Goal: Task Accomplishment & Management: Manage account settings

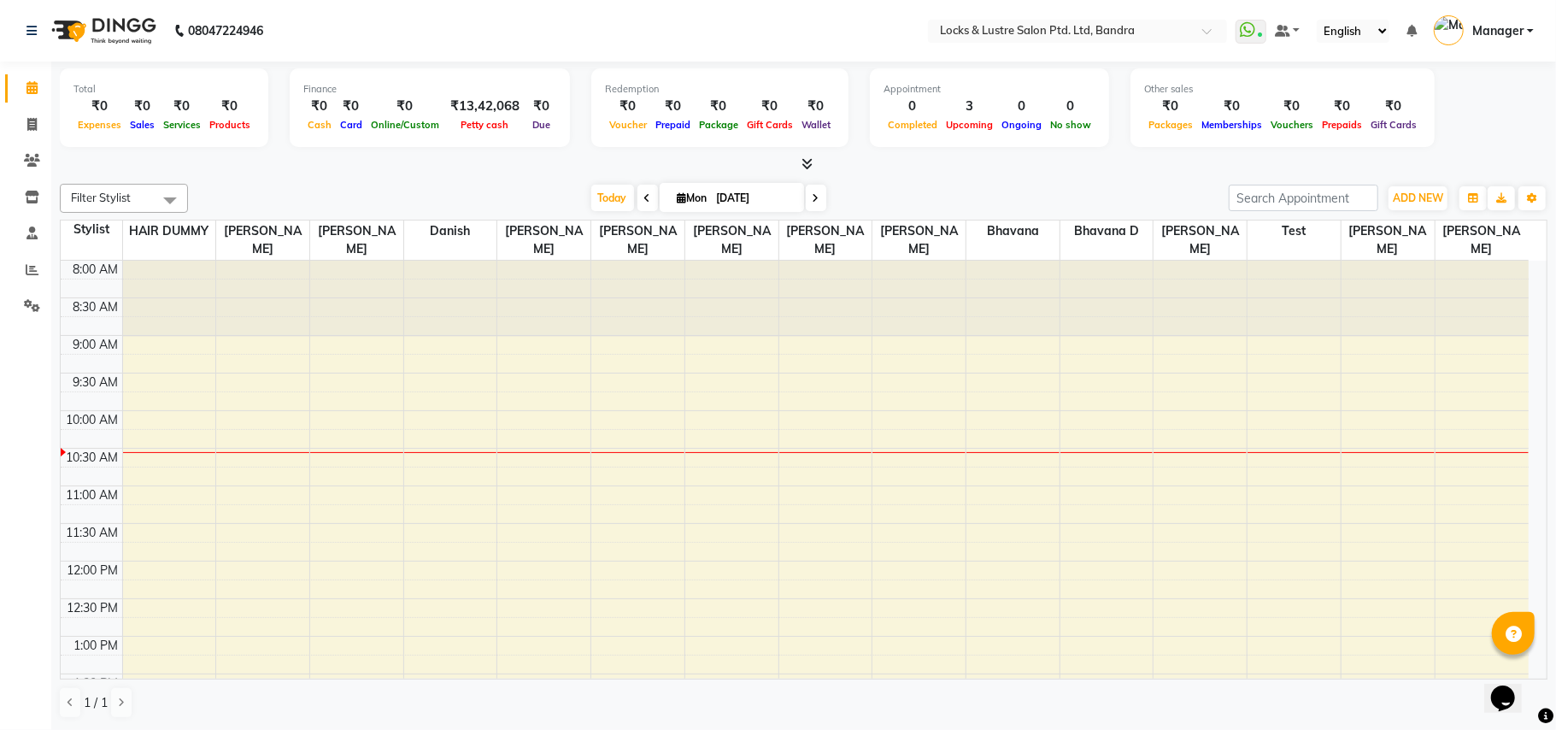
click at [468, 182] on div "Filter Stylist Select All [PERSON_NAME] [PERSON_NAME] [PERSON_NAME] D danish HA…" at bounding box center [804, 451] width 1488 height 549
click at [465, 172] on div at bounding box center [804, 165] width 1488 height 18
click at [34, 84] on icon at bounding box center [31, 87] width 11 height 13
click at [31, 121] on icon at bounding box center [31, 124] width 9 height 13
select select "service"
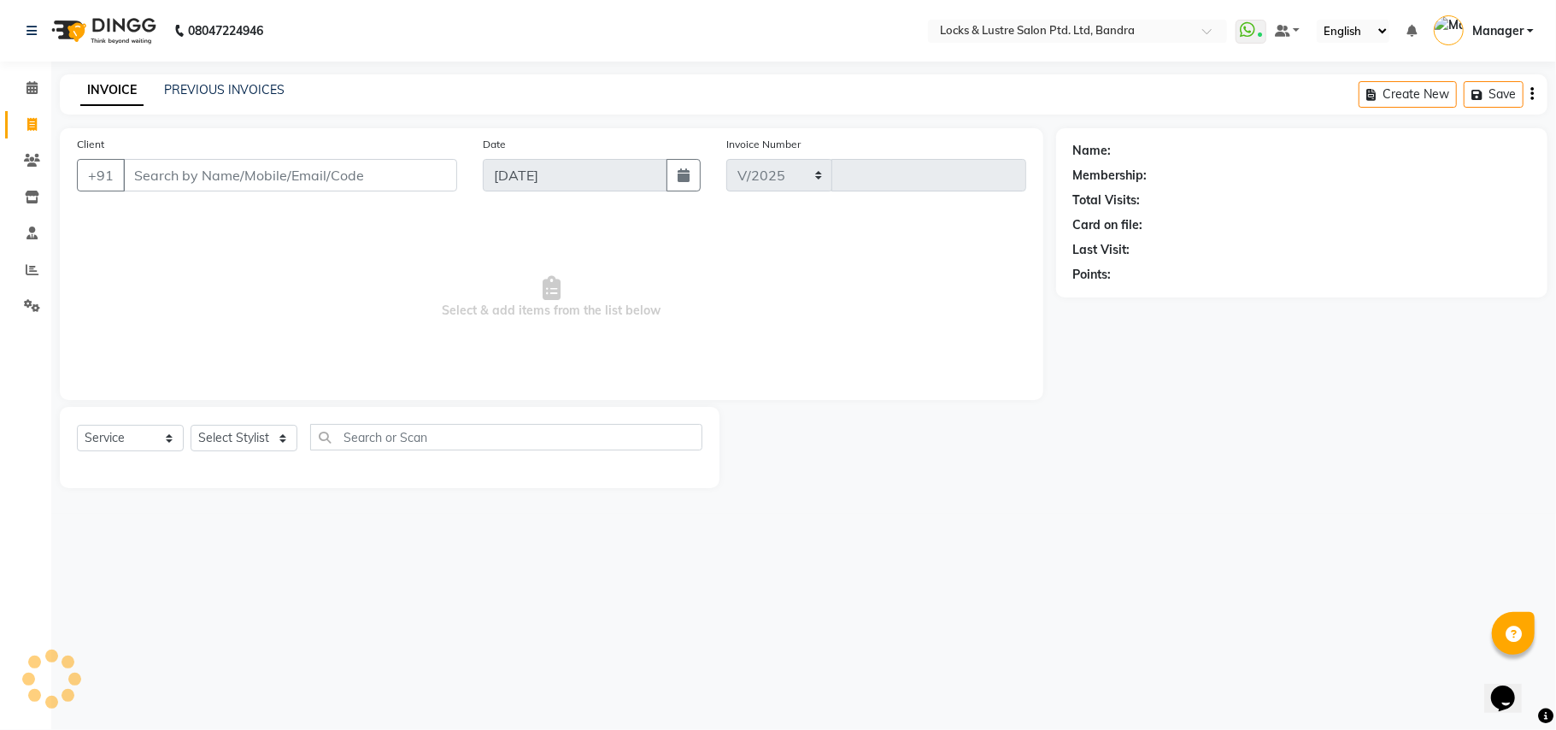
select select "6029"
type input "2235"
click at [540, 32] on nav "08047224946 Select Location × Locks & Lustre Salon Ptd. Ltd, Bandra WhatsApp St…" at bounding box center [778, 31] width 1556 height 62
click at [32, 89] on icon at bounding box center [31, 87] width 11 height 13
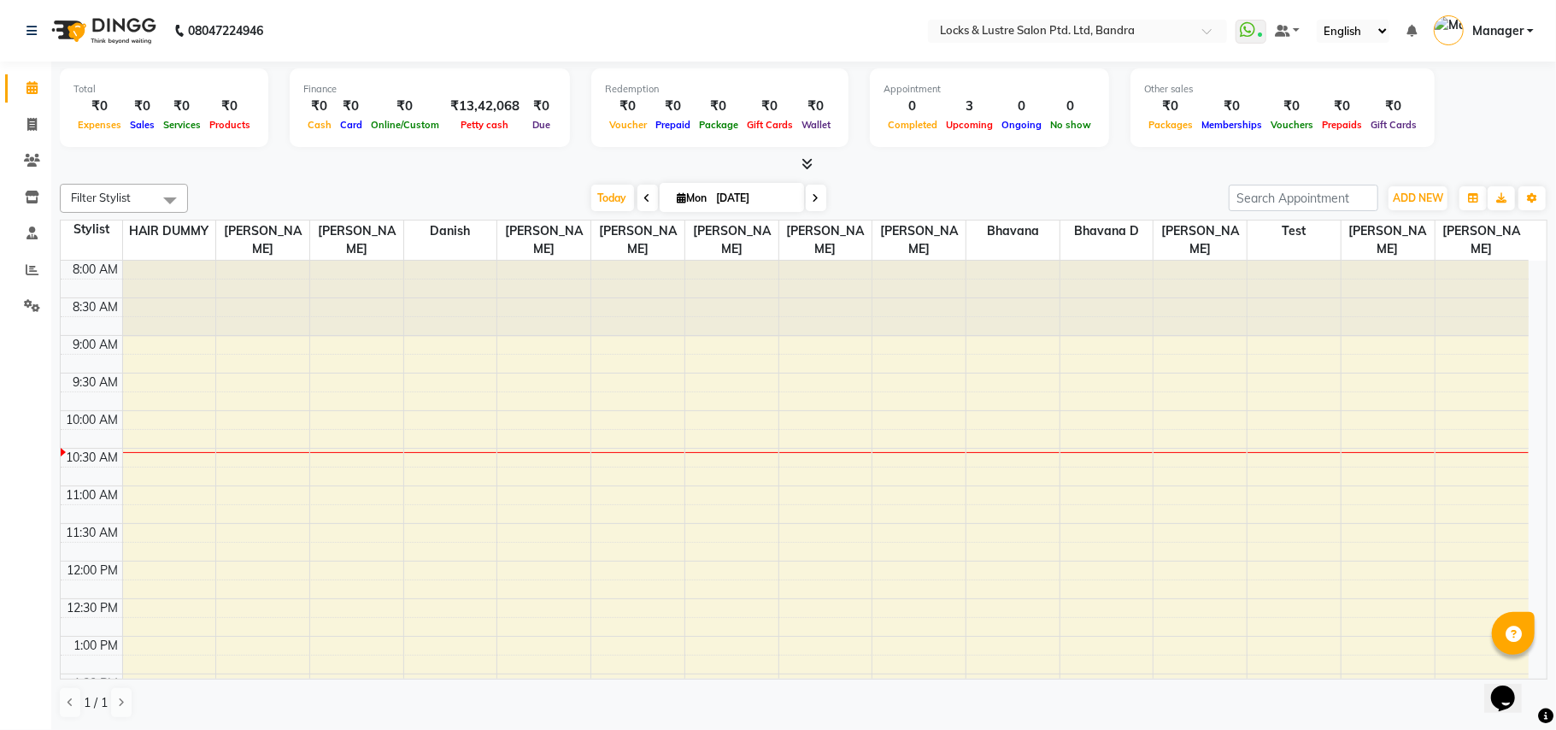
click at [374, 175] on div "Total ₹0 Expenses ₹0 Sales ₹0 Services ₹0 Products Finance ₹0 Cash ₹0 Card ₹0 O…" at bounding box center [803, 396] width 1505 height 668
click at [271, 171] on div at bounding box center [804, 165] width 1488 height 18
click at [1508, 116] on div "Total ₹0 Expenses ₹0 Sales ₹0 Services ₹0 Products Finance ₹0 Cash ₹0 Card ₹0 O…" at bounding box center [804, 110] width 1488 height 84
click at [354, 179] on div "Filter Stylist Select All Anushree bhavana Bhavana D danish HAIR DUMMY Junaid S…" at bounding box center [804, 451] width 1488 height 549
click at [421, 181] on div "Filter Stylist Select All Anushree bhavana Bhavana D danish HAIR DUMMY Junaid S…" at bounding box center [804, 451] width 1488 height 549
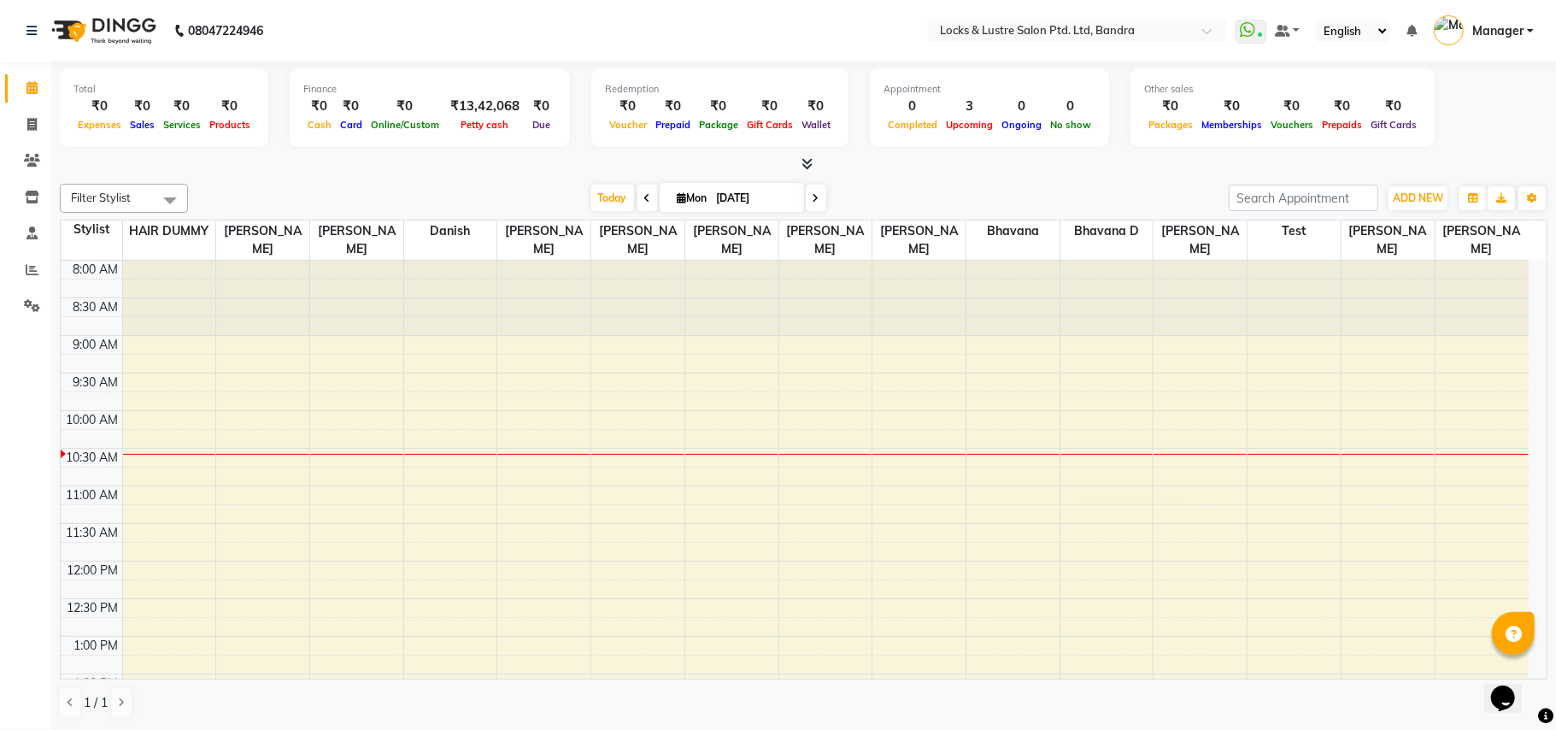
click at [1526, 28] on link "Manager" at bounding box center [1484, 31] width 100 height 28
click at [1085, 179] on div "Filter Stylist Select All Anushree bhavana Bhavana D danish HAIR DUMMY Junaid S…" at bounding box center [804, 451] width 1488 height 549
click at [256, 171] on div at bounding box center [804, 165] width 1488 height 18
click at [373, 18] on nav "08047224946 Select Location × Locks & Lustre Salon Ptd. Ltd, Bandra WhatsApp St…" at bounding box center [778, 31] width 1556 height 62
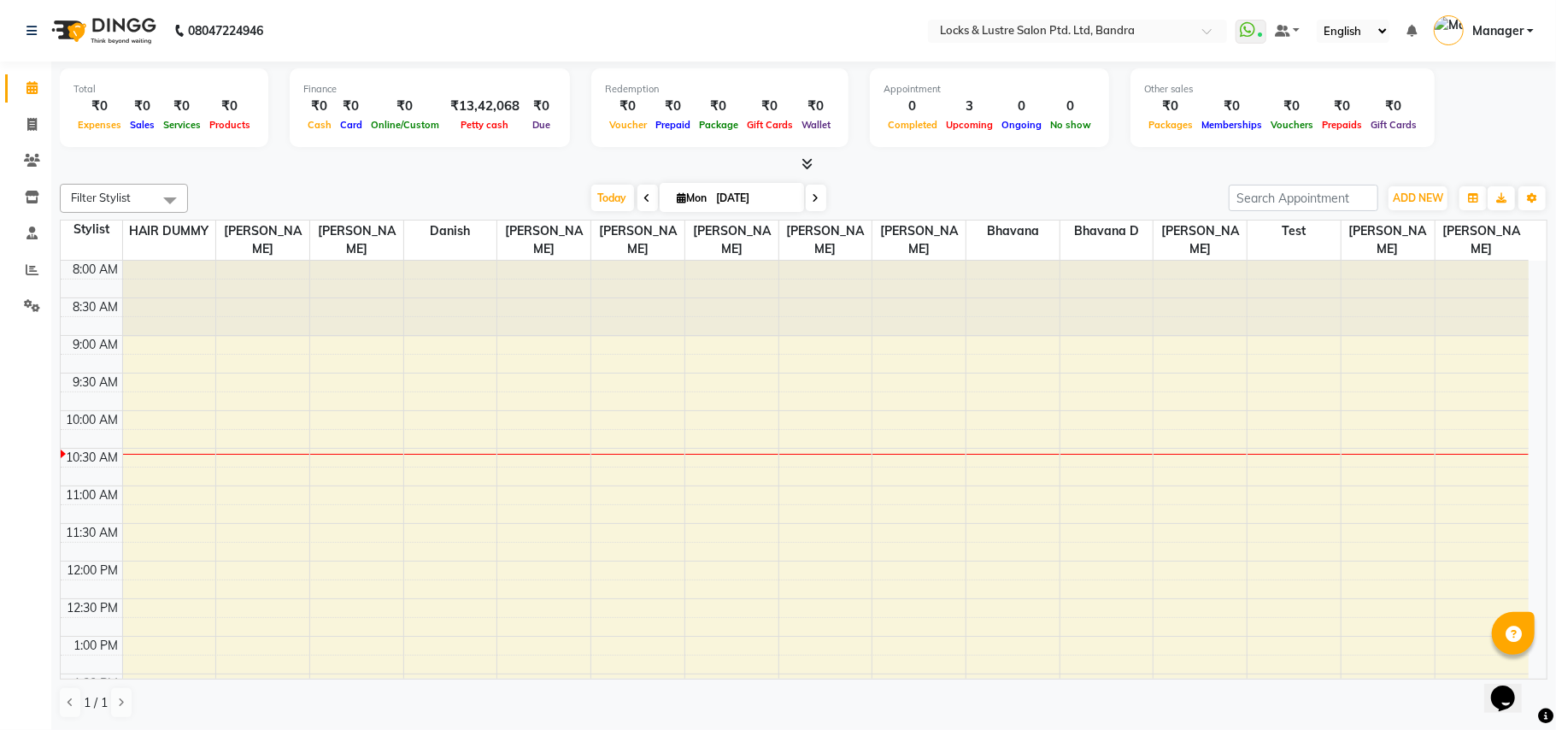
click at [274, 178] on div "Filter Stylist Select All [PERSON_NAME] [PERSON_NAME] [PERSON_NAME] D danish HA…" at bounding box center [804, 451] width 1488 height 549
click at [1143, 174] on div "Total ₹0 Expenses ₹0 Sales ₹0 Services ₹0 Products Finance ₹0 Cash ₹0 Card ₹0 O…" at bounding box center [803, 396] width 1505 height 668
click at [1477, 198] on icon "button" at bounding box center [1473, 198] width 10 height 10
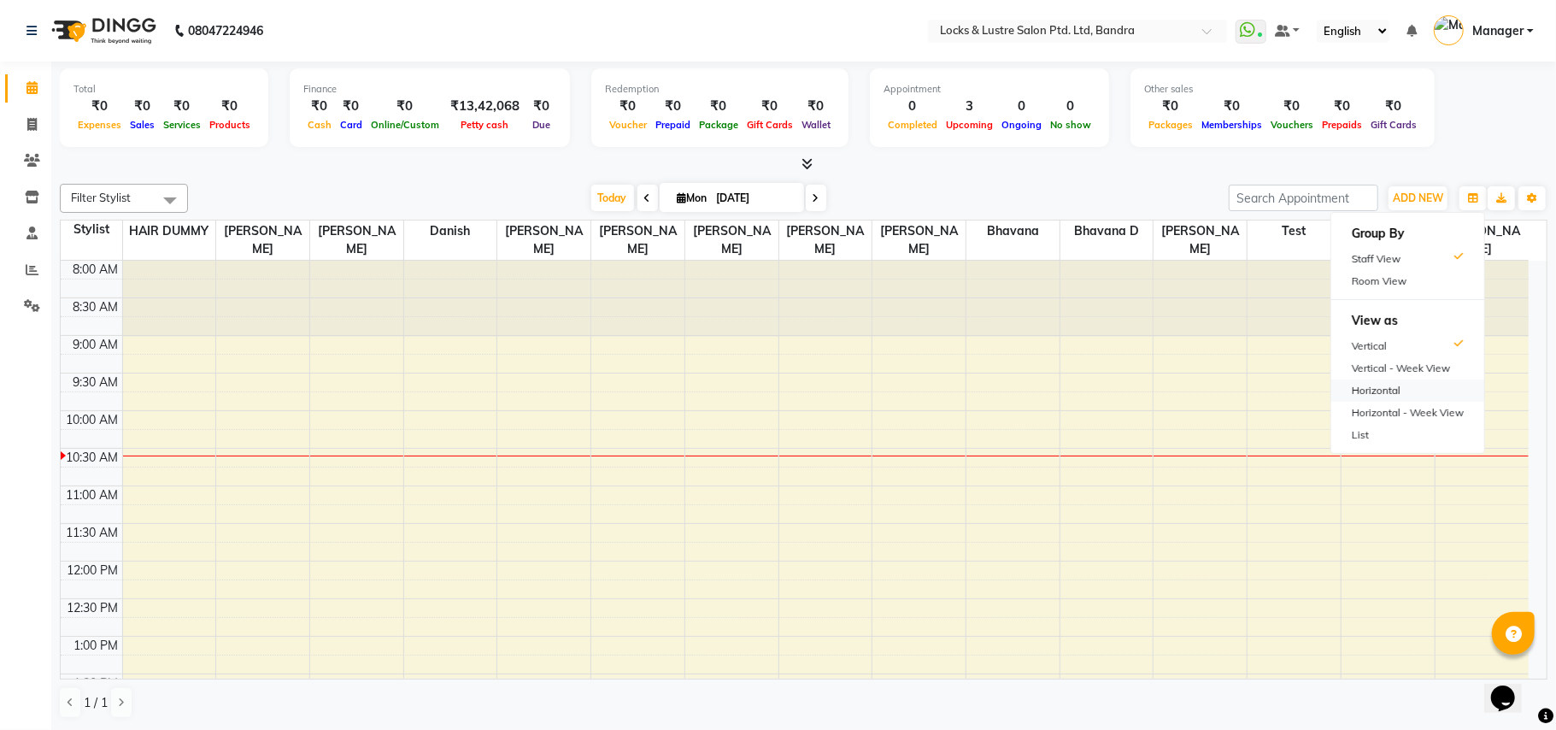
click at [1399, 386] on div "Horizontal" at bounding box center [1408, 390] width 153 height 22
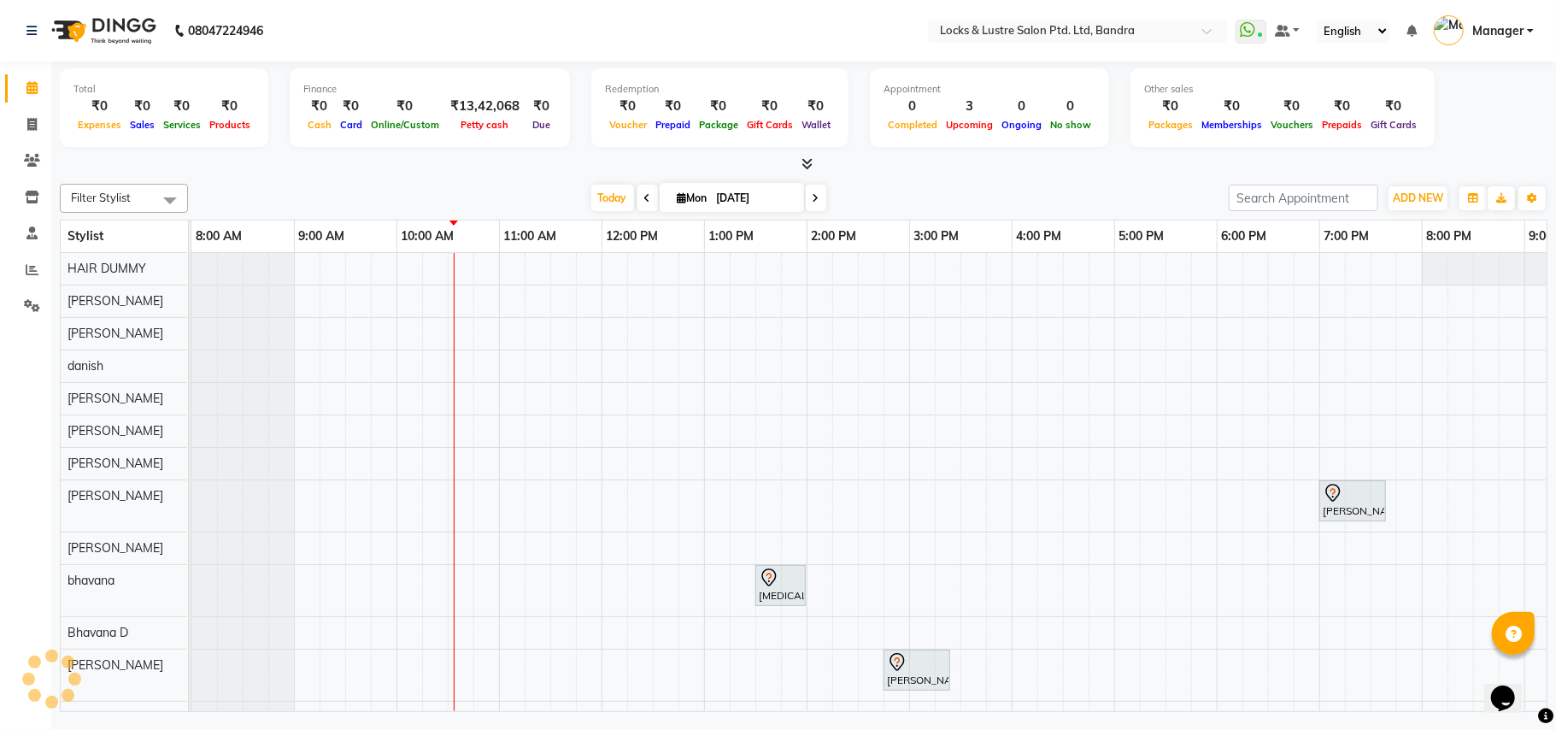
scroll to position [0, 206]
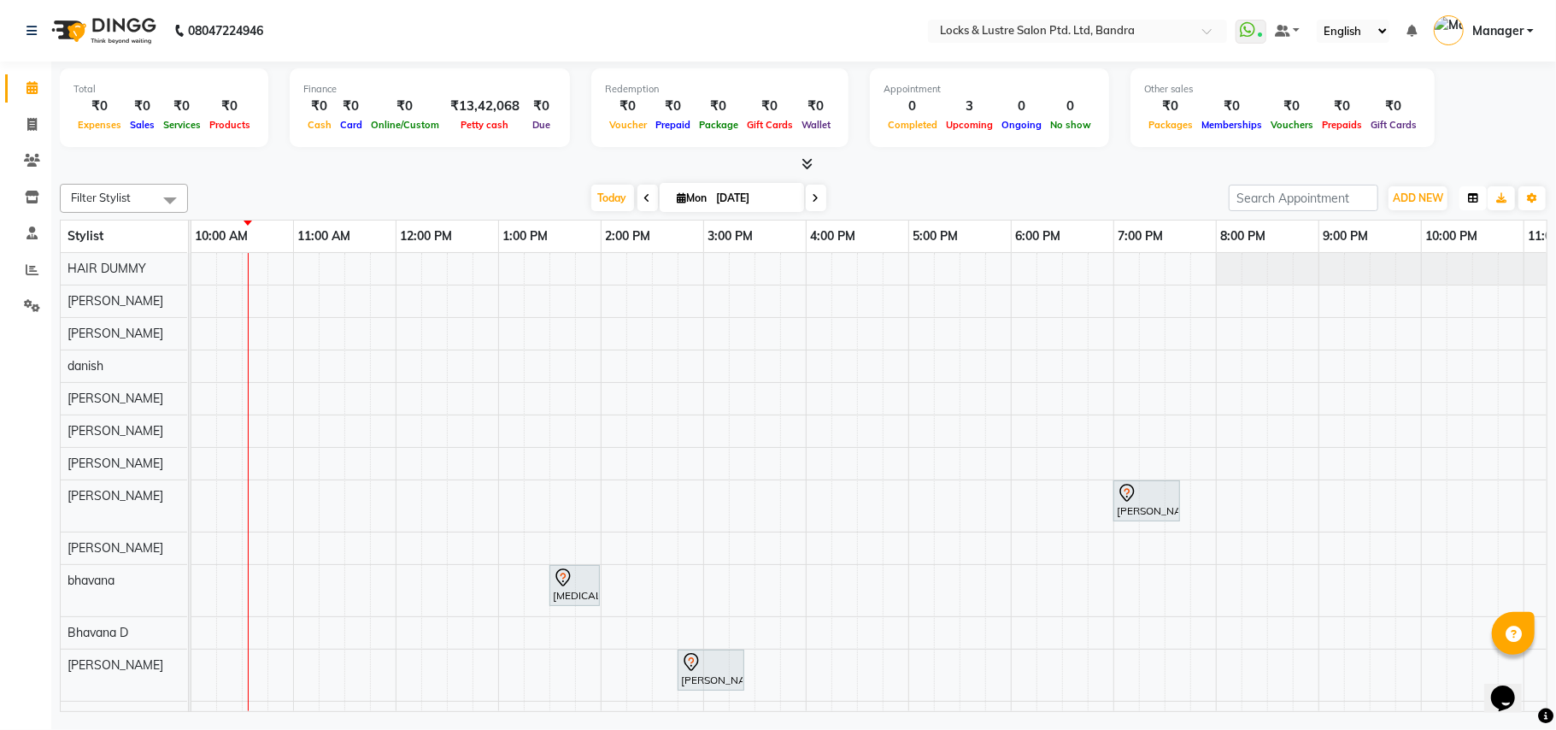
click at [1471, 198] on icon "button" at bounding box center [1473, 198] width 10 height 10
click at [1412, 345] on div "Vertical" at bounding box center [1408, 346] width 153 height 22
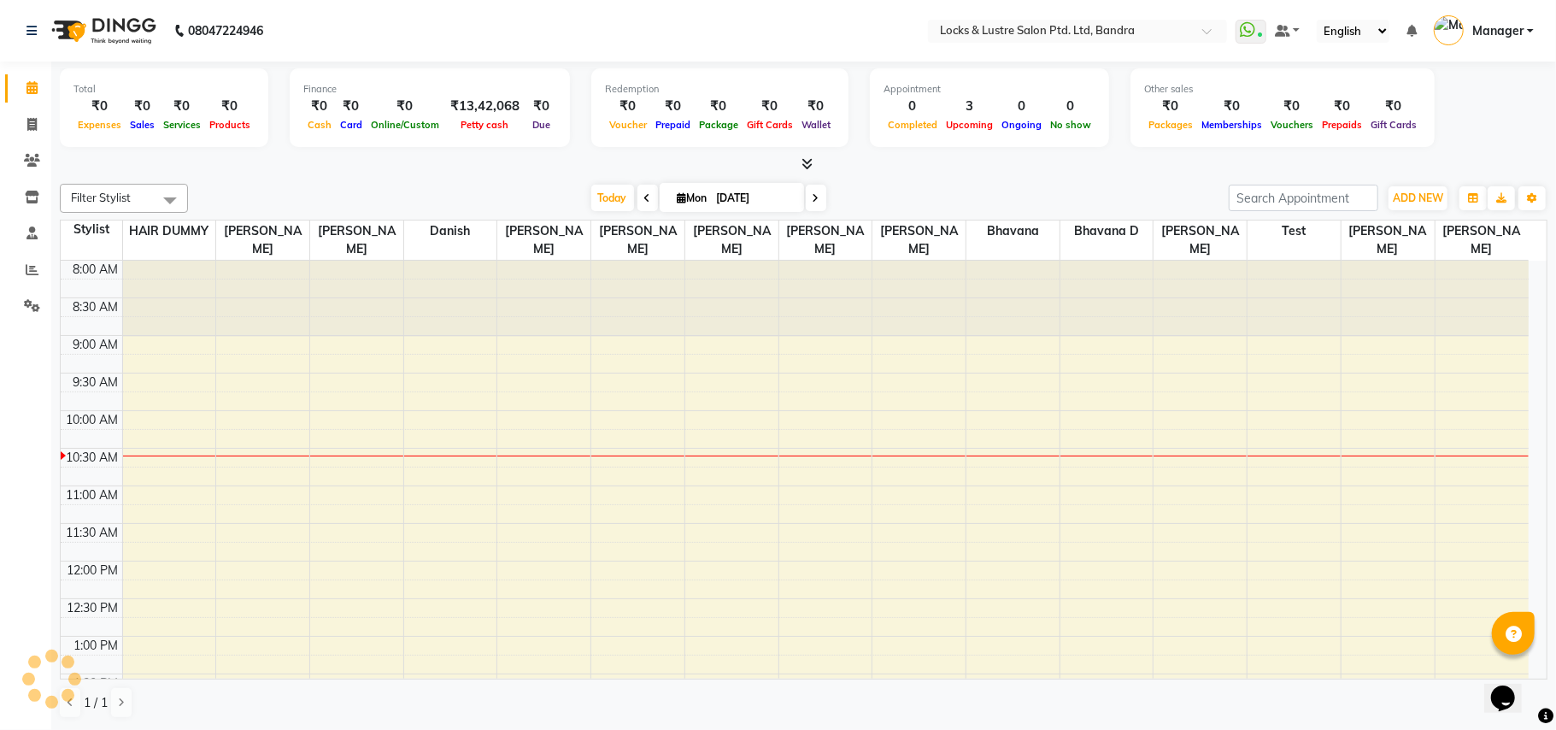
scroll to position [152, 0]
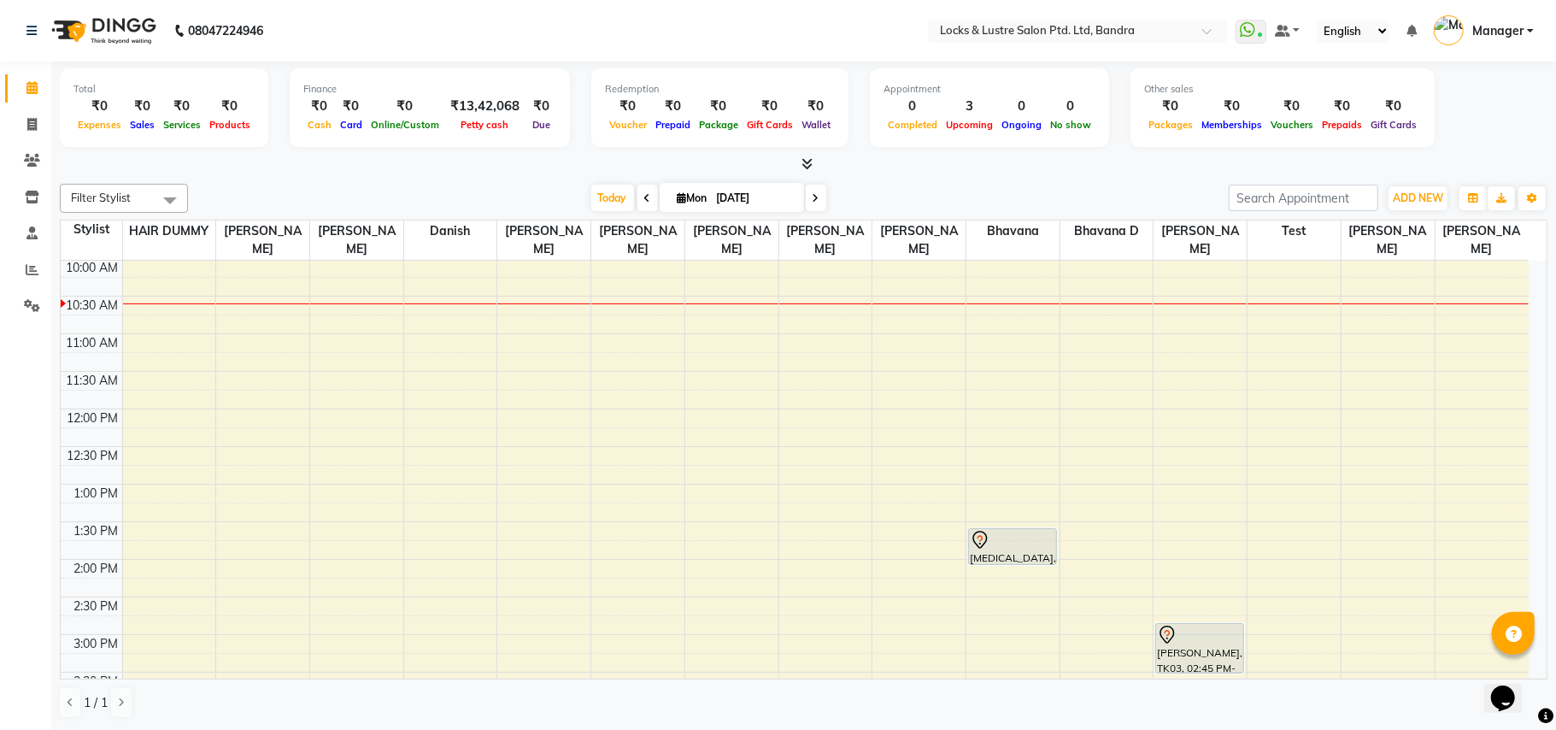
click at [1460, 141] on div "Total ₹0 Expenses ₹0 Sales ₹0 Services ₹0 Products Finance ₹0 Cash ₹0 Card ₹0 O…" at bounding box center [804, 110] width 1488 height 84
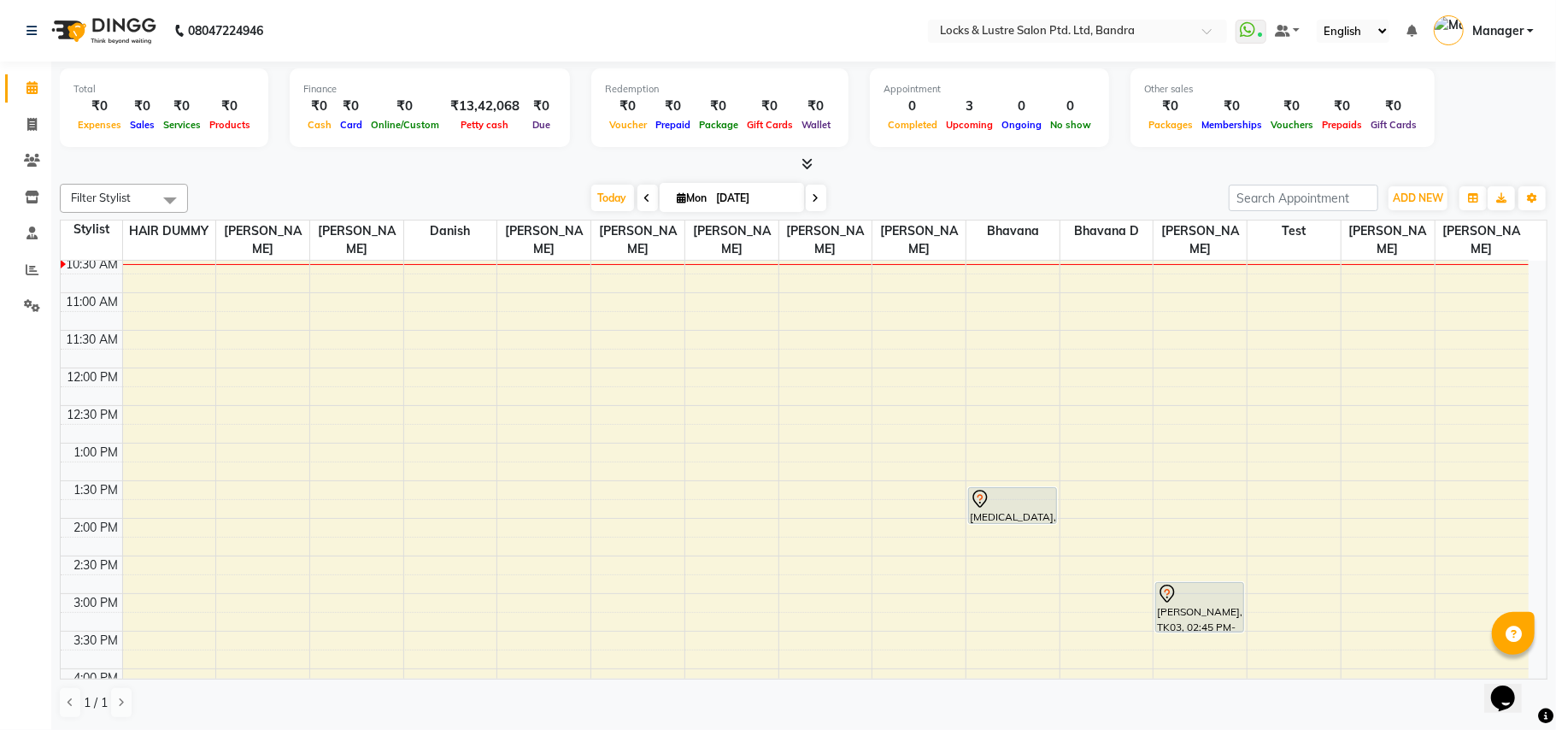
scroll to position [141, 0]
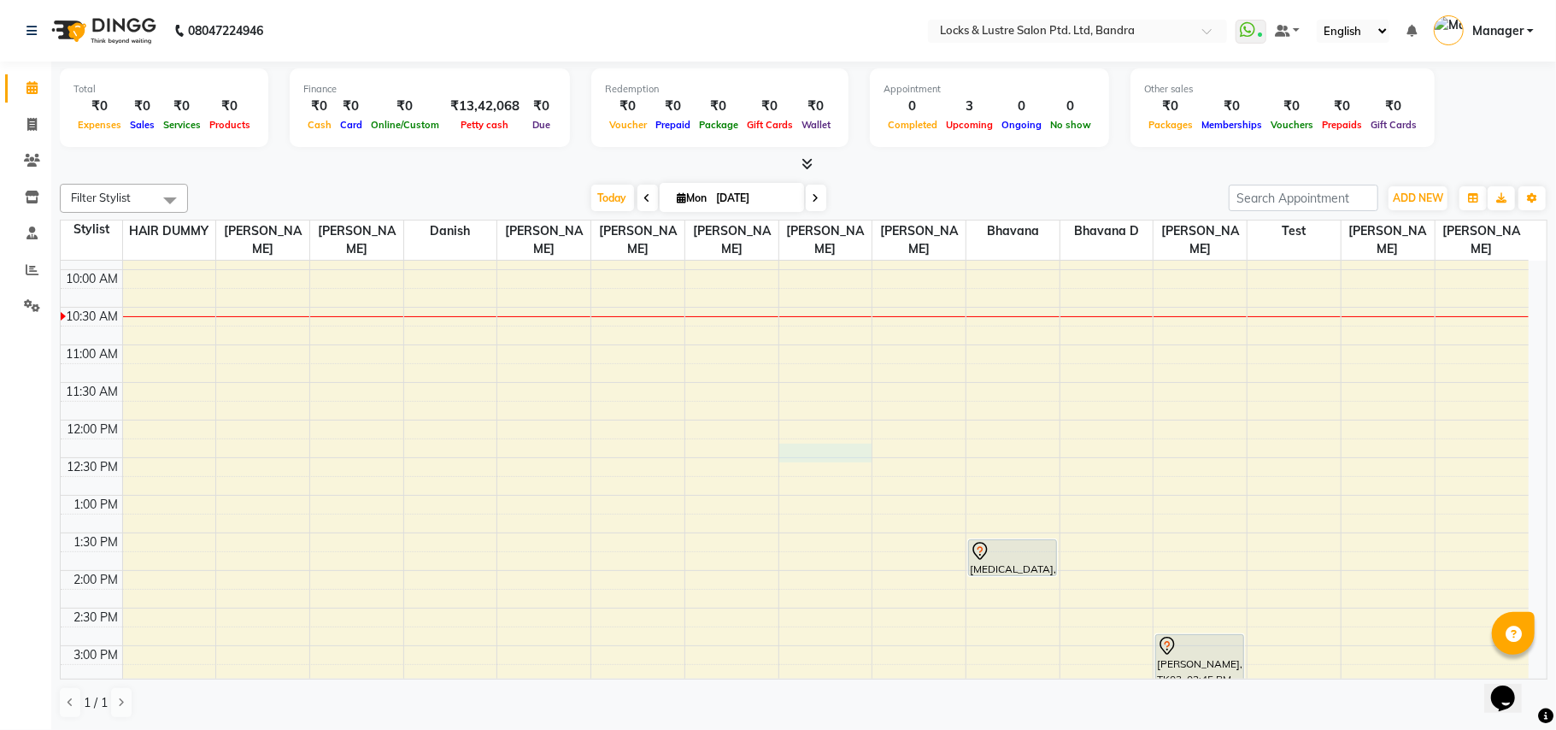
click at [829, 445] on div "8:00 AM 8:30 AM 9:00 AM 9:30 AM 10:00 AM 10:30 AM 11:00 AM 11:30 AM 12:00 PM 12…" at bounding box center [795, 721] width 1468 height 1202
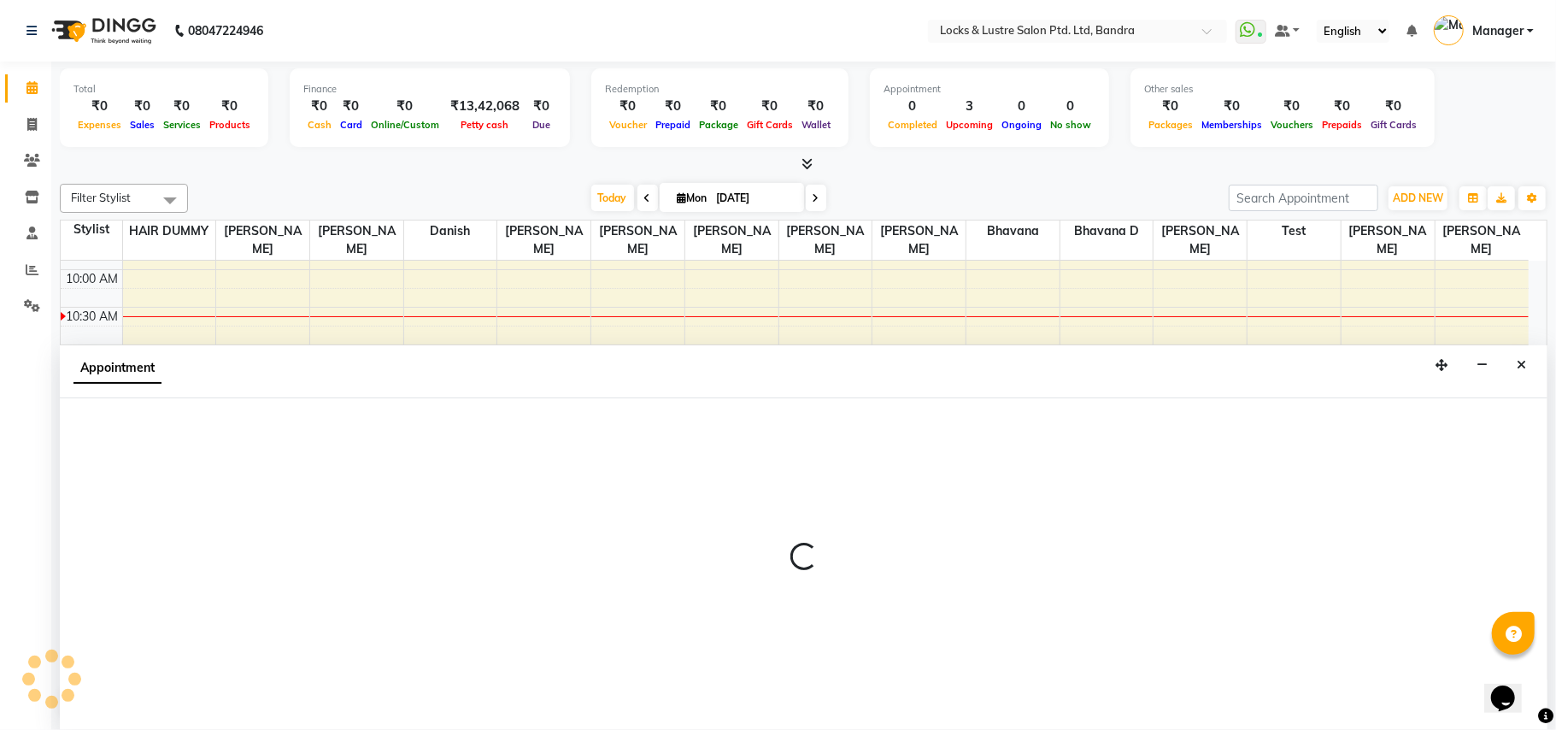
select select "80184"
select select "tentative"
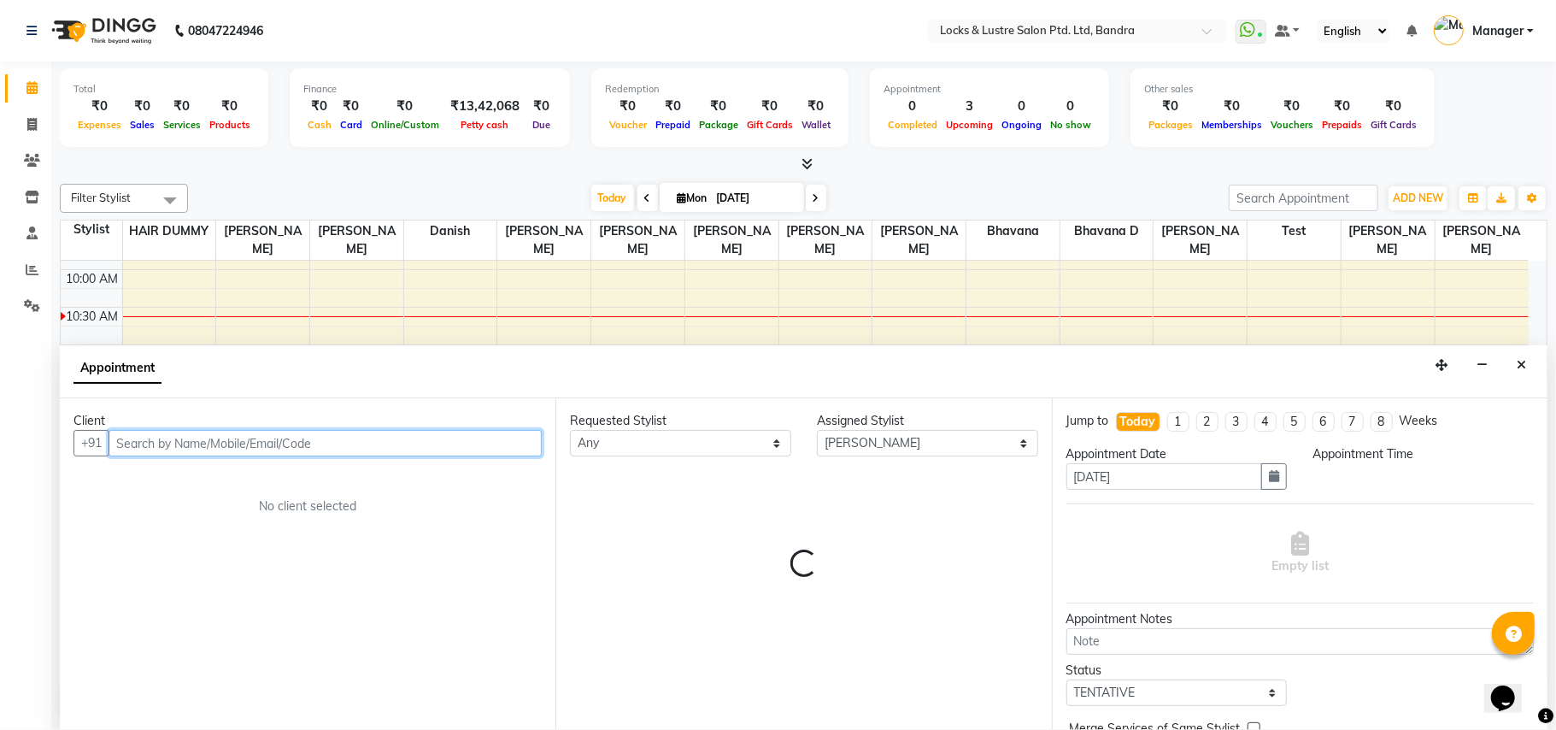
select select "735"
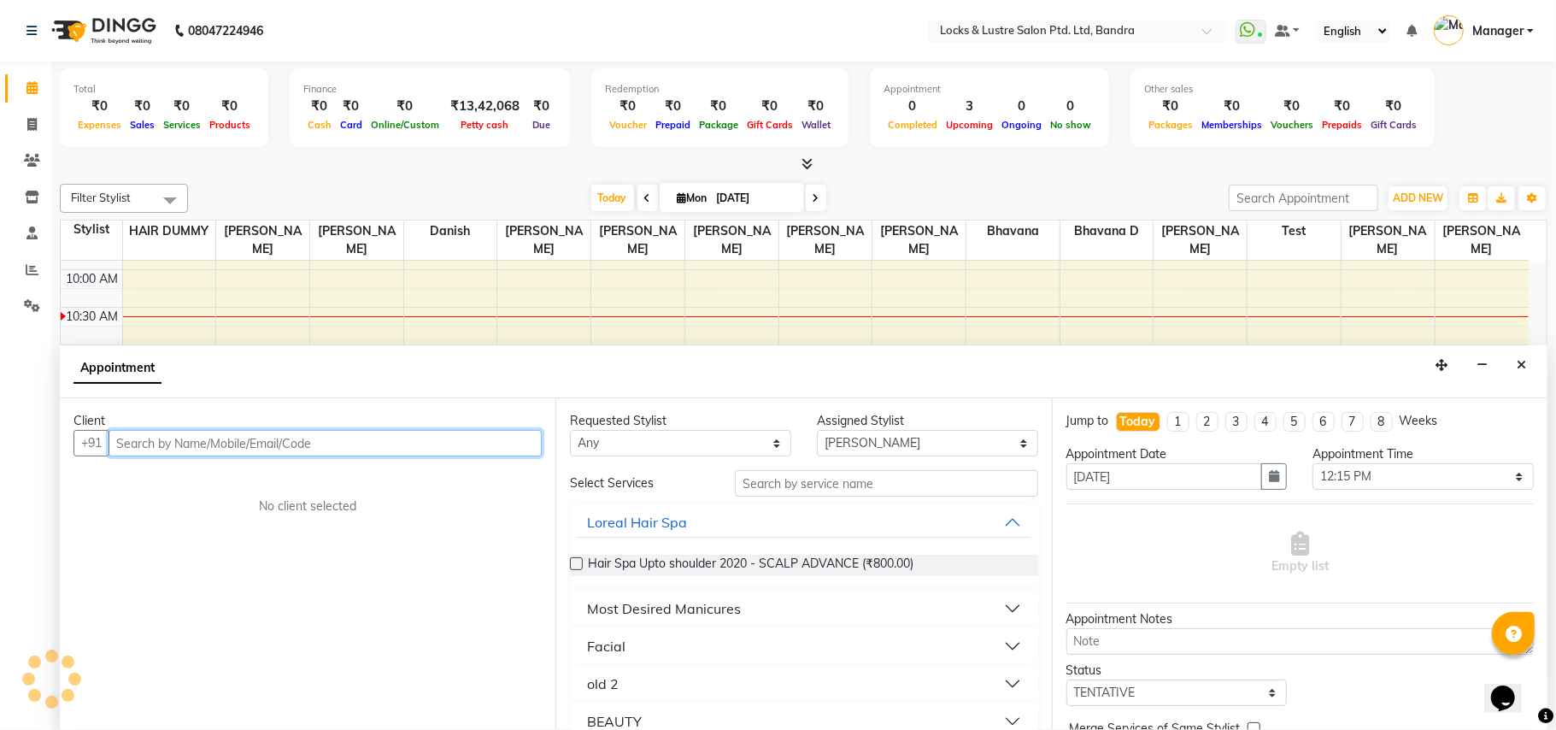
click at [212, 443] on input "text" at bounding box center [325, 443] width 433 height 26
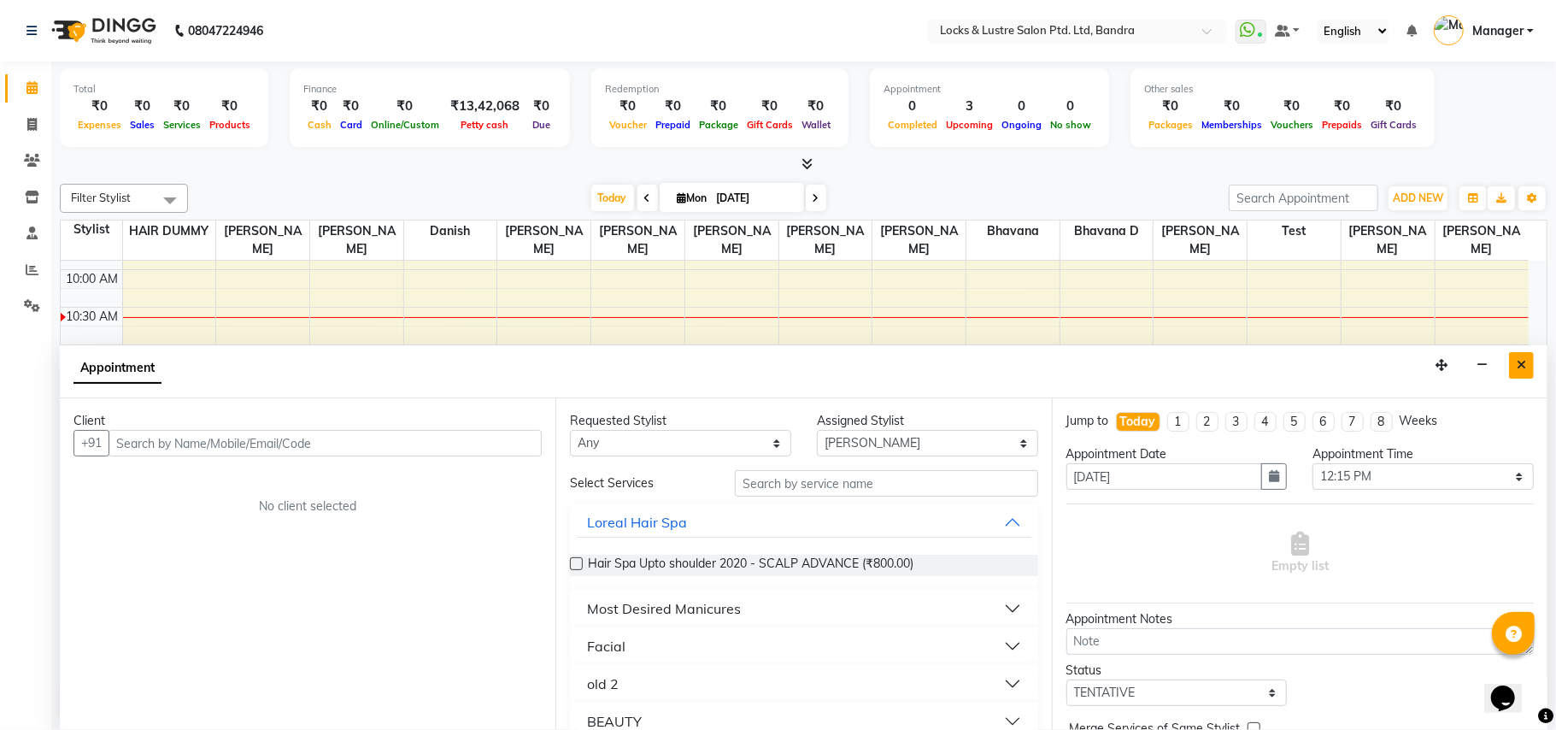
click at [1526, 367] on button "Close" at bounding box center [1521, 365] width 25 height 26
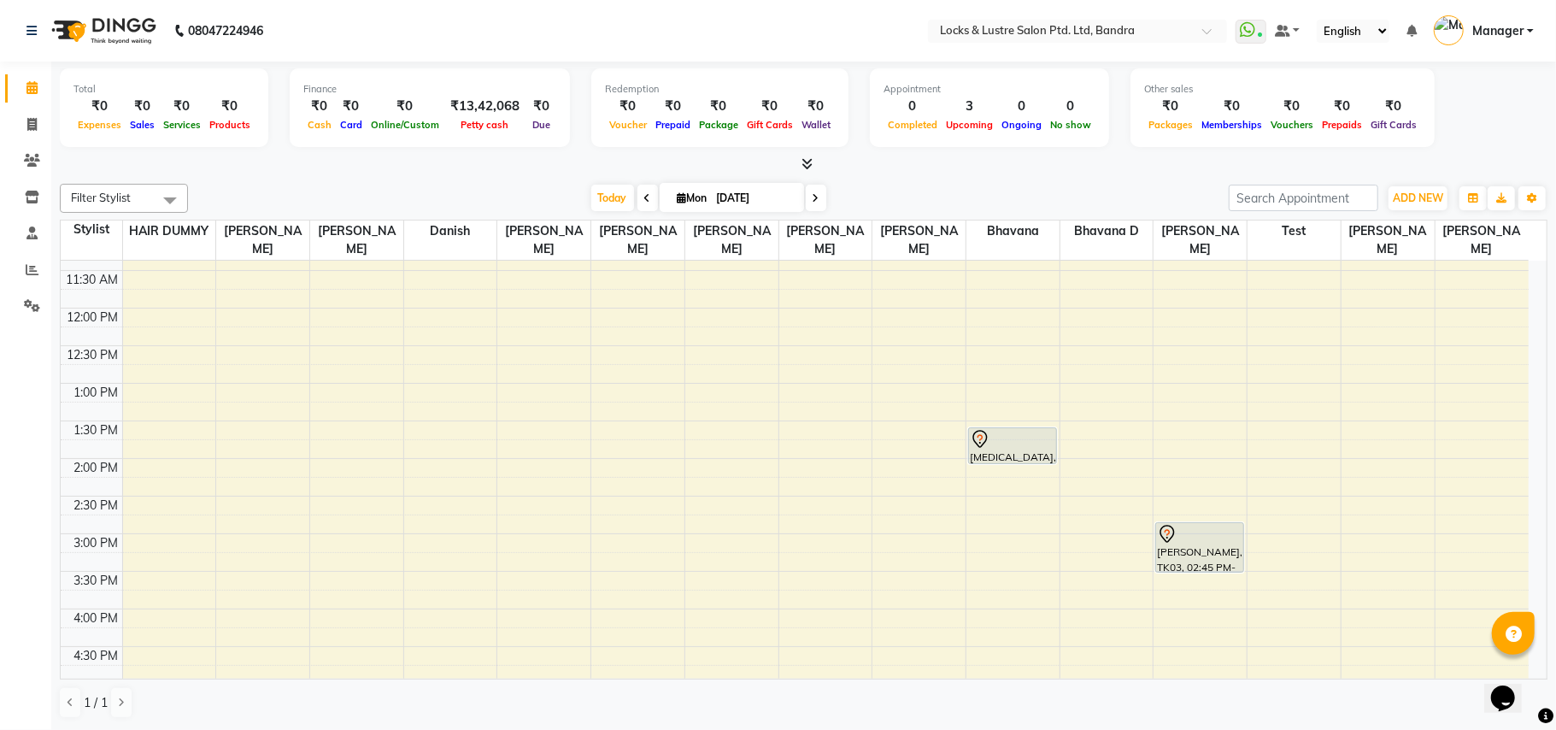
scroll to position [260, 0]
click at [818, 470] on div "8:00 AM 8:30 AM 9:00 AM 9:30 AM 10:00 AM 10:30 AM 11:00 AM 11:30 AM 12:00 PM 12…" at bounding box center [795, 602] width 1468 height 1202
select select "80184"
select select "840"
select select "tentative"
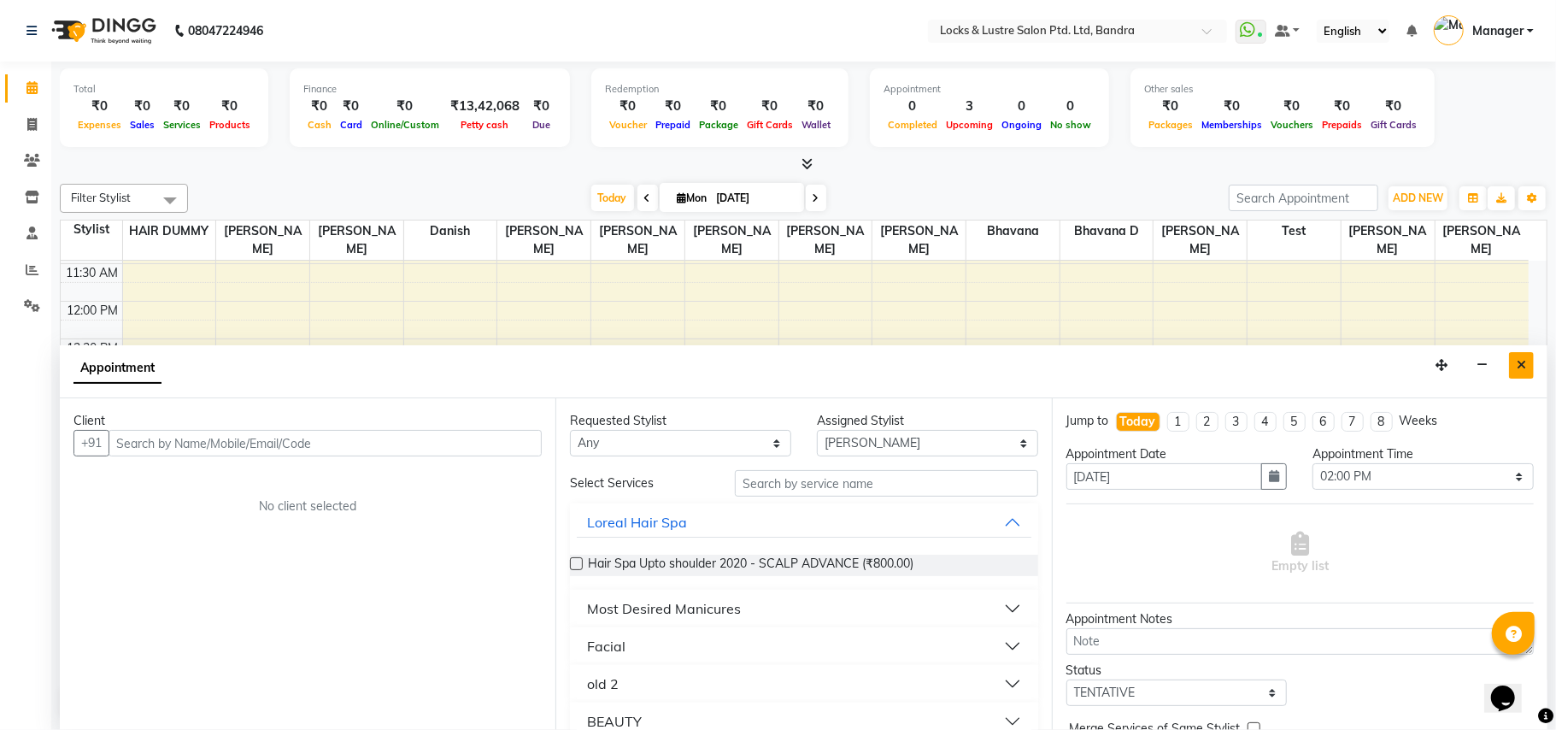
click at [1526, 369] on icon "Close" at bounding box center [1521, 365] width 9 height 12
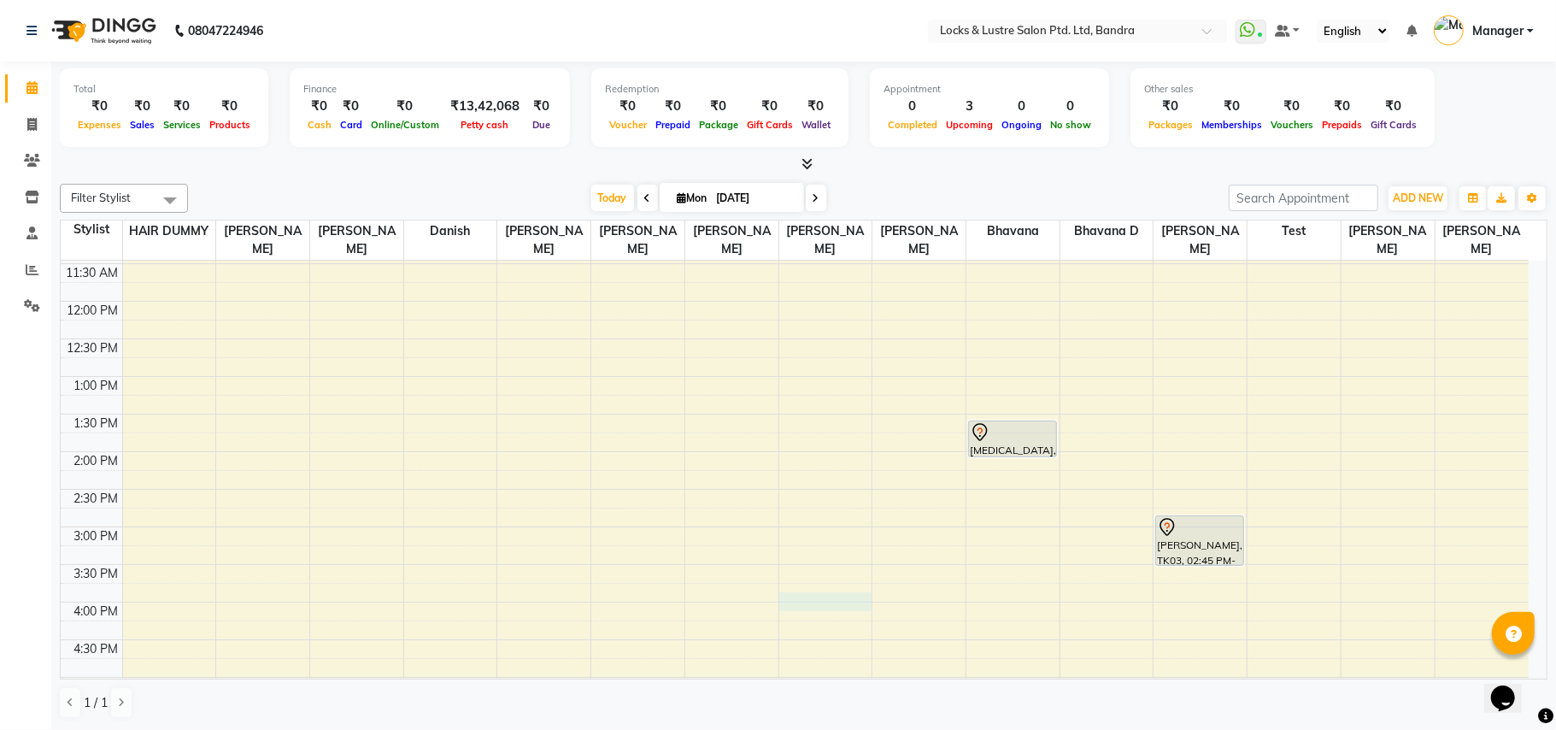
click at [825, 598] on div "8:00 AM 8:30 AM 9:00 AM 9:30 AM 10:00 AM 10:30 AM 11:00 AM 11:30 AM 12:00 PM 12…" at bounding box center [795, 602] width 1468 height 1202
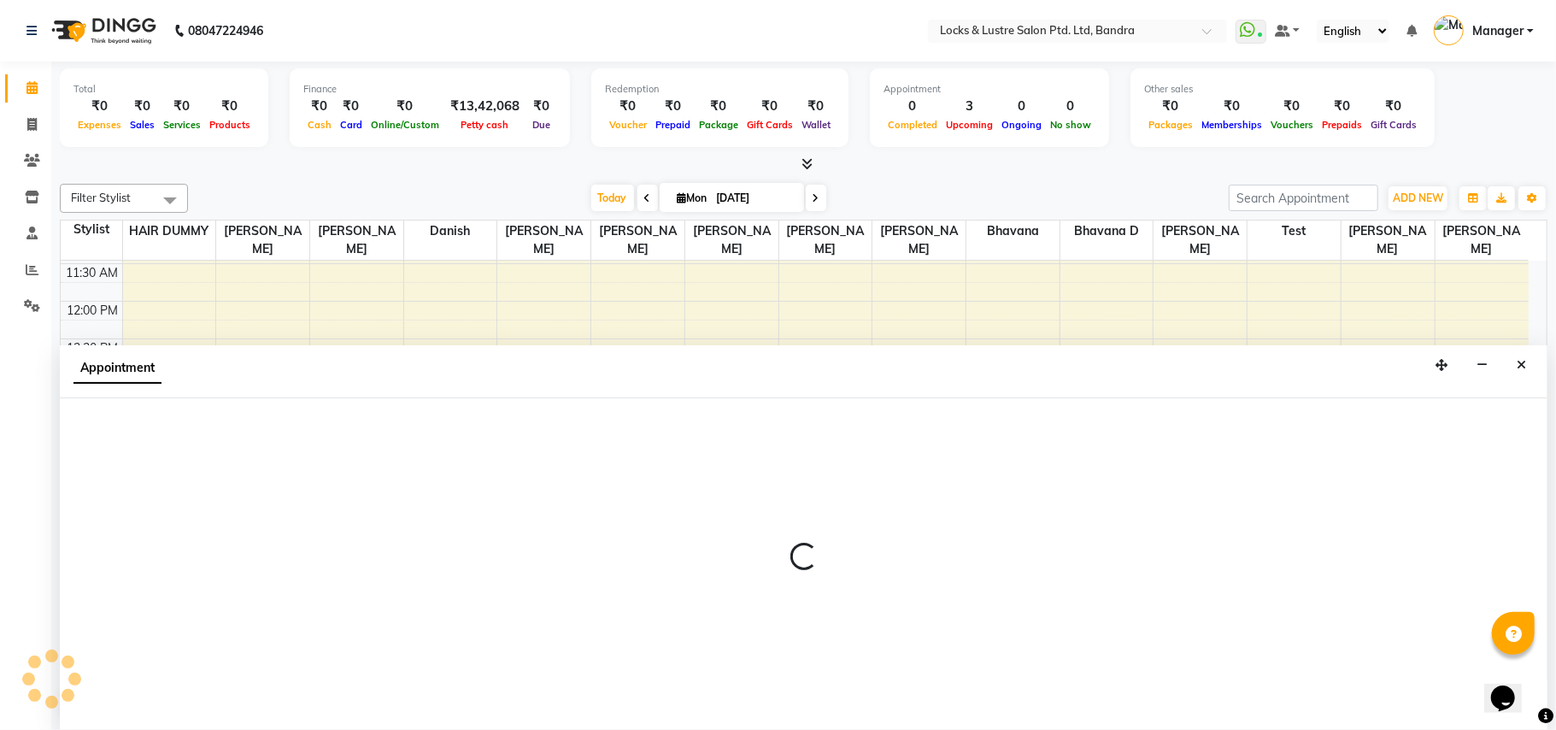
select select "80184"
select select "945"
select select "tentative"
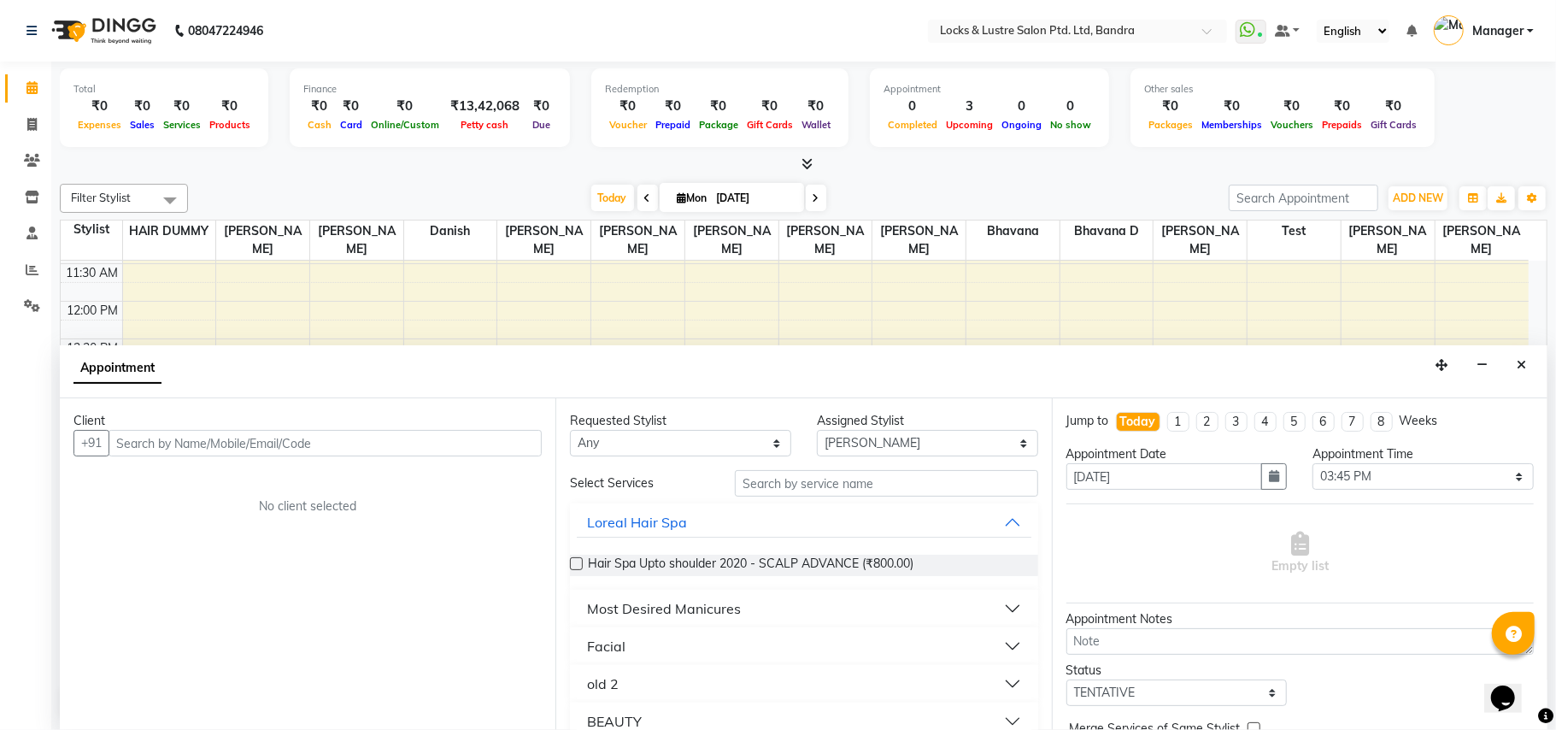
click at [350, 438] on input "text" at bounding box center [325, 443] width 433 height 26
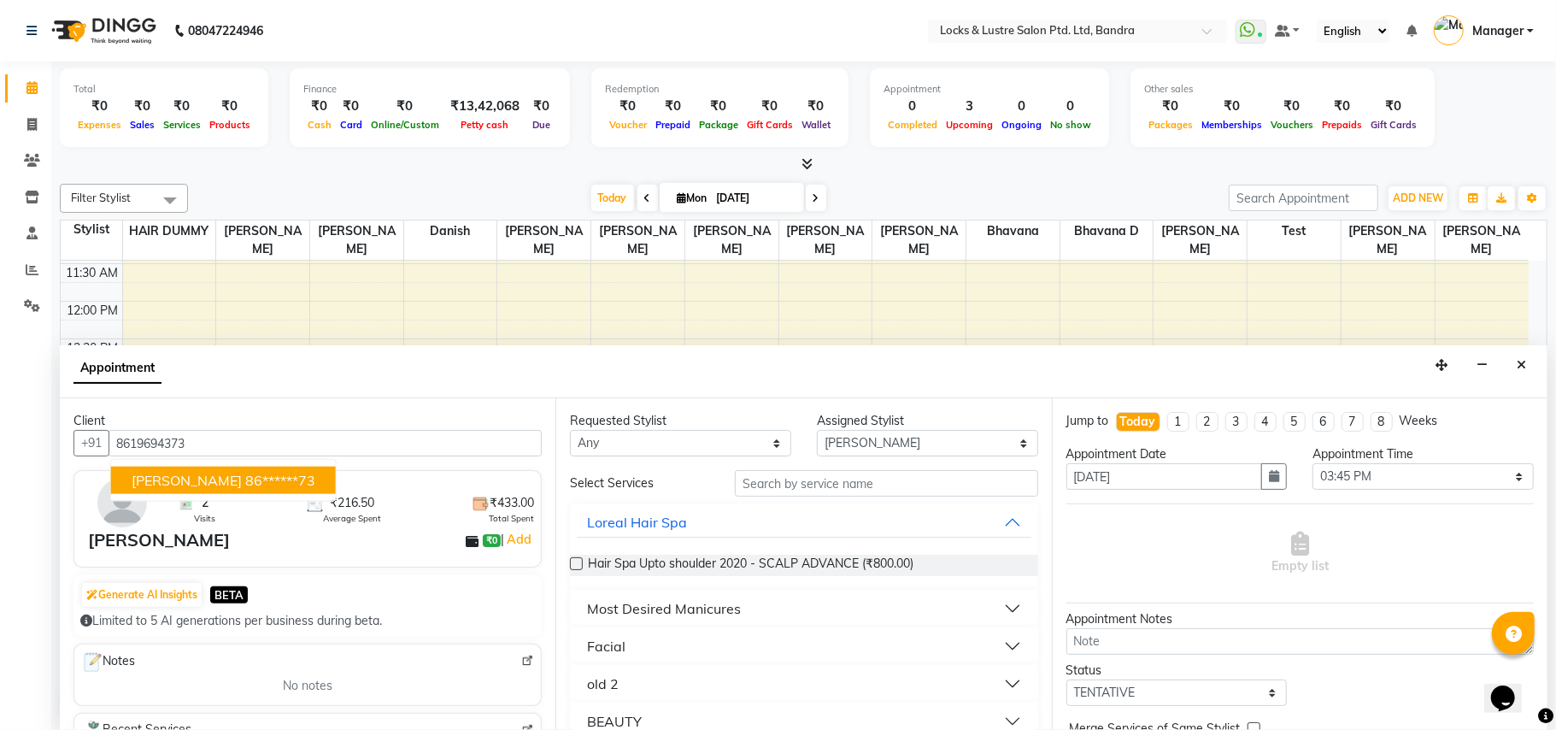
click at [245, 477] on ngb-highlight "86******73" at bounding box center [280, 480] width 70 height 17
type input "86******73"
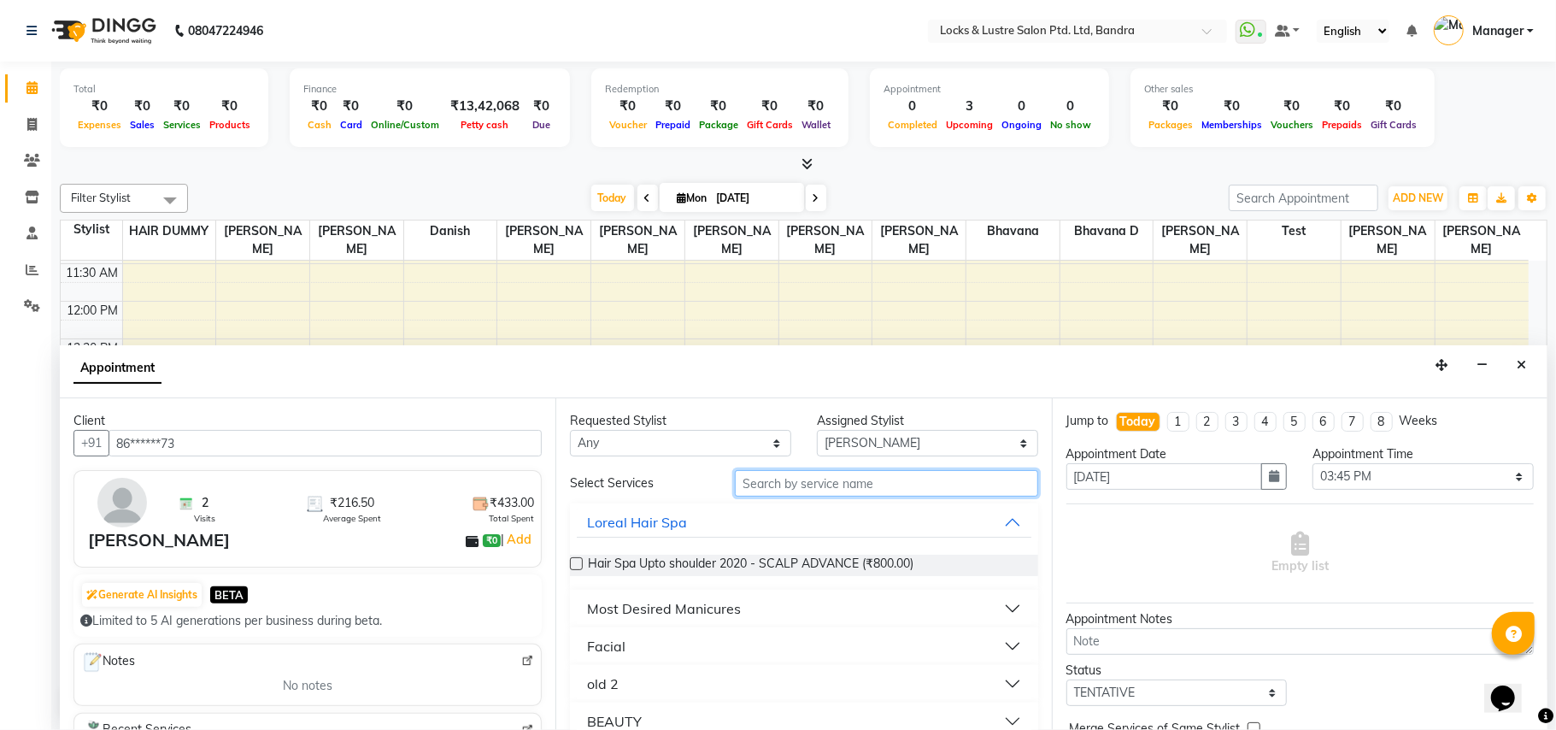
click at [886, 489] on input "text" at bounding box center [886, 483] width 303 height 26
type input "199"
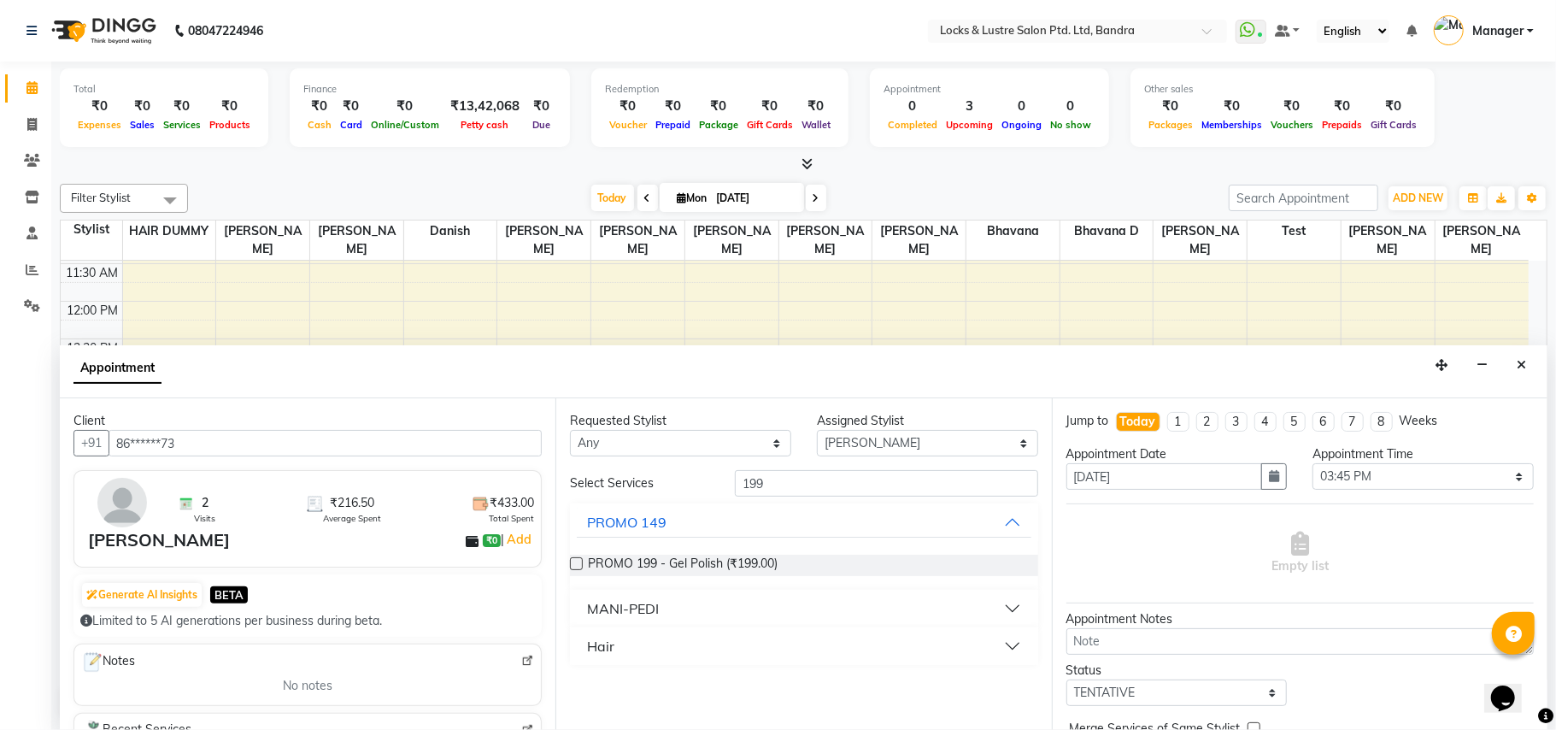
click at [1009, 646] on button "Hair" at bounding box center [804, 646] width 454 height 31
click at [884, 697] on div "New WOMEN HAIRCUT 199 - OG (₹1.00)" at bounding box center [803, 689] width 467 height 21
click at [585, 692] on div "New WOMEN HAIRCUT 199 - OG (₹1.00)" at bounding box center [803, 689] width 467 height 21
click at [575, 681] on label at bounding box center [576, 687] width 13 height 13
click at [575, 684] on input "checkbox" at bounding box center [575, 689] width 11 height 11
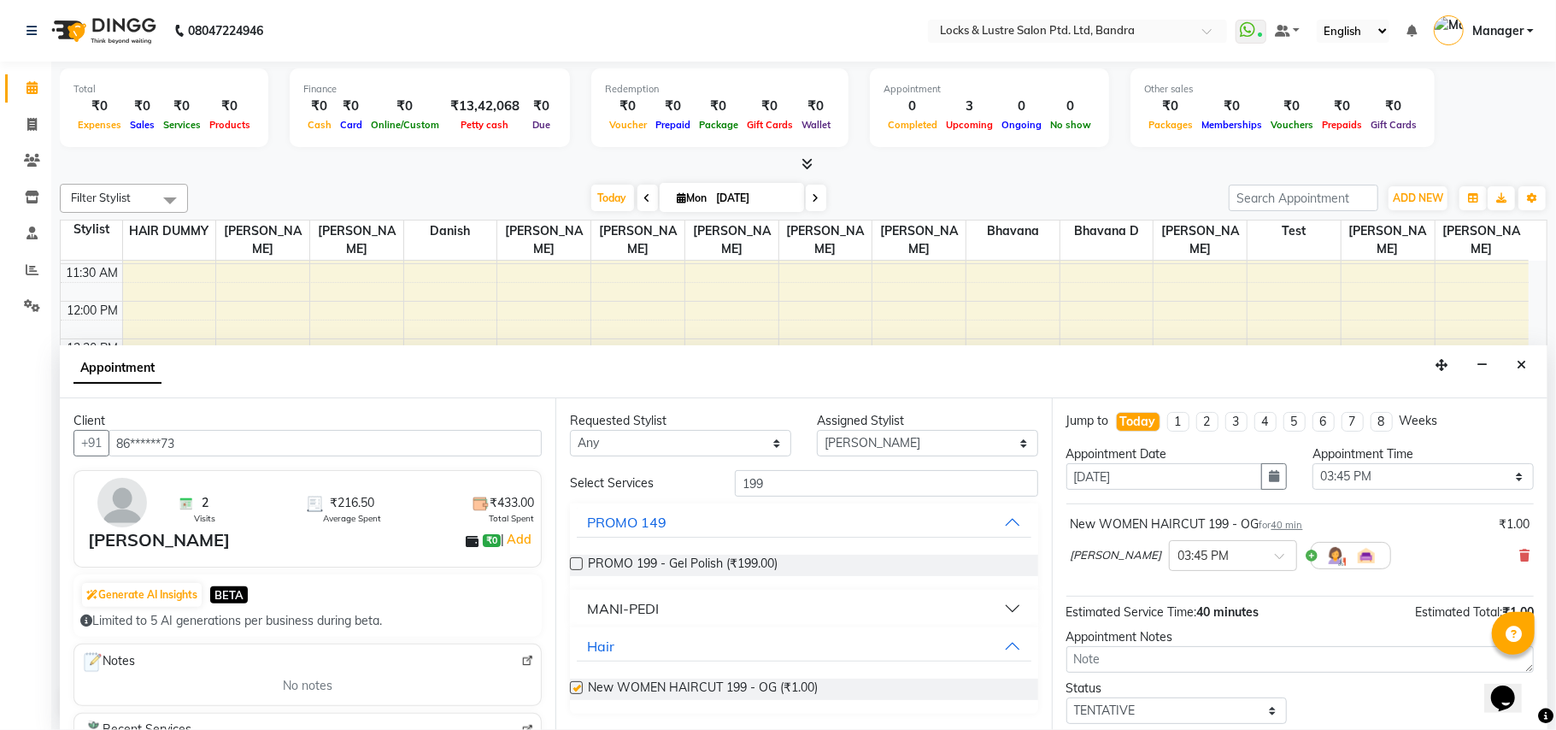
checkbox input "false"
click at [1502, 479] on select "Select 09:00 AM 09:15 AM 09:30 AM 09:45 AM 10:00 AM 10:15 AM 10:30 AM 10:45 AM …" at bounding box center [1423, 476] width 221 height 26
select select "930"
click at [1313, 465] on select "Select 09:00 AM 09:15 AM 09:30 AM 09:45 AM 10:00 AM 10:15 AM 10:30 AM 10:45 AM …" at bounding box center [1423, 476] width 221 height 26
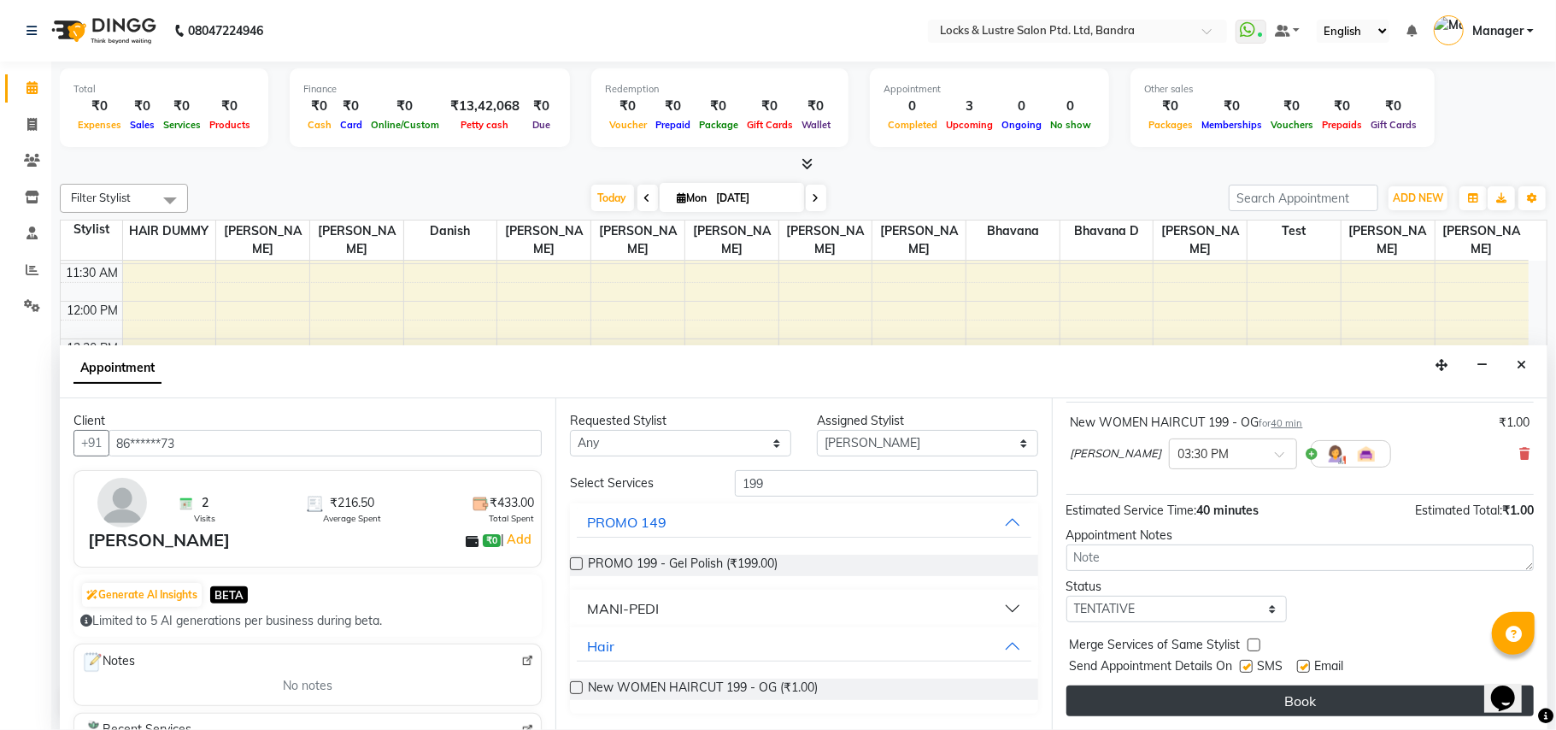
click at [1296, 696] on button "Book" at bounding box center [1300, 700] width 467 height 31
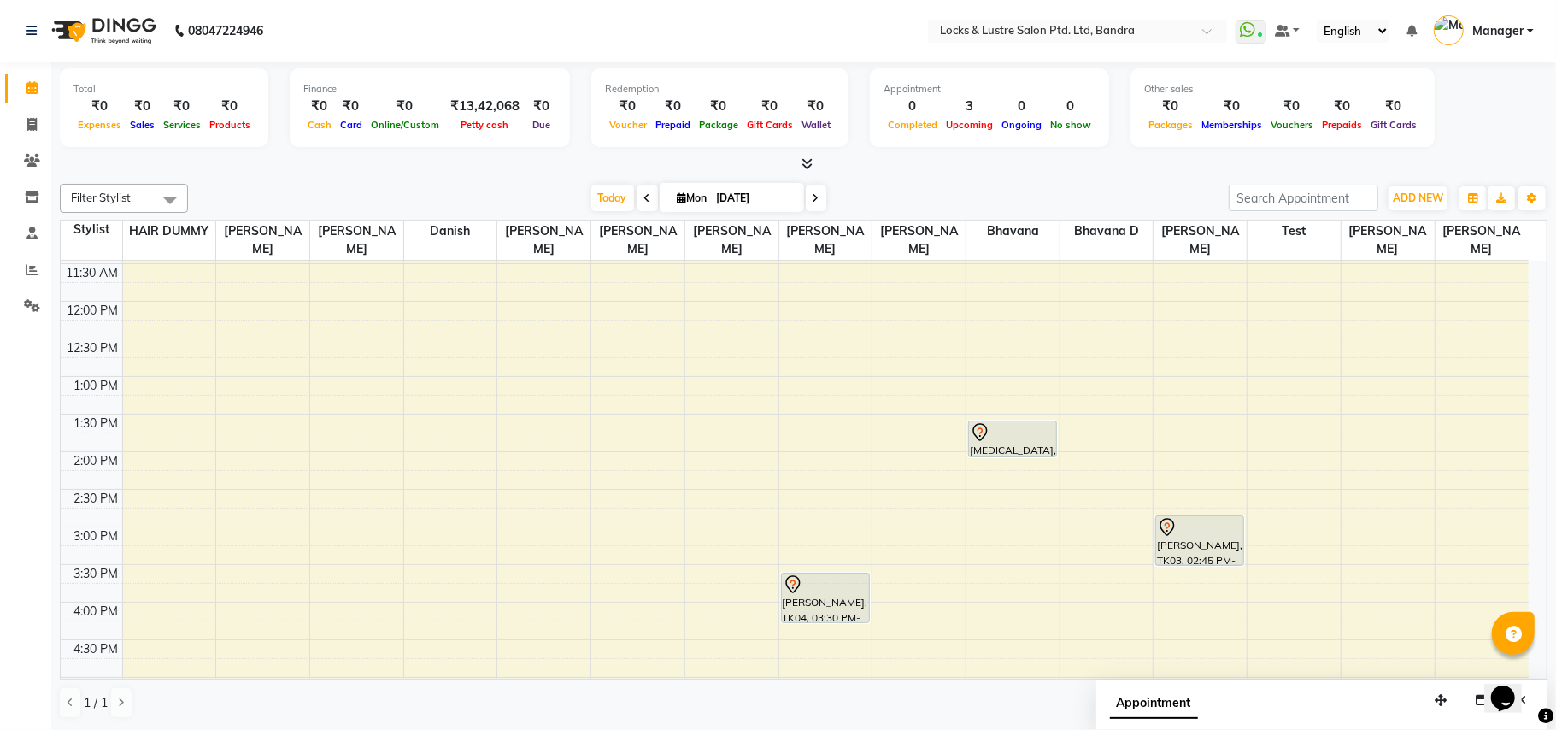
click at [449, 172] on div at bounding box center [804, 165] width 1488 height 18
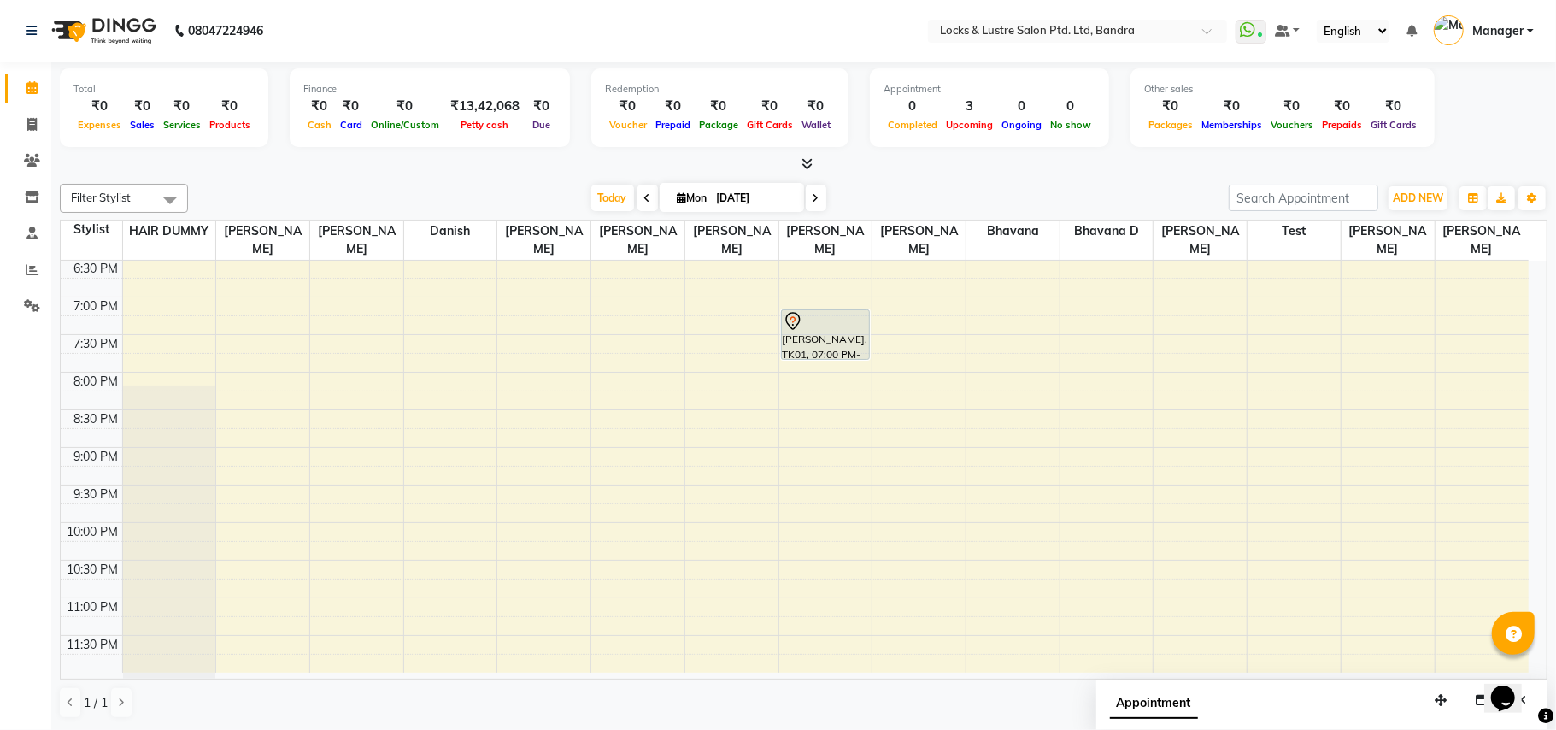
scroll to position [0, 0]
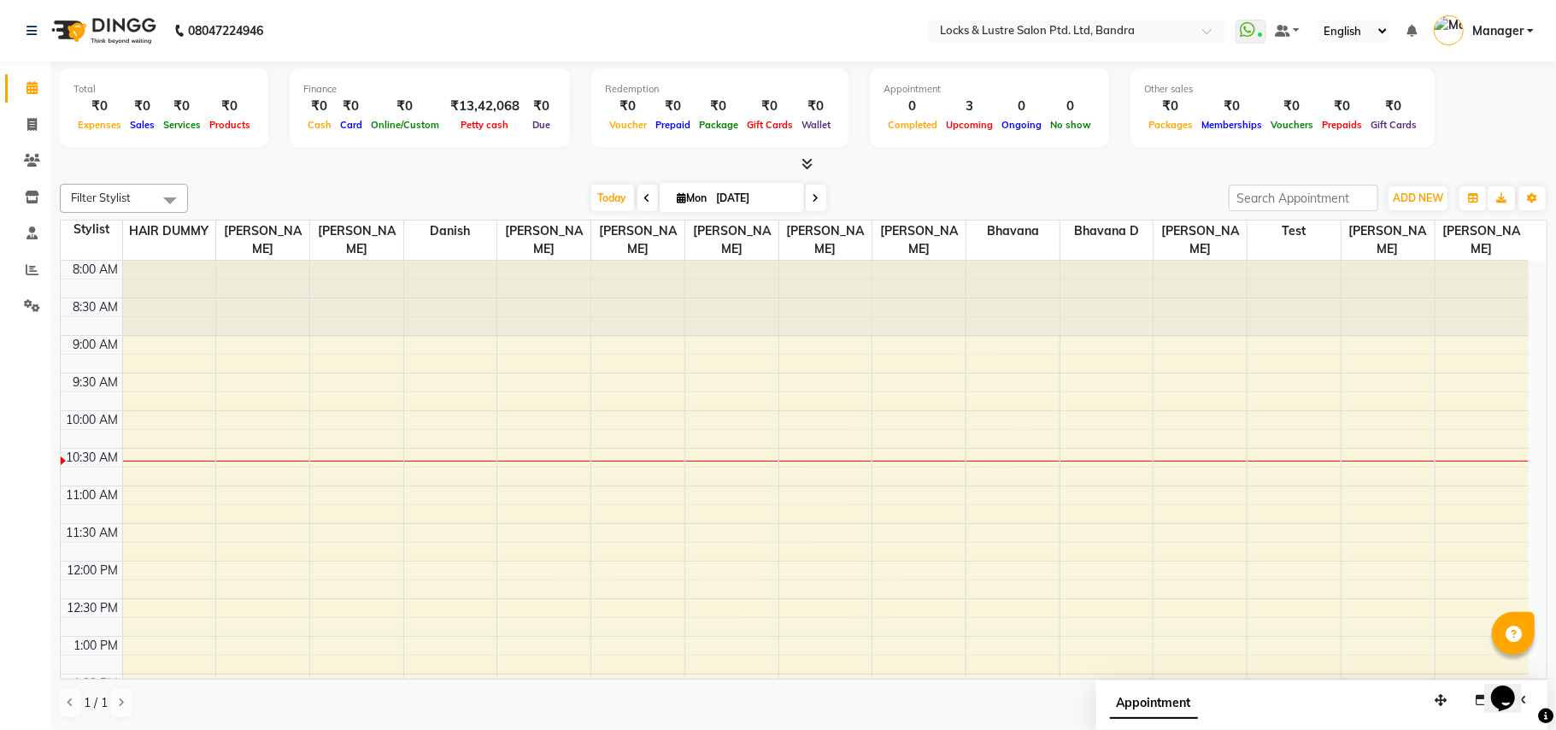
click at [973, 177] on div "Filter Stylist Select All [PERSON_NAME] [PERSON_NAME] [PERSON_NAME] D danish HA…" at bounding box center [804, 451] width 1488 height 549
click at [1475, 126] on div "Total ₹0 Expenses ₹0 Sales ₹0 Services ₹0 Products Finance ₹0 Cash ₹0 Card ₹0 O…" at bounding box center [804, 110] width 1488 height 84
click at [273, 185] on div "Filter Stylist Select All Anushree bhavana Bhavana D danish HAIR DUMMY Junaid S…" at bounding box center [804, 198] width 1488 height 29
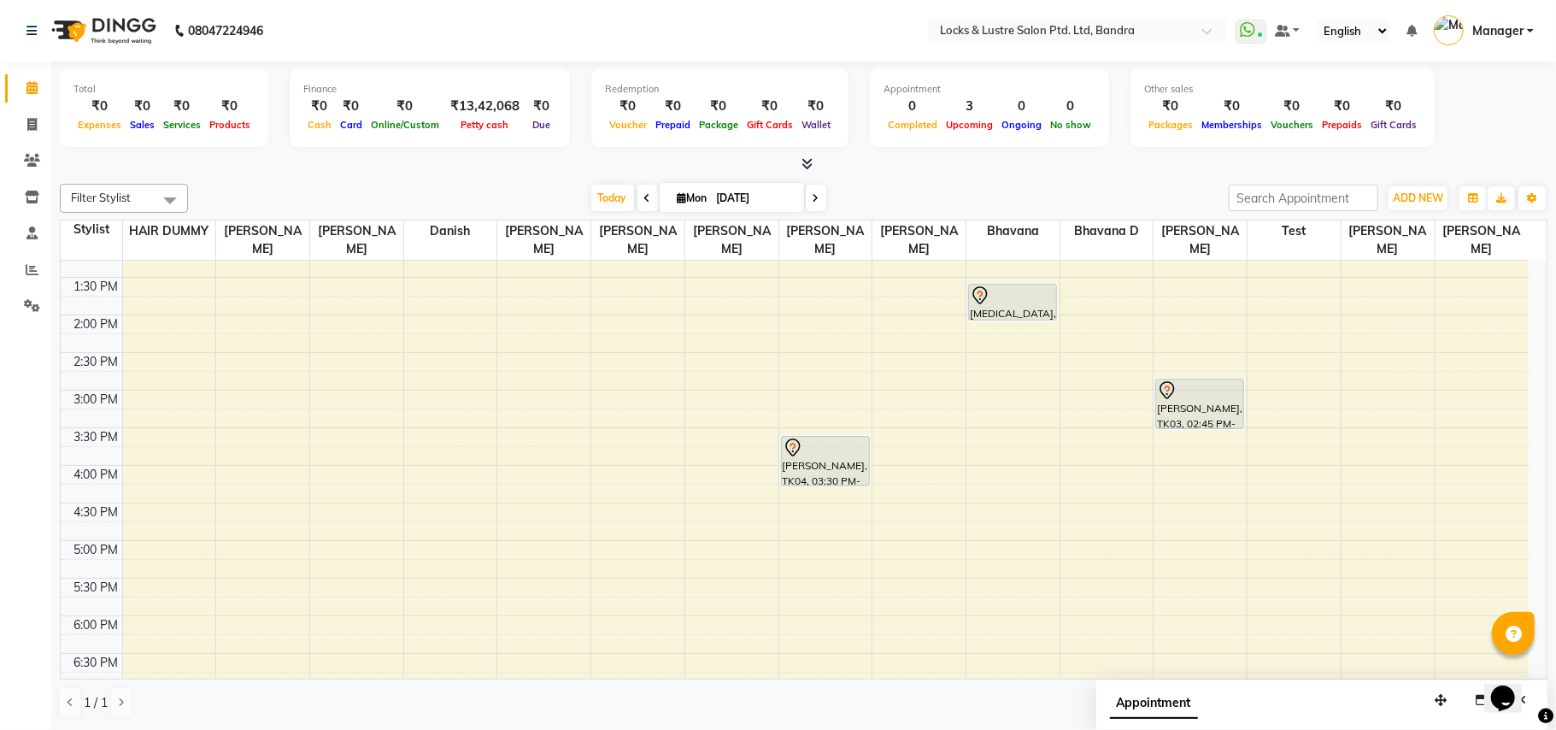
scroll to position [363, 0]
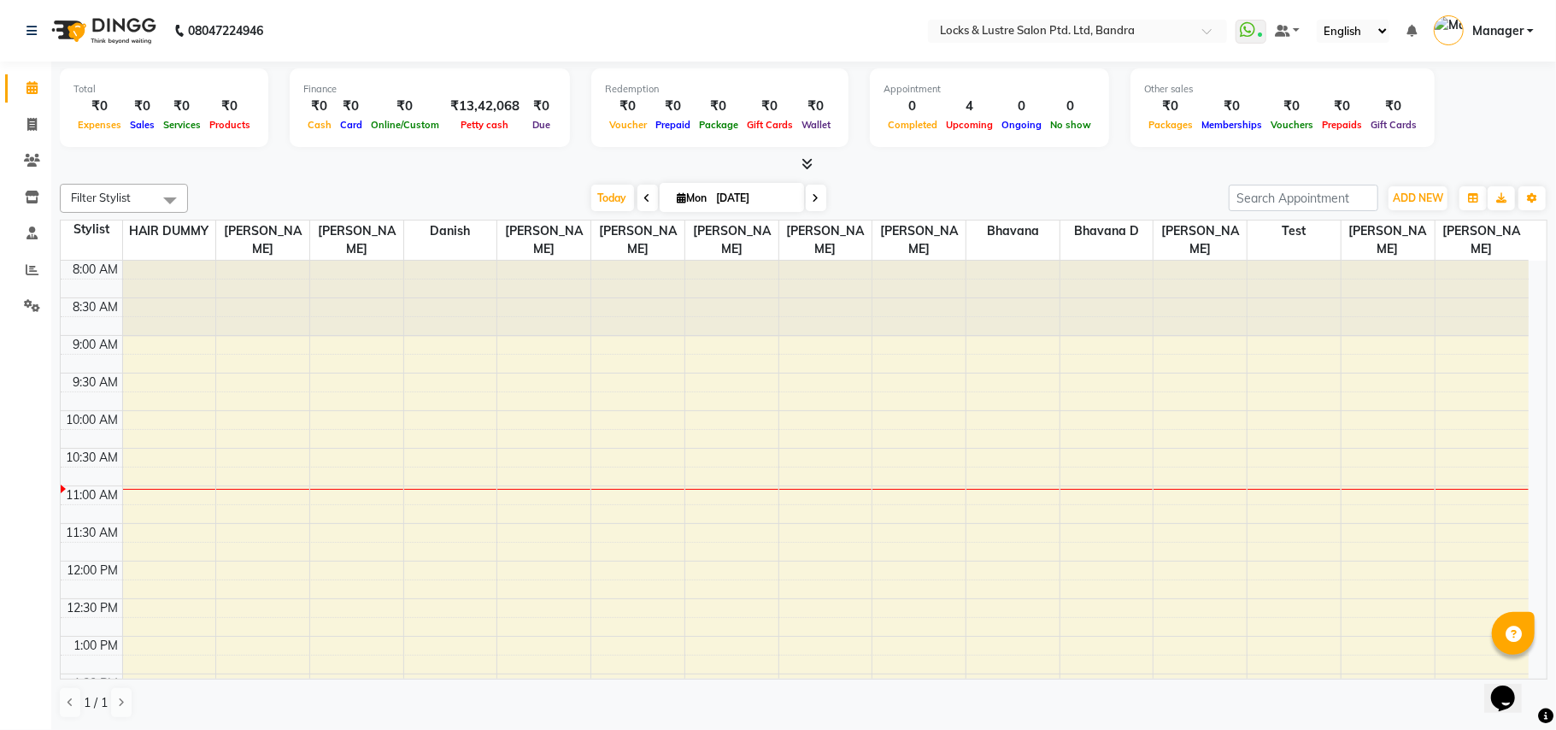
click at [603, 32] on nav "08047224946 Select Location × Locks & Lustre Salon Ptd. Ltd, Bandra WhatsApp St…" at bounding box center [778, 31] width 1556 height 62
click at [644, 196] on icon at bounding box center [647, 198] width 7 height 10
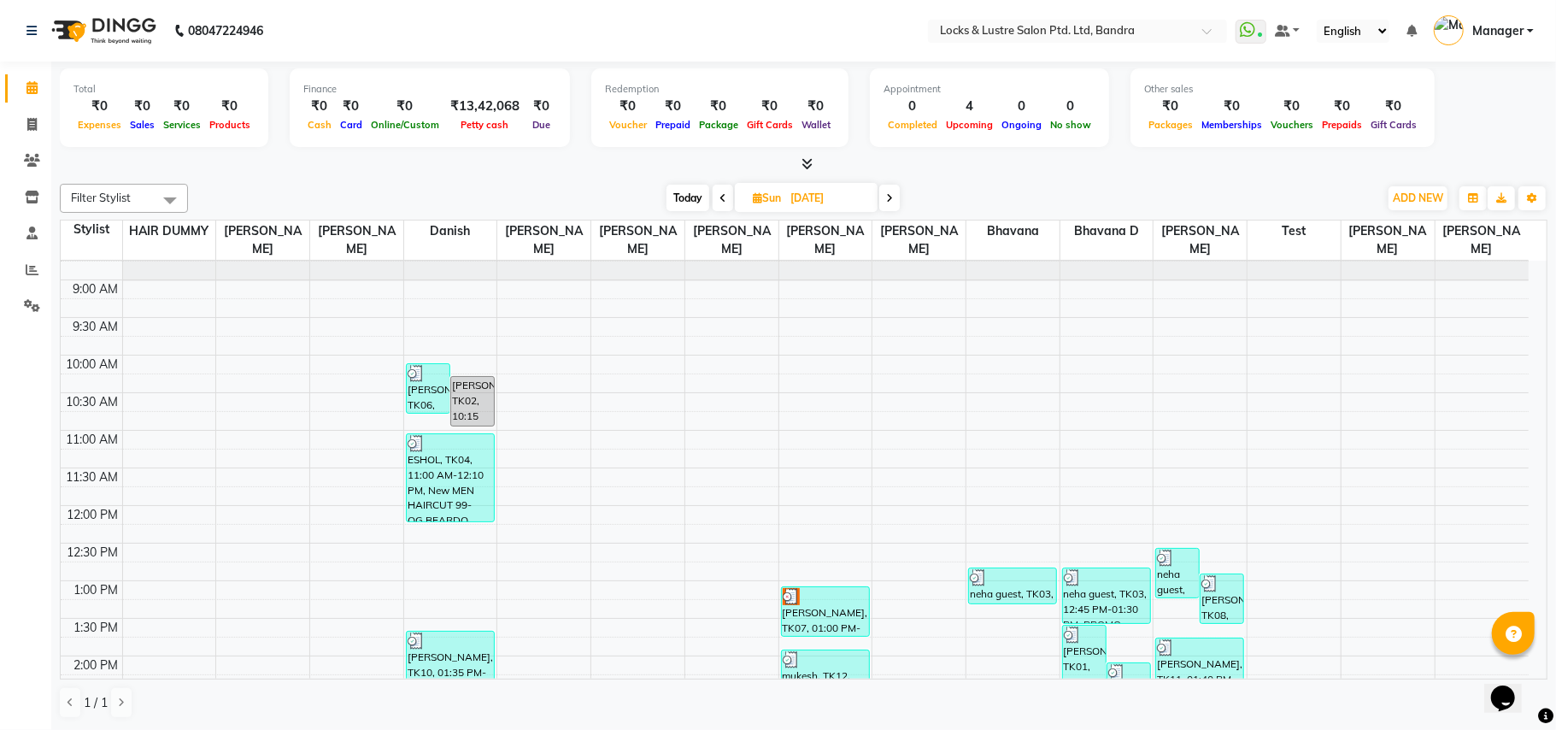
scroll to position [67, 0]
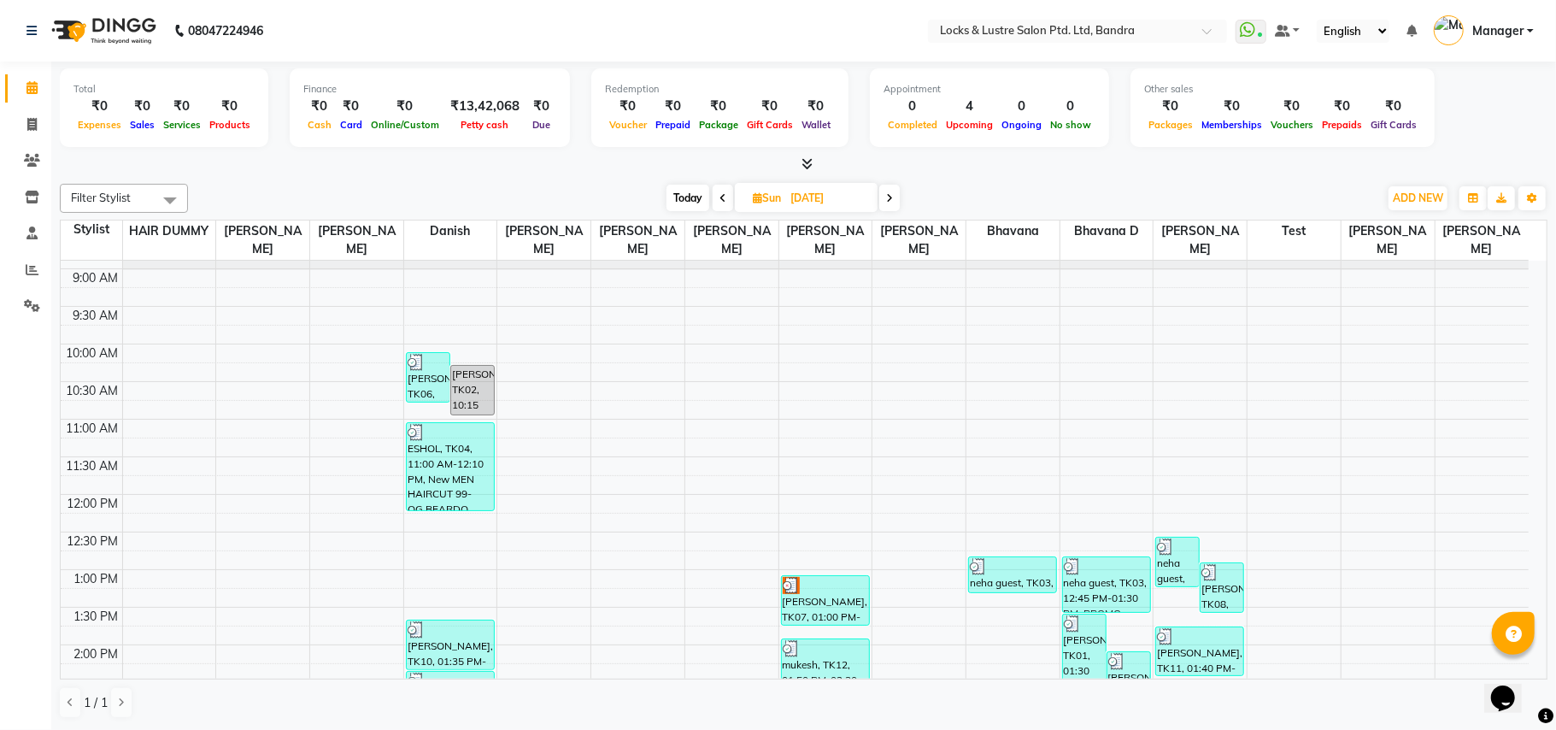
click at [891, 202] on span at bounding box center [889, 198] width 21 height 26
type input "[DATE]"
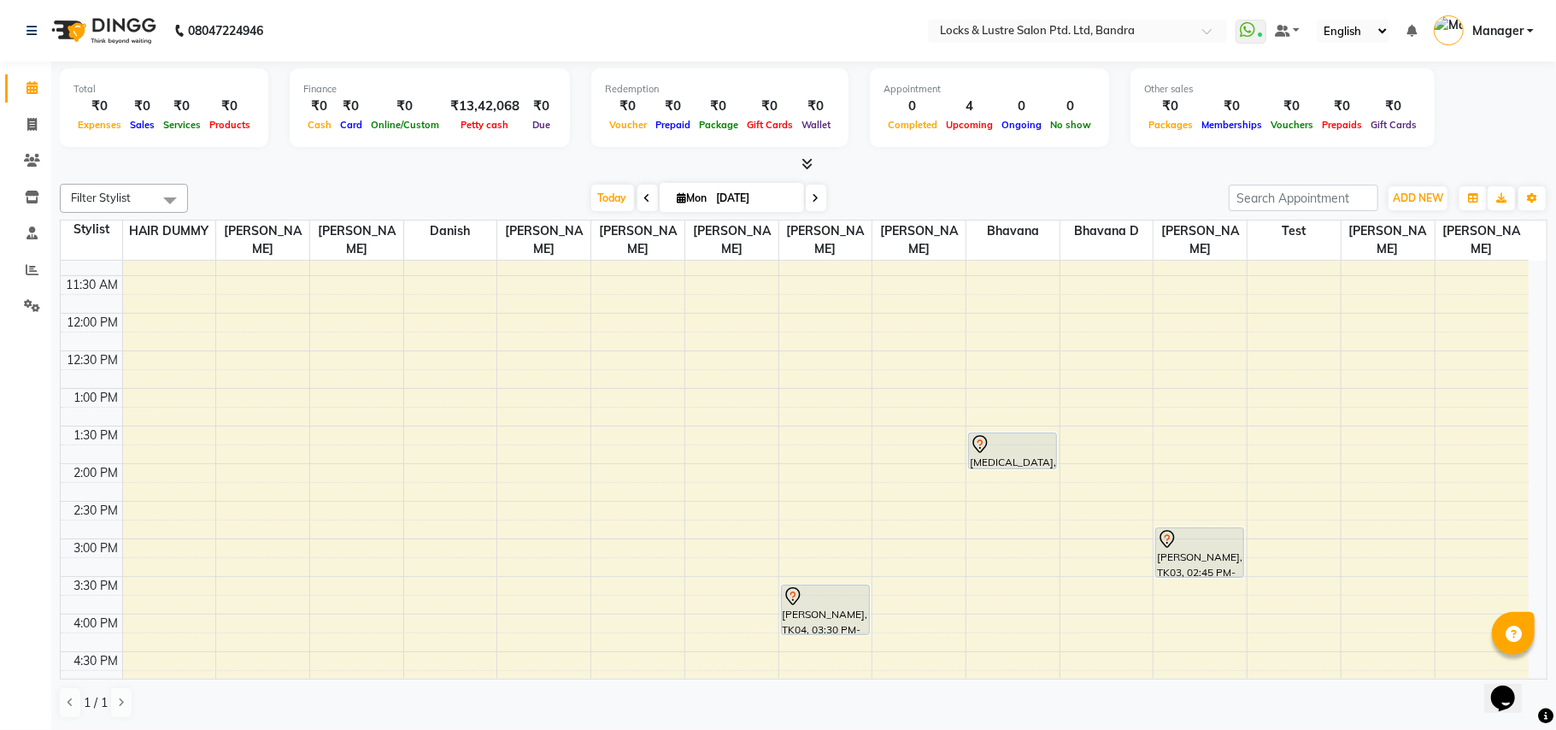
scroll to position [260, 0]
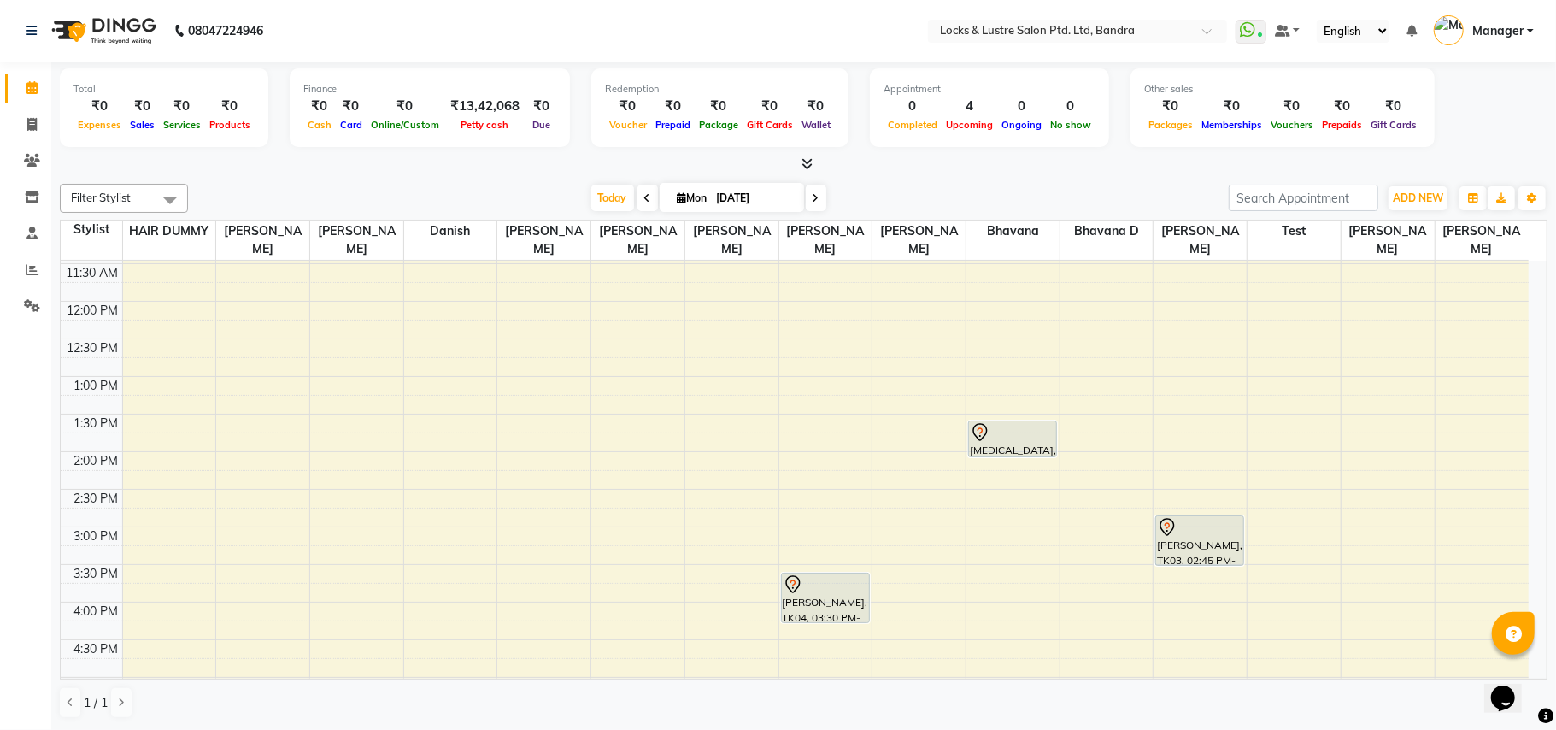
click at [393, 171] on div at bounding box center [804, 165] width 1488 height 18
click at [419, 175] on div "Total ₹0 Expenses ₹0 Sales ₹0 Services ₹0 Products Finance ₹0 Cash ₹0 Card ₹0 O…" at bounding box center [803, 396] width 1505 height 668
click at [426, 188] on div "[DATE] [DATE]" at bounding box center [709, 198] width 1024 height 26
drag, startPoint x: 379, startPoint y: 7, endPoint x: 791, endPoint y: 21, distance: 411.3
click at [791, 21] on nav "08047224946 Select Location × Locks & Lustre Salon Ptd. Ltd, Bandra WhatsApp St…" at bounding box center [778, 31] width 1556 height 62
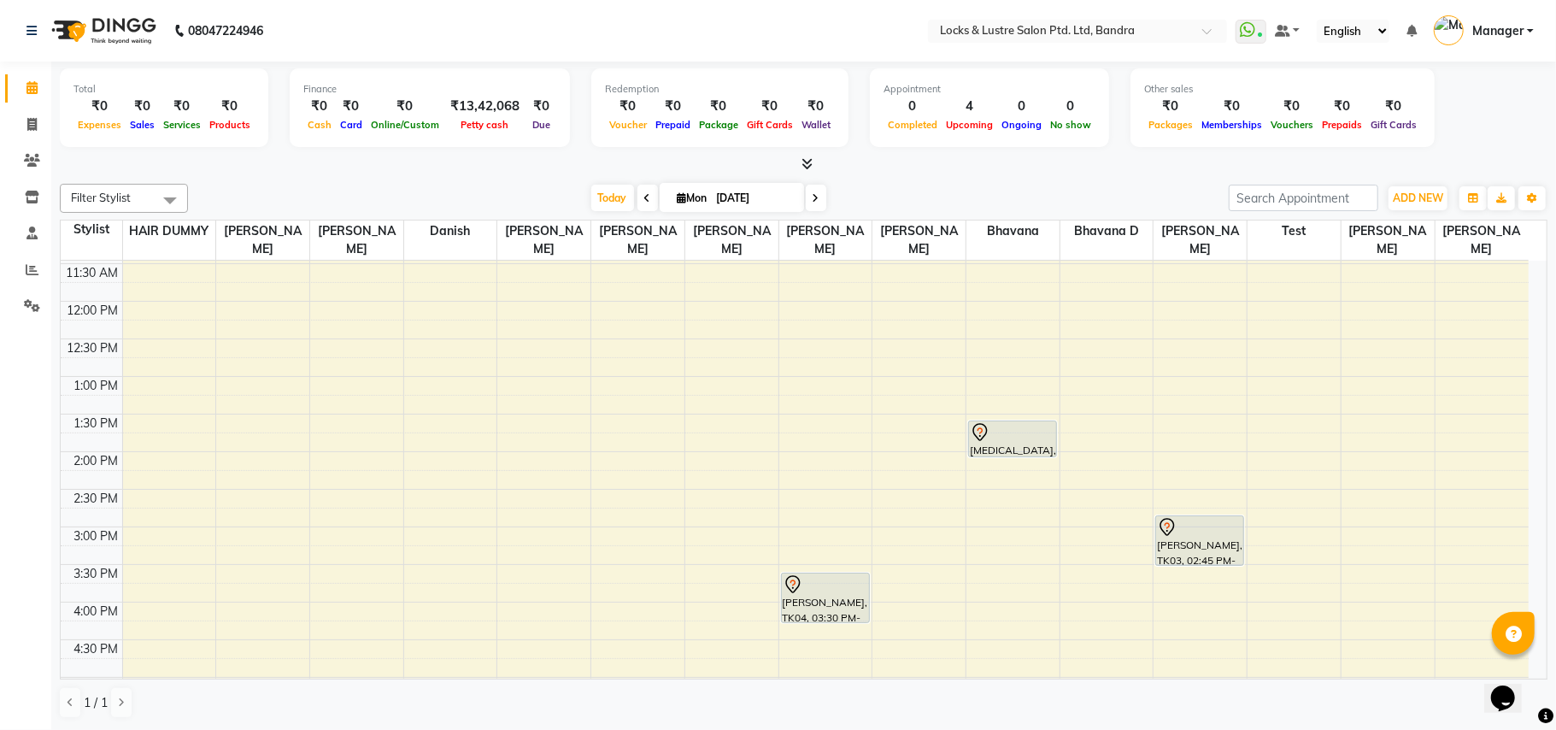
click at [504, 179] on div "Filter Stylist Select All [PERSON_NAME] [PERSON_NAME] [PERSON_NAME] D danish HA…" at bounding box center [804, 451] width 1488 height 549
click at [468, 179] on div "Filter Stylist Select All [PERSON_NAME] [PERSON_NAME] [PERSON_NAME] D danish HA…" at bounding box center [804, 451] width 1488 height 549
click at [79, 432] on div "1:30 PM" at bounding box center [96, 423] width 51 height 18
click at [983, 175] on div "Total ₹0 Expenses ₹0 Sales ₹0 Services ₹0 Products Finance ₹0 Cash ₹0 Card ₹0 O…" at bounding box center [803, 396] width 1505 height 668
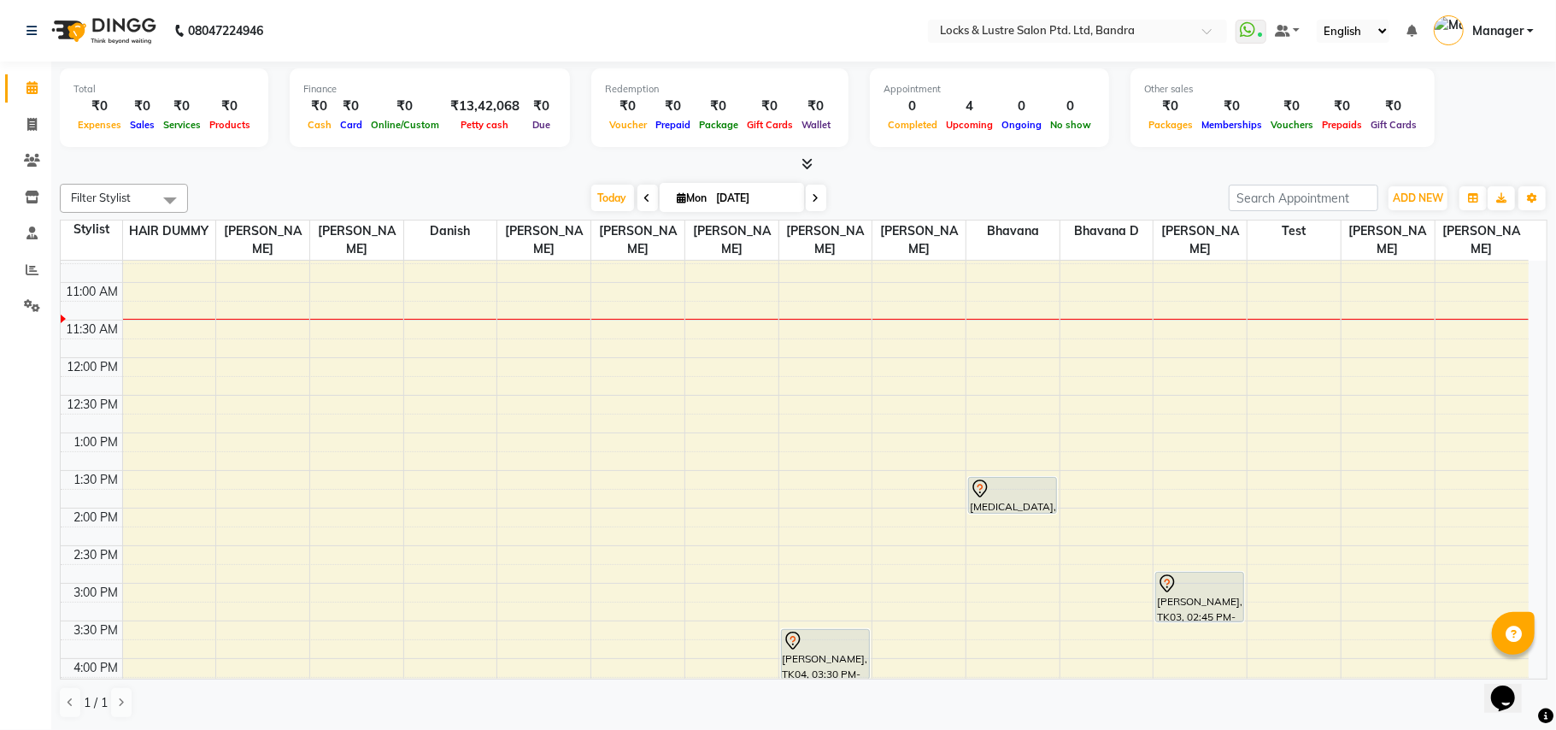
scroll to position [196, 0]
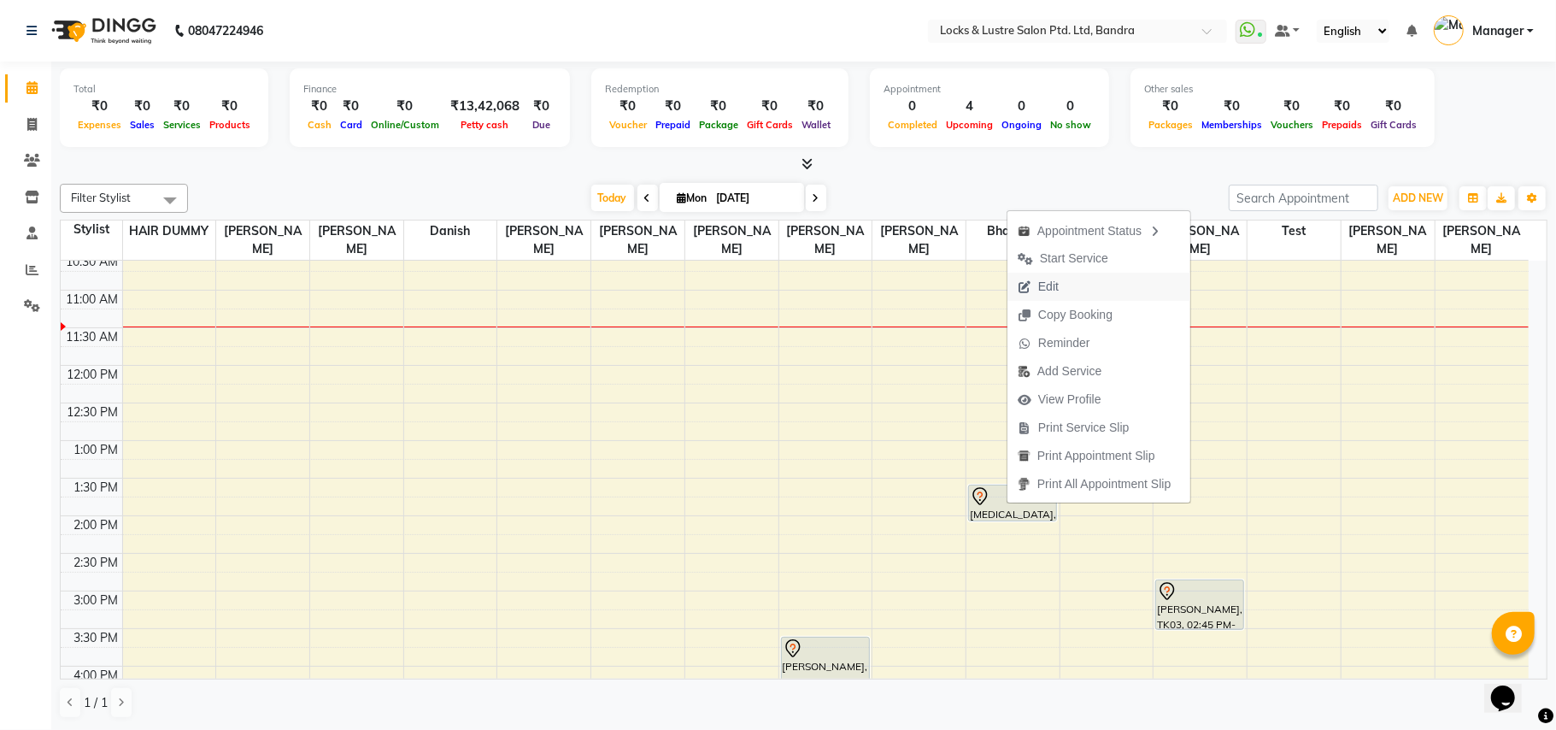
click at [1057, 285] on span "Edit" at bounding box center [1048, 287] width 21 height 18
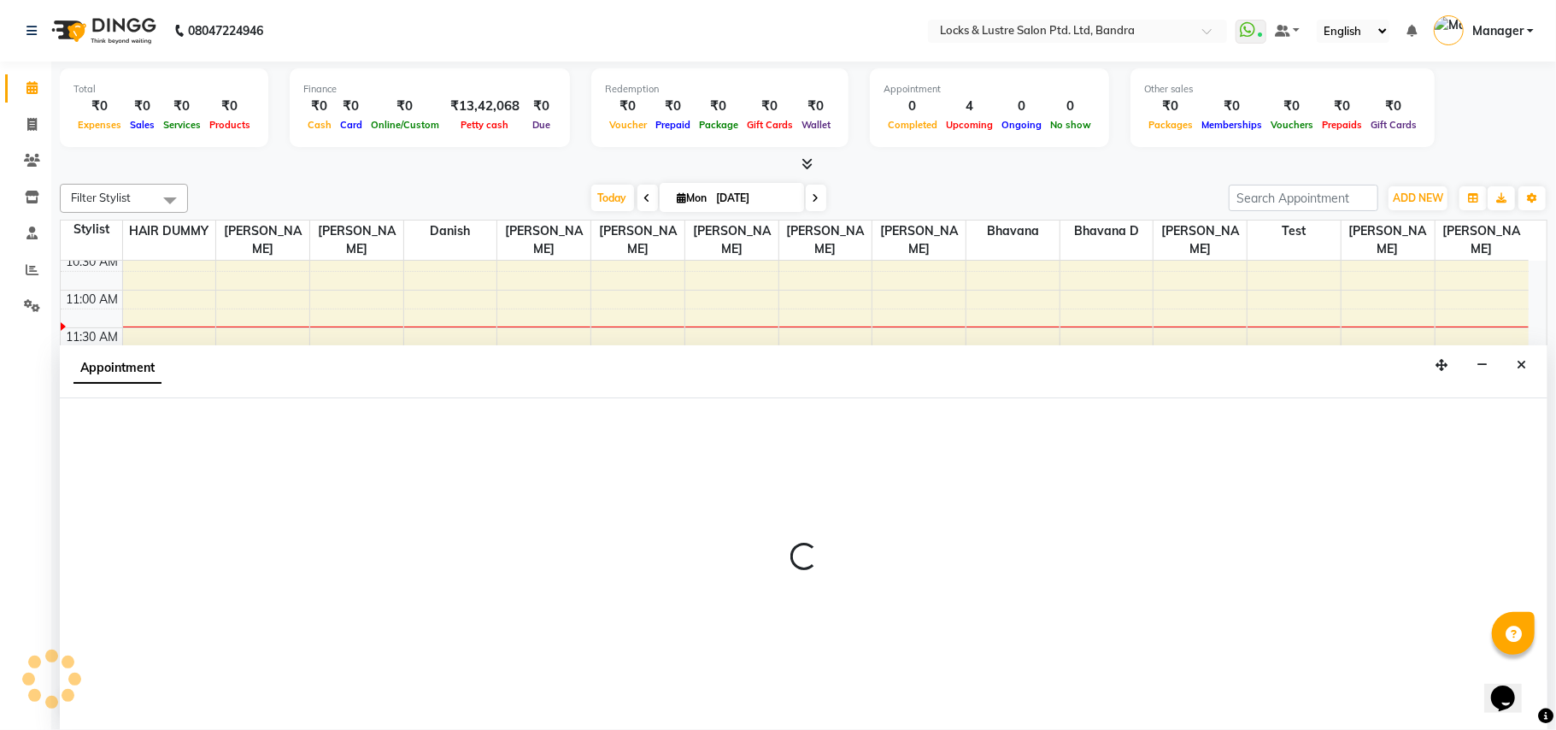
select select "tentative"
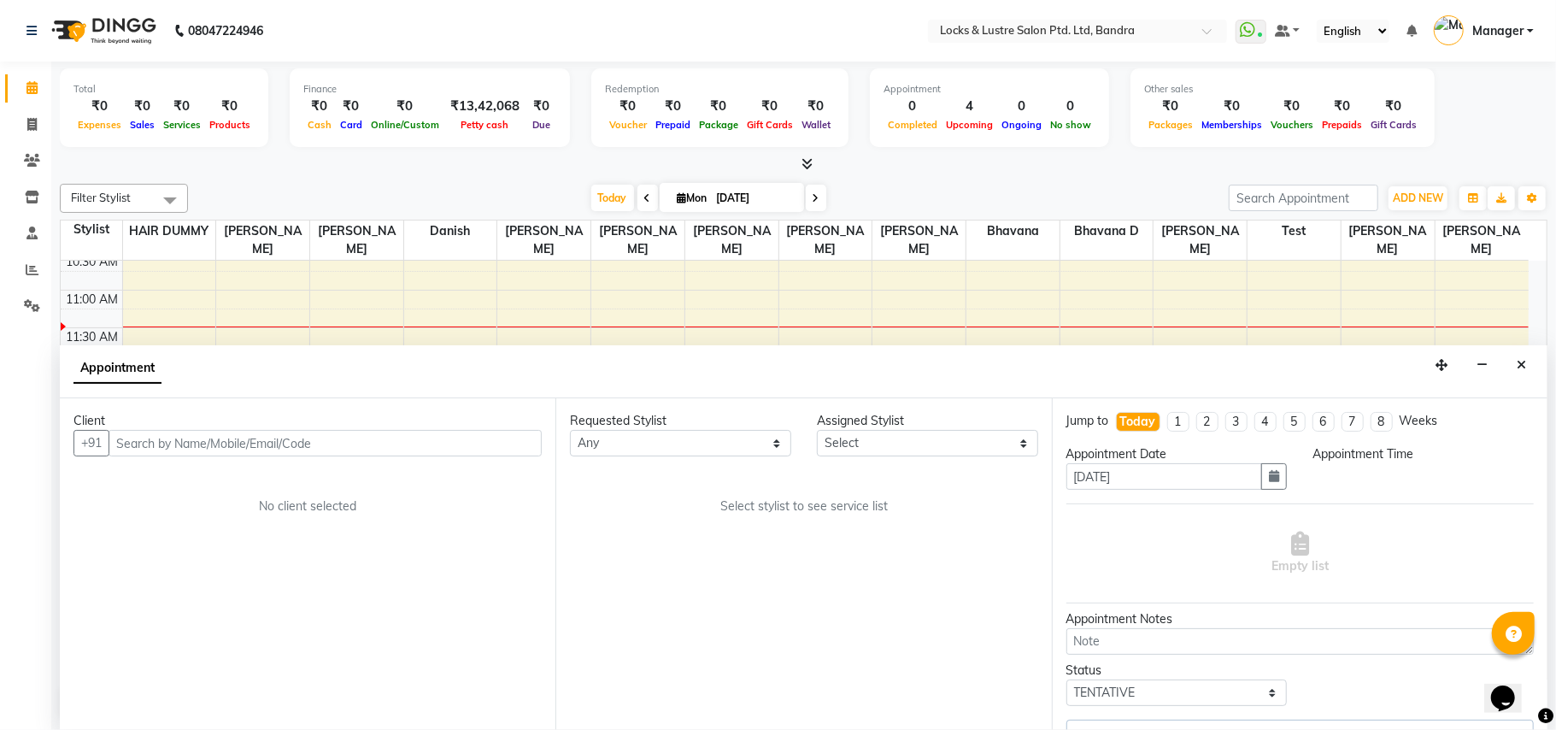
select select "84257"
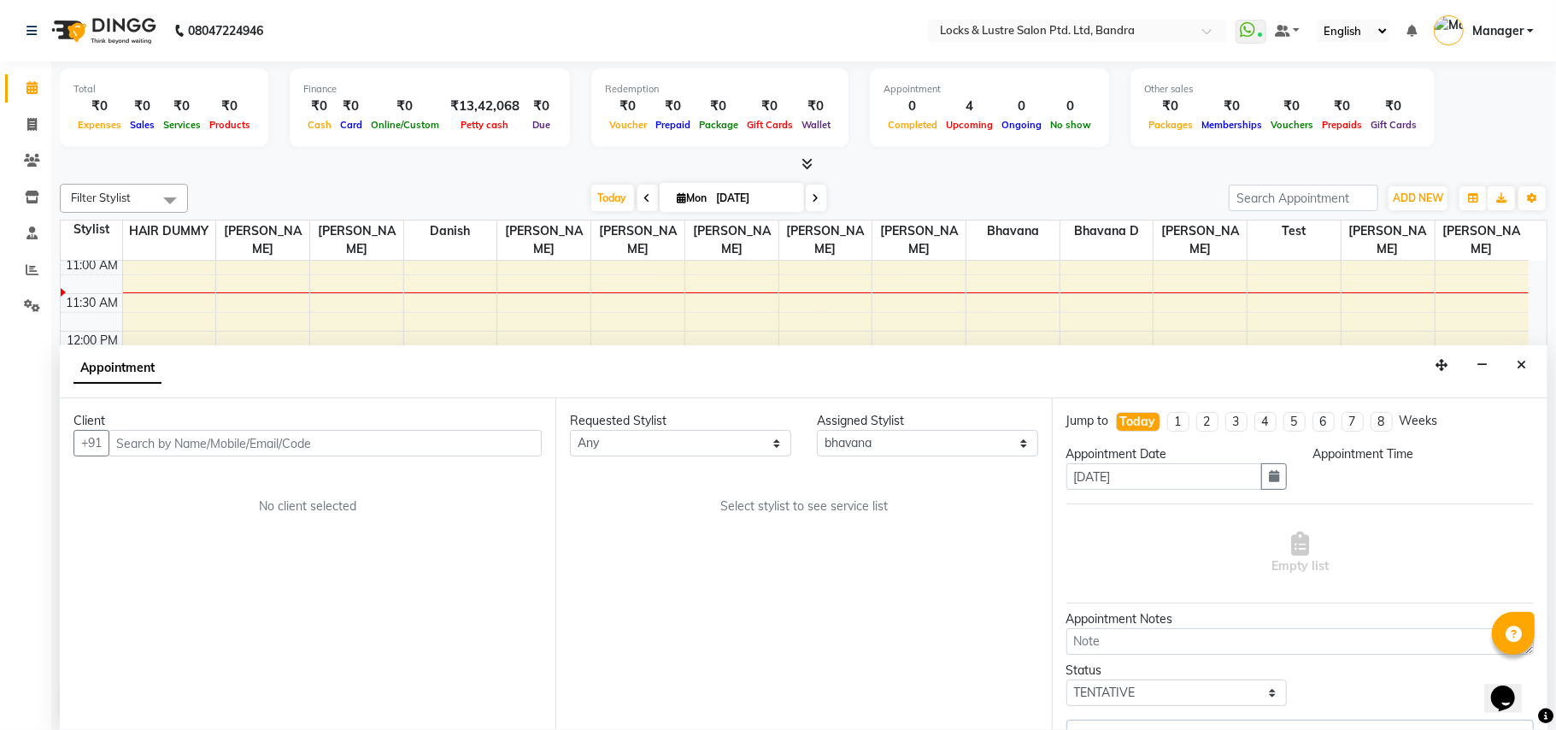
select select "810"
select select "2923"
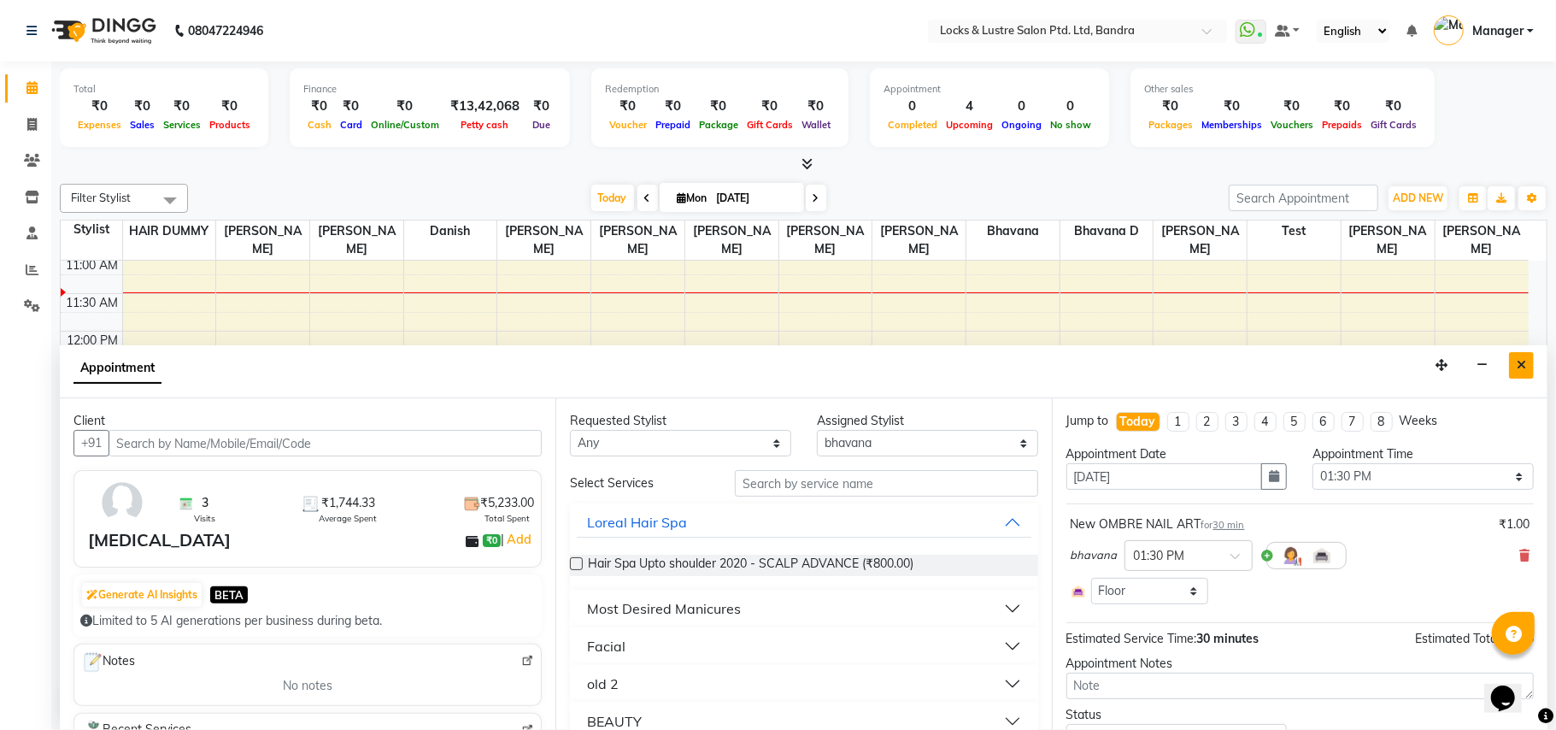
click at [1519, 364] on icon "Close" at bounding box center [1521, 365] width 9 height 12
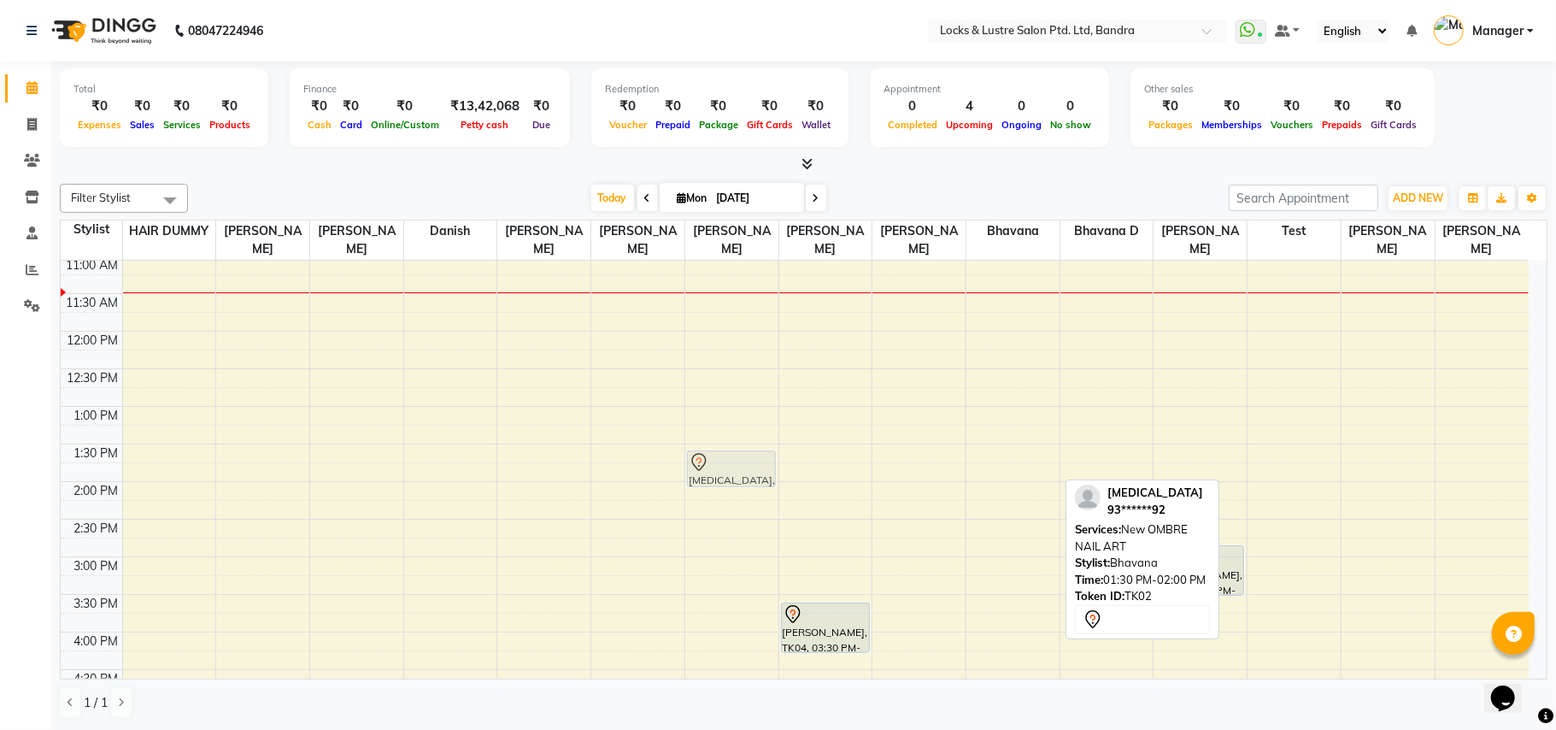
drag, startPoint x: 1019, startPoint y: 463, endPoint x: 750, endPoint y: 462, distance: 269.2
click at [750, 462] on tr "[MEDICAL_DATA], TK02, 01:30 PM-02:00 PM, New OMBRE NAIL ART [PERSON_NAME], TK04…" at bounding box center [795, 632] width 1468 height 1202
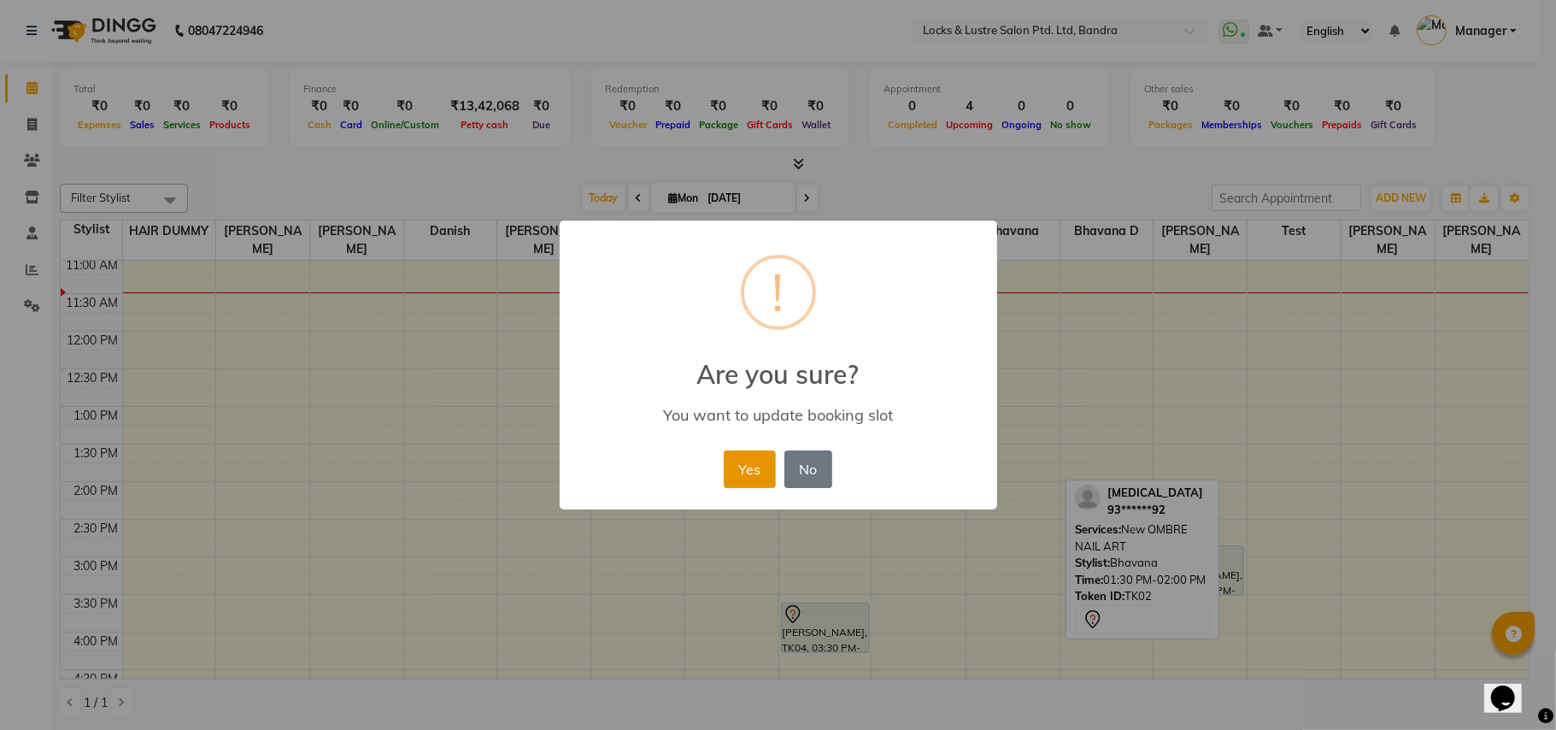
click at [764, 467] on button "Yes" at bounding box center [750, 469] width 52 height 38
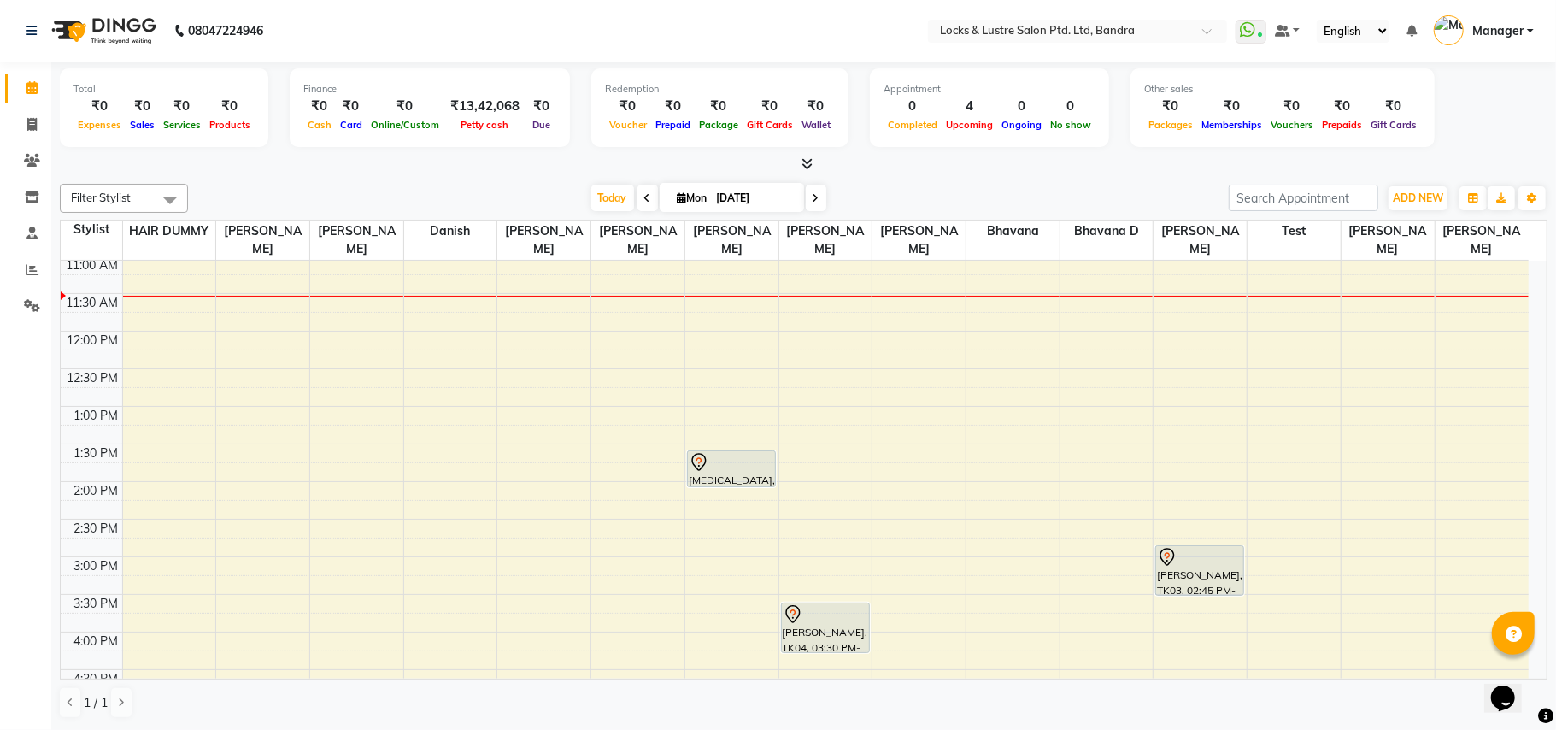
click at [1099, 418] on div "8:00 AM 8:30 AM 9:00 AM 9:30 AM 10:00 AM 10:30 AM 11:00 AM 11:30 AM 12:00 PM 12…" at bounding box center [795, 632] width 1468 height 1202
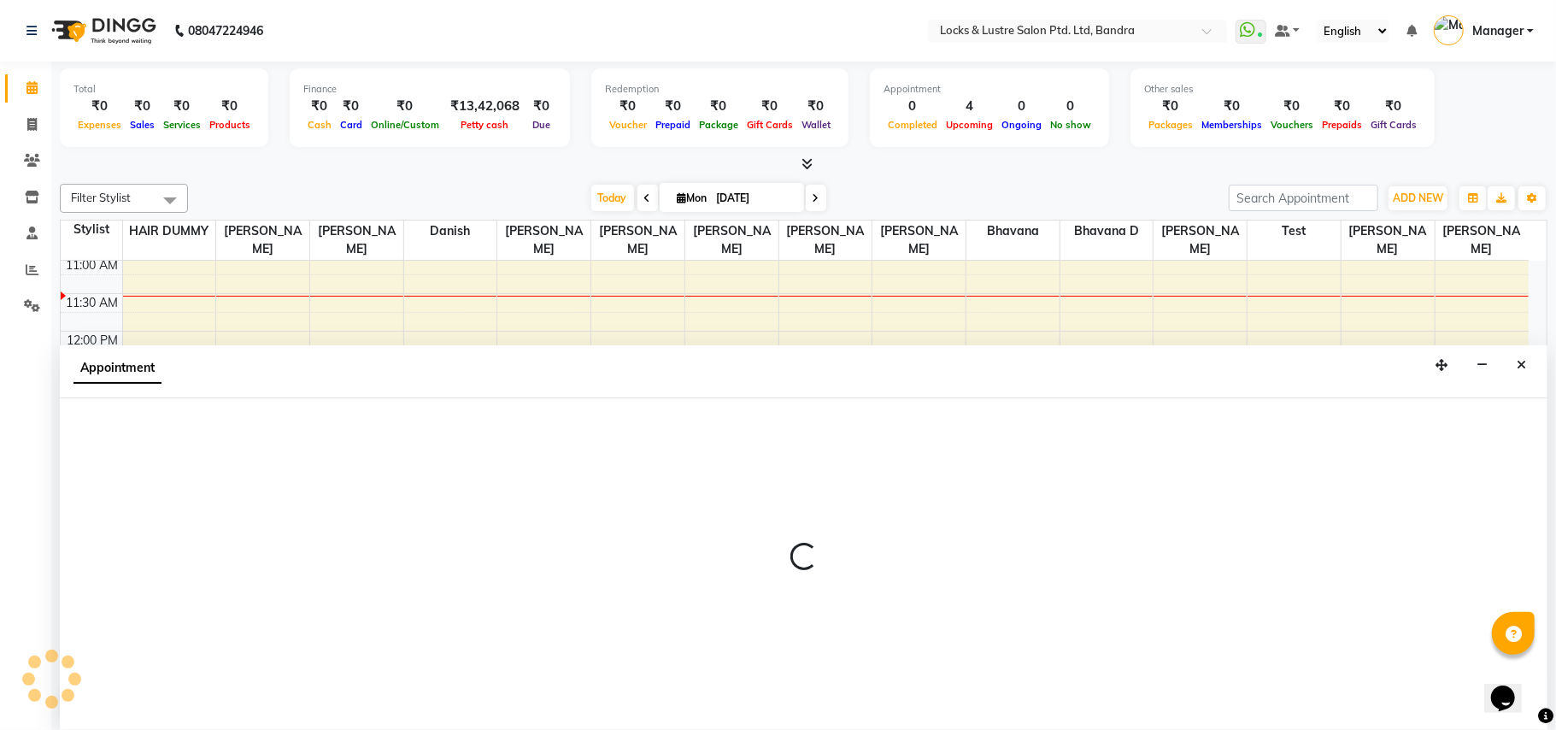
select select "88617"
select select "tentative"
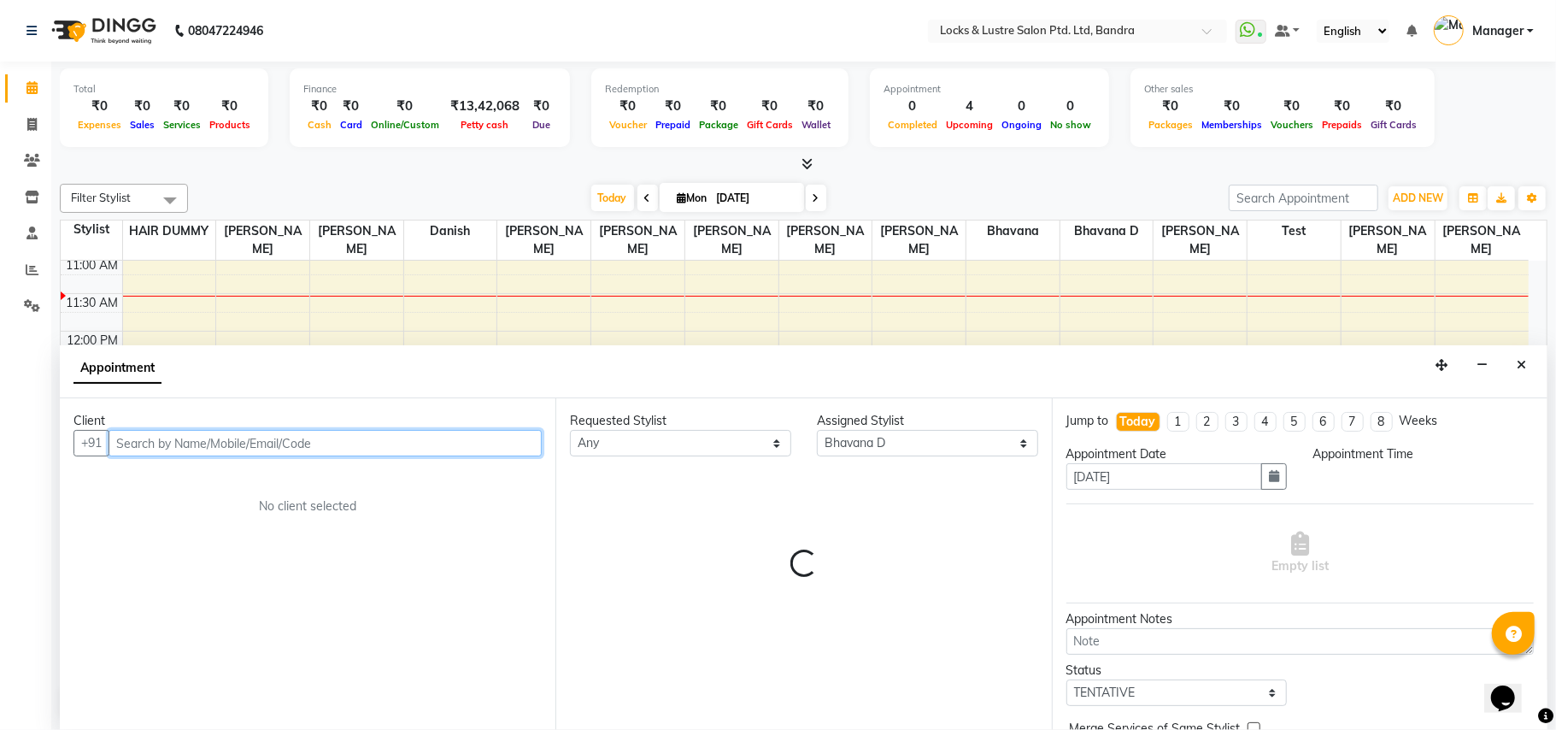
select select "780"
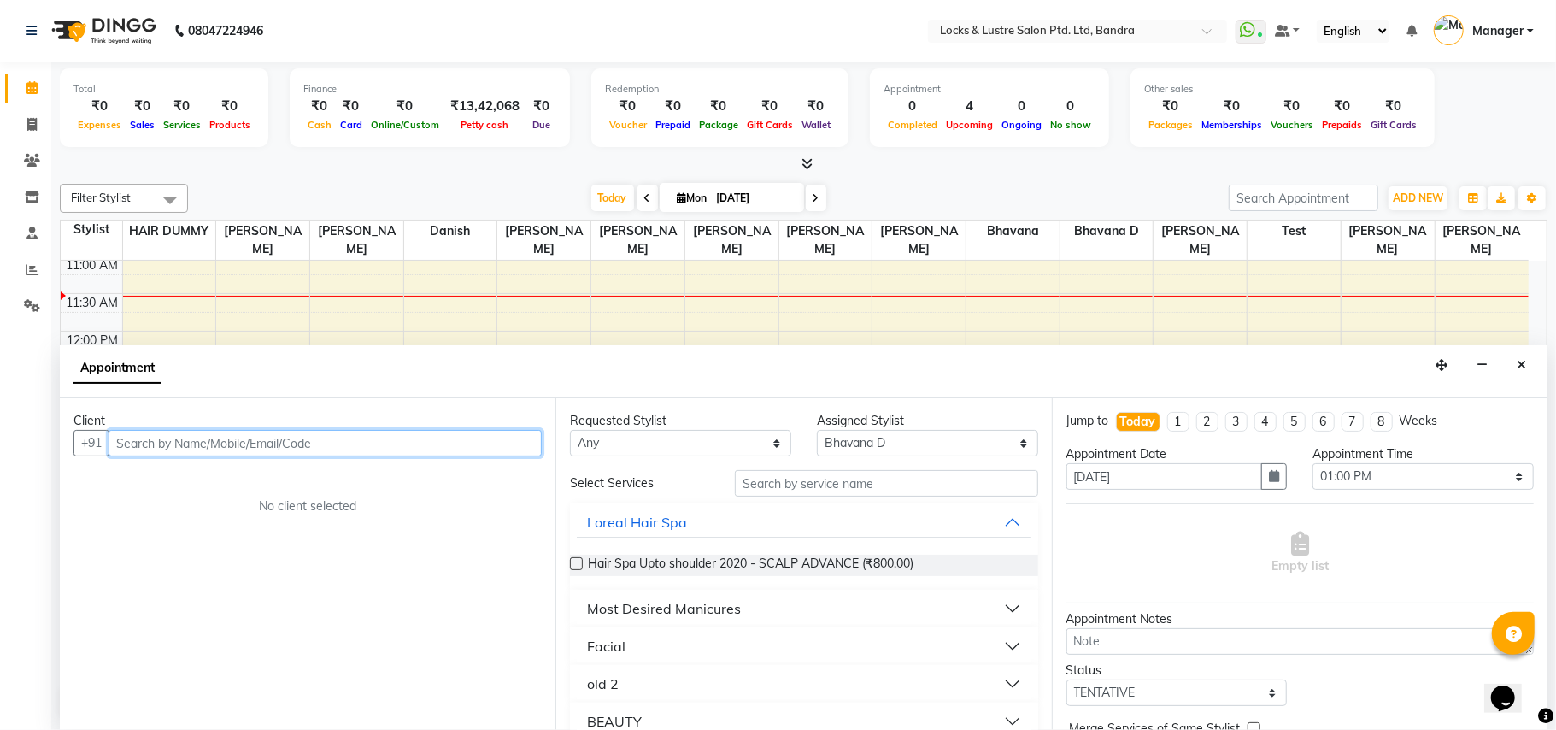
click at [359, 443] on input "text" at bounding box center [325, 443] width 433 height 26
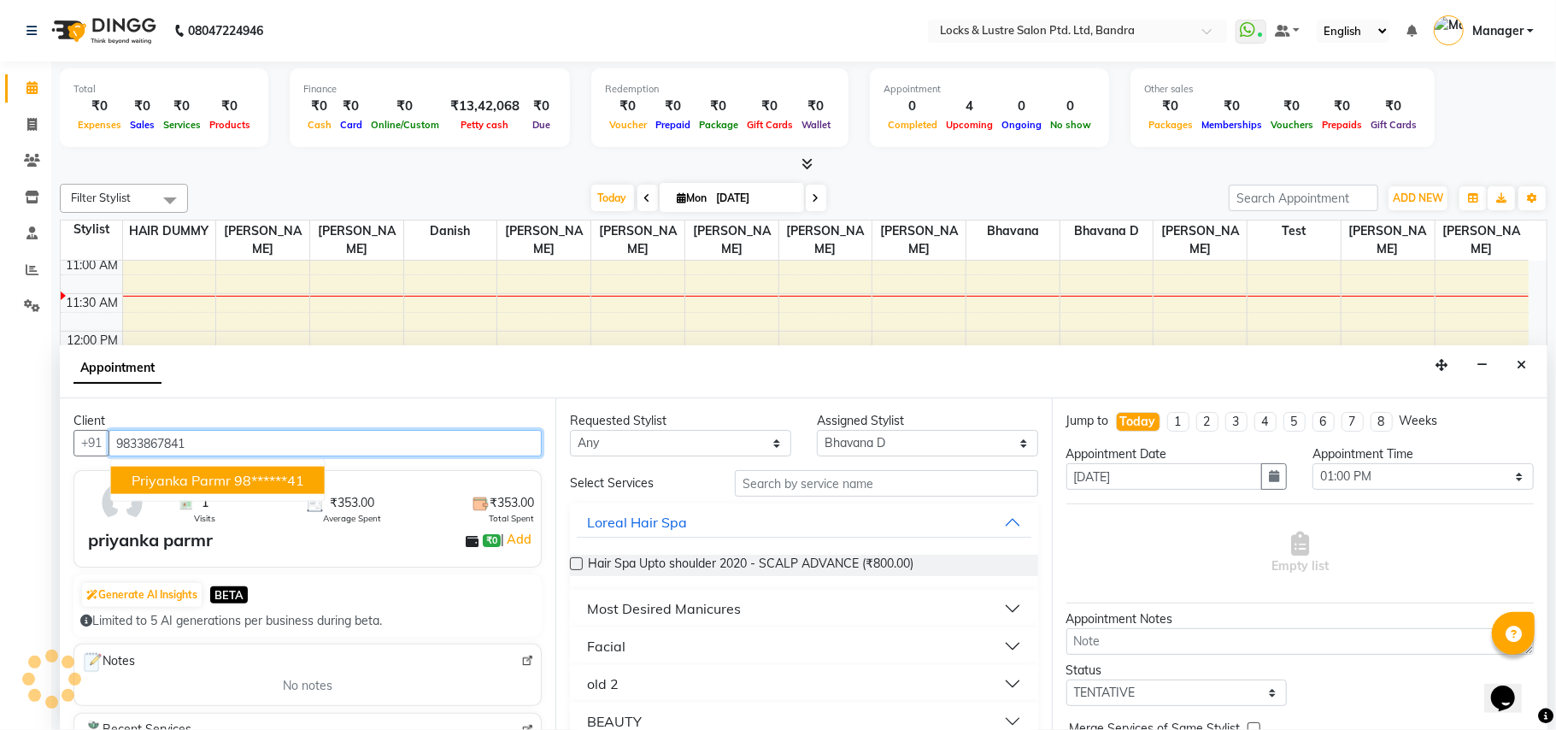
click at [205, 479] on span "priyanka parmr" at bounding box center [181, 480] width 99 height 17
type input "98******41"
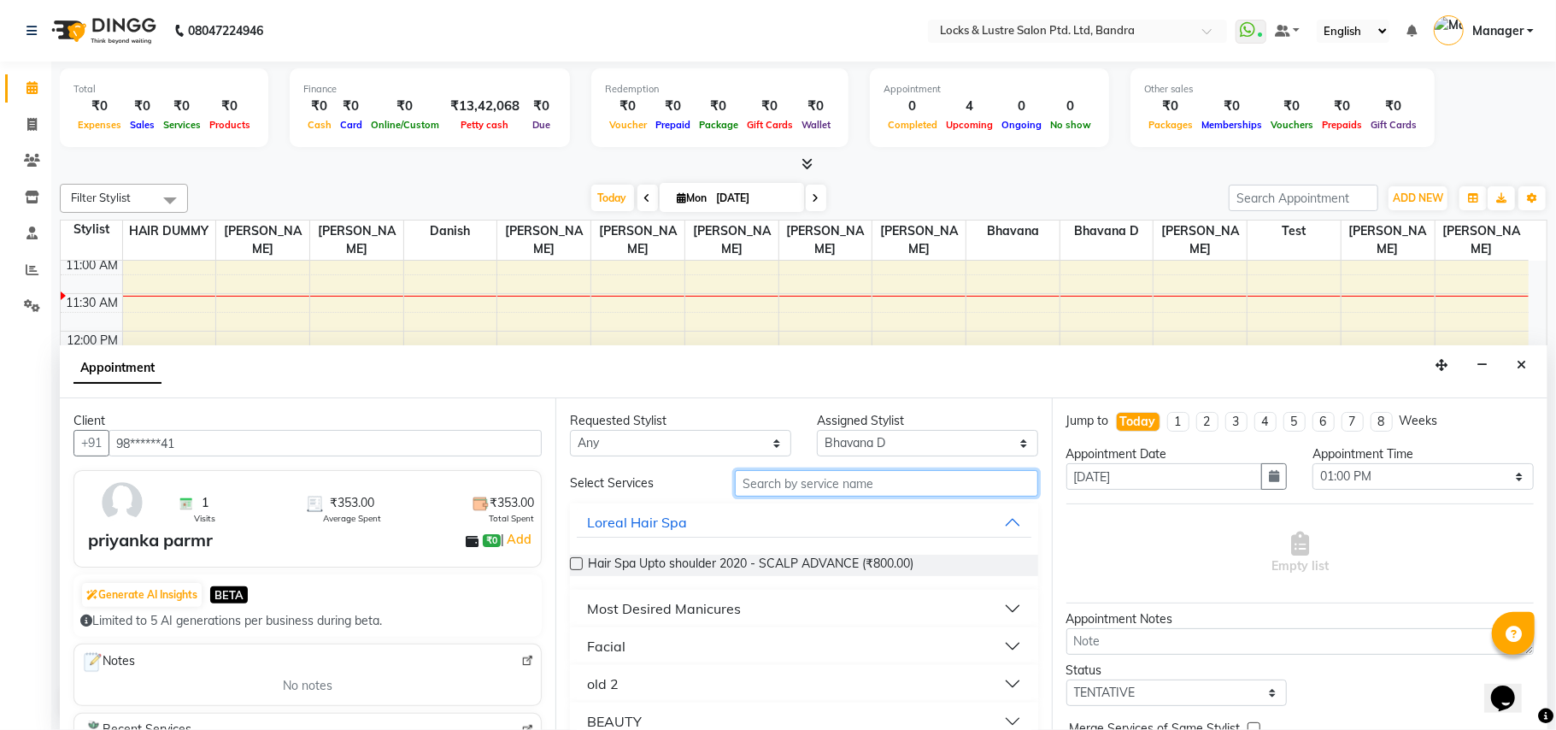
click at [883, 487] on input "text" at bounding box center [886, 483] width 303 height 26
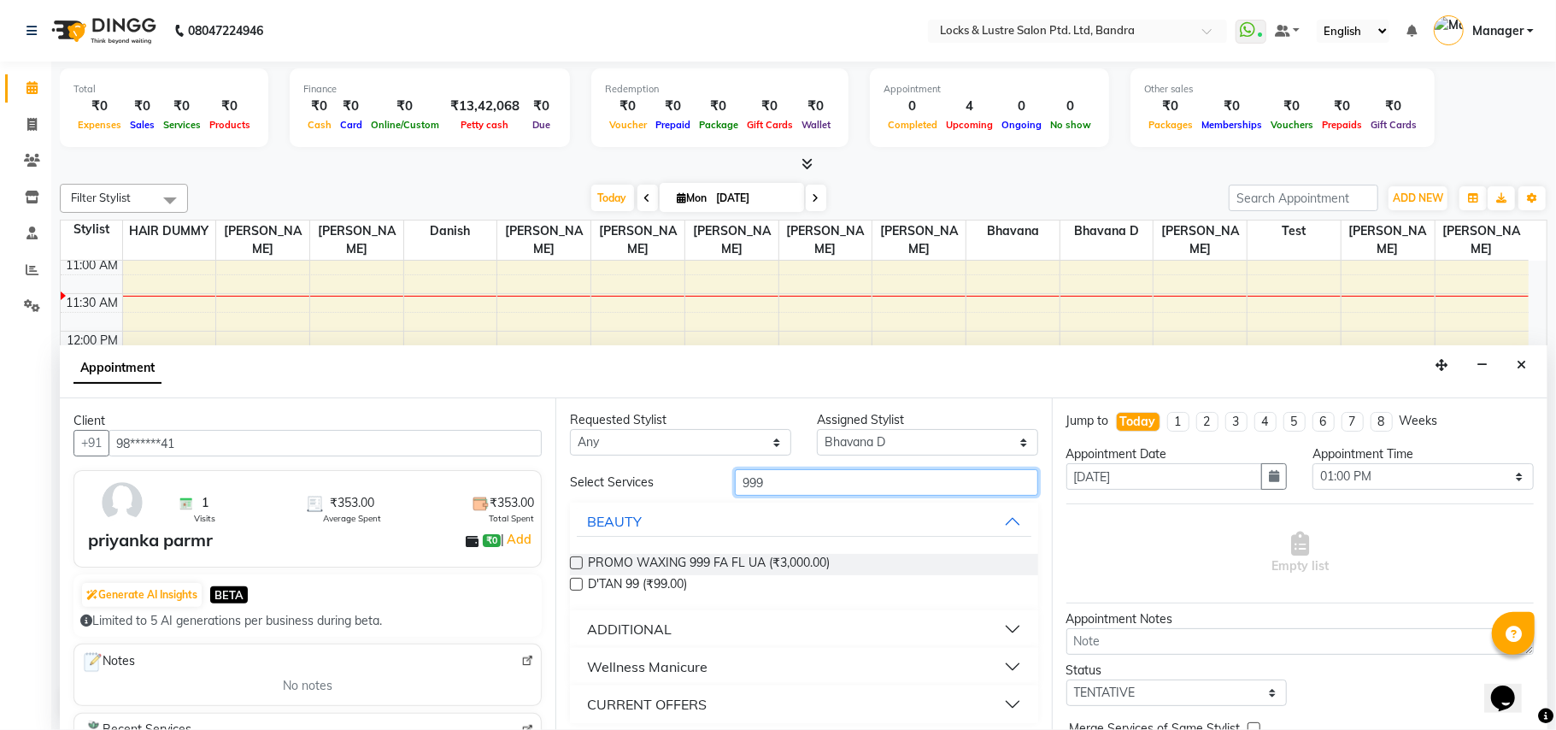
scroll to position [0, 0]
click at [839, 479] on input "999" at bounding box center [886, 483] width 303 height 26
type input "9"
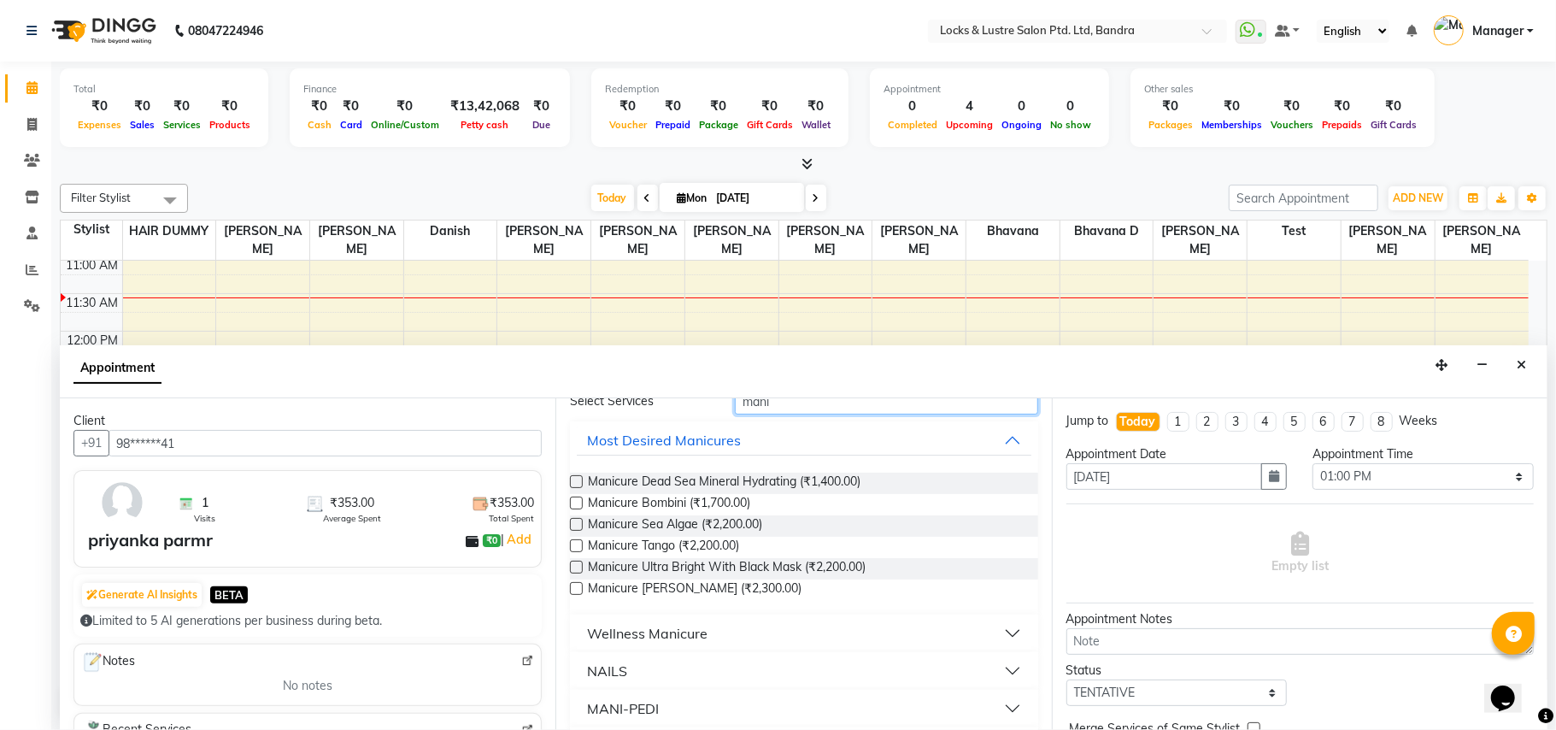
scroll to position [131, 0]
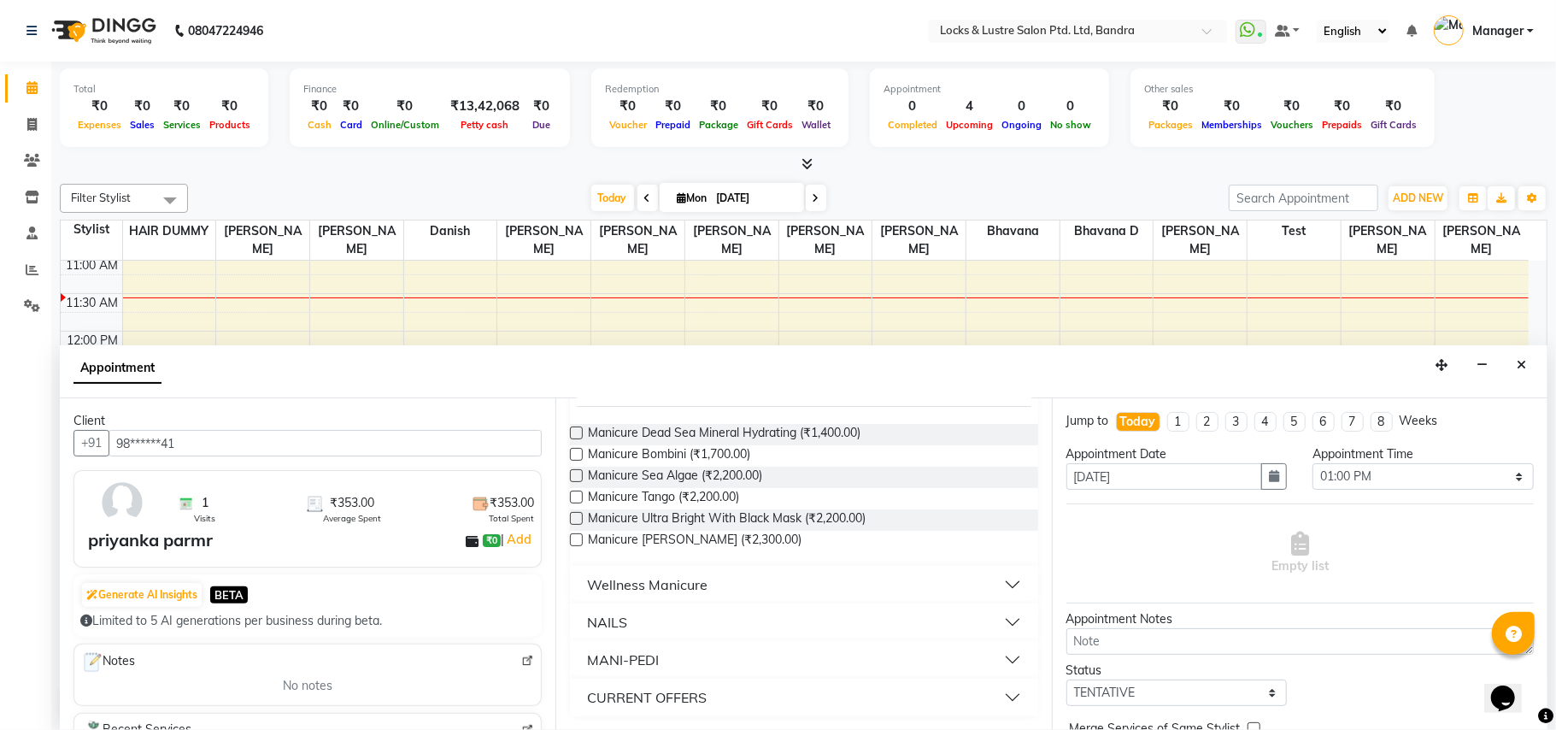
click at [1013, 657] on button "MANI-PEDI" at bounding box center [804, 659] width 454 height 31
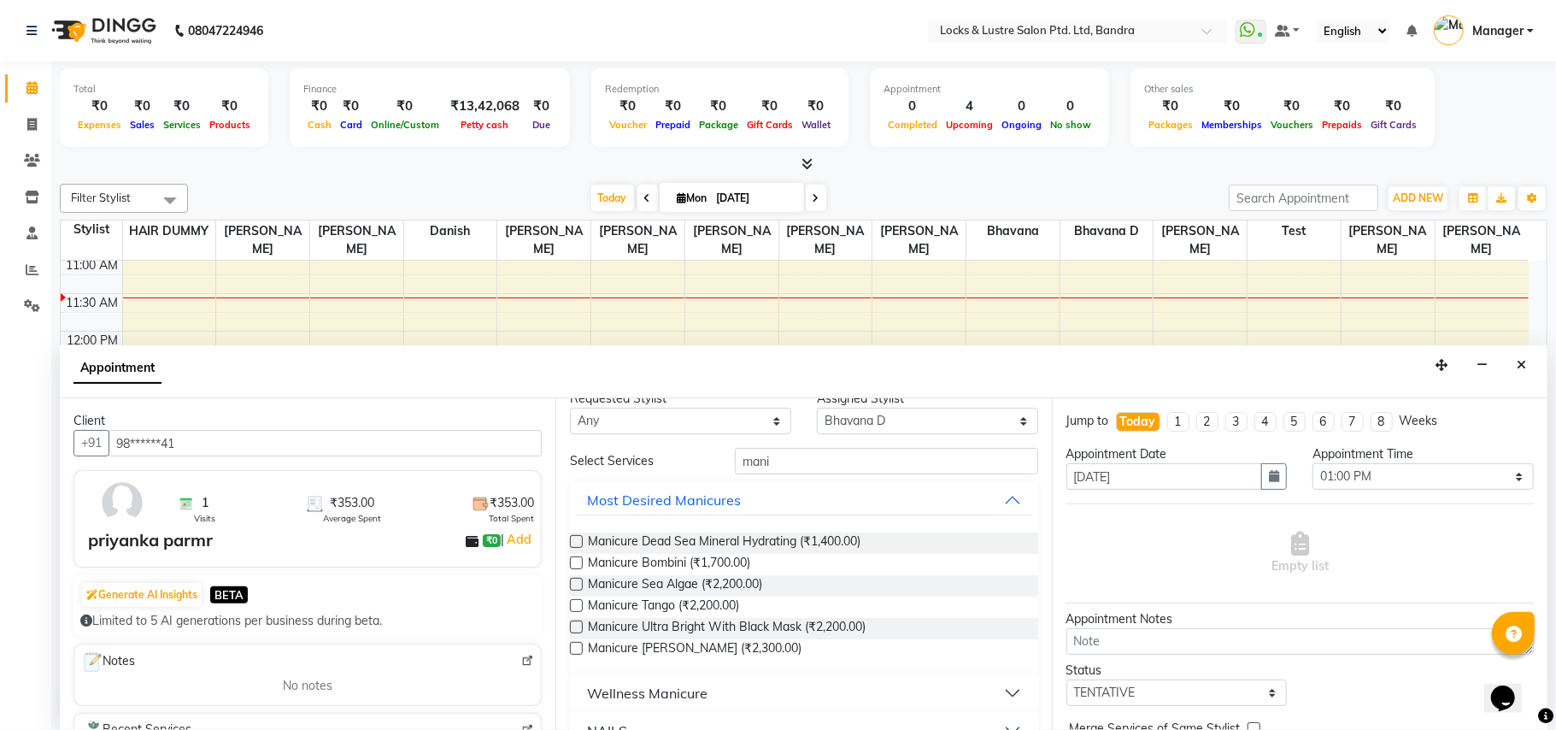
scroll to position [0, 0]
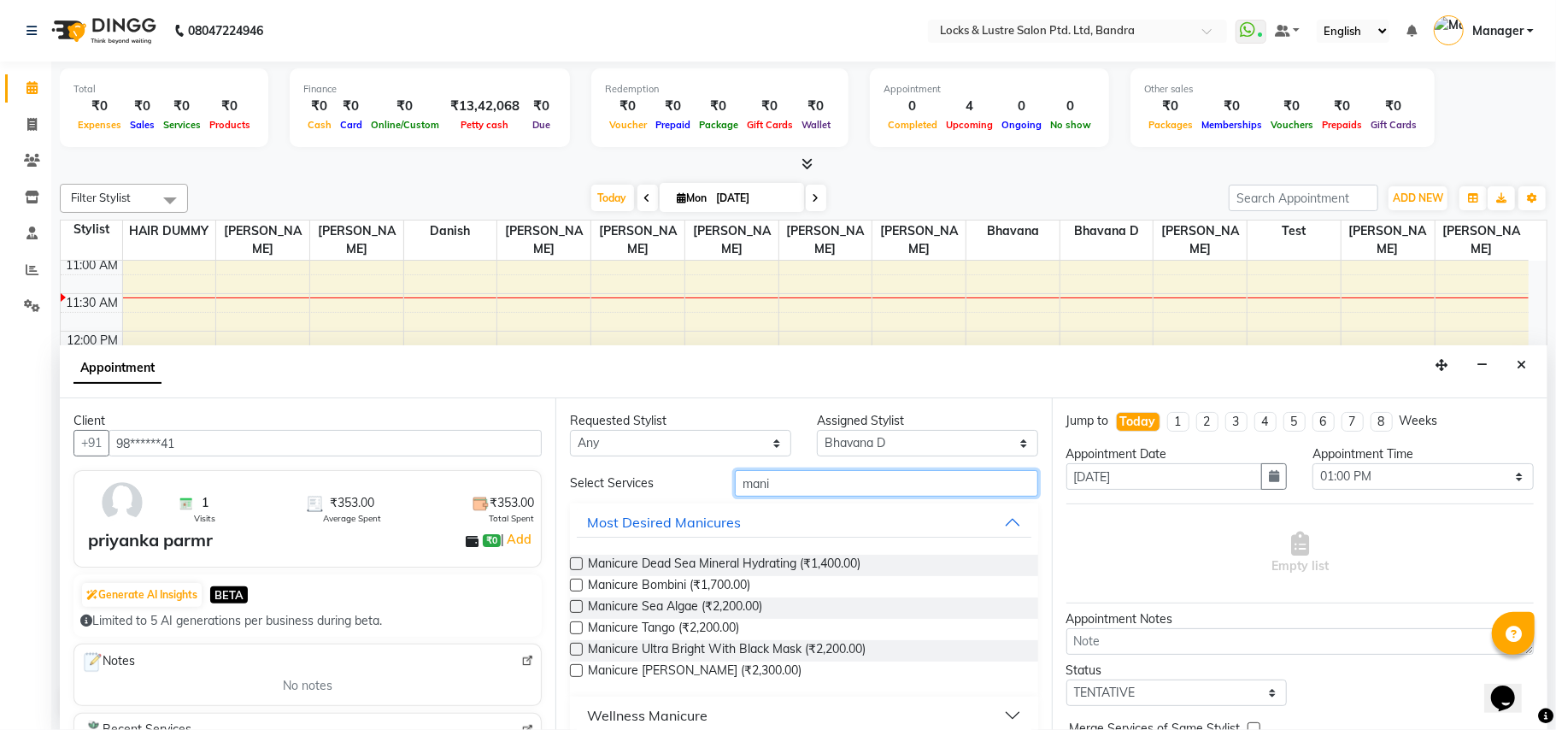
click at [900, 482] on input "mani" at bounding box center [886, 483] width 303 height 26
type input "m"
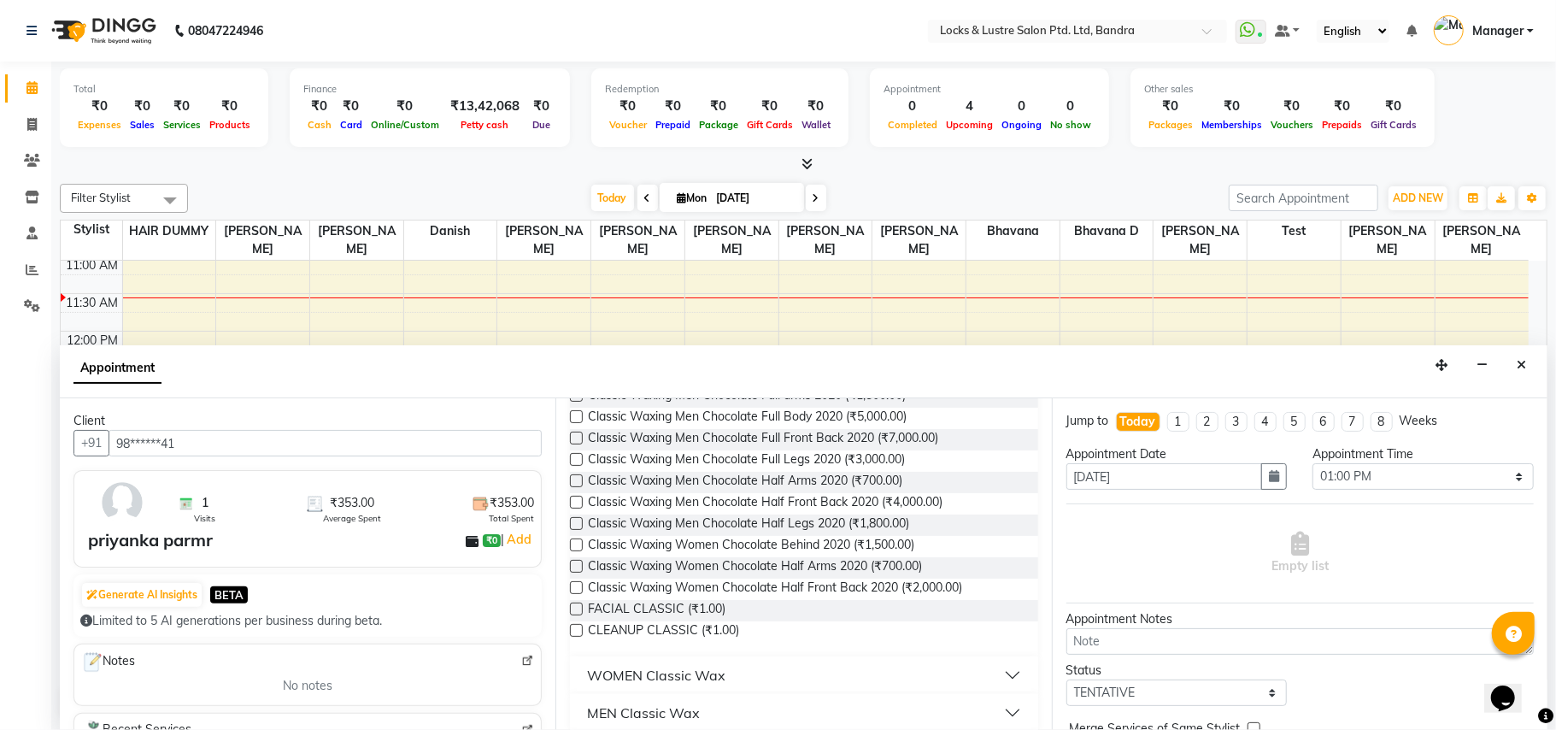
scroll to position [270, 0]
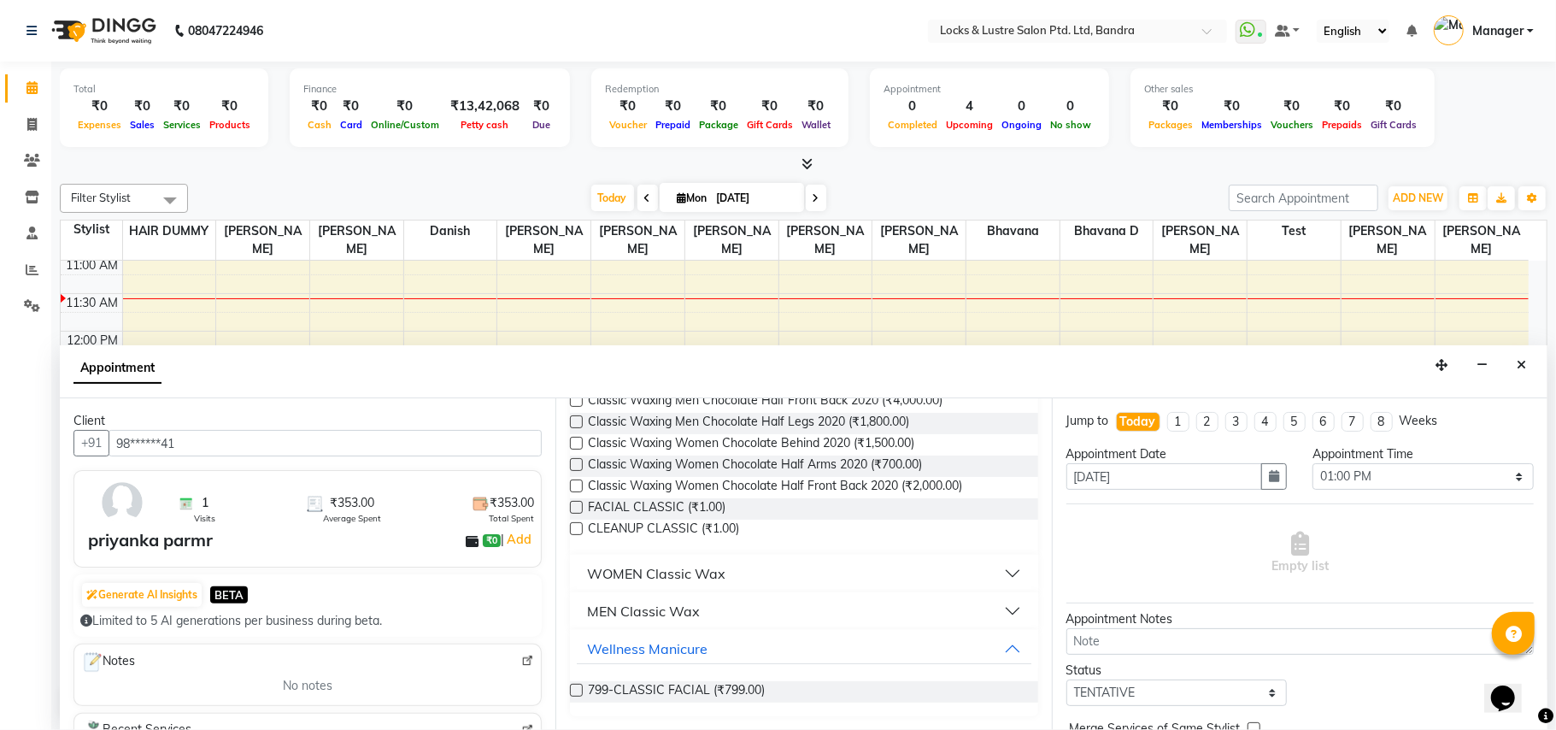
click at [1000, 616] on button "MEN Classic Wax" at bounding box center [804, 611] width 454 height 31
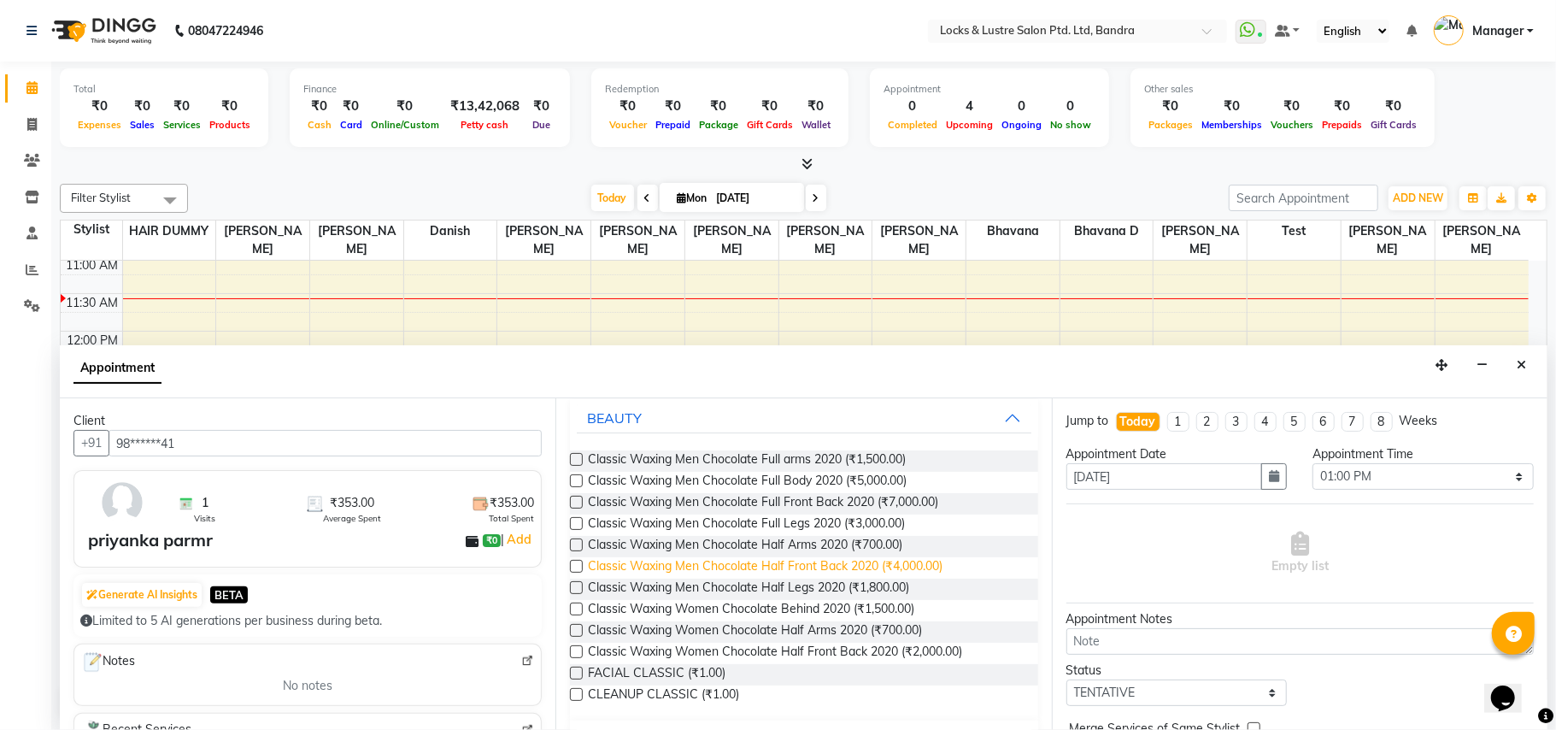
scroll to position [0, 0]
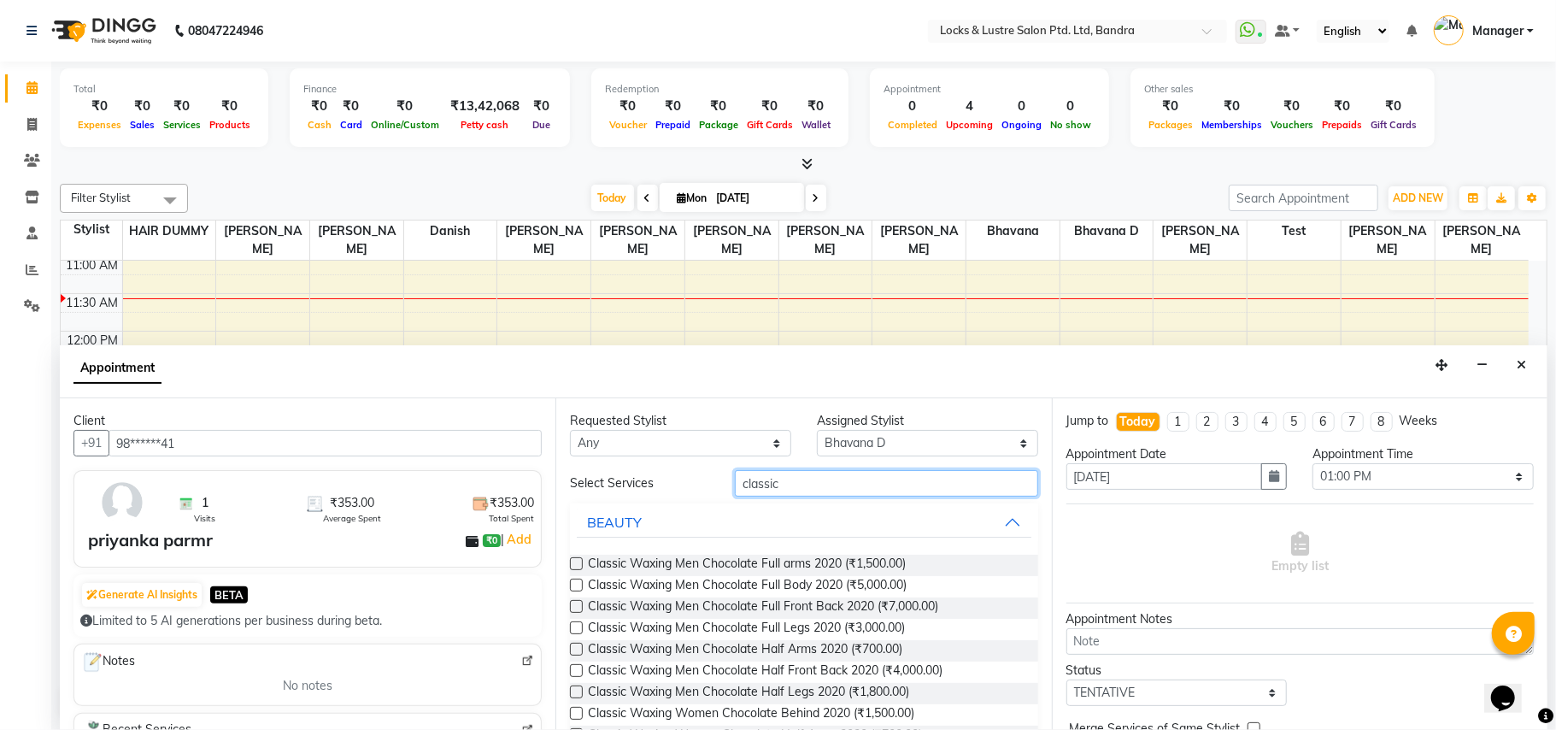
click at [875, 490] on input "classic" at bounding box center [886, 483] width 303 height 26
type input "c"
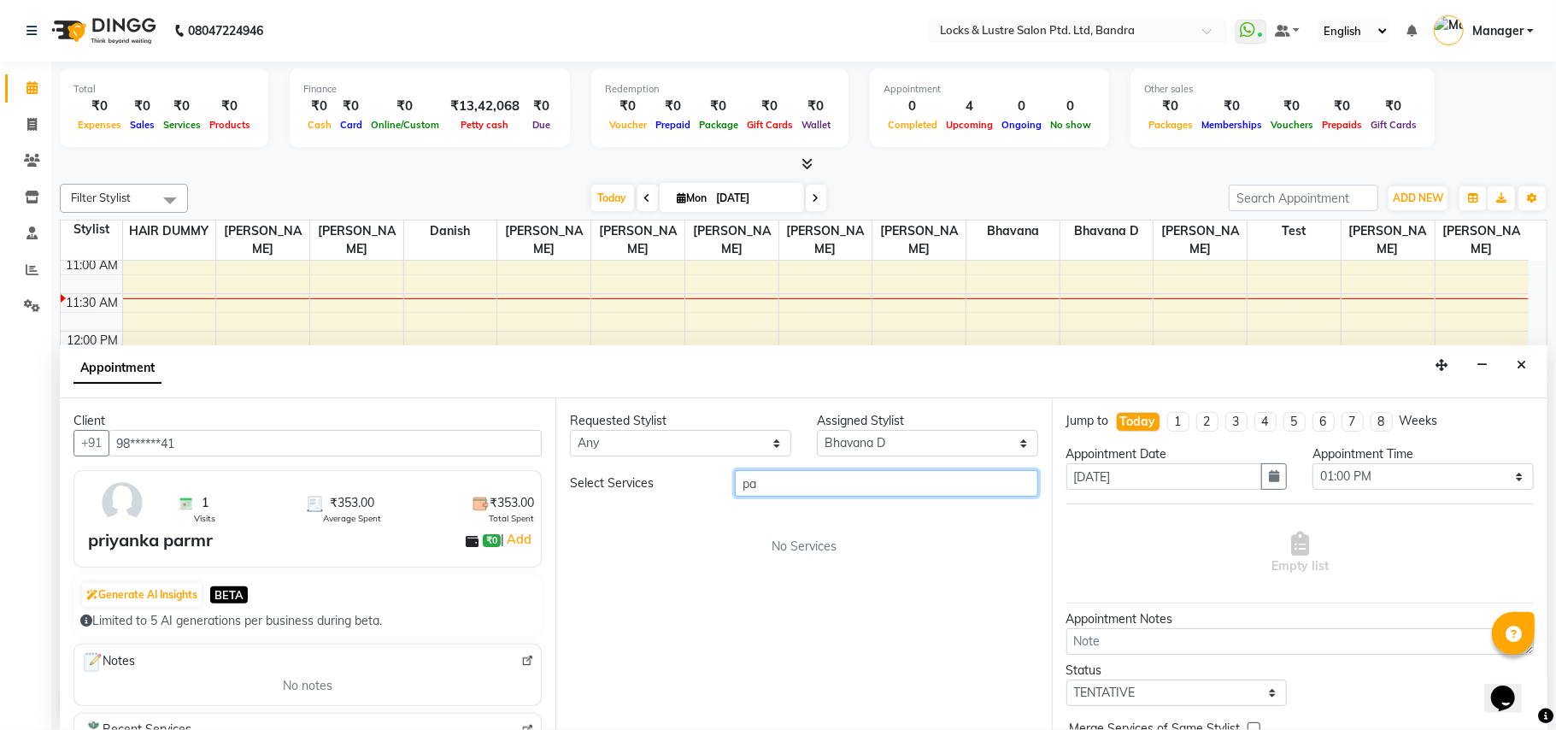
type input "p"
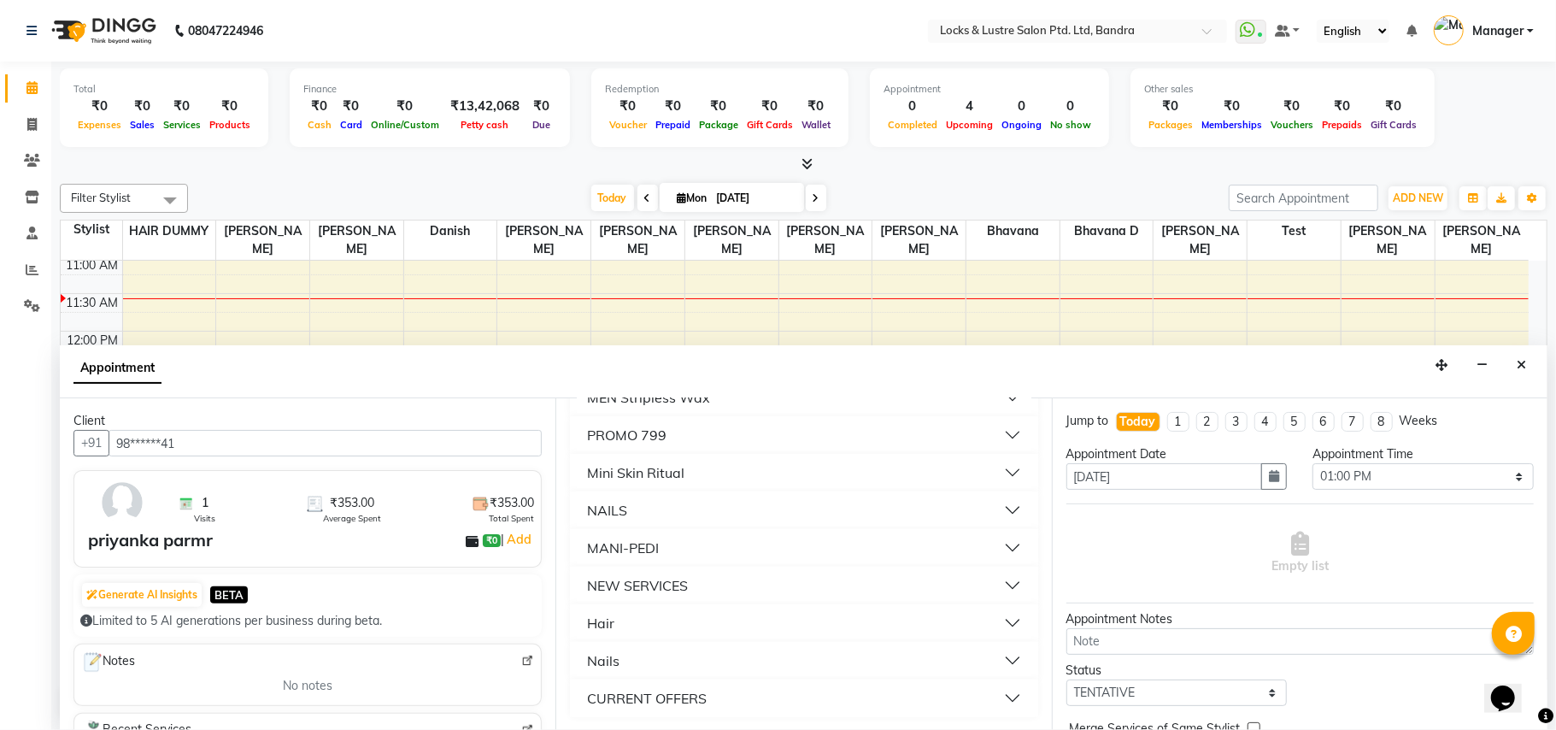
scroll to position [781, 0]
type input "9"
click at [999, 544] on button "MANI-PEDI" at bounding box center [804, 547] width 454 height 31
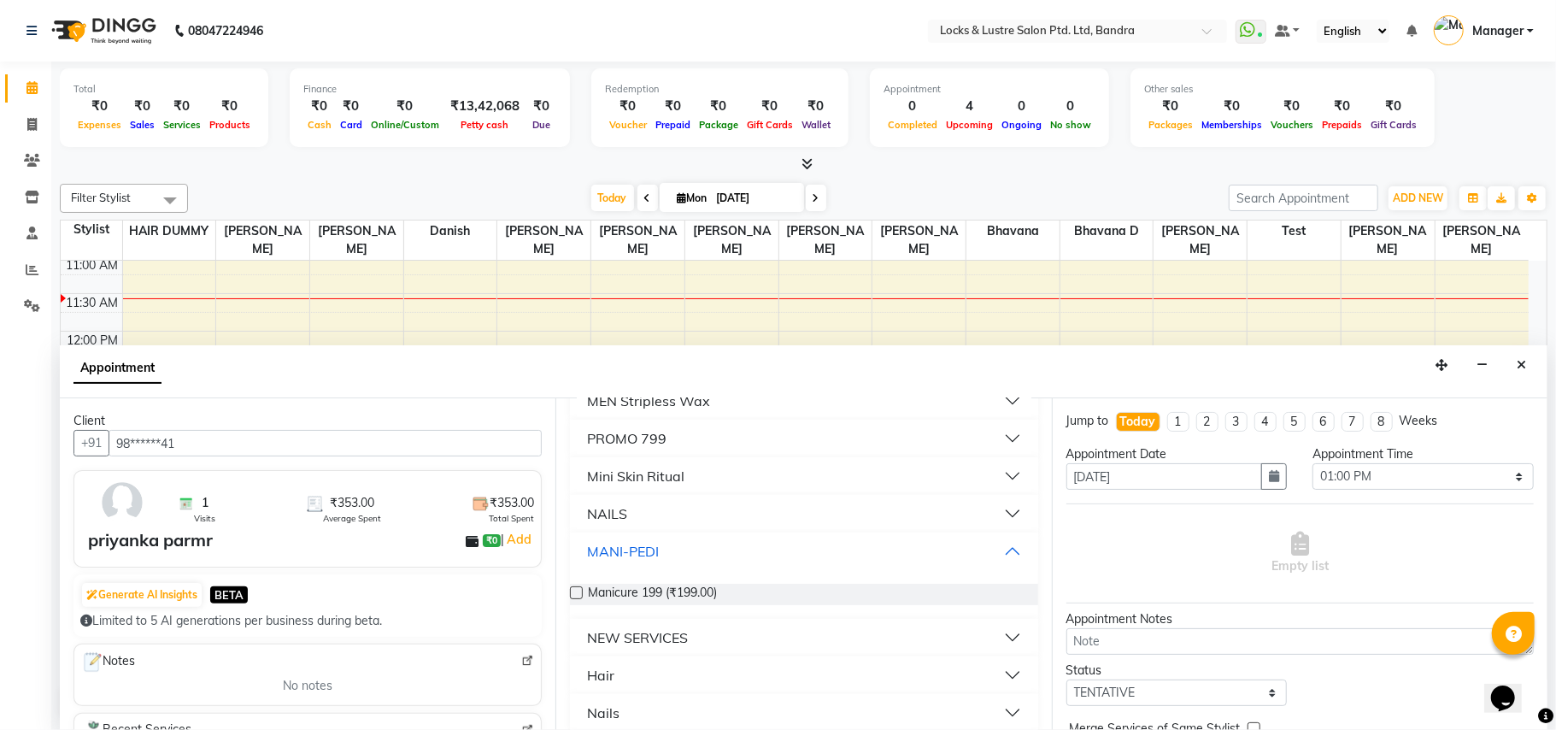
scroll to position [829, 0]
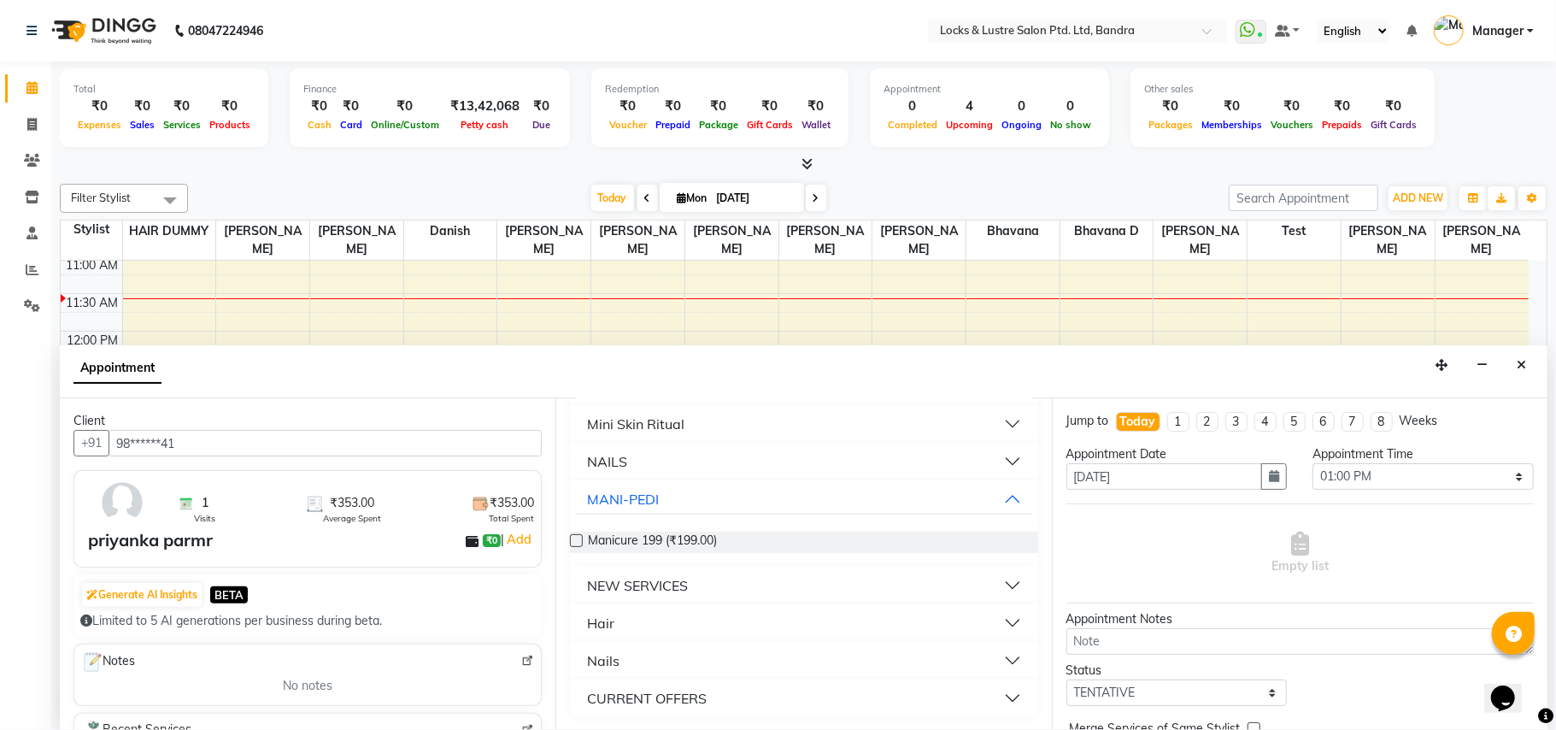
click at [991, 578] on button "NEW SERVICES" at bounding box center [804, 585] width 454 height 31
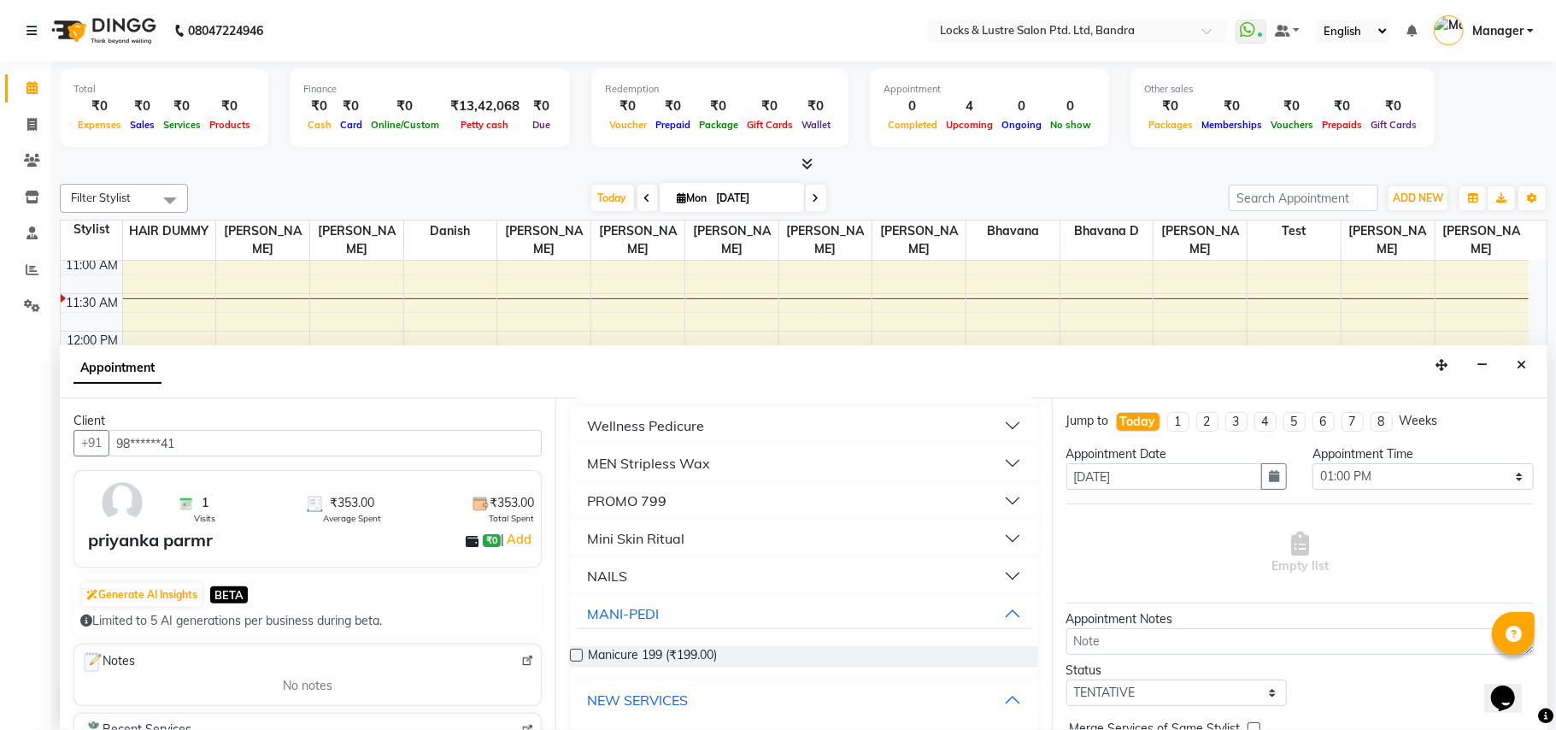
scroll to position [600, 0]
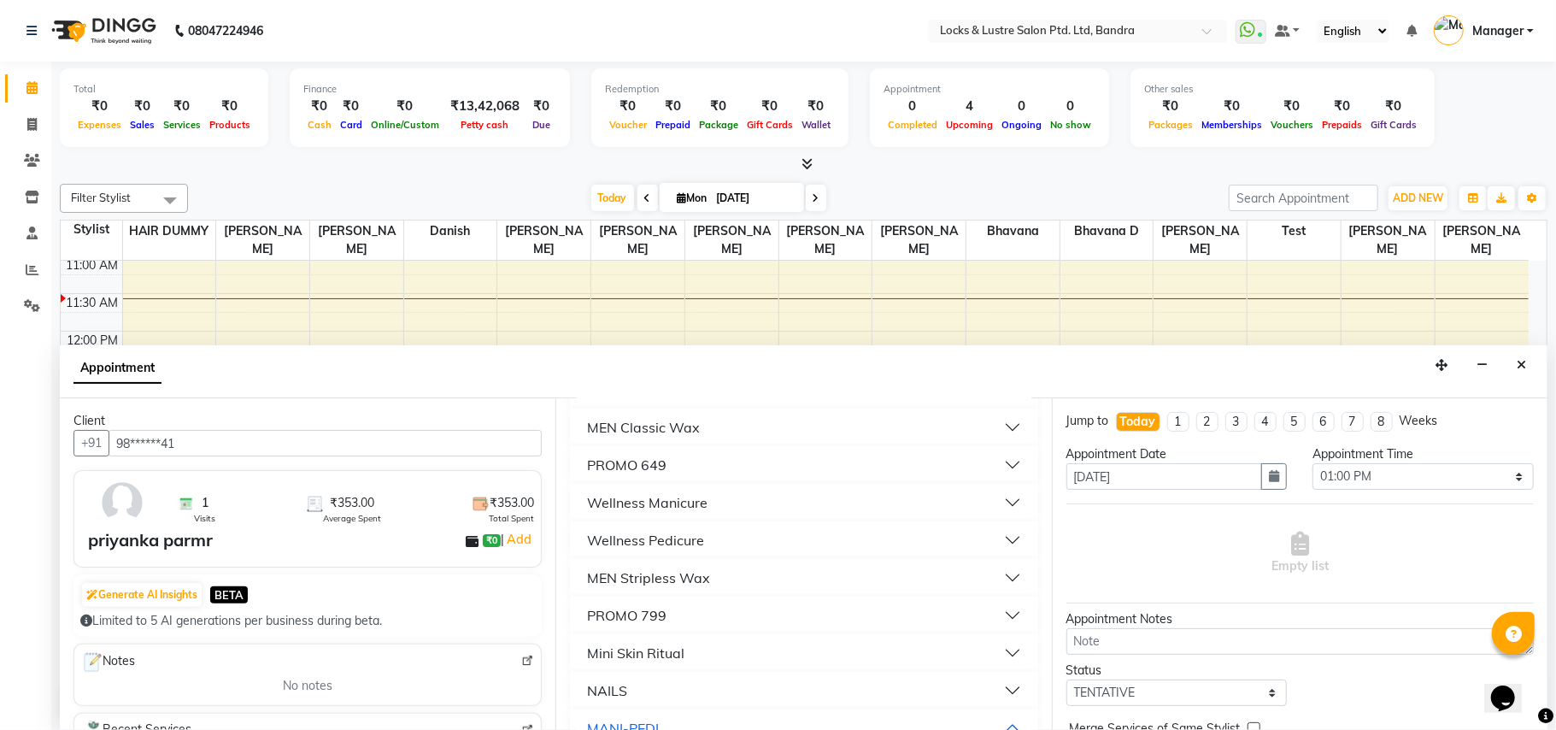
click at [989, 535] on button "Wellness Pedicure" at bounding box center [804, 540] width 454 height 31
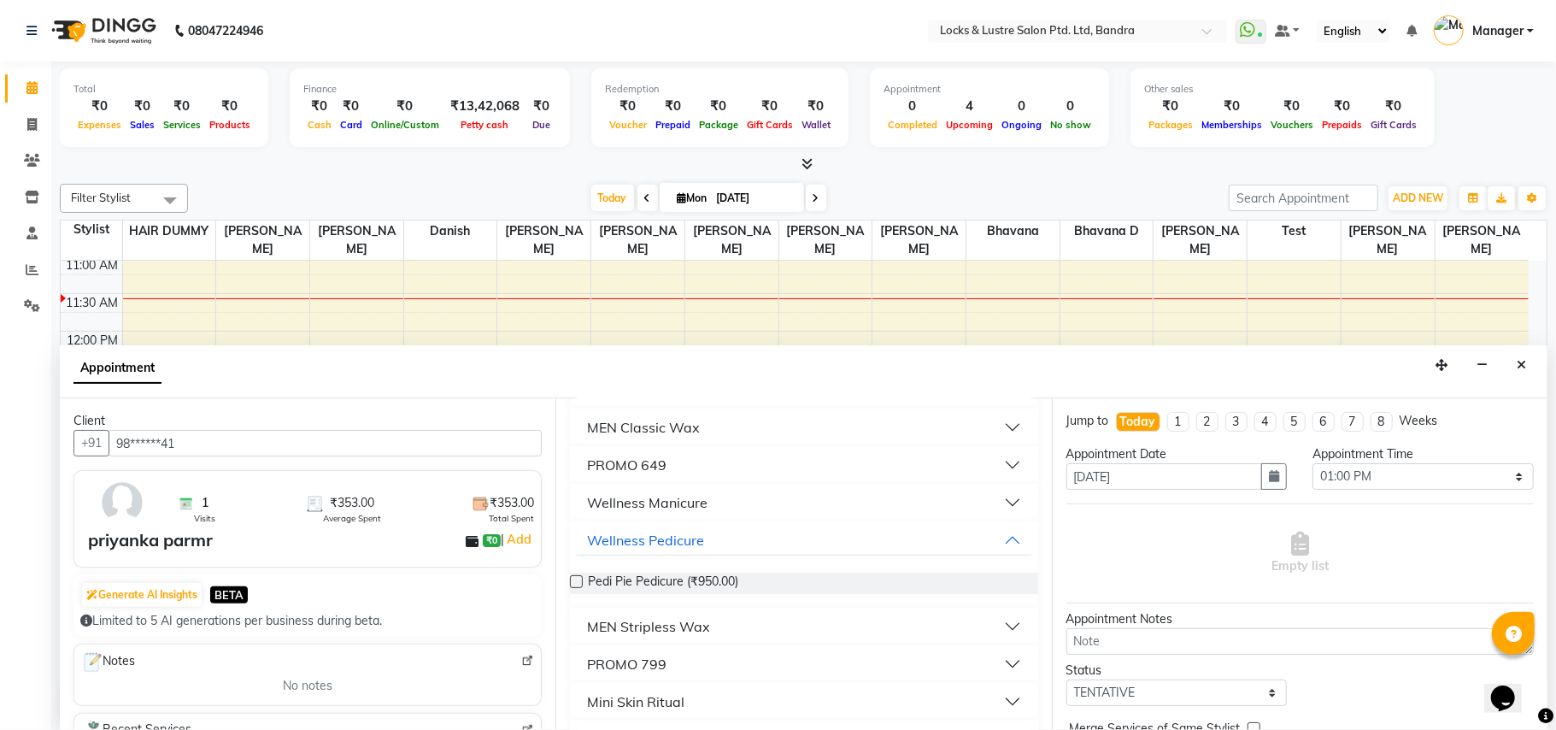
click at [991, 463] on button "PROMO 649" at bounding box center [804, 465] width 454 height 31
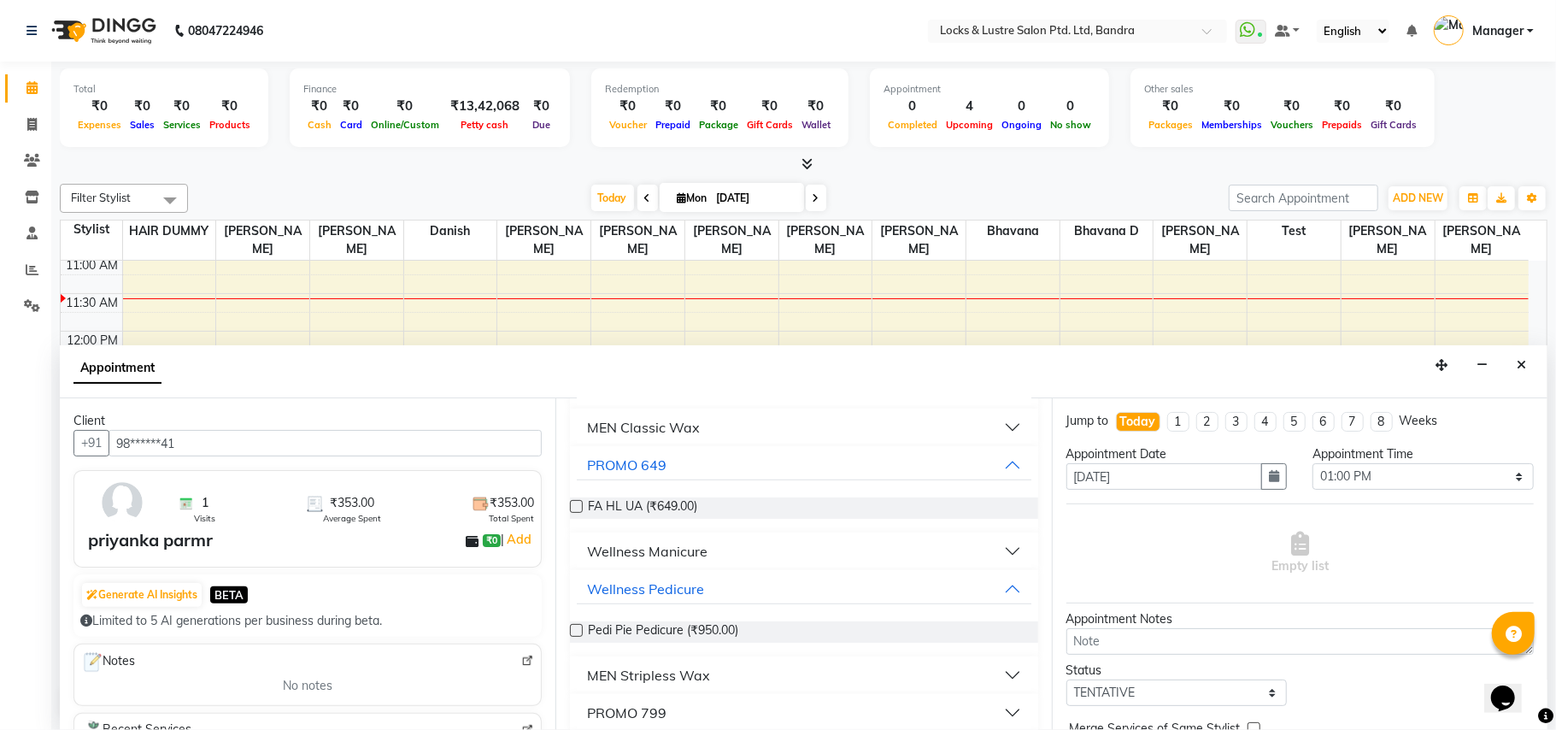
click at [992, 547] on button "Wellness Manicure" at bounding box center [804, 551] width 454 height 31
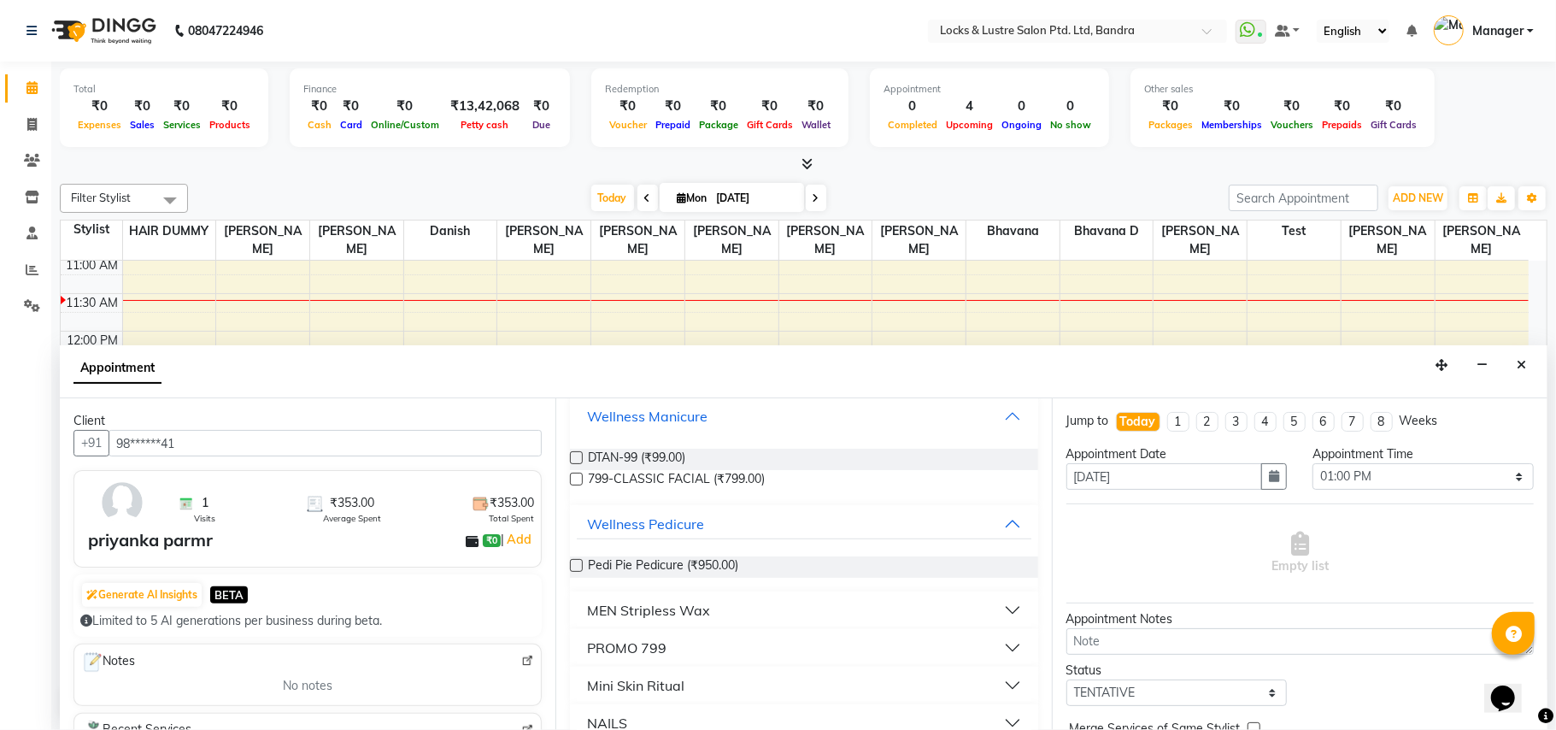
scroll to position [654, 0]
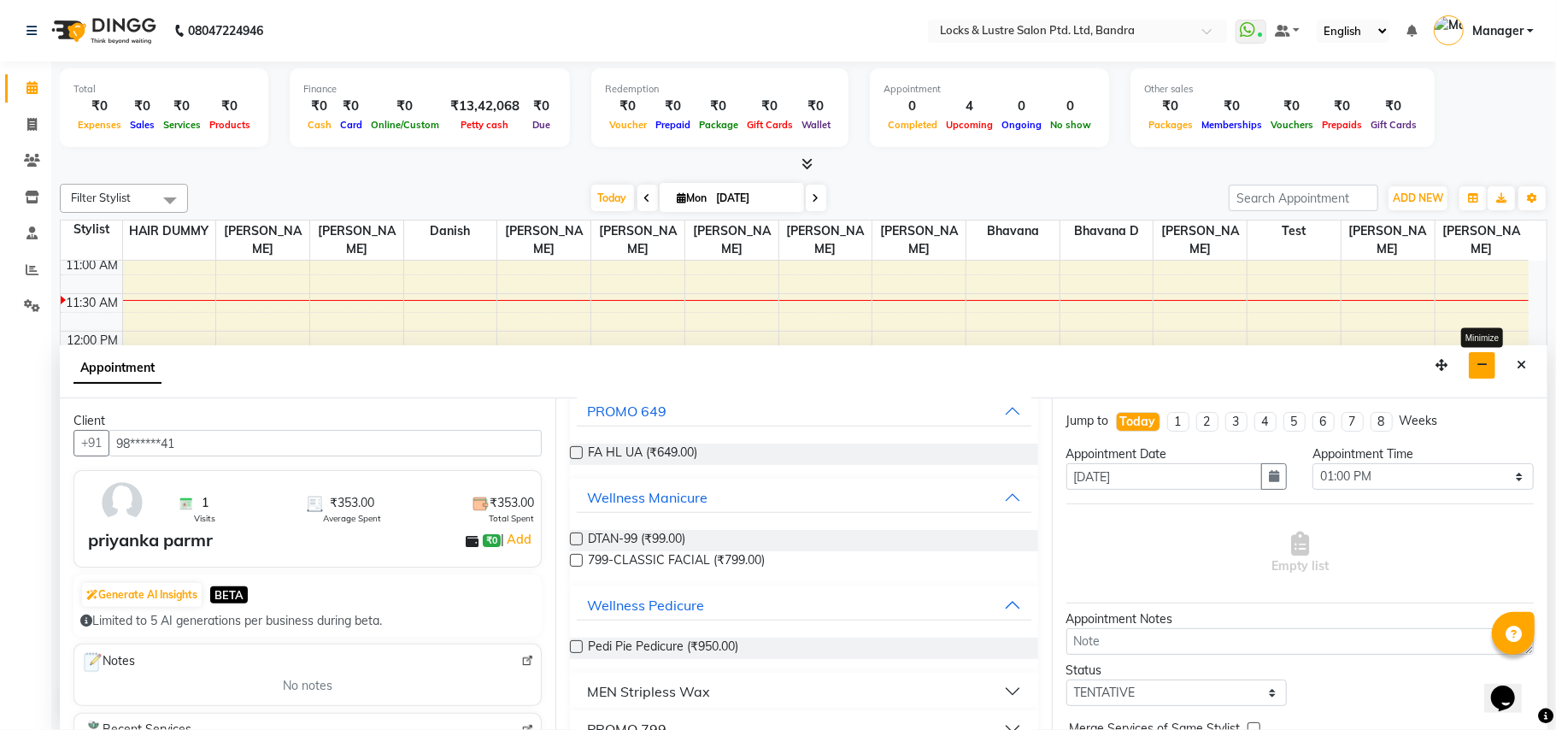
click at [1489, 367] on button "button" at bounding box center [1482, 365] width 26 height 26
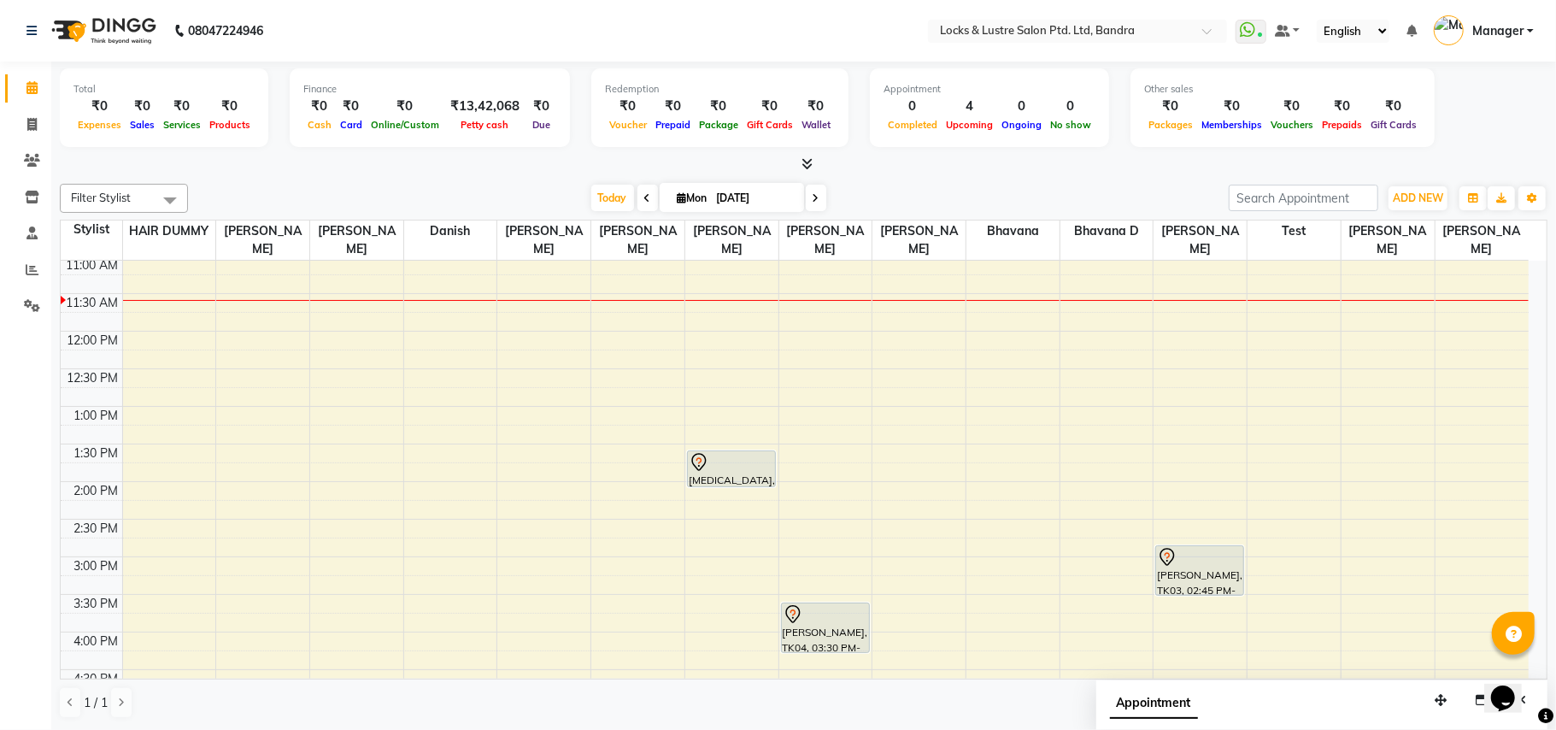
click at [638, 191] on span at bounding box center [648, 198] width 21 height 26
type input "[DATE]"
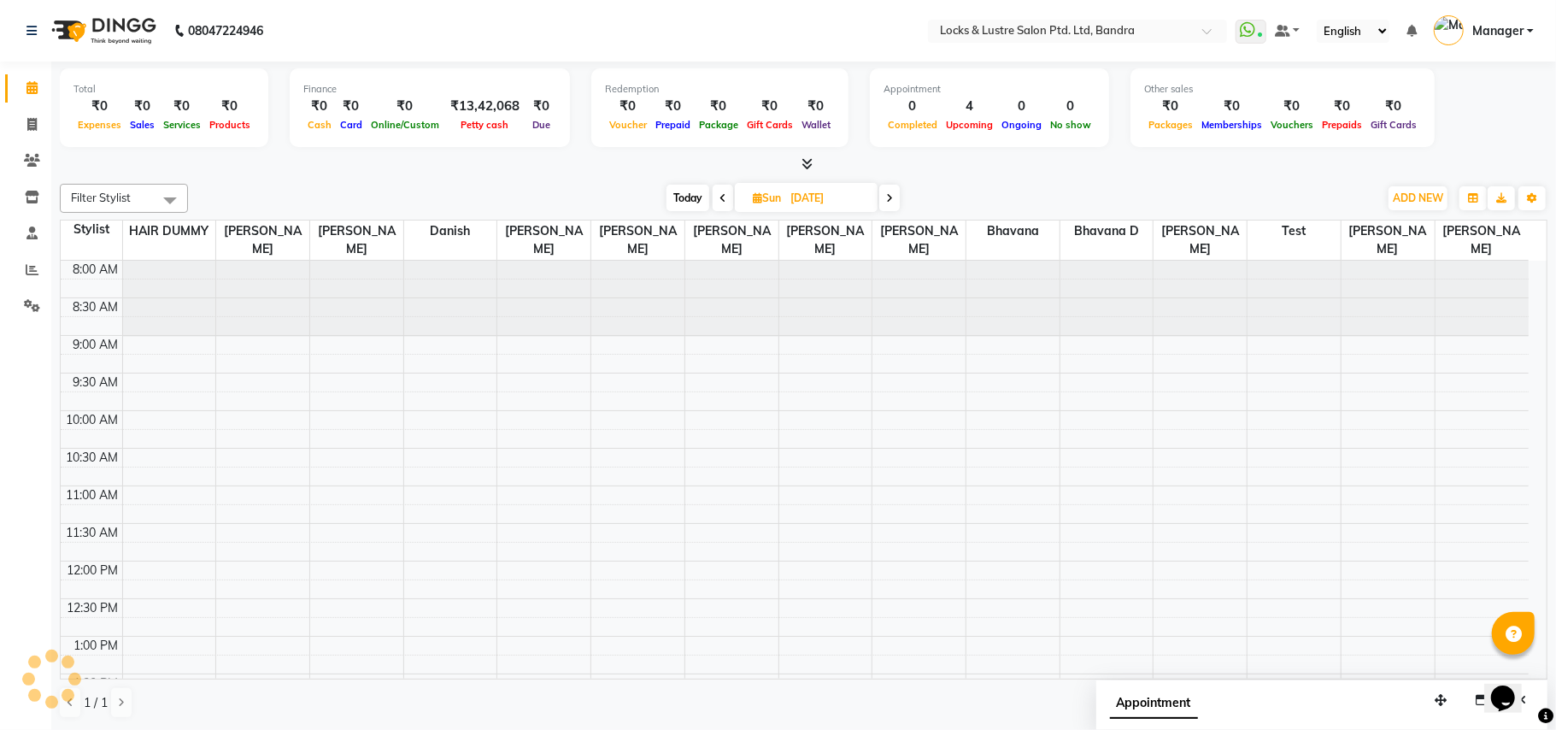
scroll to position [230, 0]
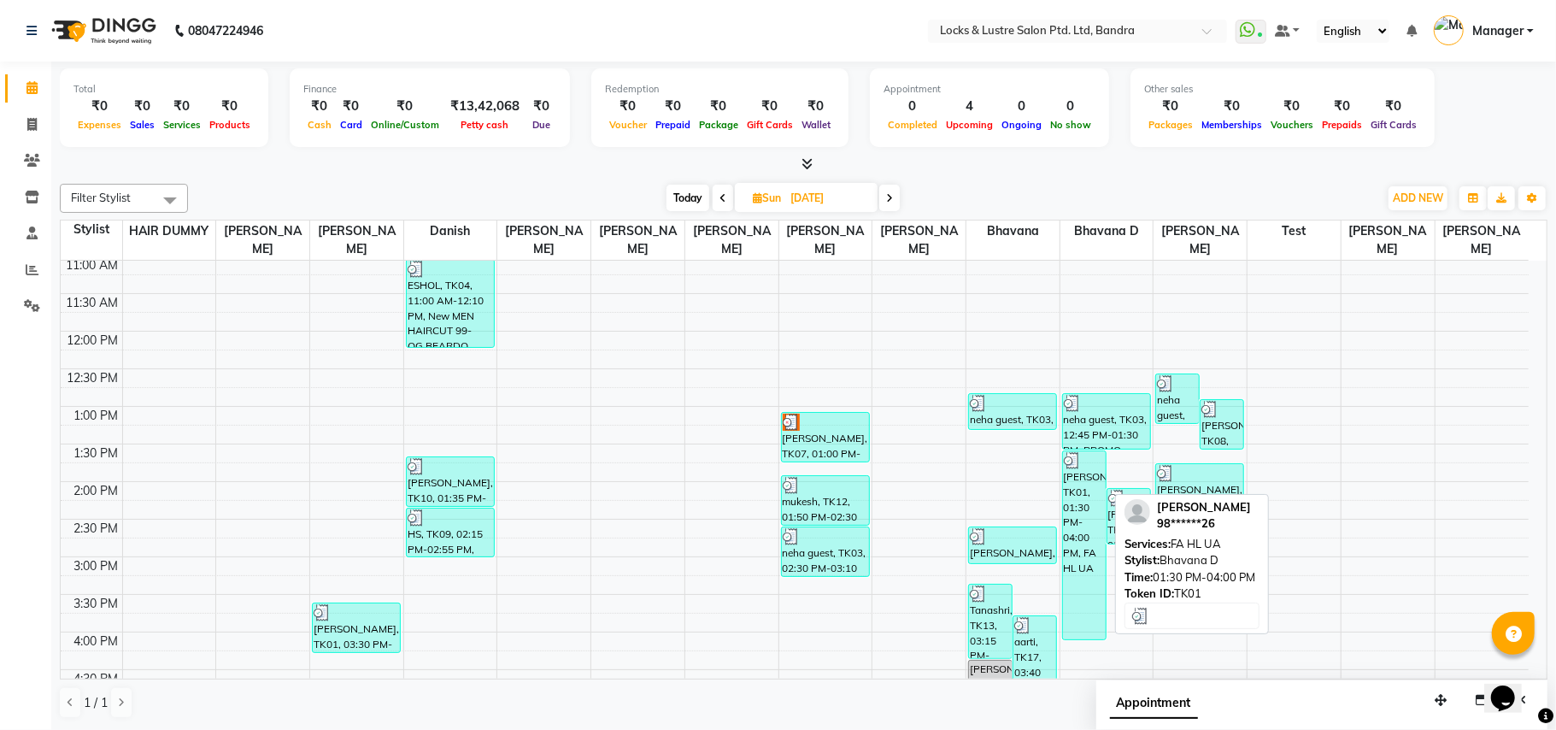
click at [1088, 496] on div "[PERSON_NAME], TK01, 01:30 PM-04:00 PM, FA HL UA" at bounding box center [1084, 545] width 43 height 188
click at [1072, 508] on div "[PERSON_NAME], TK01, 01:30 PM-04:00 PM, FA HL UA" at bounding box center [1084, 545] width 43 height 188
select select "3"
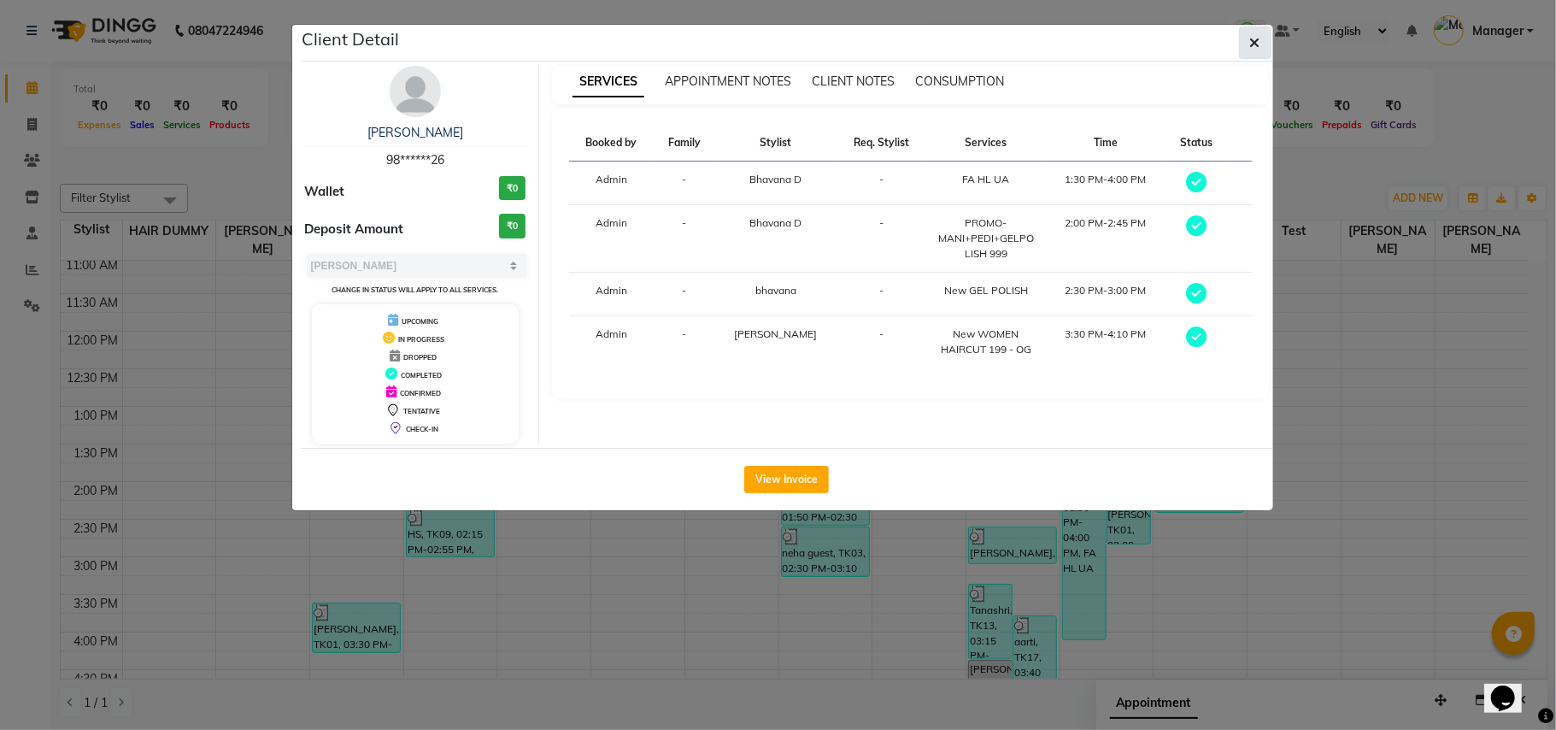
click at [1263, 36] on button "button" at bounding box center [1255, 42] width 32 height 32
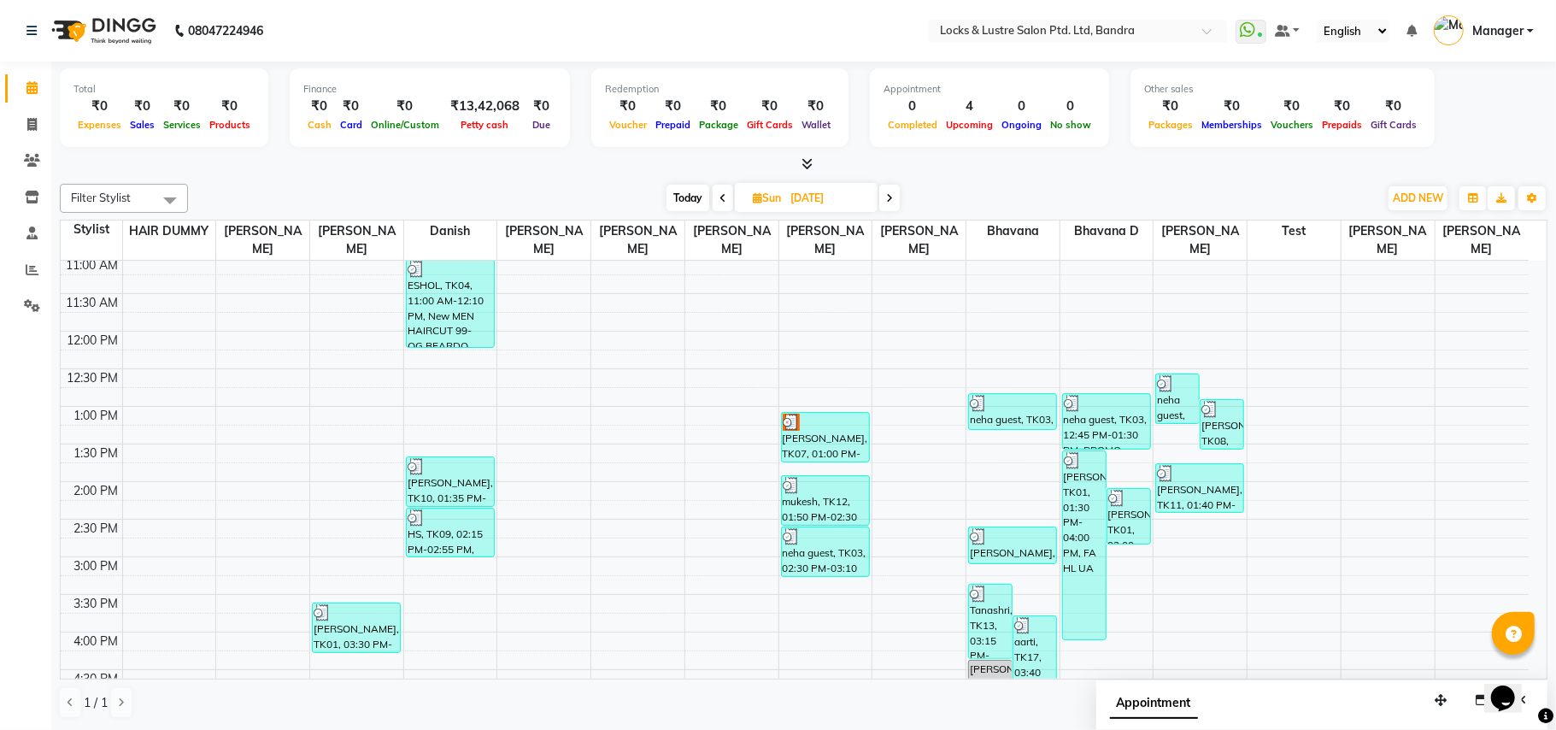
click at [891, 203] on span at bounding box center [889, 198] width 21 height 26
type input "[DATE]"
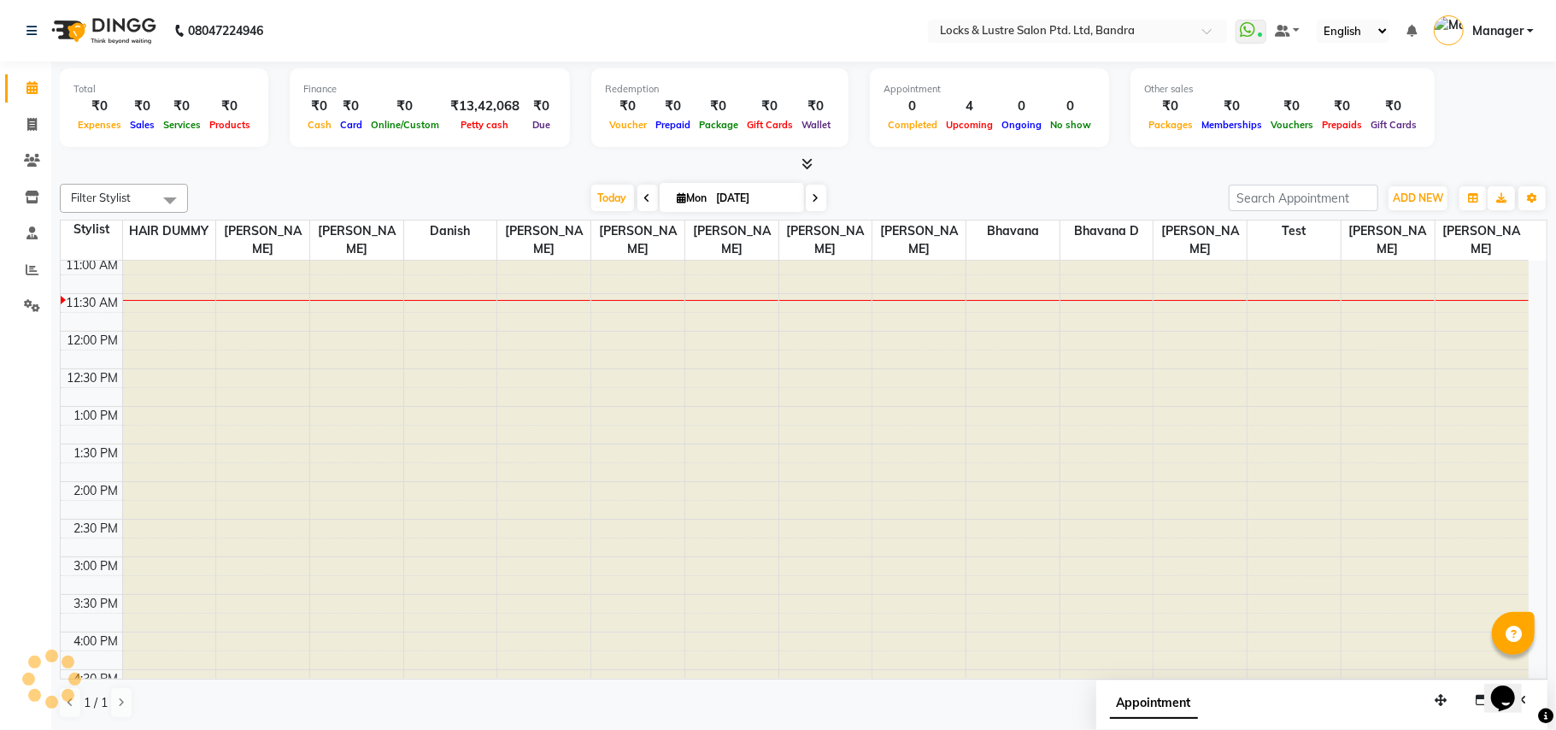
scroll to position [0, 0]
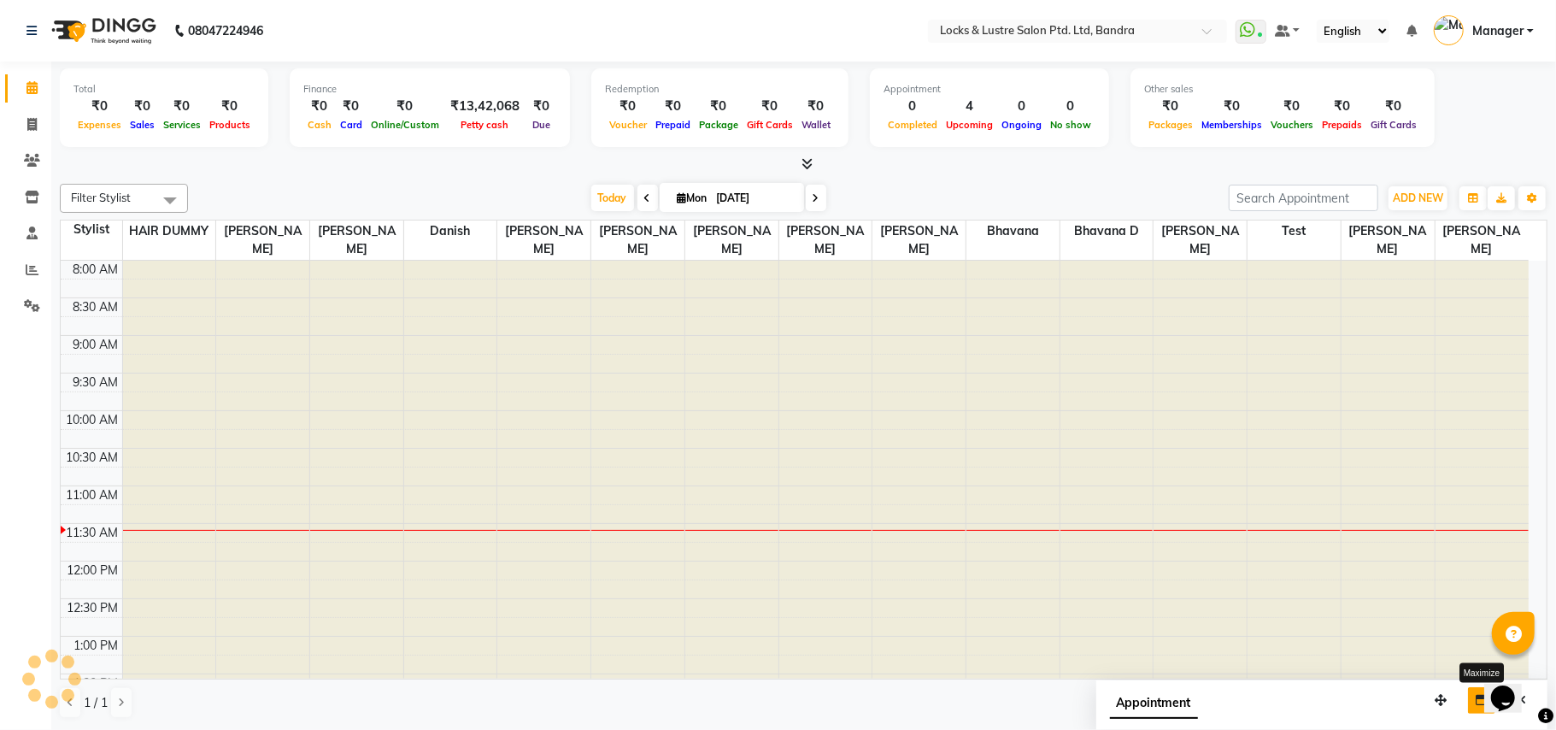
click at [1478, 709] on button "button" at bounding box center [1481, 700] width 27 height 26
select select "88617"
select select "780"
select select "tentative"
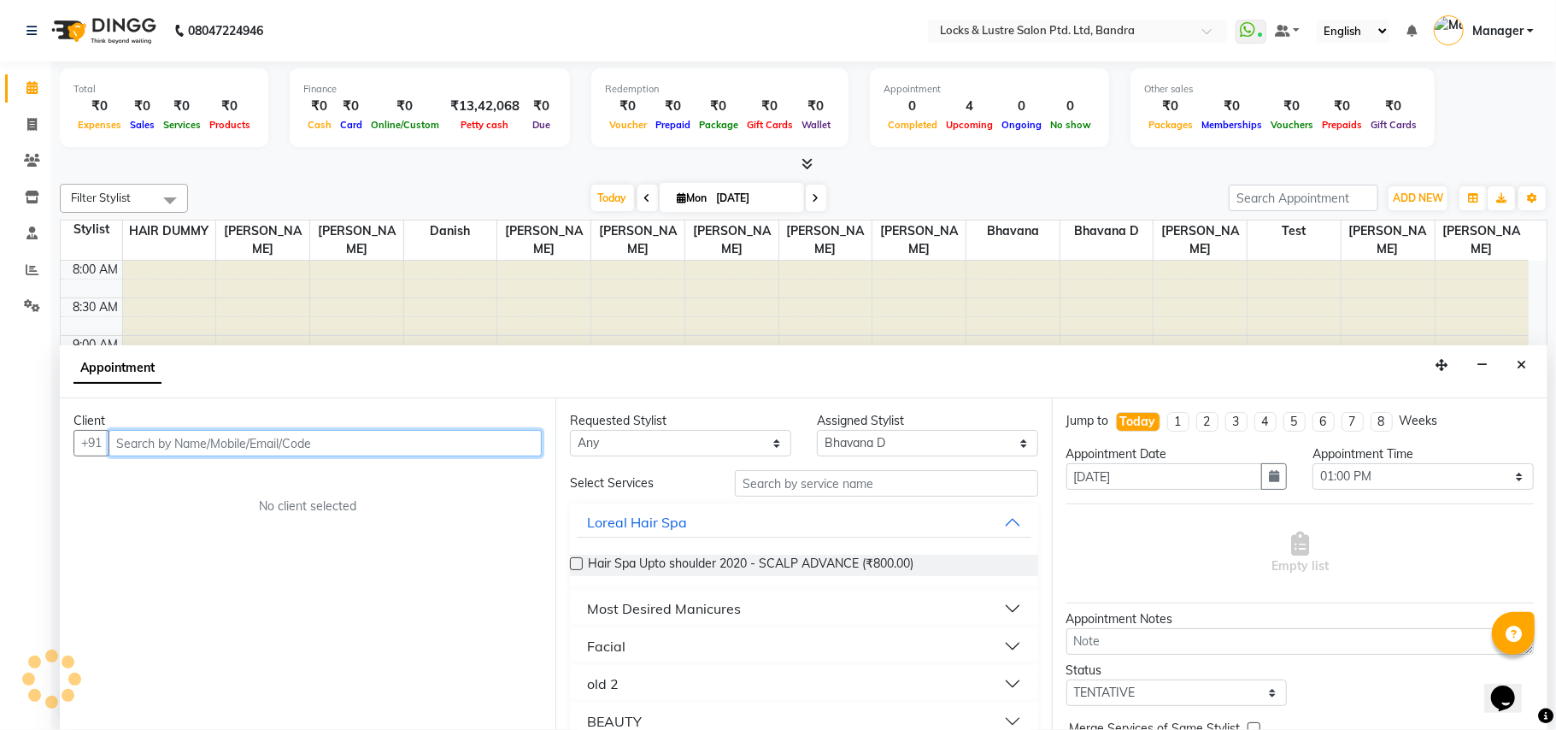
scroll to position [230, 0]
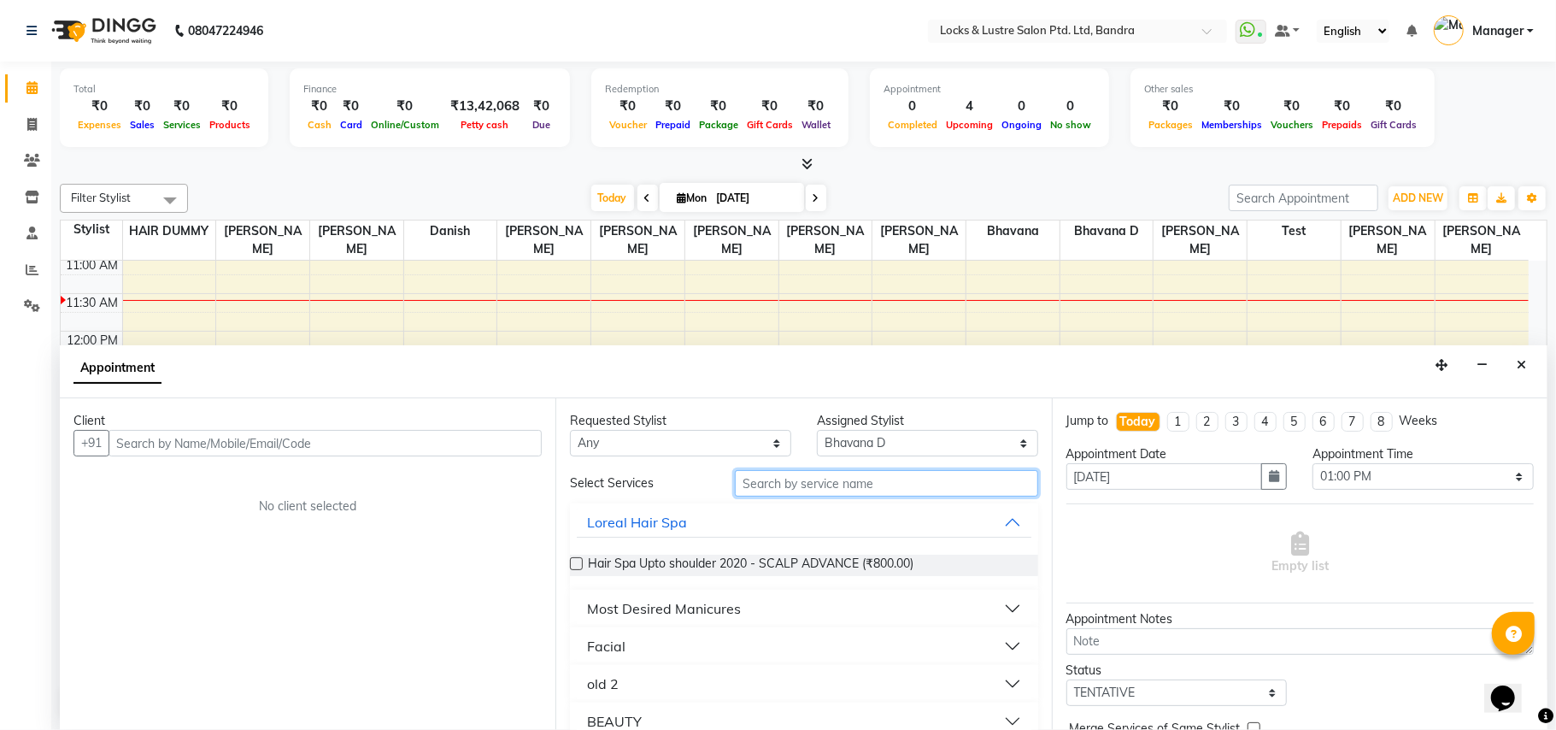
click at [863, 476] on input "text" at bounding box center [886, 483] width 303 height 26
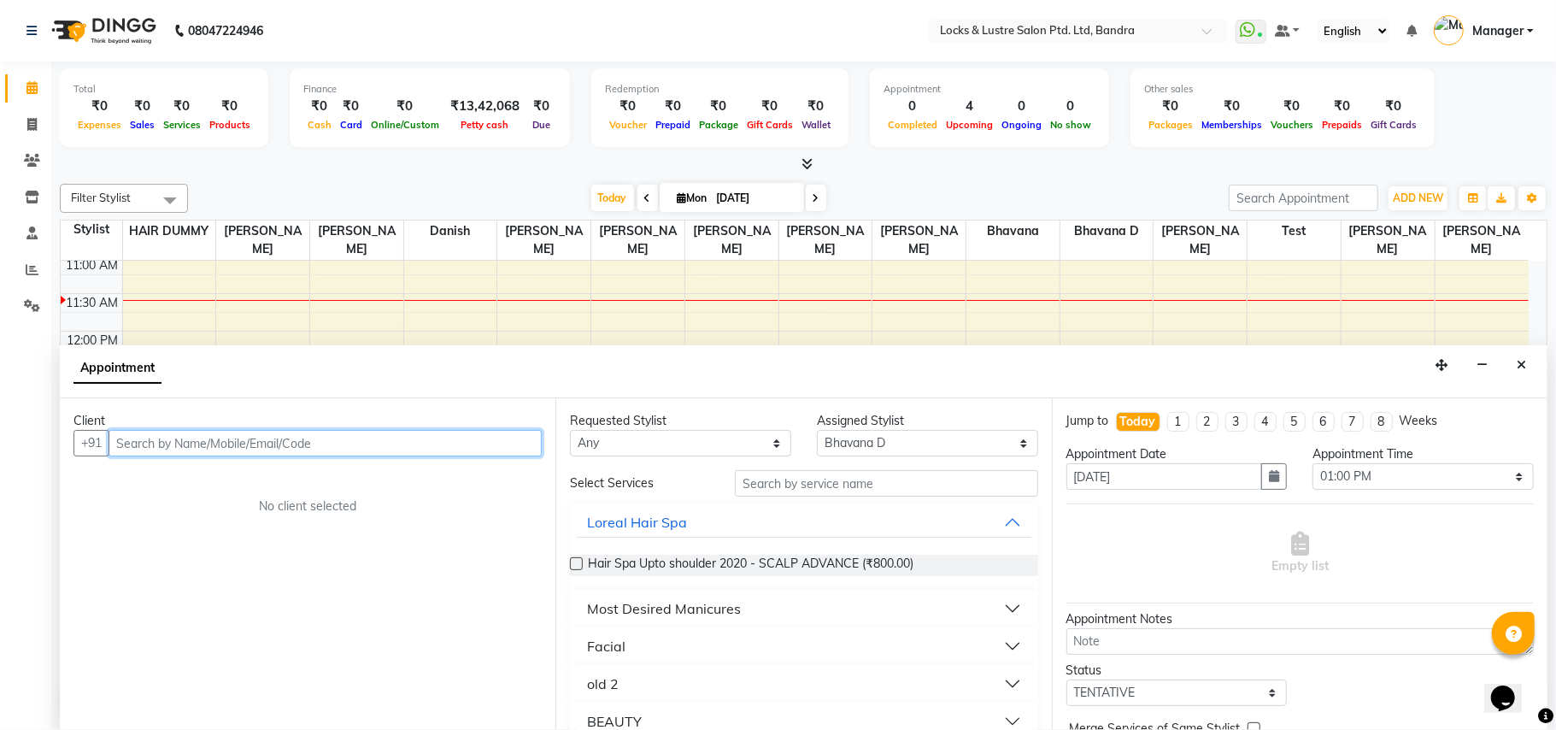
click at [238, 438] on input "text" at bounding box center [325, 443] width 433 height 26
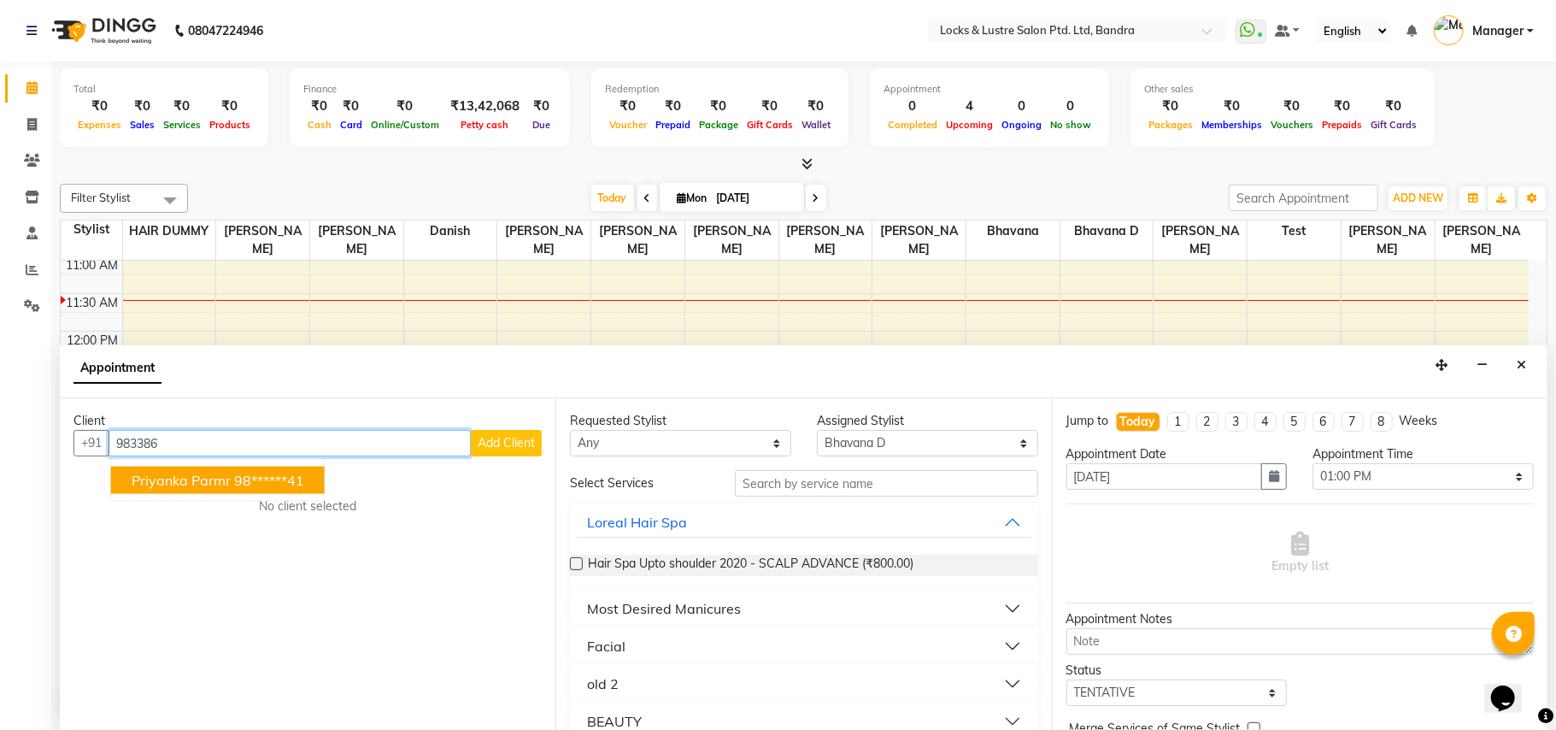
click at [239, 479] on ngb-highlight "98******41" at bounding box center [269, 480] width 70 height 17
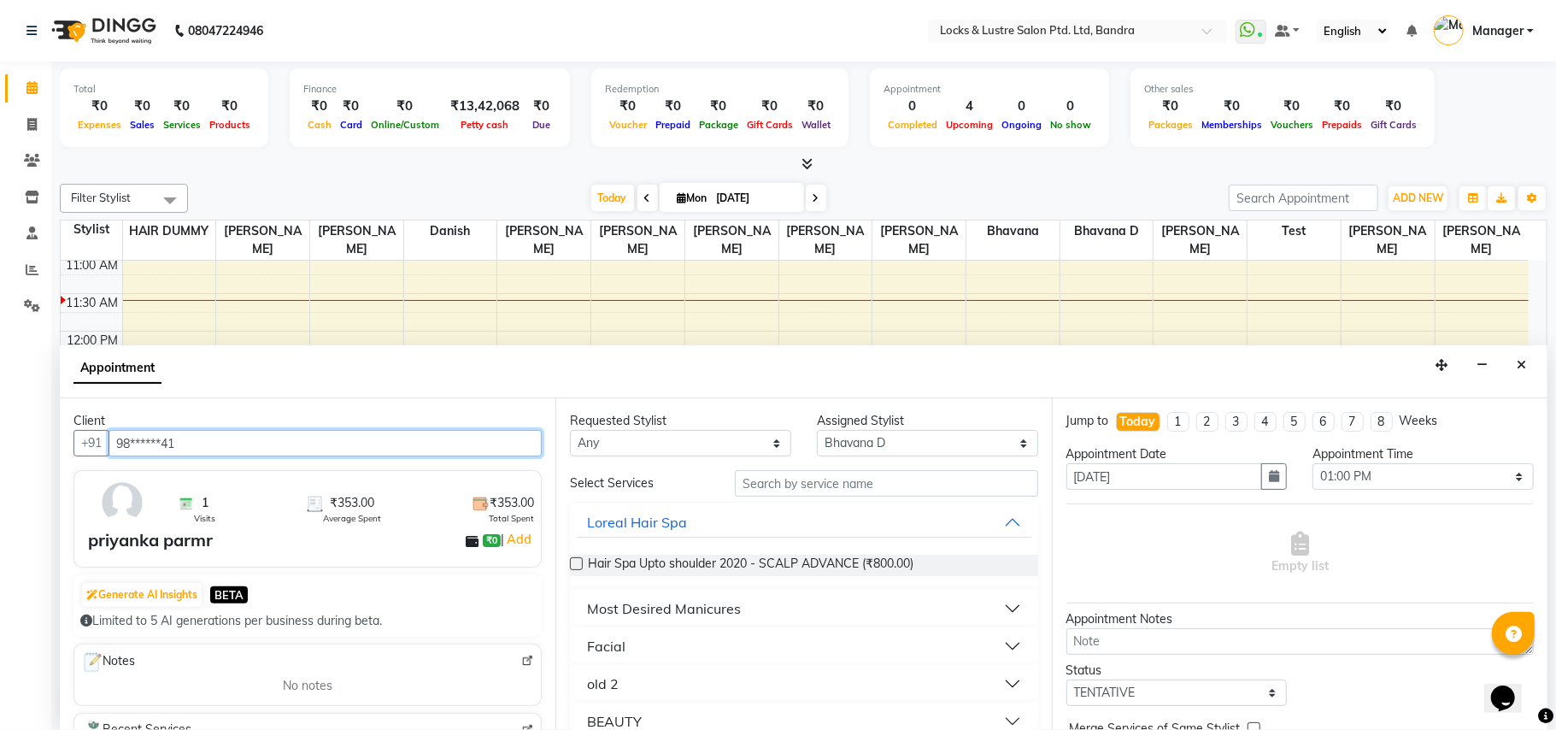
type input "98******41"
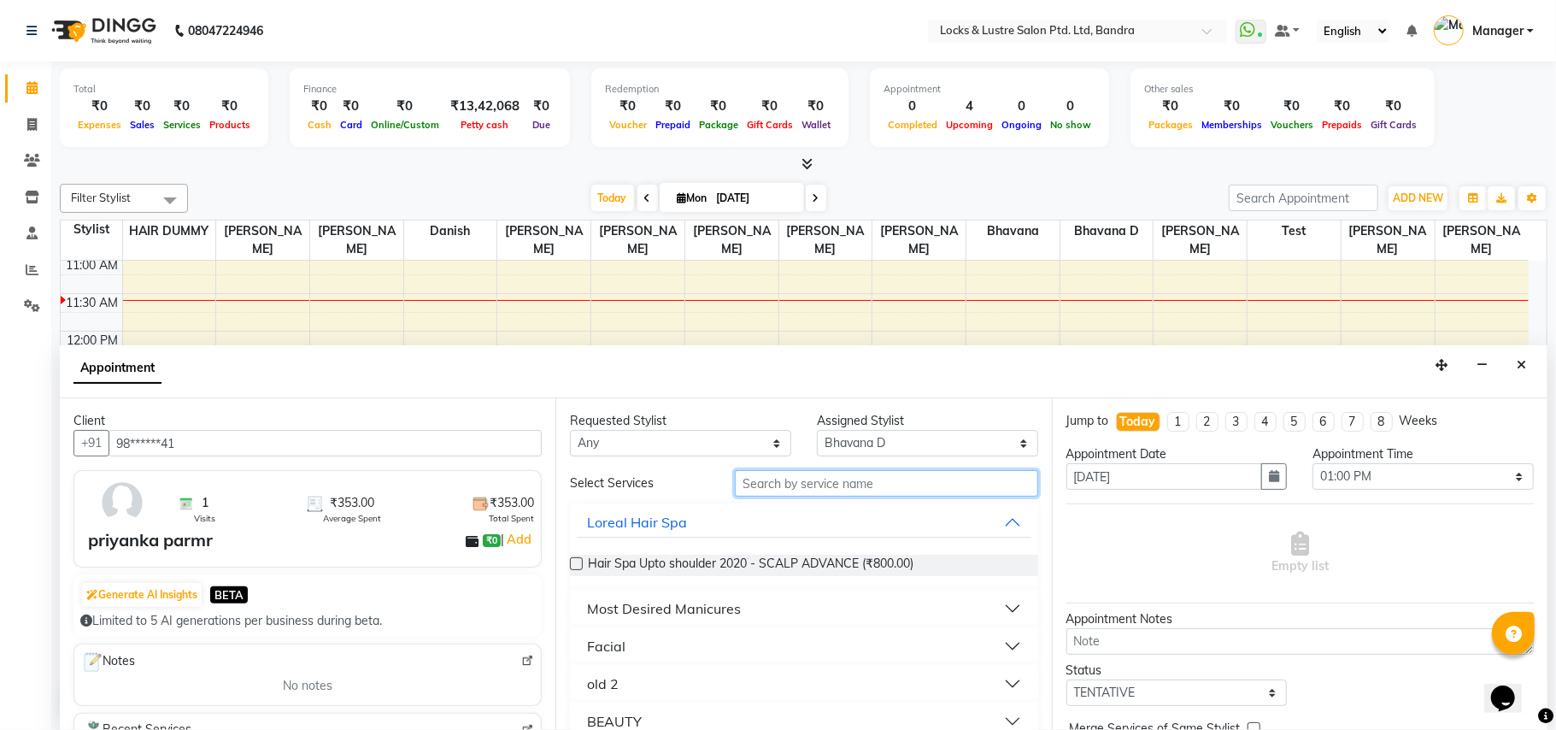
click at [950, 494] on input "text" at bounding box center [886, 483] width 303 height 26
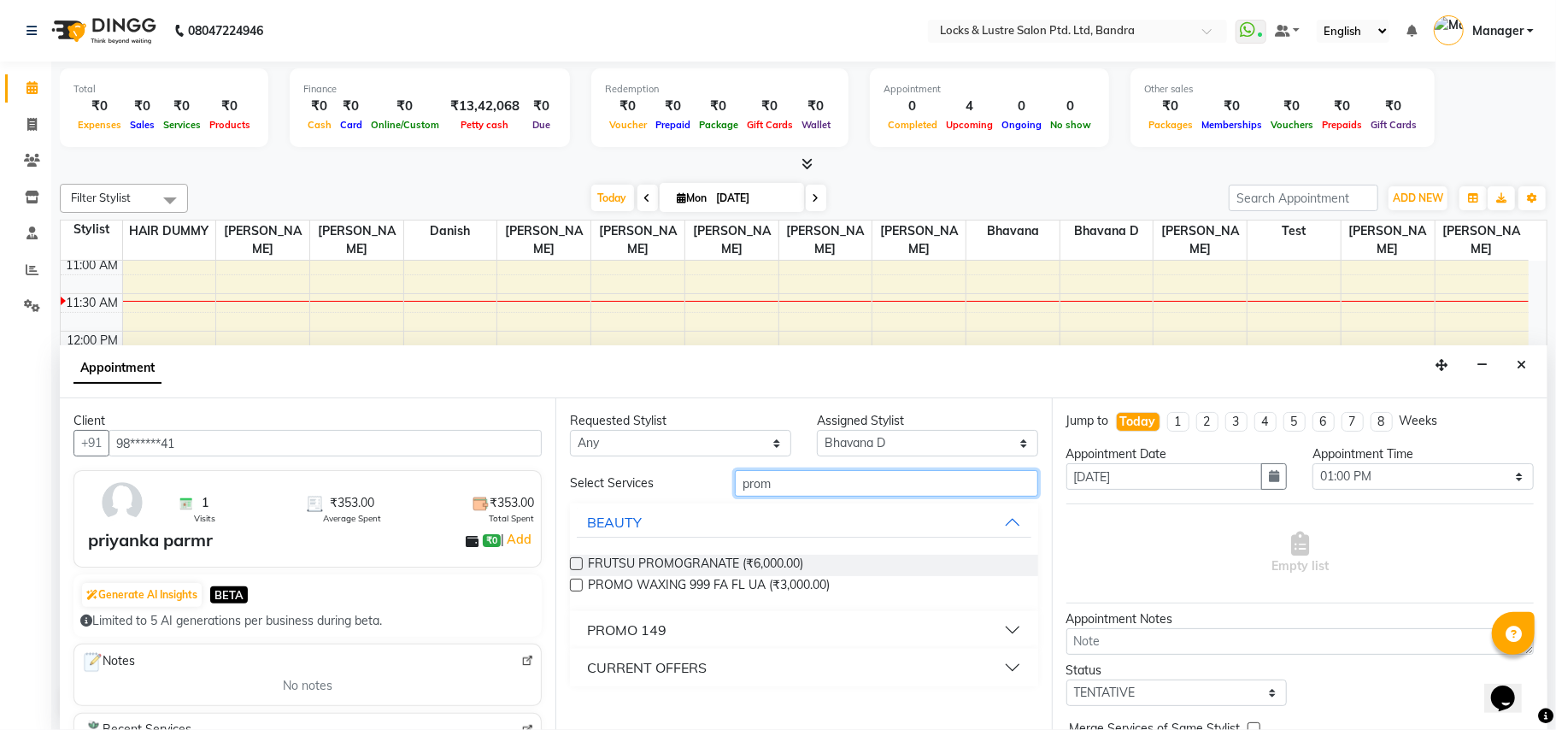
type input "prom"
click at [1023, 631] on button "PROMO 149" at bounding box center [804, 629] width 454 height 31
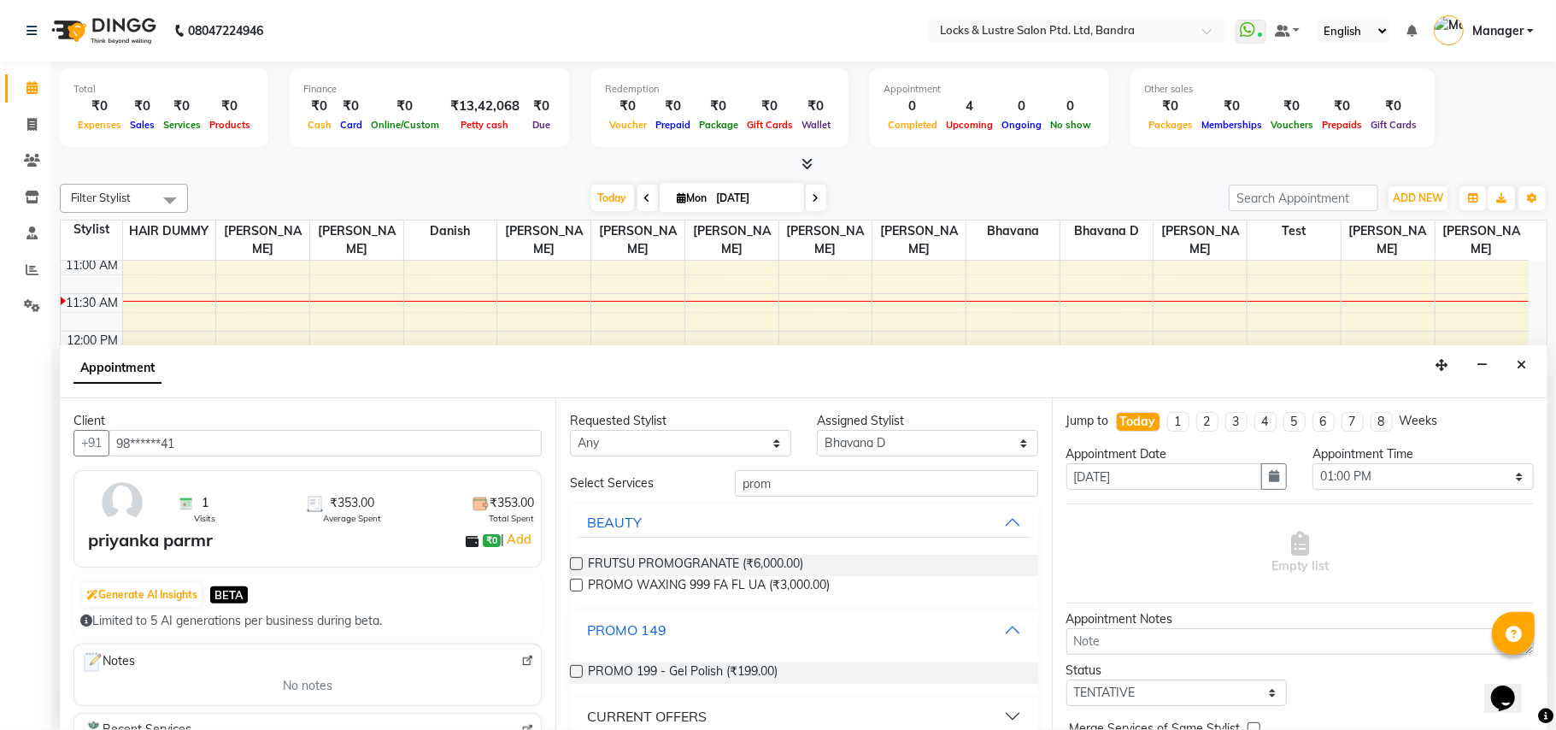
scroll to position [19, 0]
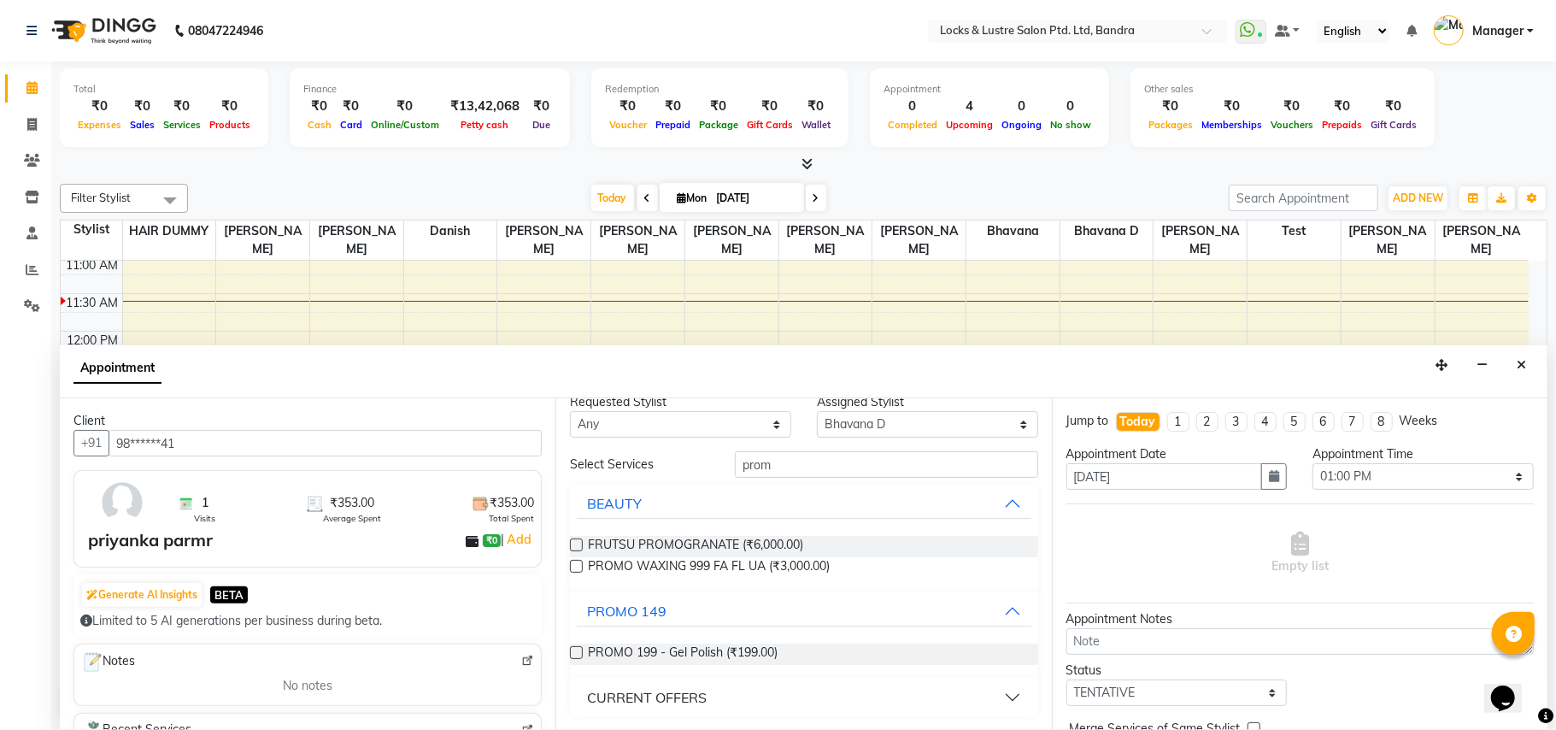
click at [997, 703] on button "CURRENT OFFERS" at bounding box center [804, 697] width 454 height 31
click at [985, 694] on button "CURRENT OFFERS" at bounding box center [804, 697] width 454 height 31
drag, startPoint x: 1005, startPoint y: 680, endPoint x: 985, endPoint y: 694, distance: 23.9
click at [1002, 680] on div "CURRENT OFFERS" at bounding box center [803, 698] width 467 height 38
click at [985, 694] on button "CURRENT OFFERS" at bounding box center [804, 697] width 454 height 31
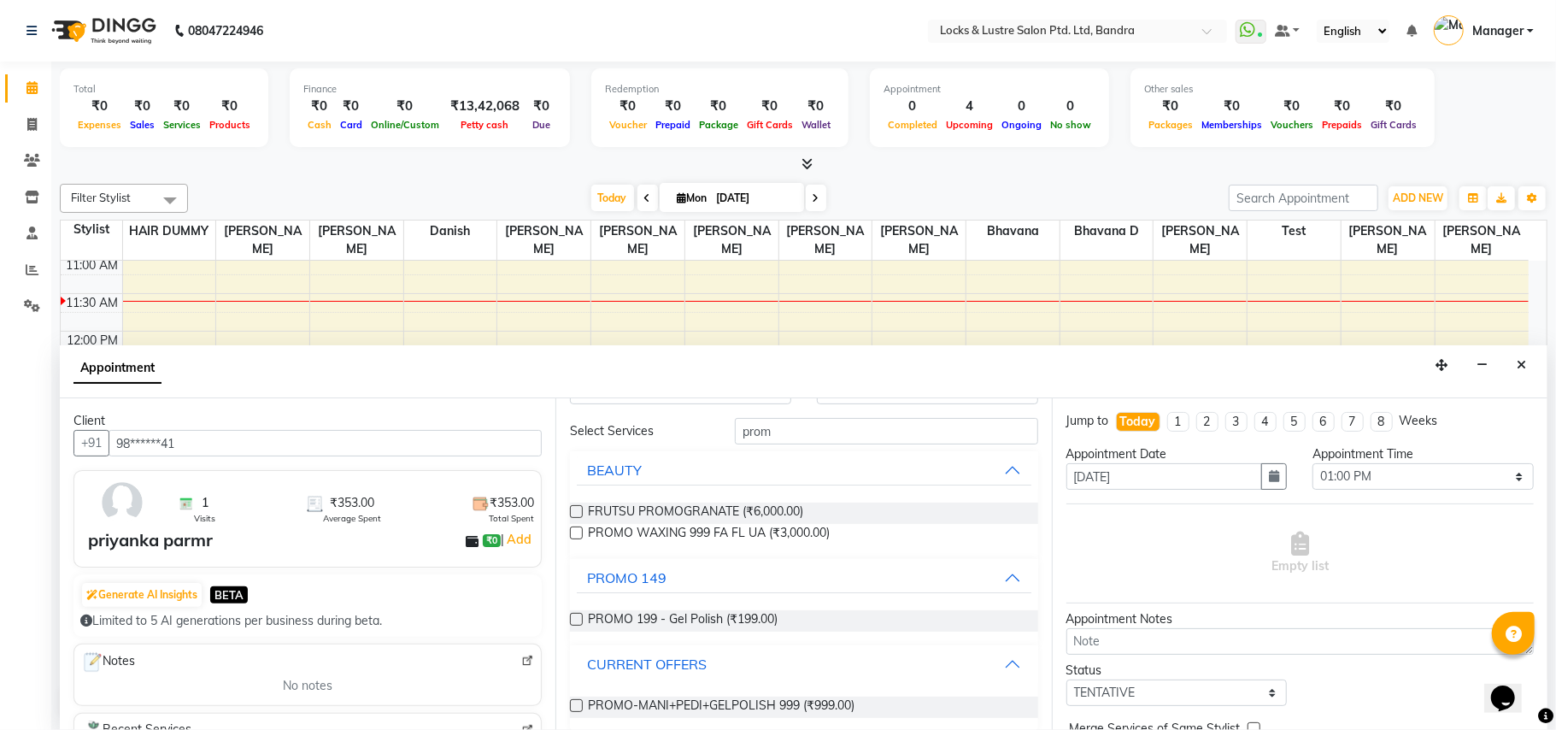
scroll to position [67, 0]
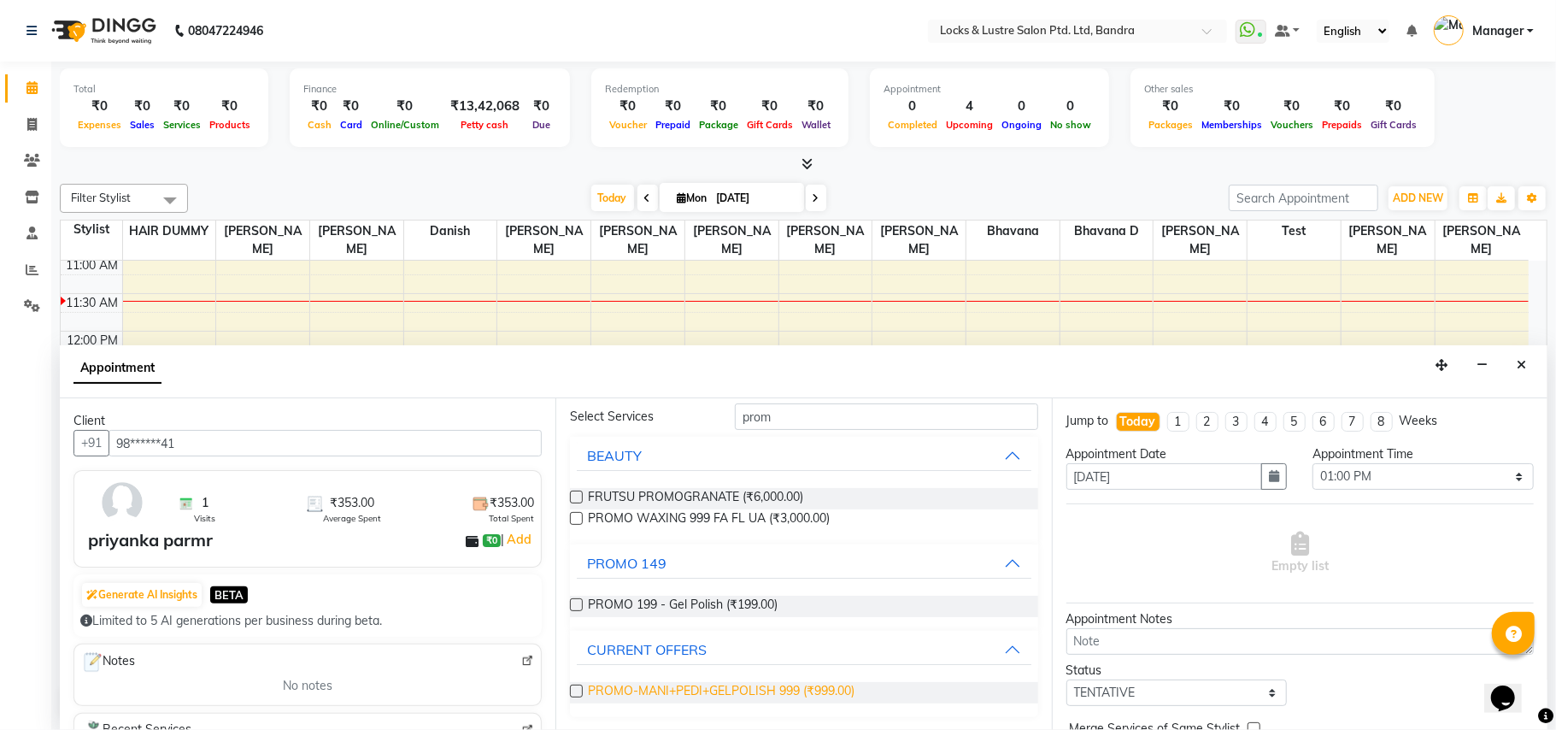
click at [722, 691] on span "PROMO-MANI+PEDI+GELPOLISH 999 (₹999.00)" at bounding box center [721, 692] width 267 height 21
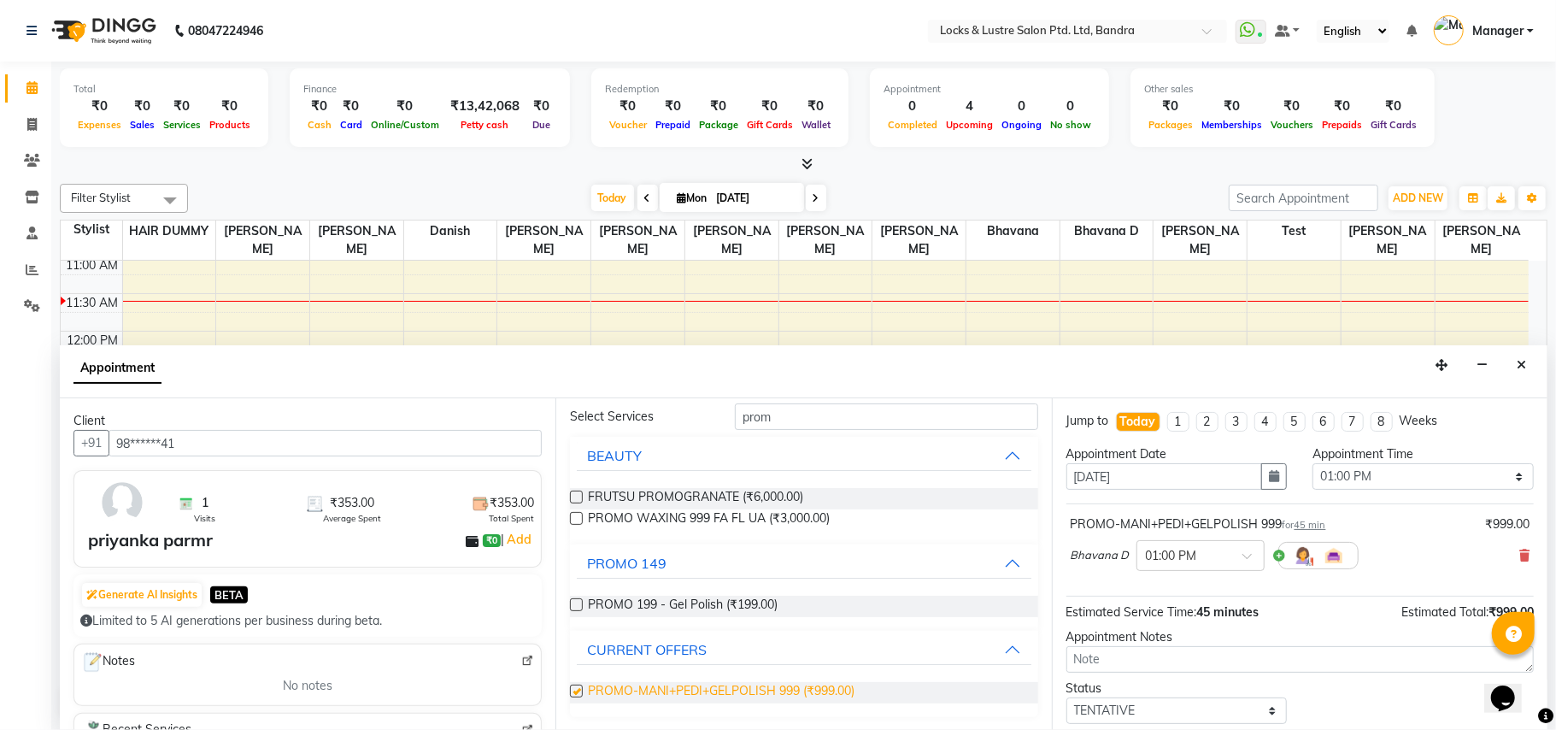
checkbox input "false"
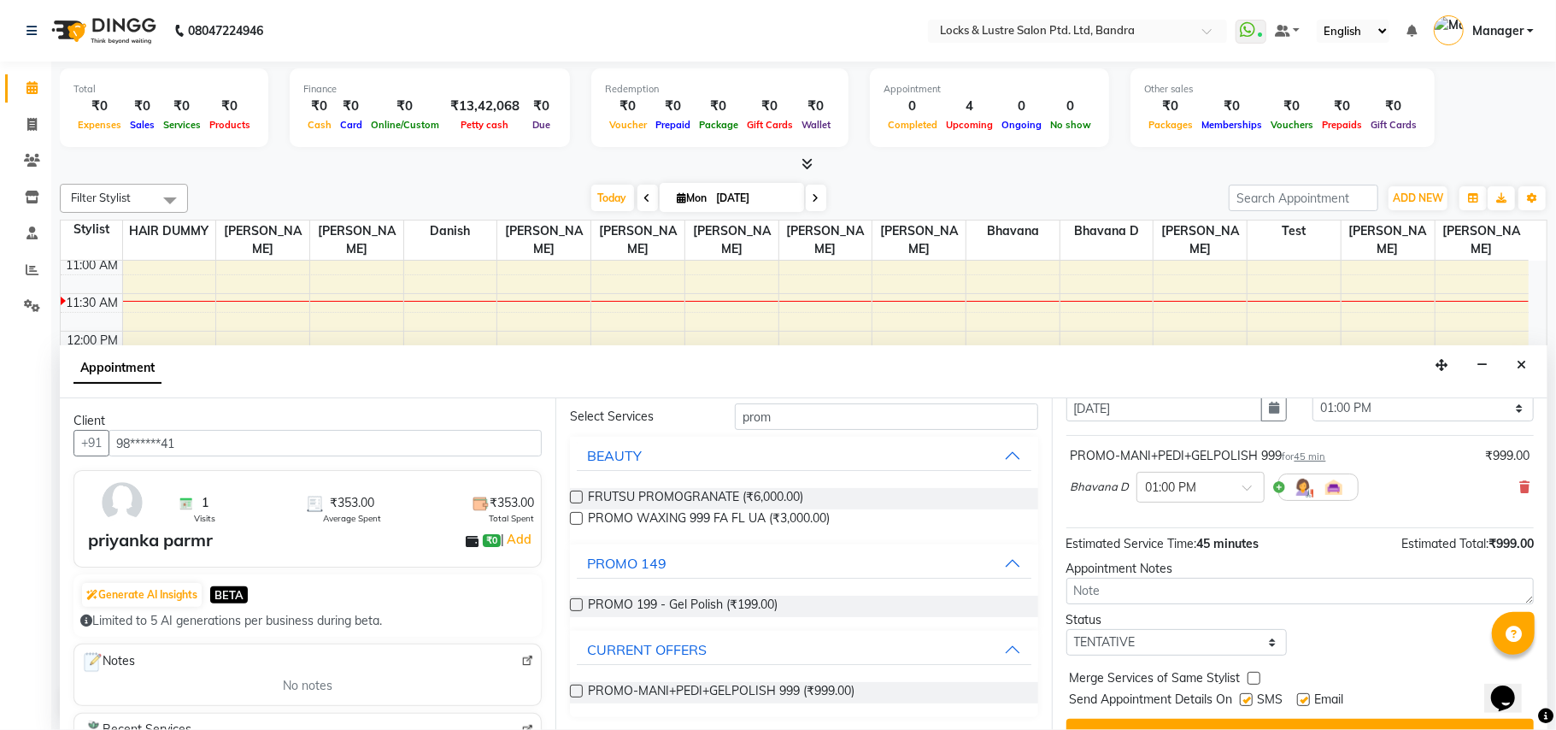
scroll to position [103, 0]
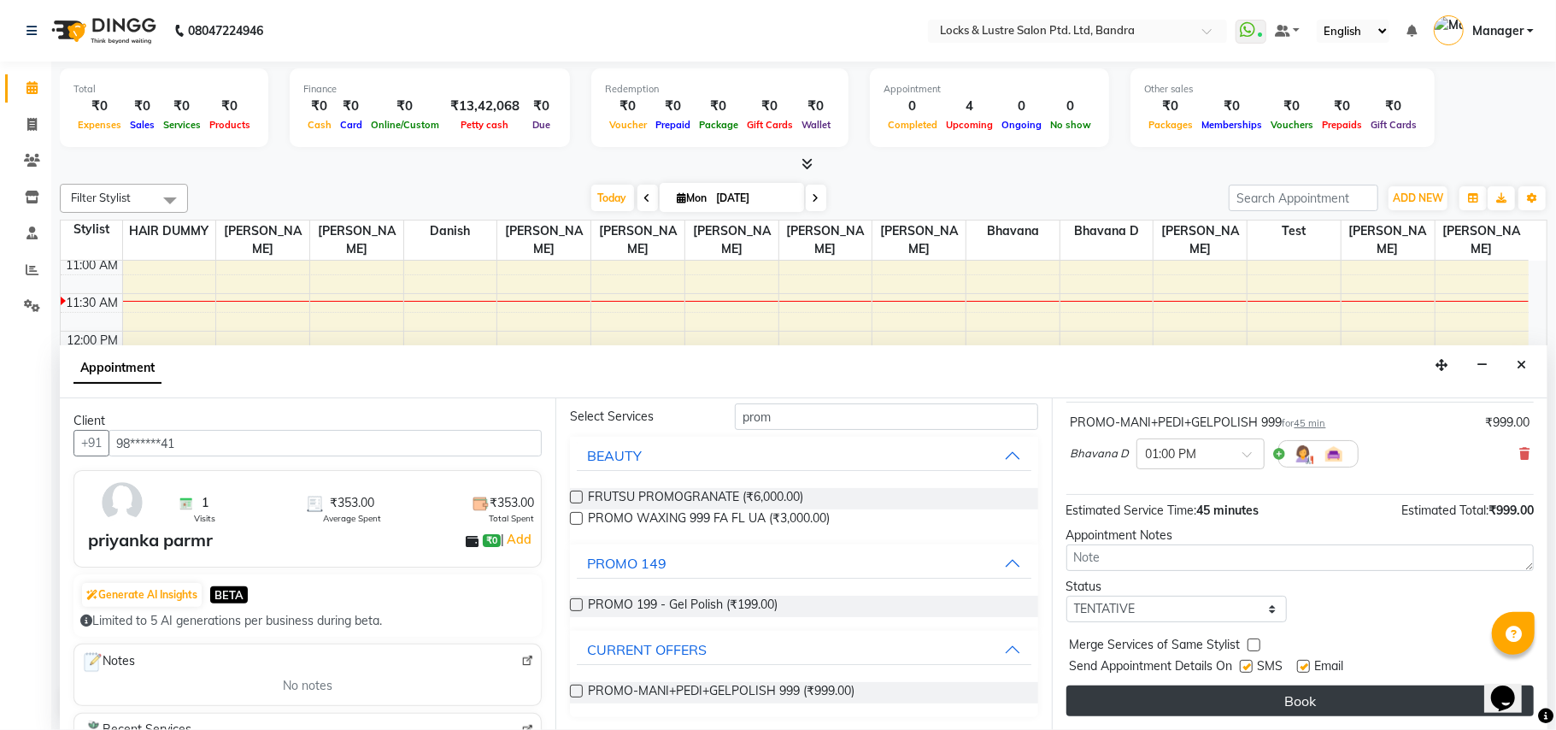
click at [1116, 699] on button "Book" at bounding box center [1300, 700] width 467 height 31
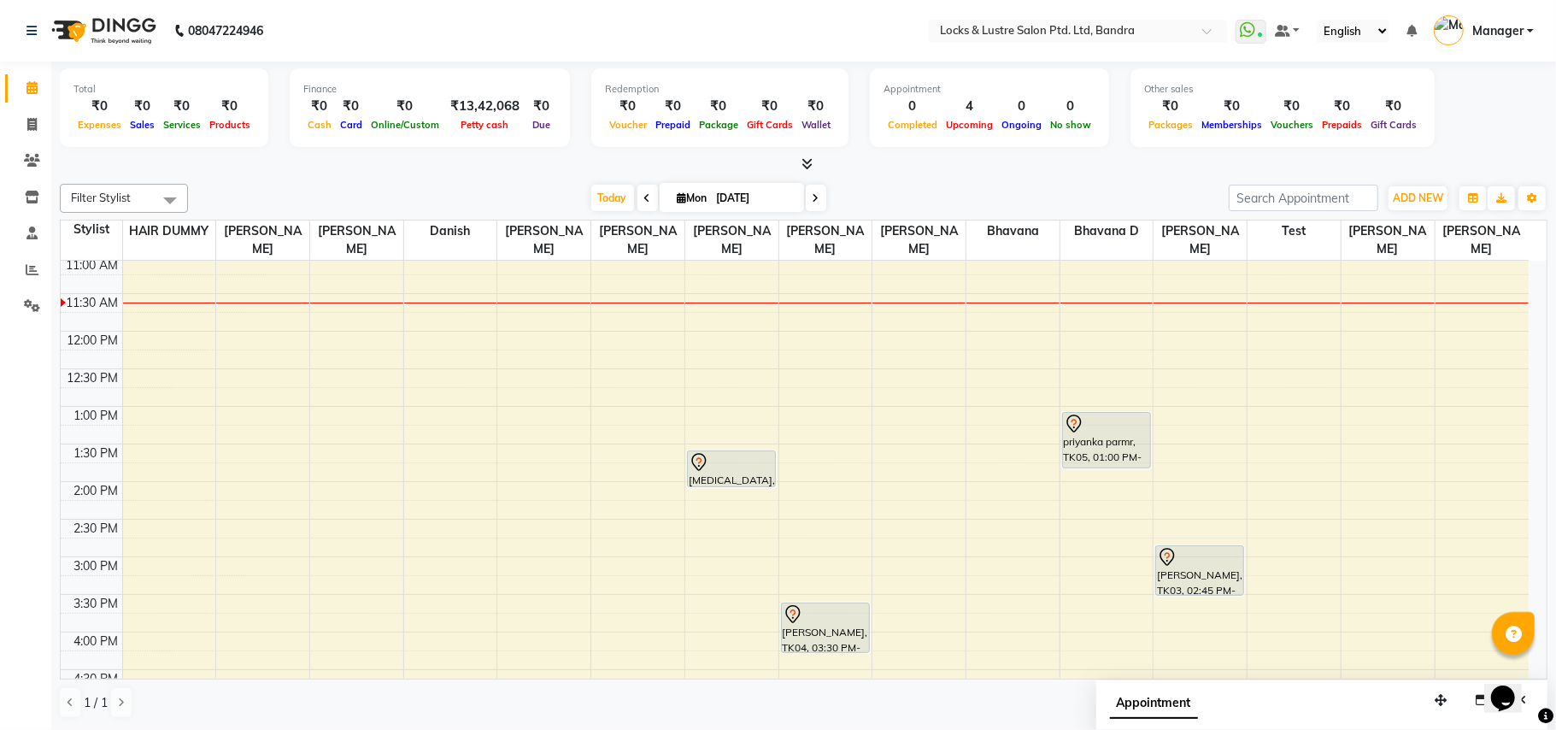
drag, startPoint x: 2965, startPoint y: 1362, endPoint x: 1484, endPoint y: 700, distance: 1622.4
click at [1479, 705] on icon "button" at bounding box center [1482, 700] width 12 height 12
select select "tentative"
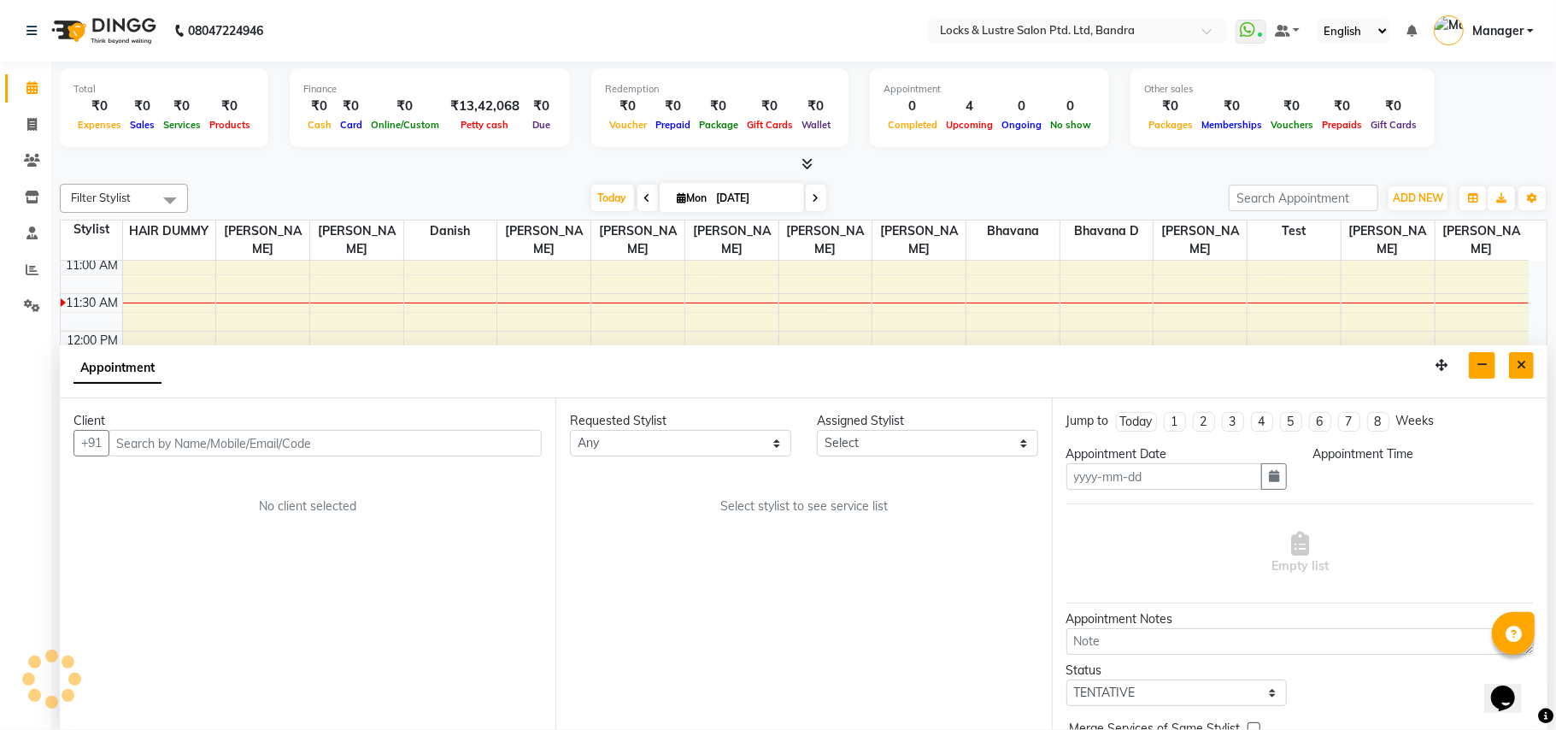
click at [1517, 369] on icon "Close" at bounding box center [1521, 365] width 9 height 12
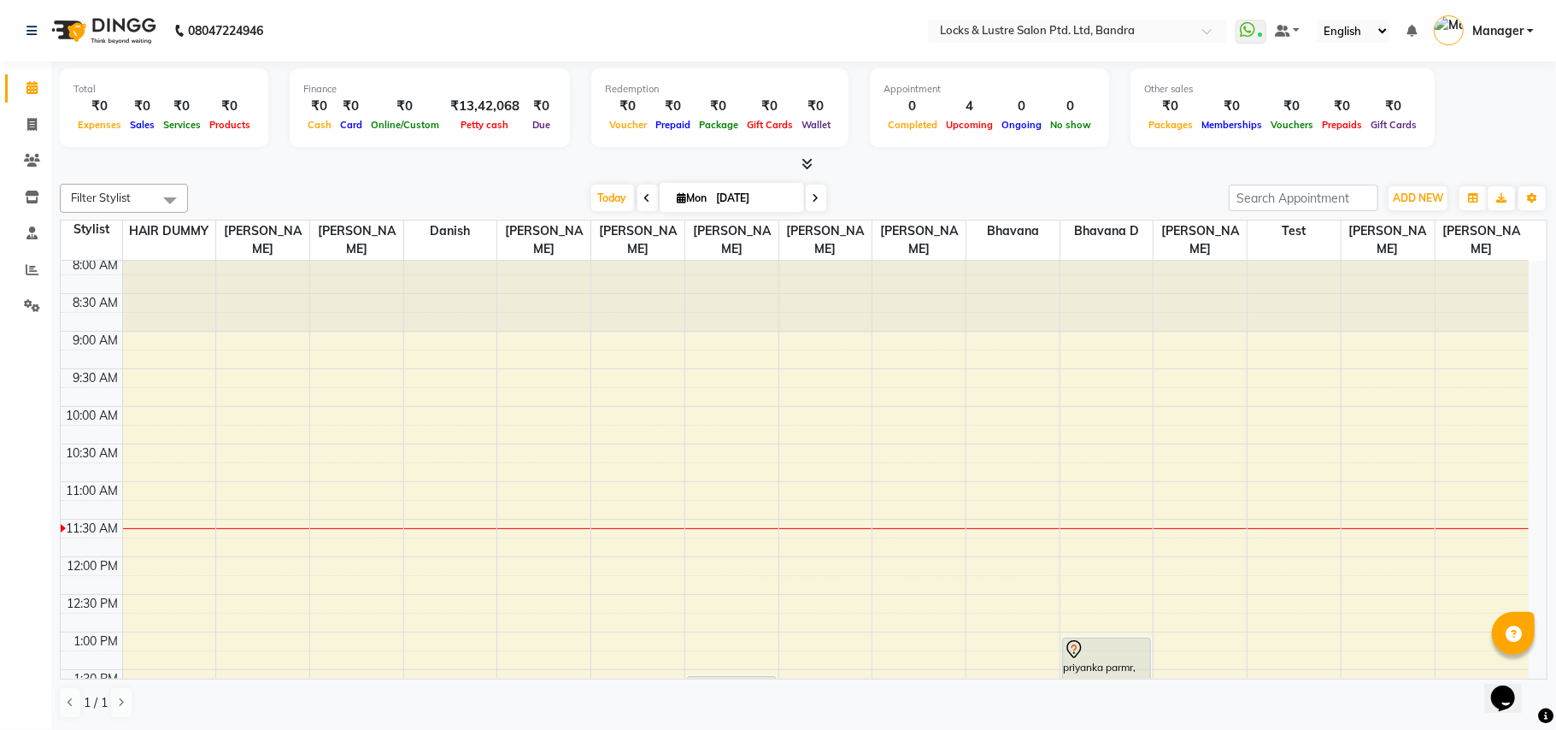
scroll to position [0, 0]
click at [644, 202] on icon at bounding box center [647, 198] width 7 height 10
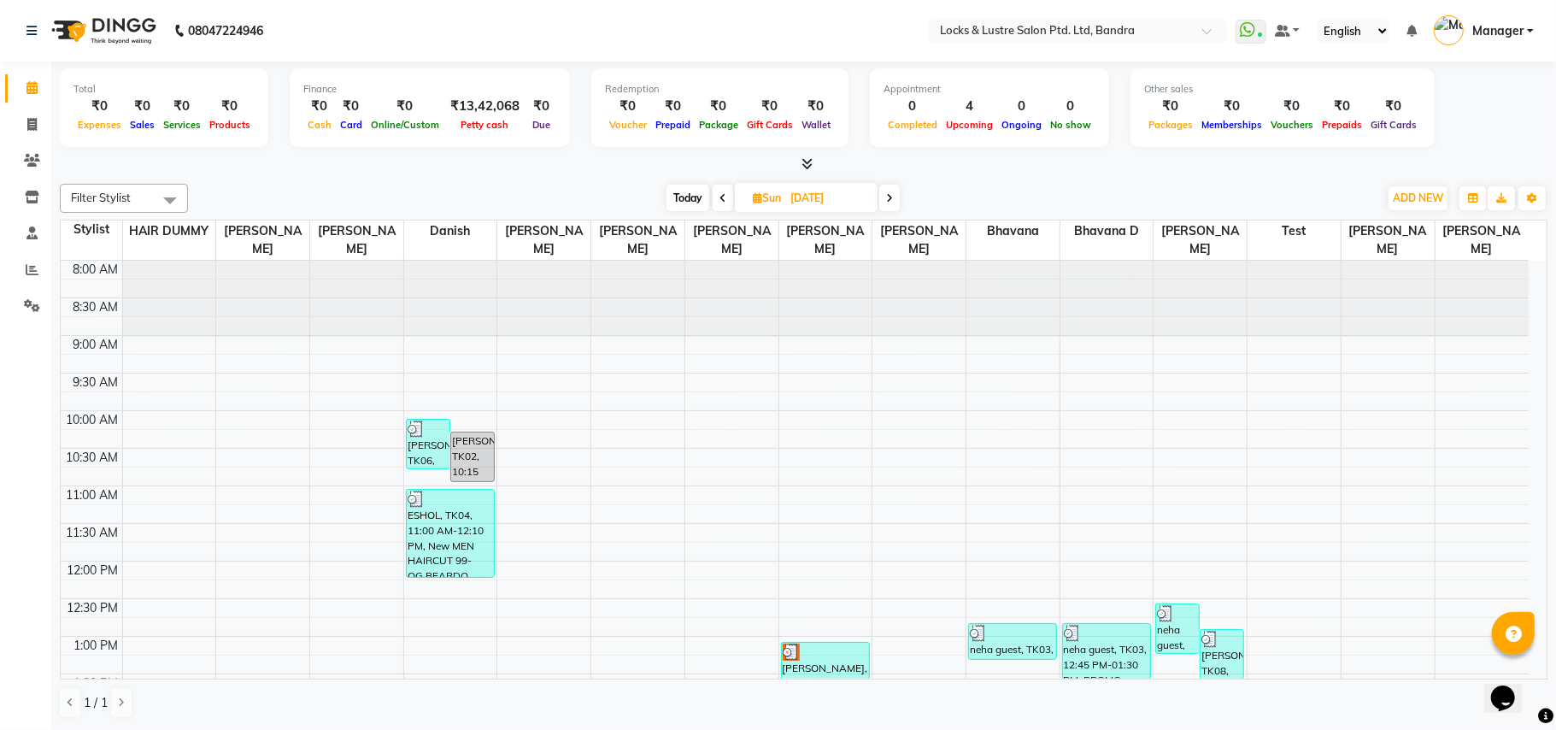
click at [890, 197] on icon at bounding box center [889, 198] width 7 height 10
type input "[DATE]"
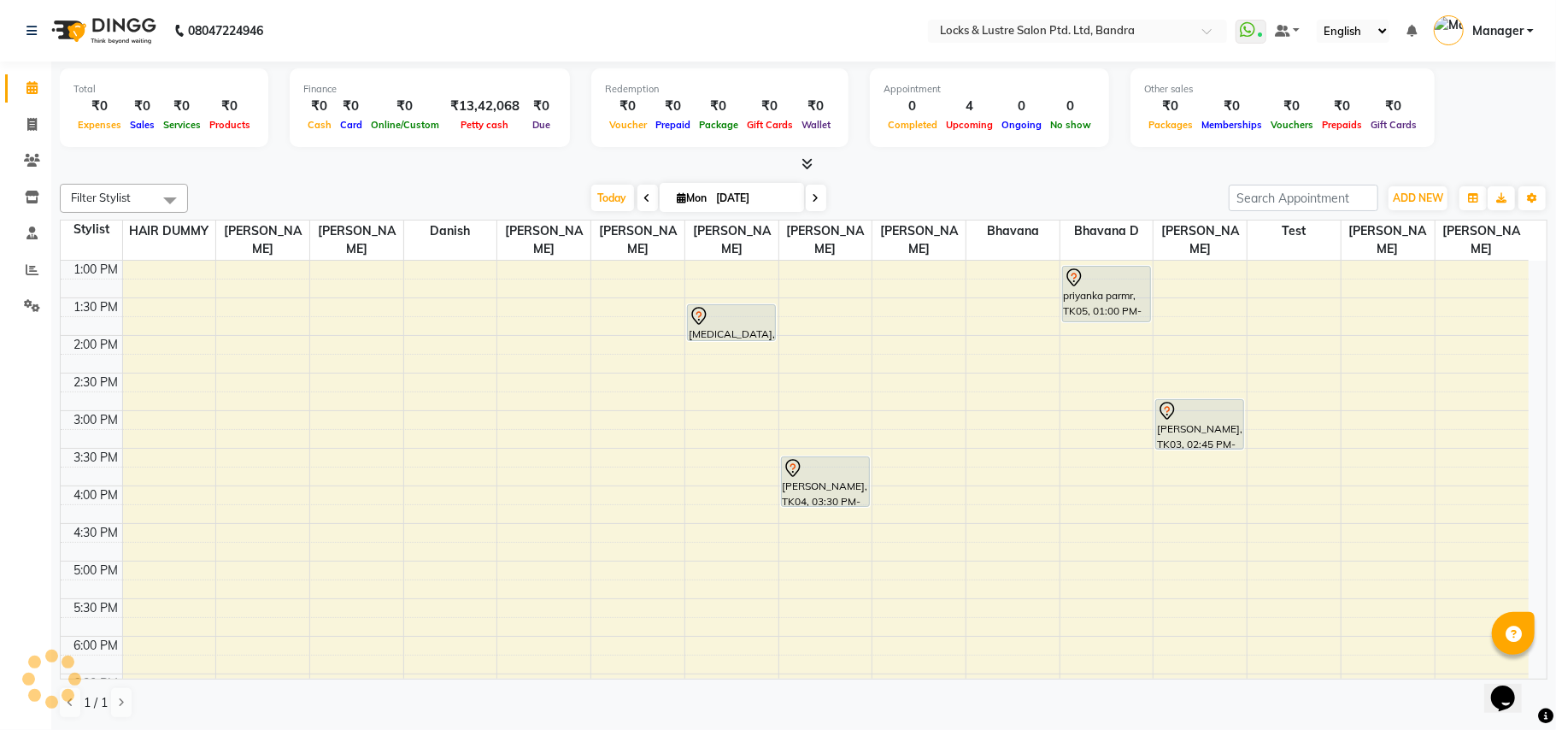
scroll to position [227, 0]
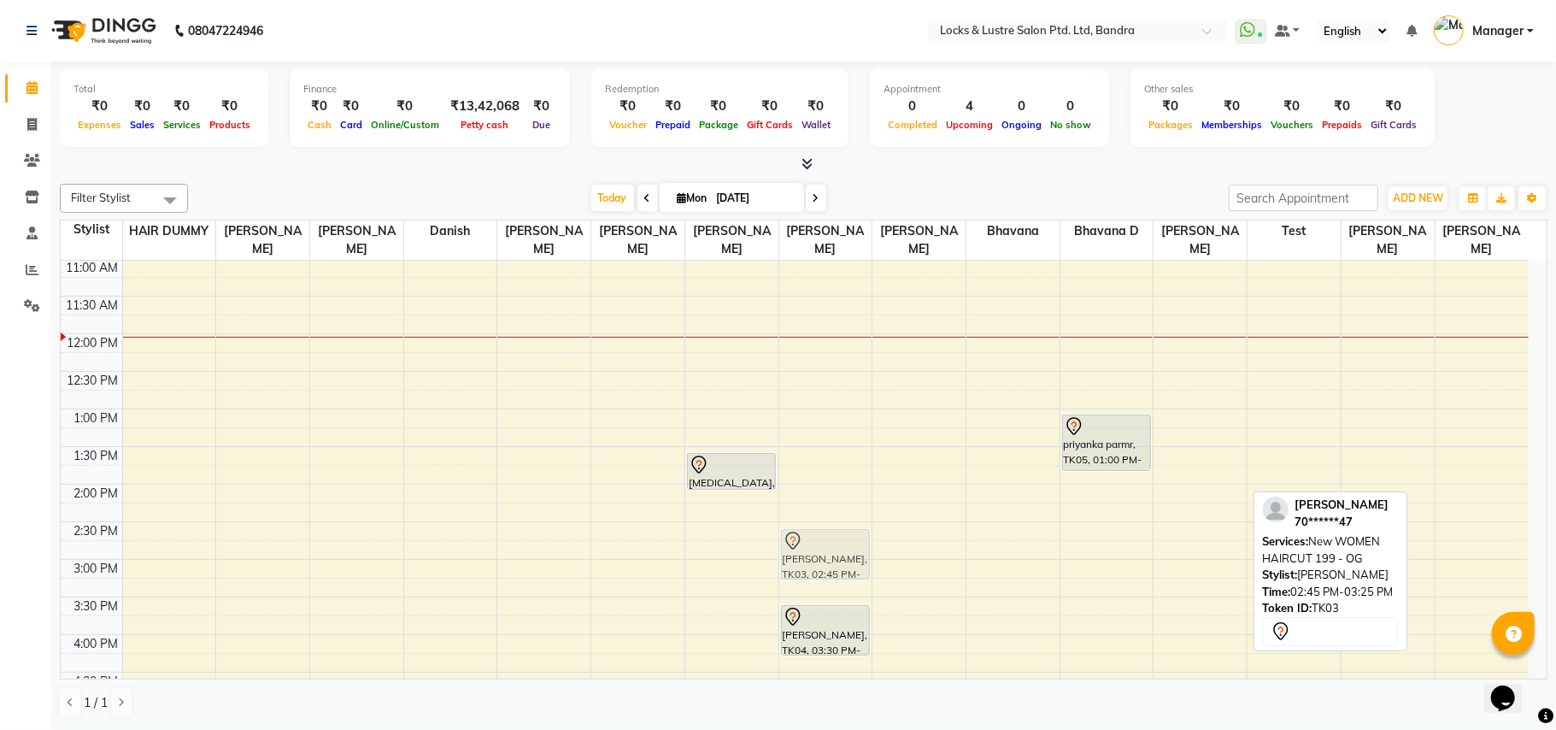
drag, startPoint x: 1185, startPoint y: 590, endPoint x: 831, endPoint y: 569, distance: 354.4
click at [831, 569] on tr "[MEDICAL_DATA], TK02, 01:30 PM-02:00 PM, New OMBRE NAIL ART [PERSON_NAME], TK04…" at bounding box center [795, 634] width 1468 height 1202
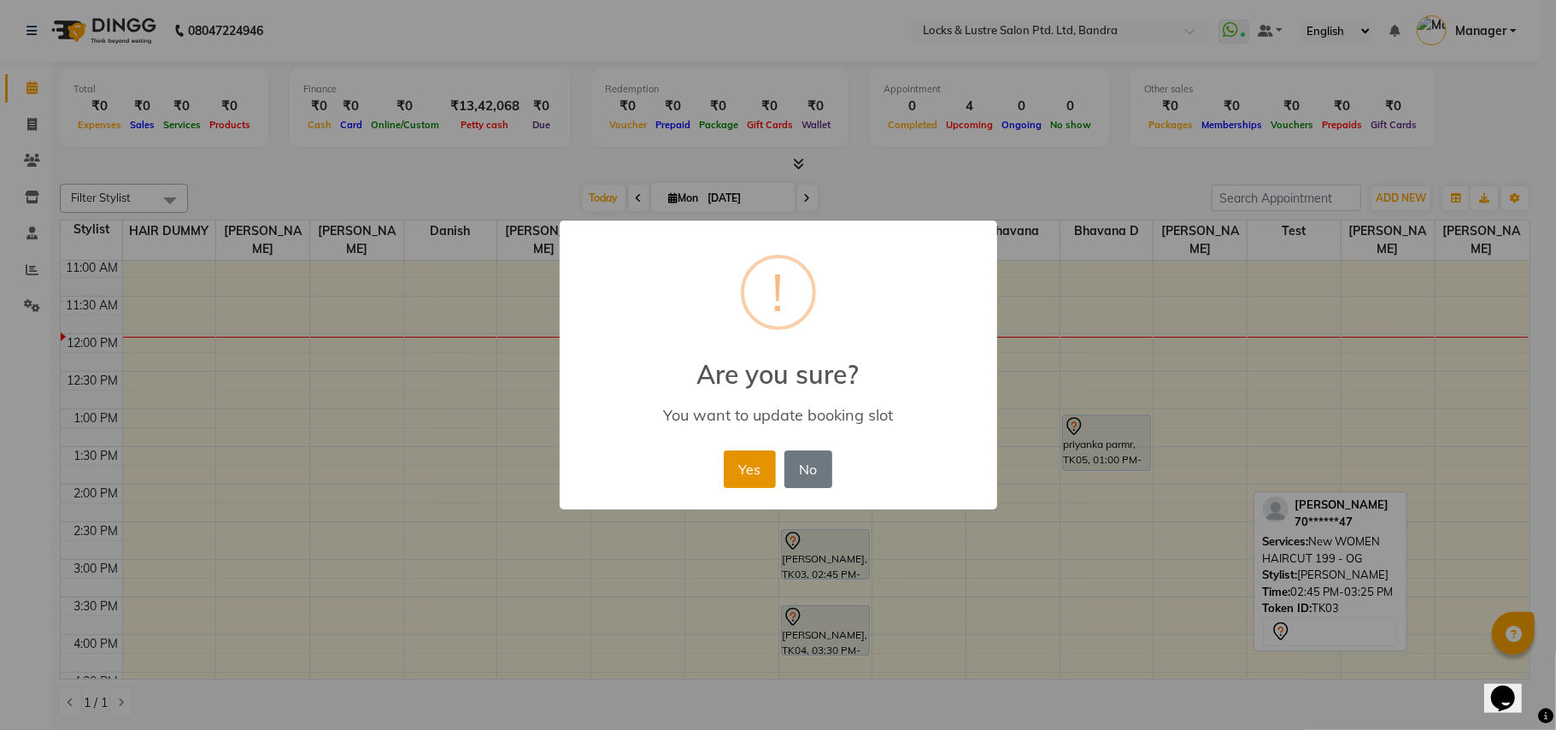
click at [745, 470] on button "Yes" at bounding box center [750, 469] width 52 height 38
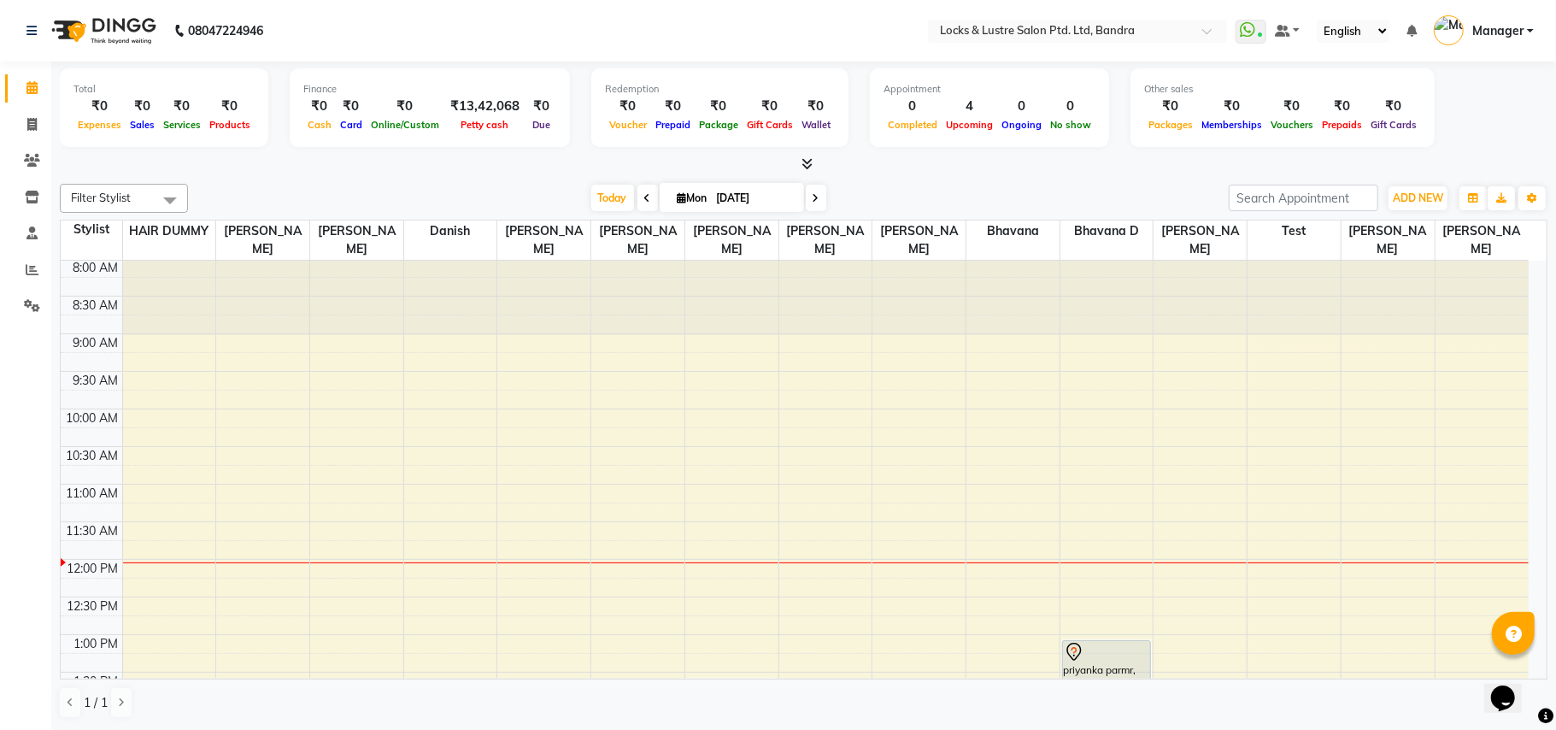
scroll to position [0, 0]
click at [1437, 198] on span "ADD NEW" at bounding box center [1418, 197] width 50 height 13
click at [1382, 272] on link "Add Expense" at bounding box center [1379, 276] width 135 height 22
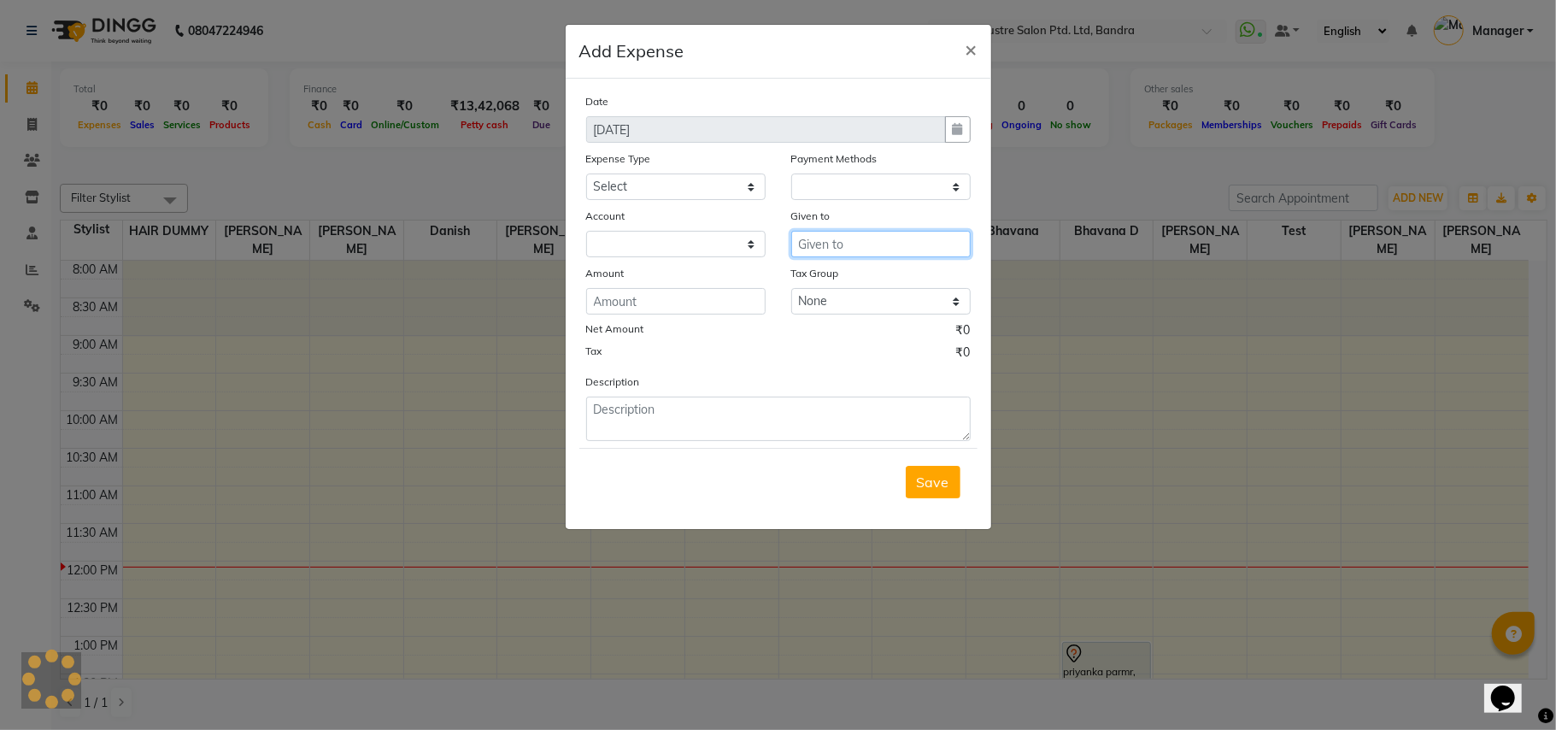
click at [894, 250] on input "text" at bounding box center [880, 244] width 179 height 26
select select "1"
select select "5006"
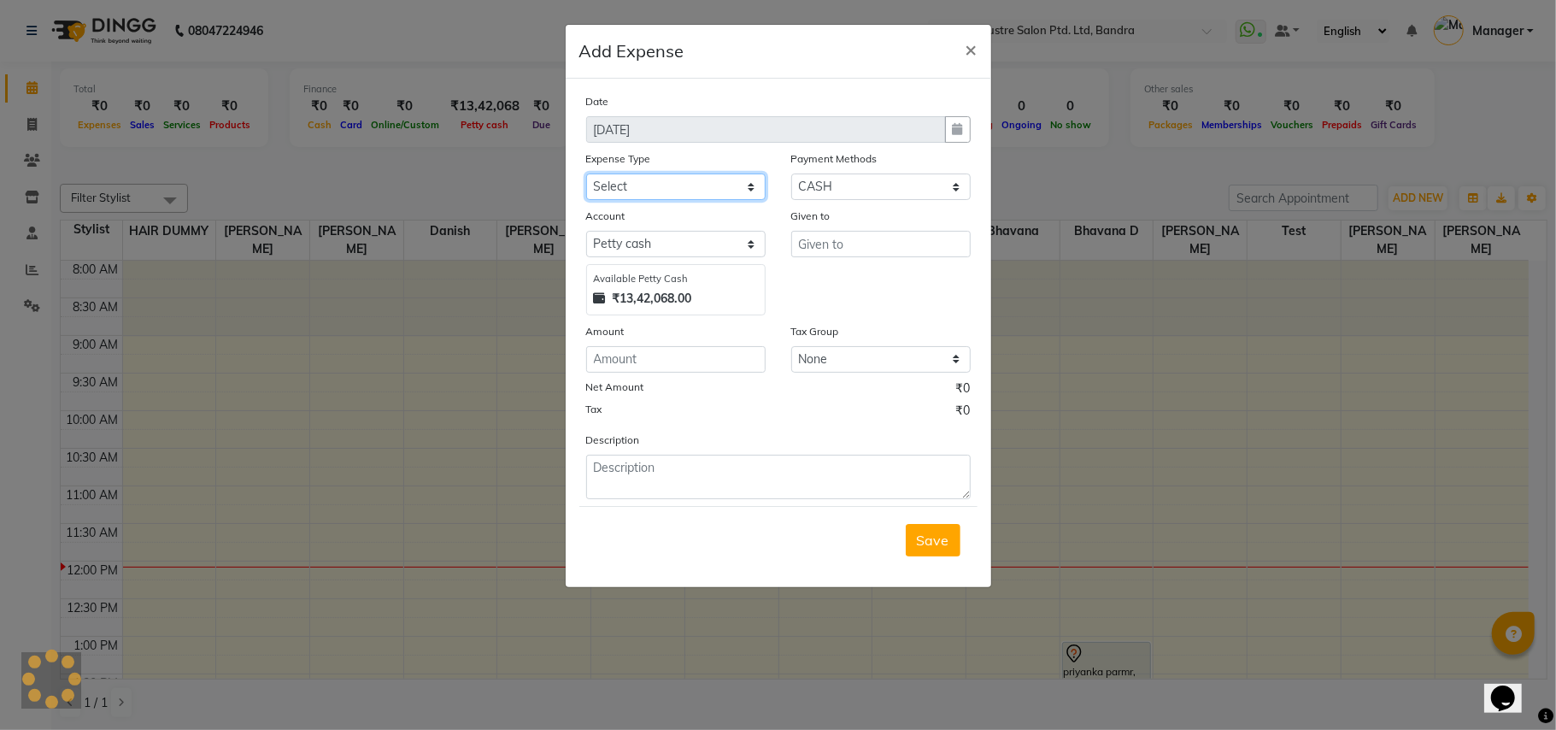
click at [750, 188] on select "Select Advance Salary Bank charges Cash transfer to bank Cash transfer to hub C…" at bounding box center [675, 186] width 179 height 26
select select "13765"
click at [586, 173] on select "Select Advance Salary Bank charges Cash transfer to bank Cash transfer to hub C…" at bounding box center [675, 186] width 179 height 26
click at [752, 186] on select "Select Advance Salary Bank charges Cash transfer to bank Cash transfer to hub C…" at bounding box center [675, 186] width 179 height 26
click at [689, 178] on select "Select Advance Salary Bank charges Cash transfer to bank Cash transfer to hub C…" at bounding box center [675, 186] width 179 height 26
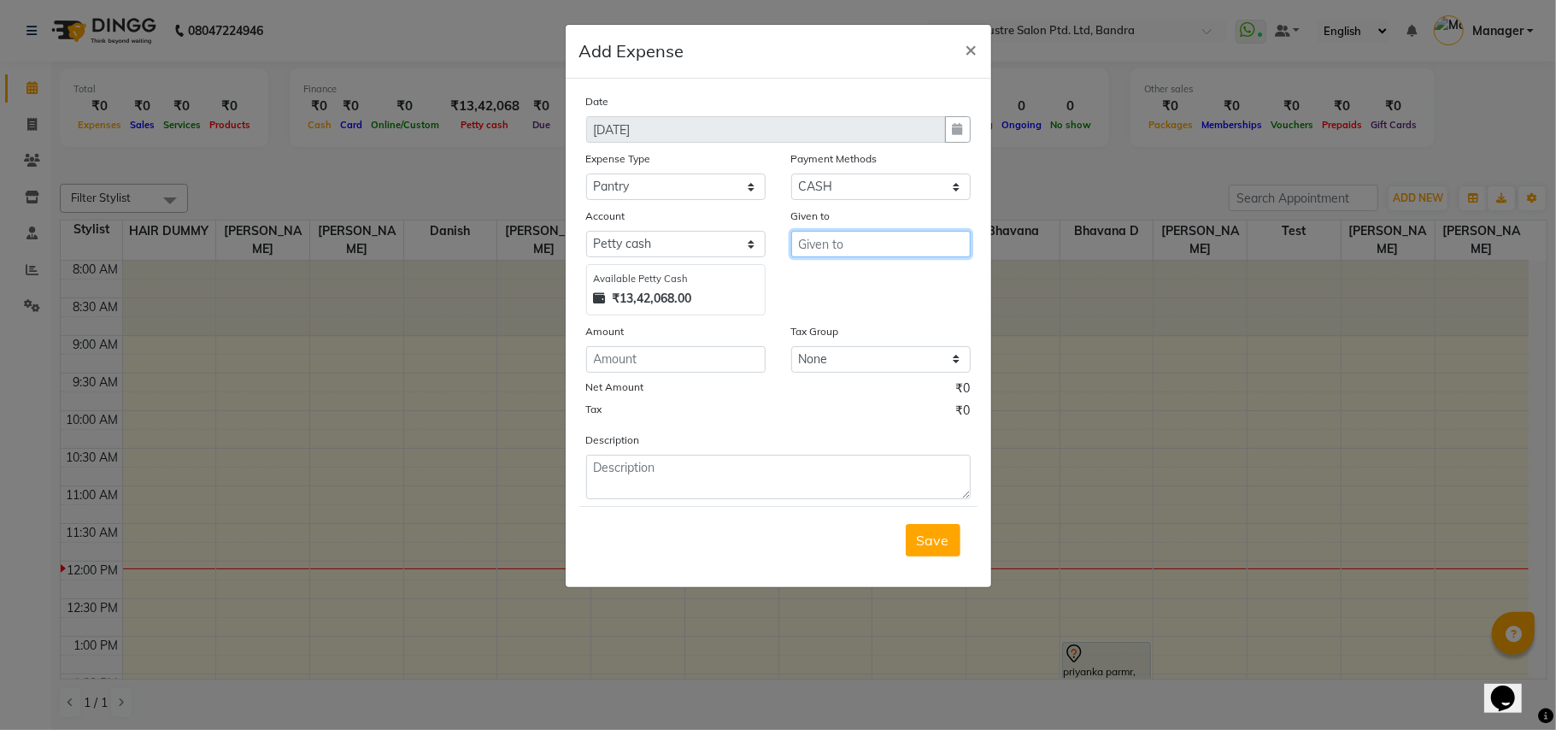
click at [862, 243] on input "text" at bounding box center [880, 244] width 179 height 26
drag, startPoint x: 851, startPoint y: 233, endPoint x: 849, endPoint y: 243, distance: 9.7
click at [852, 233] on input "Sank" at bounding box center [880, 244] width 179 height 26
click at [849, 243] on input "Sank" at bounding box center [880, 244] width 179 height 26
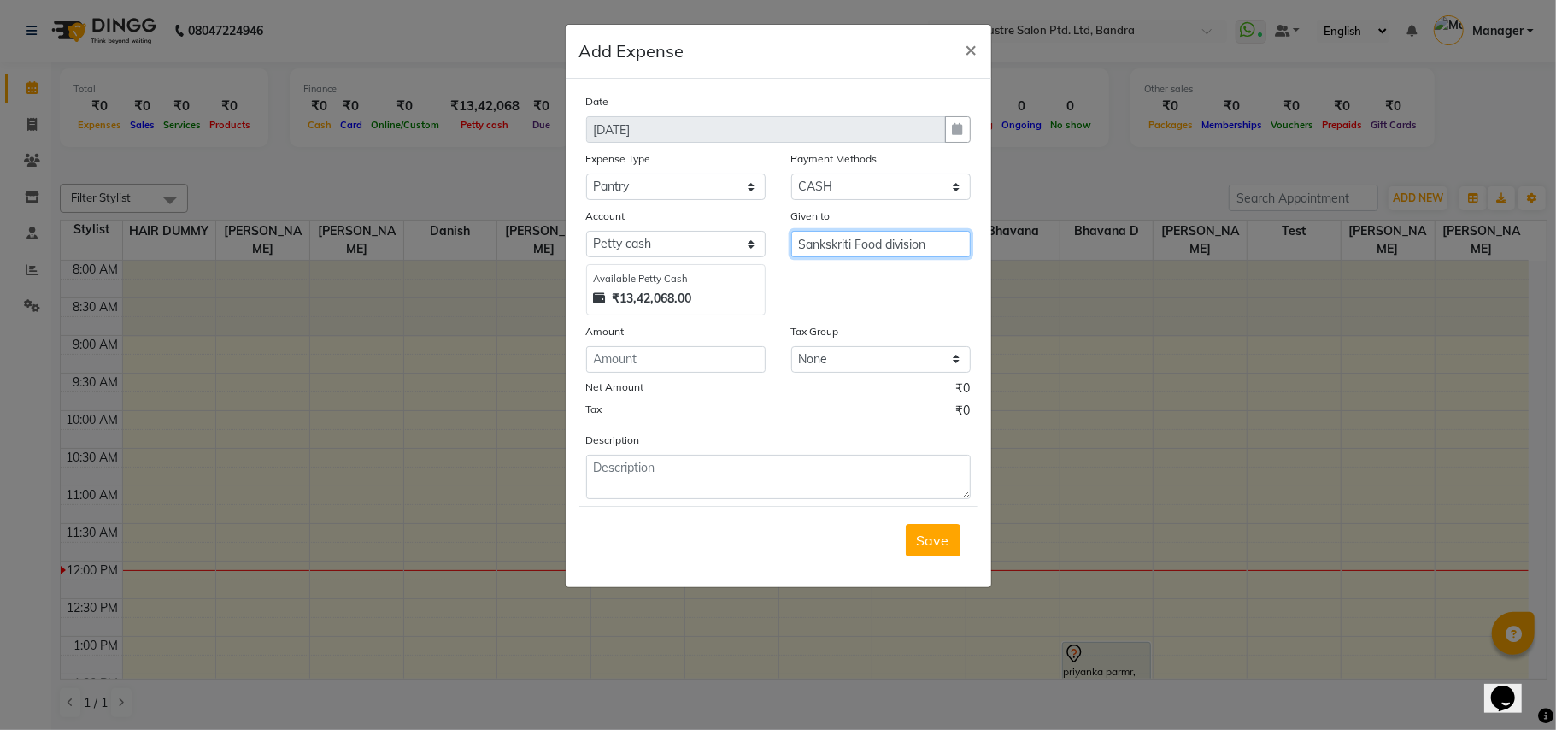
type input "Sankskriti Food division"
click at [733, 360] on input "number" at bounding box center [675, 359] width 179 height 26
type input "275"
click at [926, 356] on select "None GST" at bounding box center [880, 359] width 179 height 26
click at [921, 354] on select "None GST" at bounding box center [880, 359] width 179 height 26
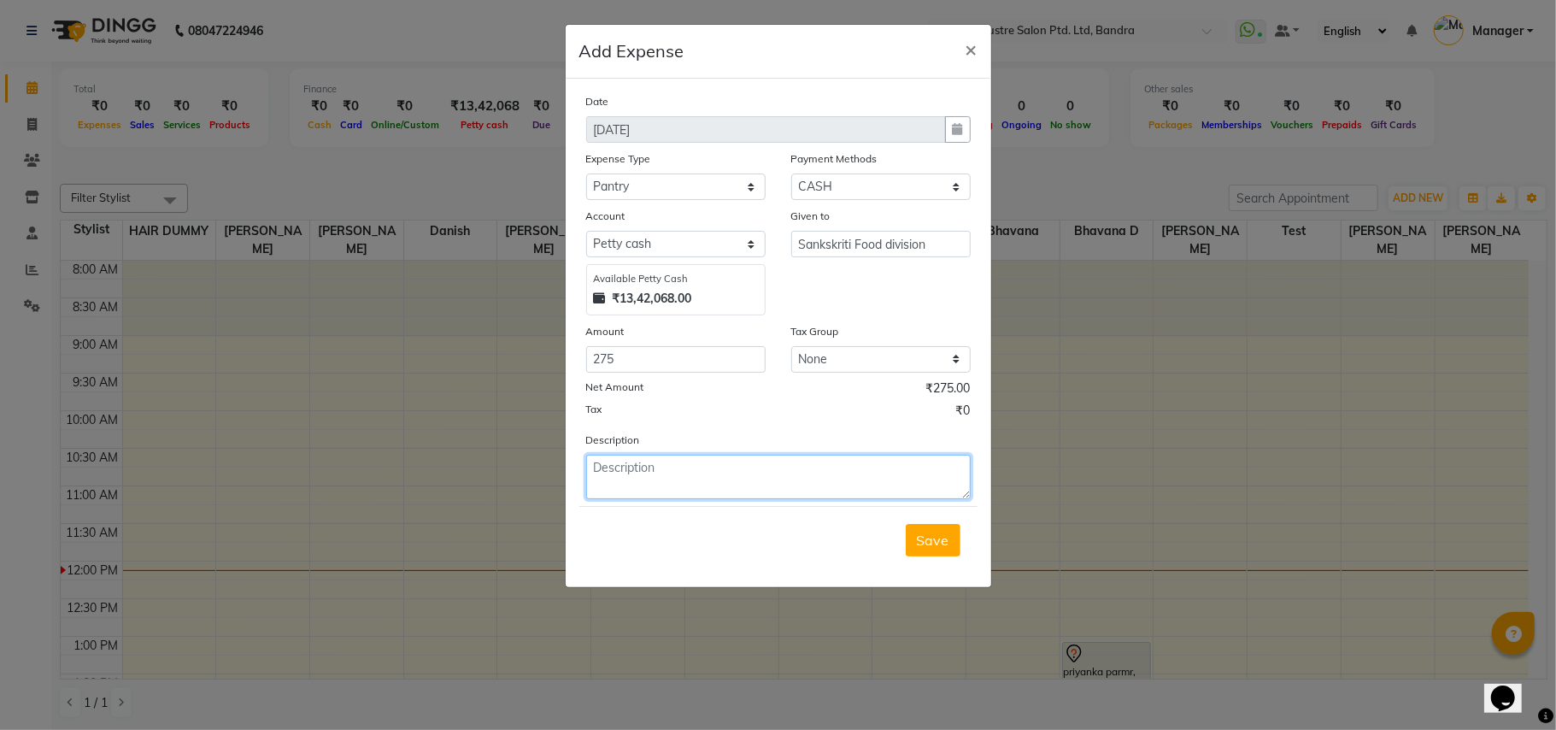
click at [629, 455] on textarea at bounding box center [778, 477] width 385 height 44
click at [743, 467] on textarea at bounding box center [778, 477] width 385 height 44
click at [735, 477] on textarea at bounding box center [778, 477] width 385 height 44
type textarea "bisleri water 1 box Rs 275"
click at [920, 541] on span "Save" at bounding box center [933, 540] width 32 height 17
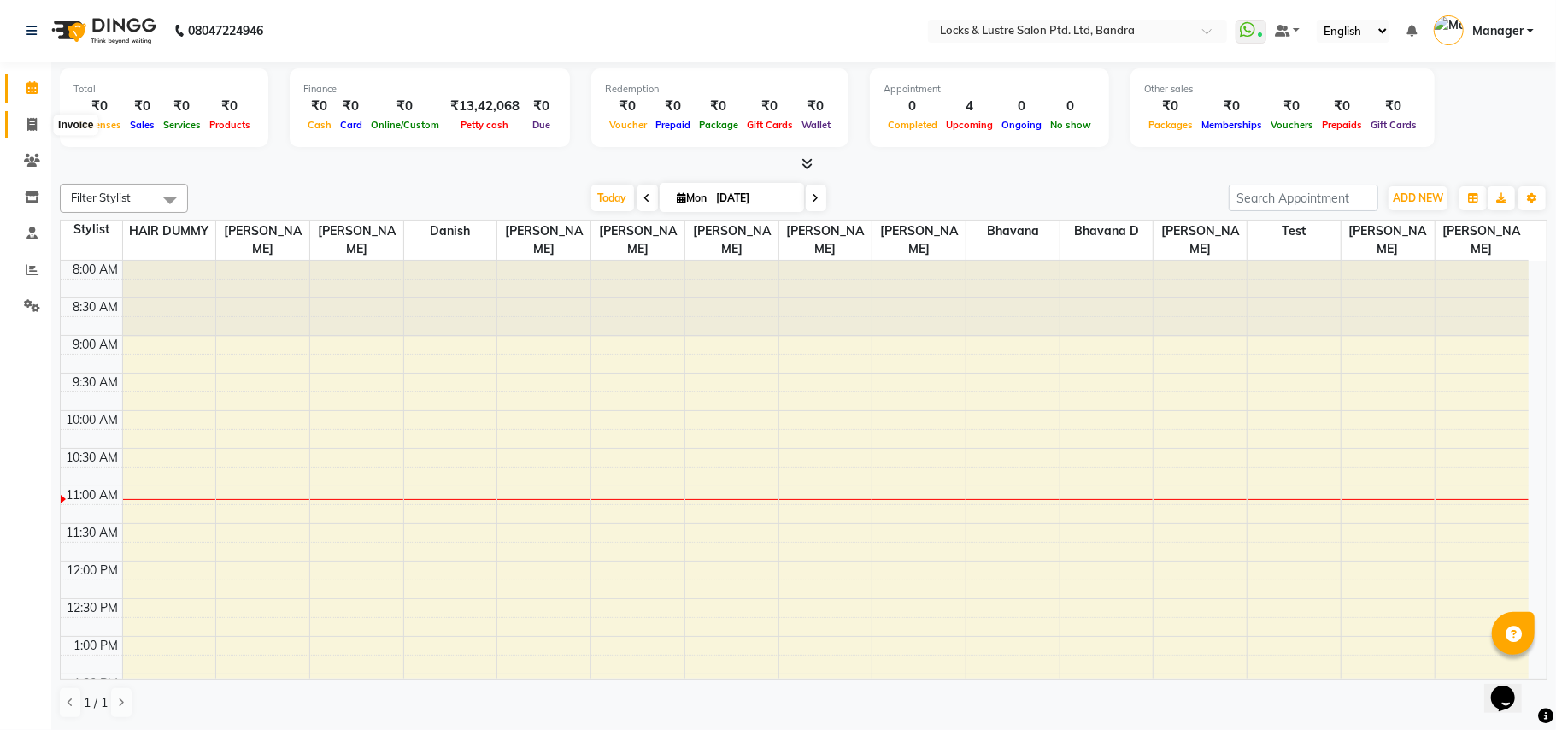
click at [27, 121] on icon at bounding box center [31, 124] width 9 height 13
select select "service"
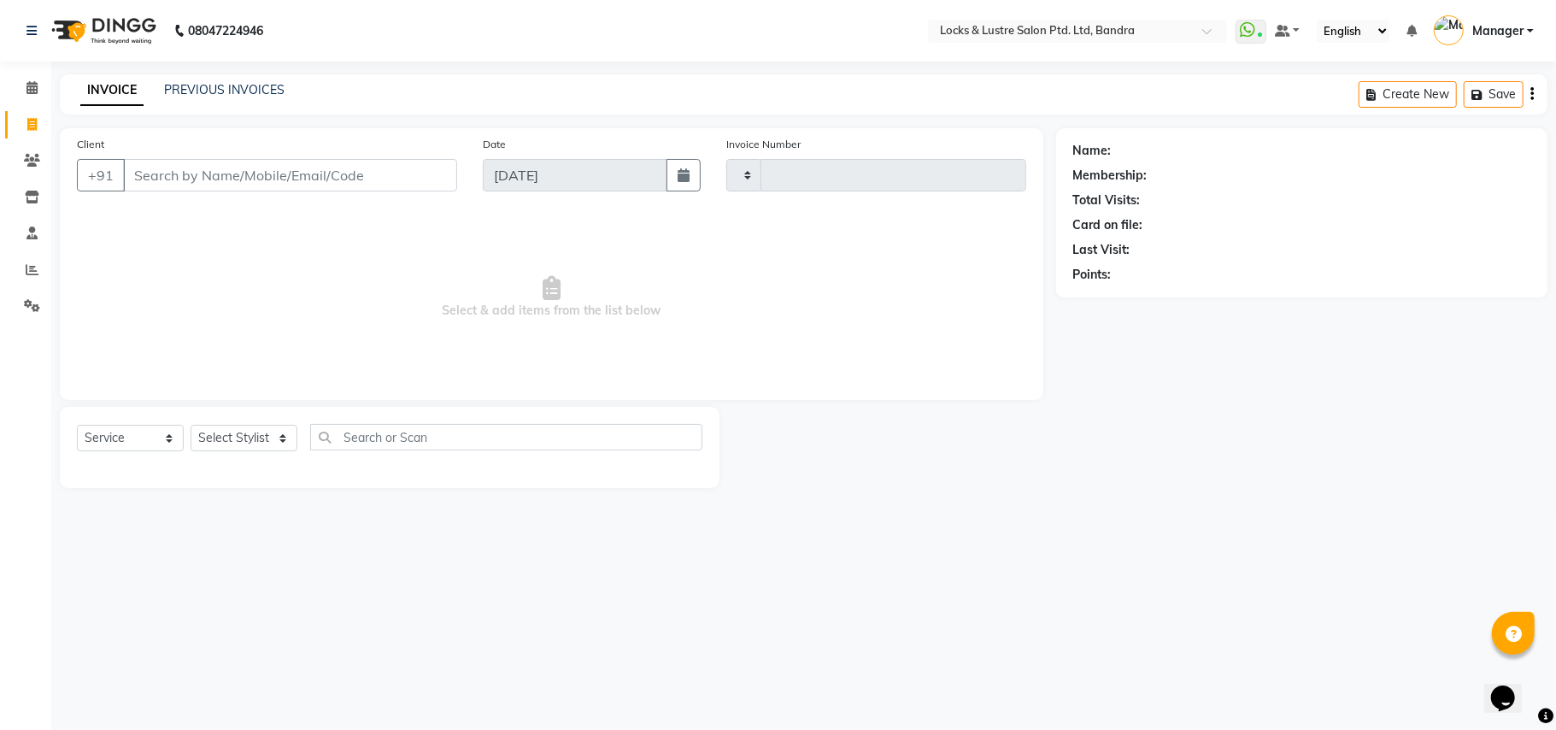
type input "2235"
select select "6029"
click at [29, 87] on icon at bounding box center [31, 87] width 11 height 13
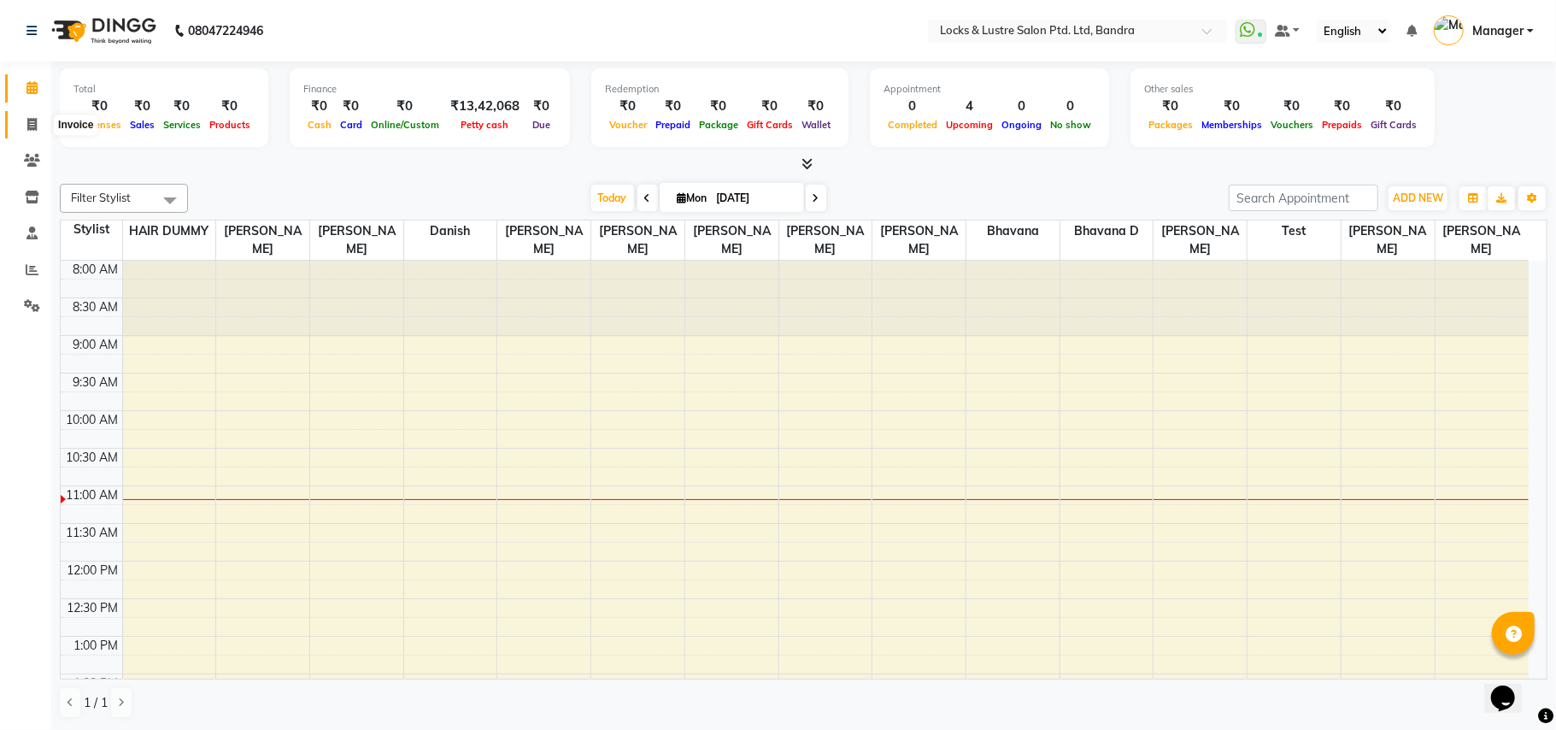
click at [31, 120] on icon at bounding box center [31, 124] width 9 height 13
select select "6029"
select select "service"
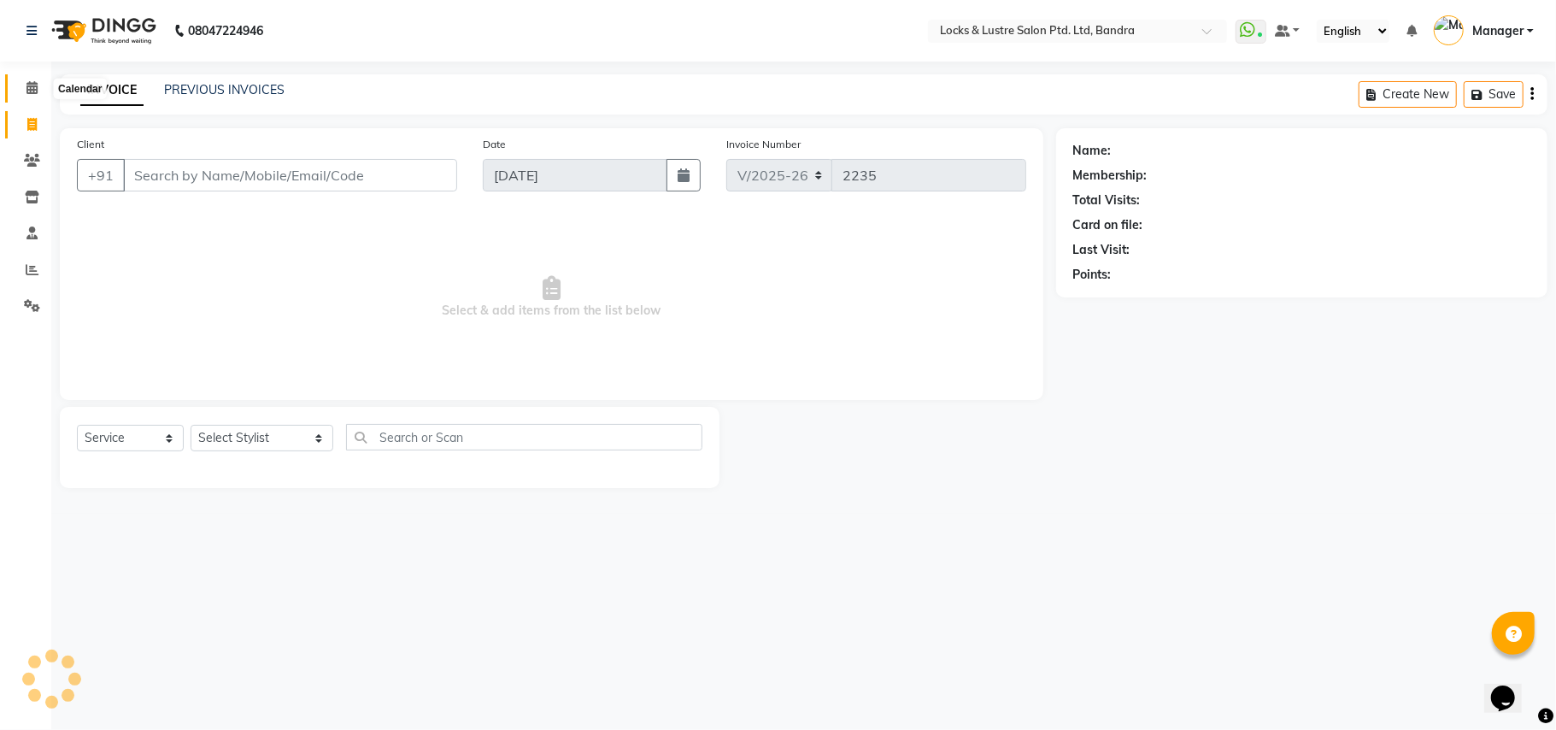
click at [31, 82] on icon at bounding box center [31, 87] width 11 height 13
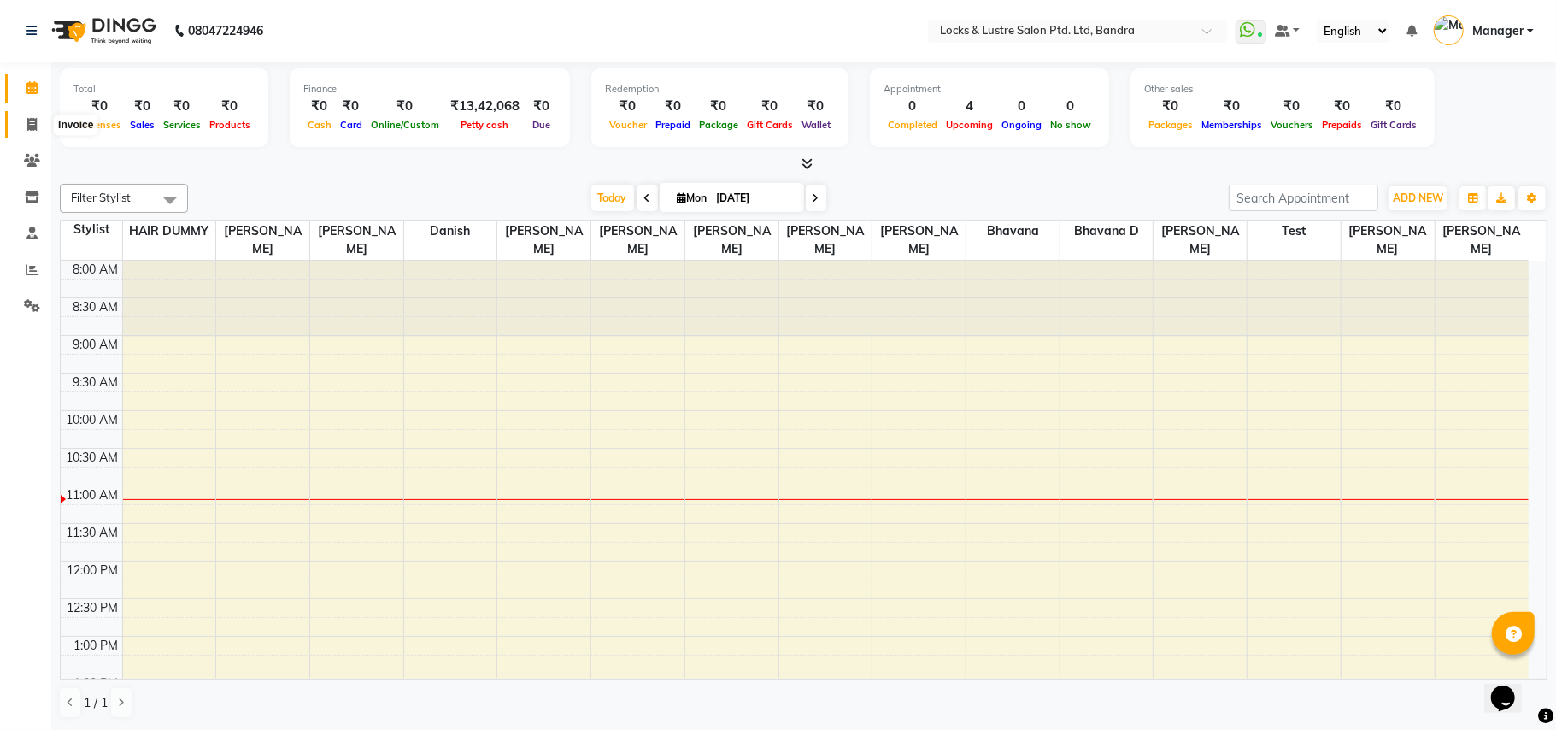
click at [31, 116] on span at bounding box center [32, 125] width 30 height 20
select select "6029"
select select "service"
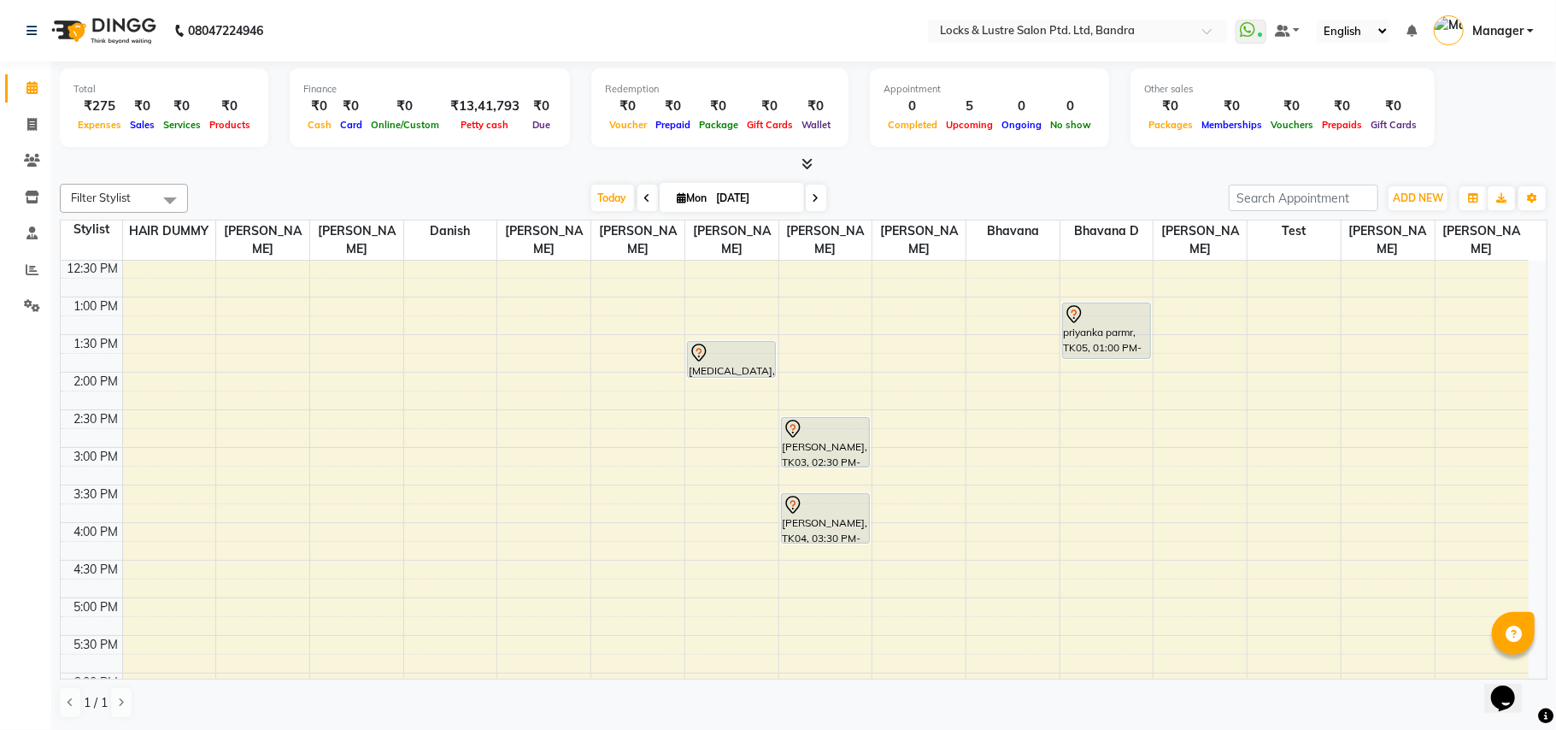
scroll to position [342, 0]
click at [805, 161] on icon at bounding box center [807, 163] width 11 height 13
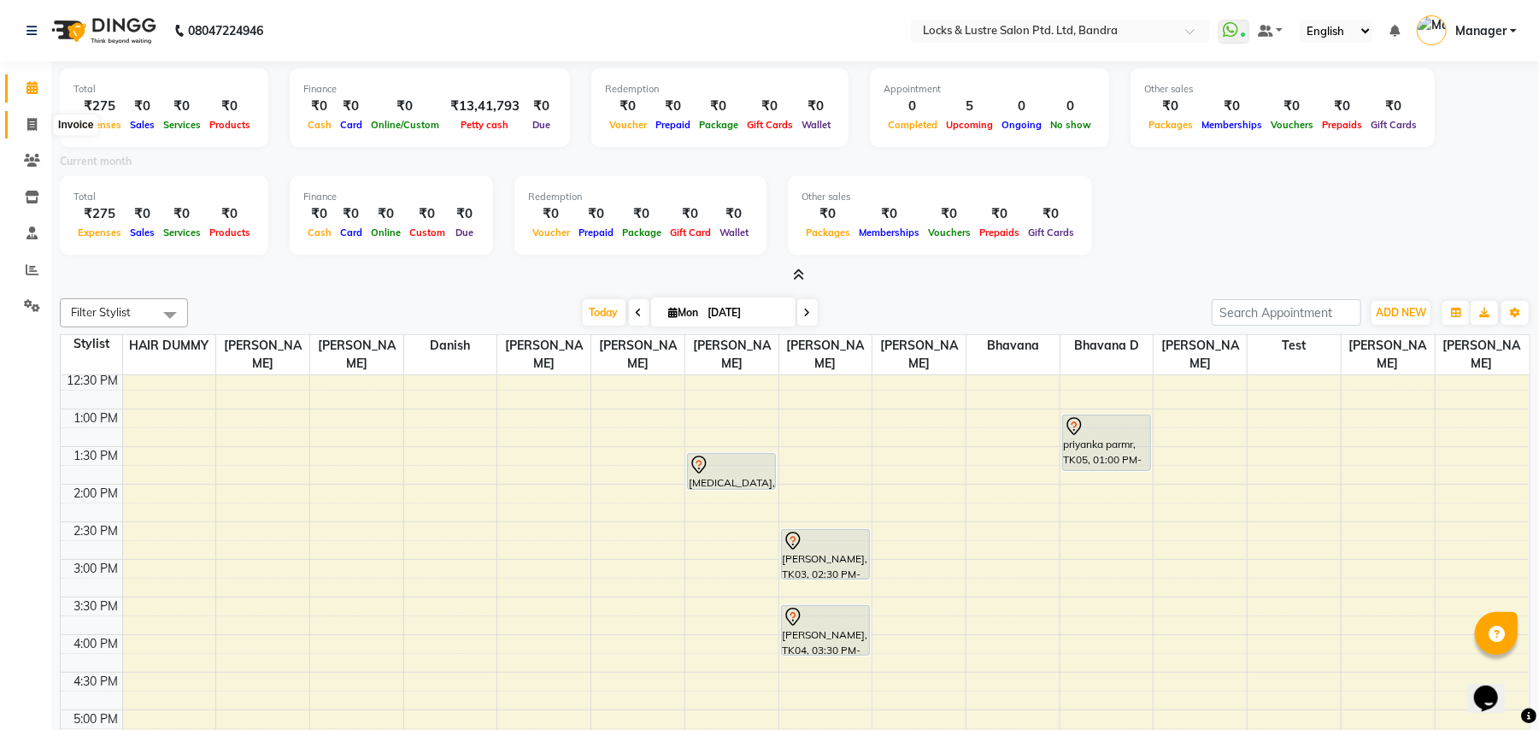
click at [32, 121] on icon at bounding box center [31, 124] width 9 height 13
select select "service"
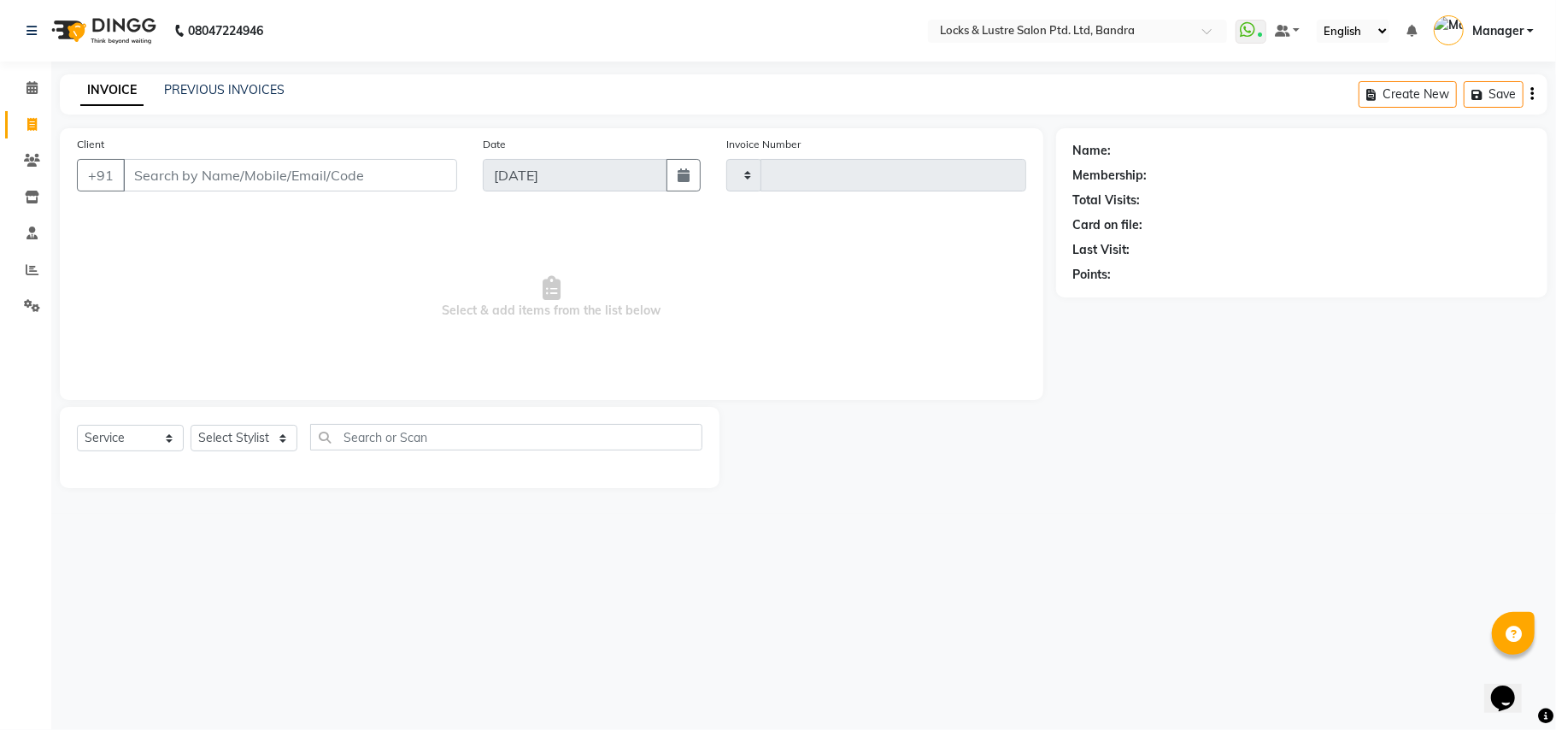
type input "2235"
select select "6029"
click at [41, 82] on span at bounding box center [32, 89] width 30 height 20
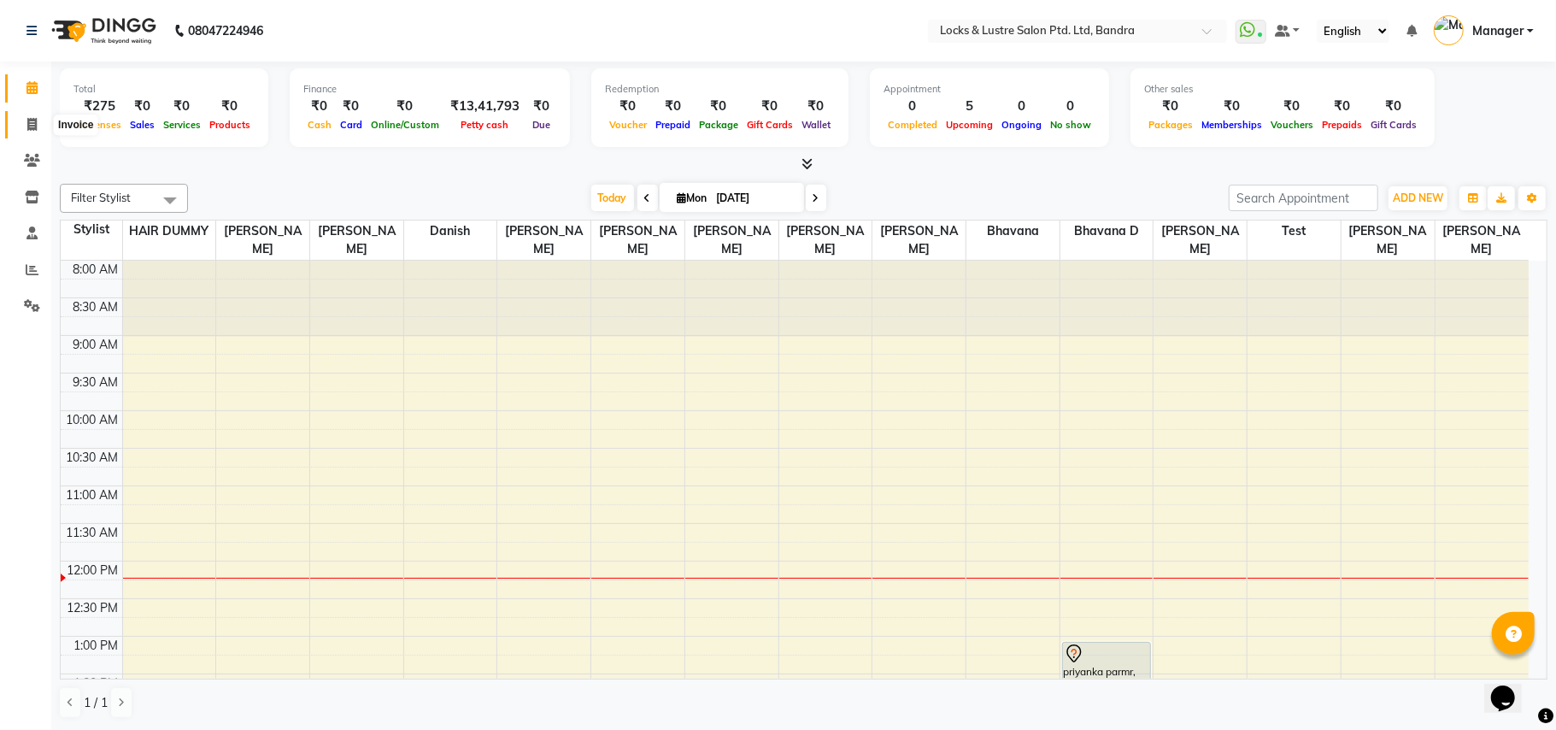
click at [27, 118] on icon at bounding box center [31, 124] width 9 height 13
select select "service"
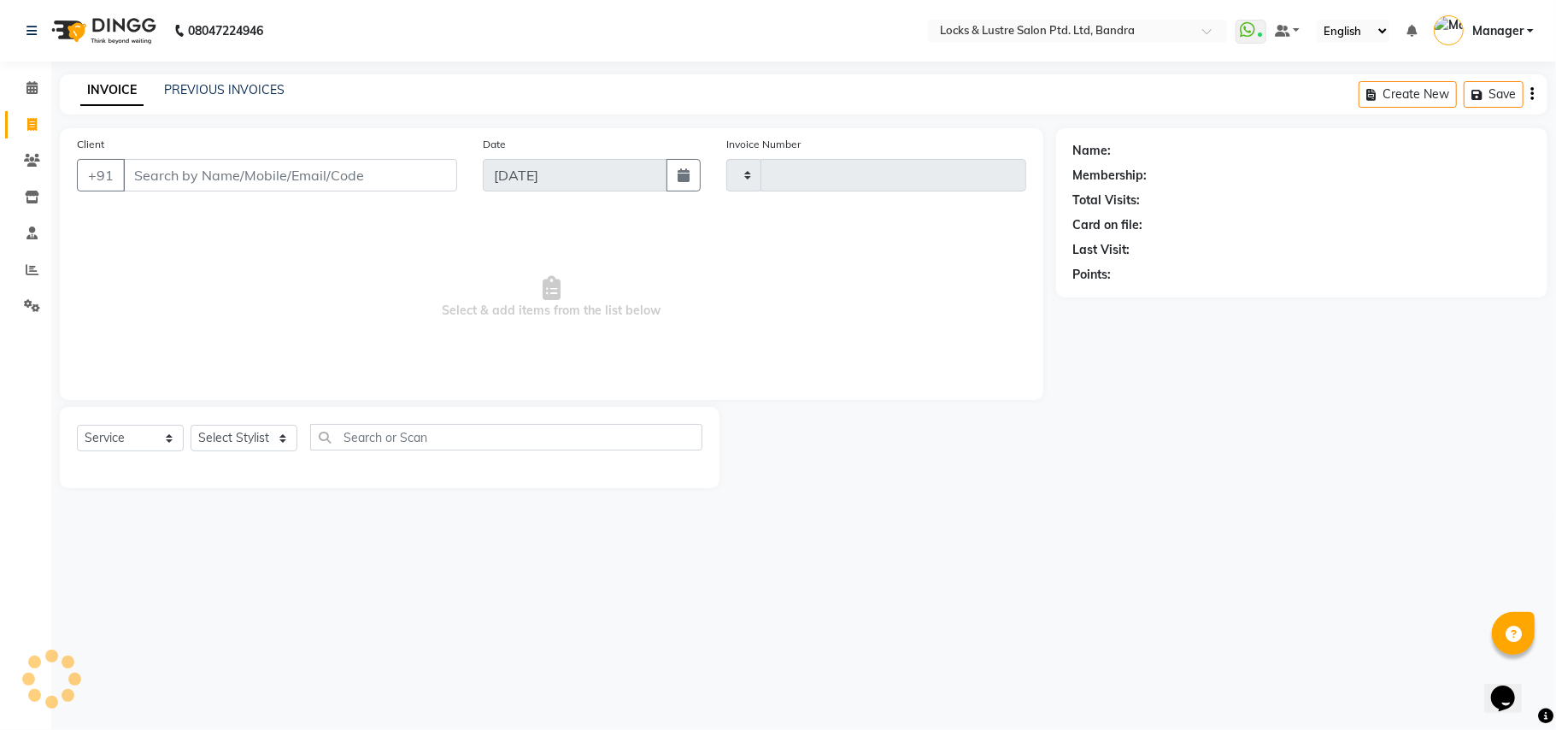
type input "2235"
select select "6029"
click at [29, 82] on icon at bounding box center [31, 87] width 11 height 13
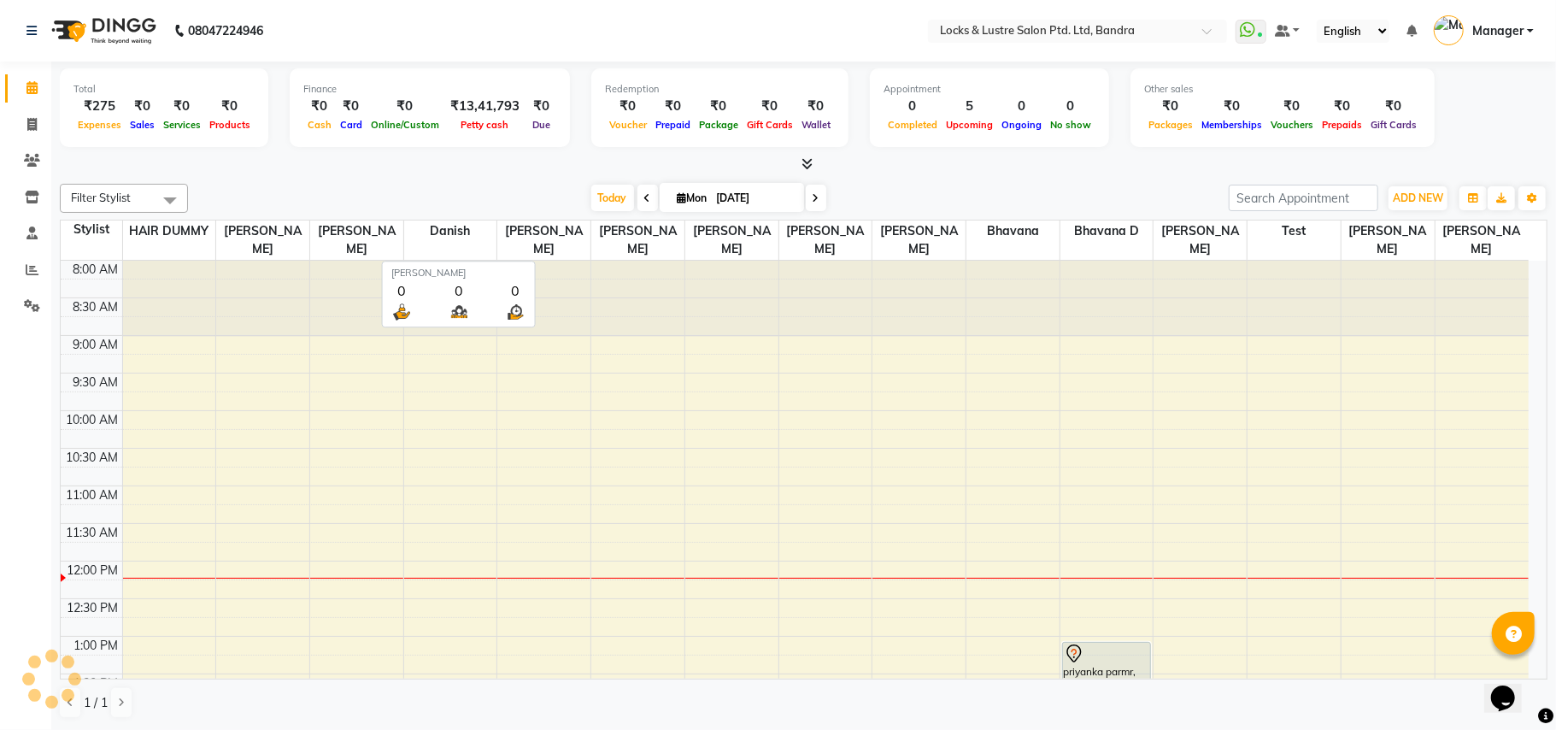
scroll to position [306, 0]
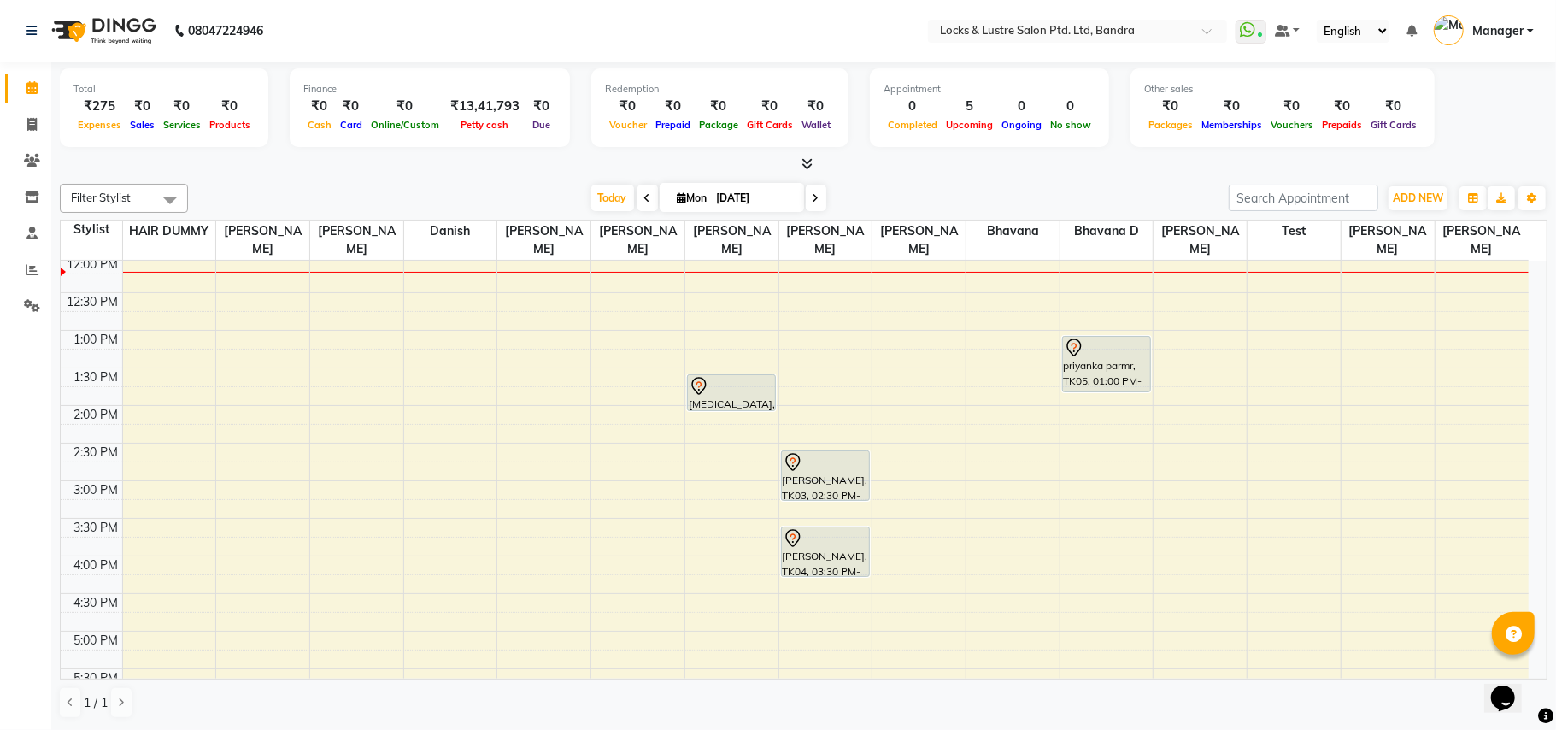
click at [644, 199] on icon at bounding box center [647, 198] width 7 height 10
type input "[DATE]"
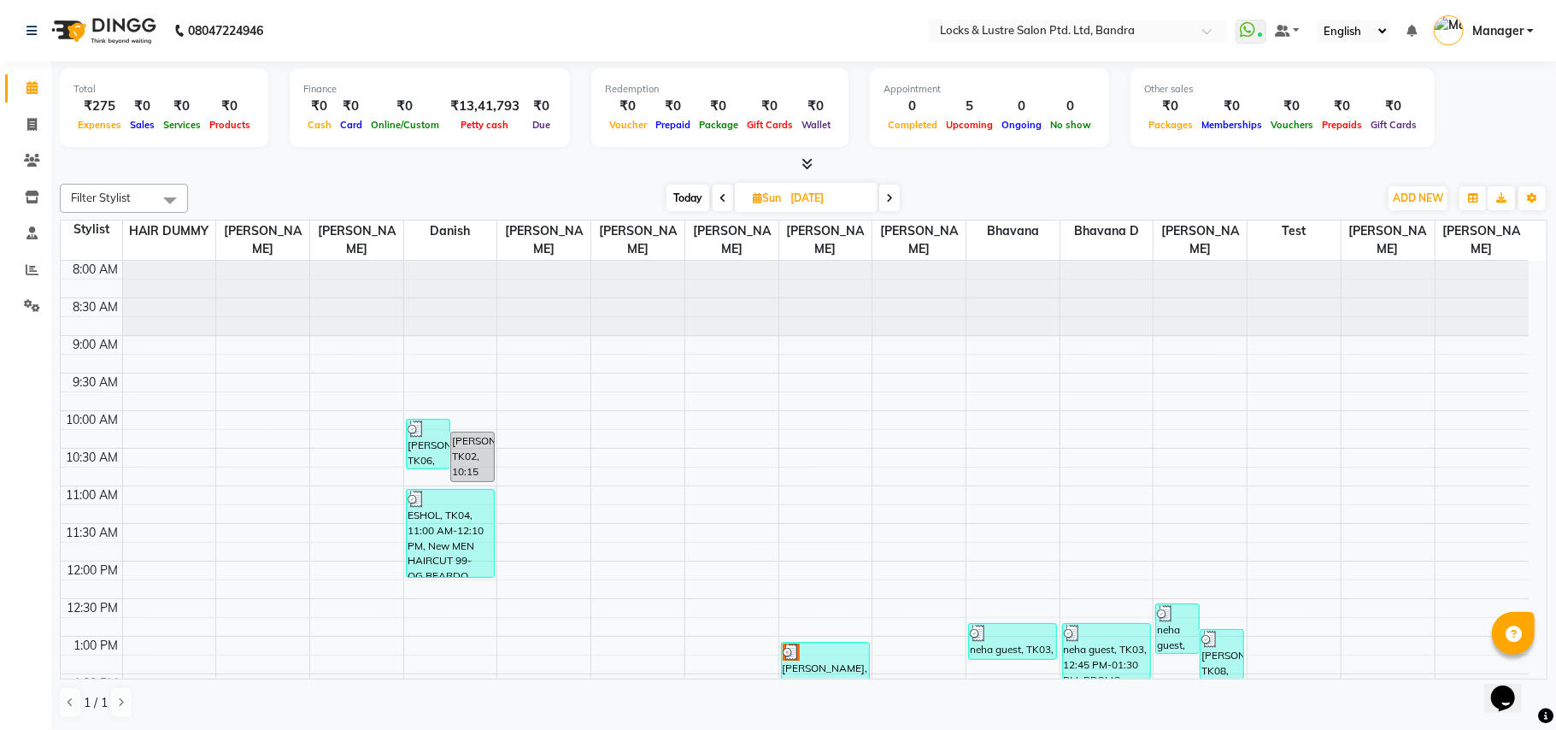
click at [557, 164] on div at bounding box center [804, 165] width 1488 height 18
click at [779, 197] on span "Sun" at bounding box center [767, 197] width 37 height 13
select select "8"
select select "2025"
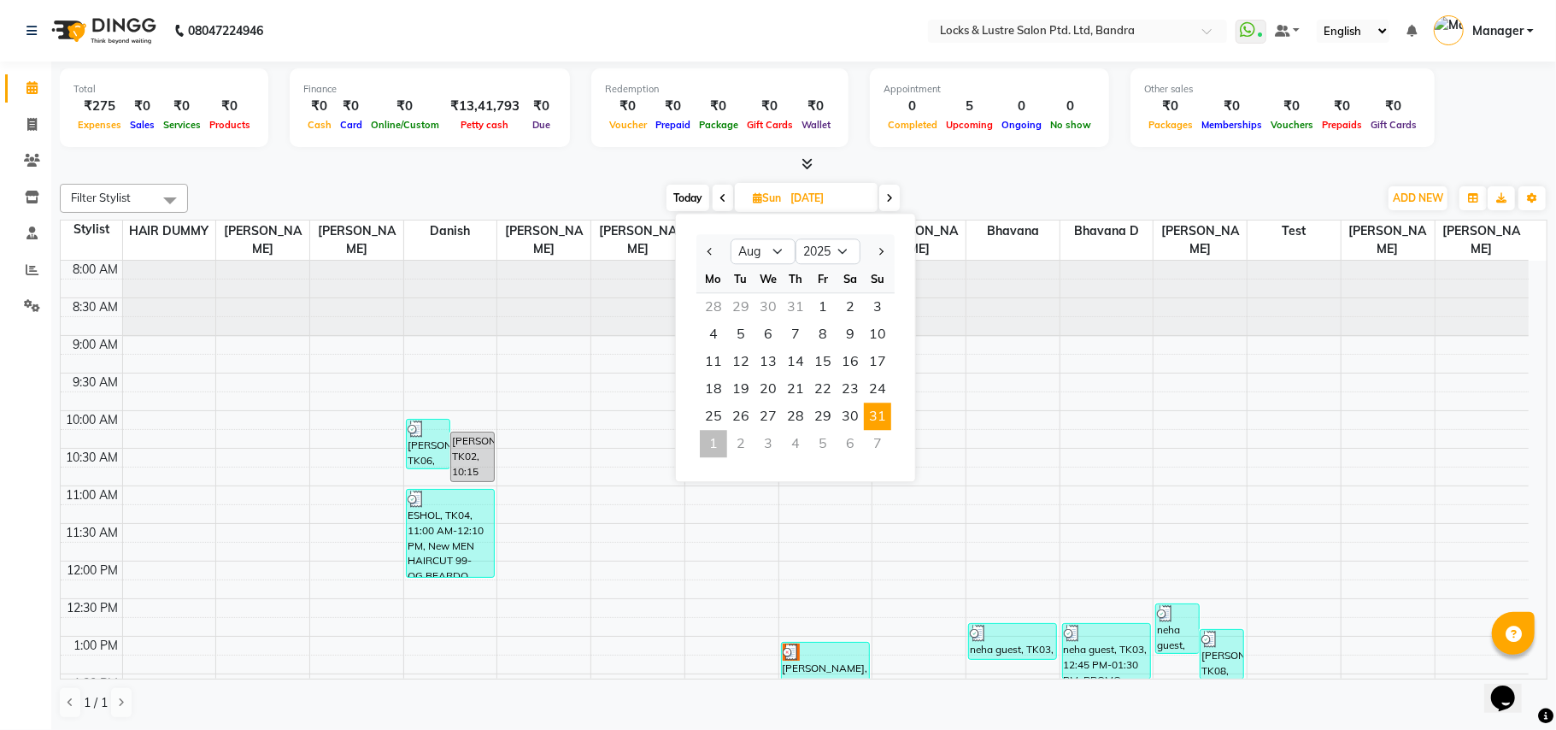
click at [880, 411] on span "31" at bounding box center [877, 416] width 27 height 27
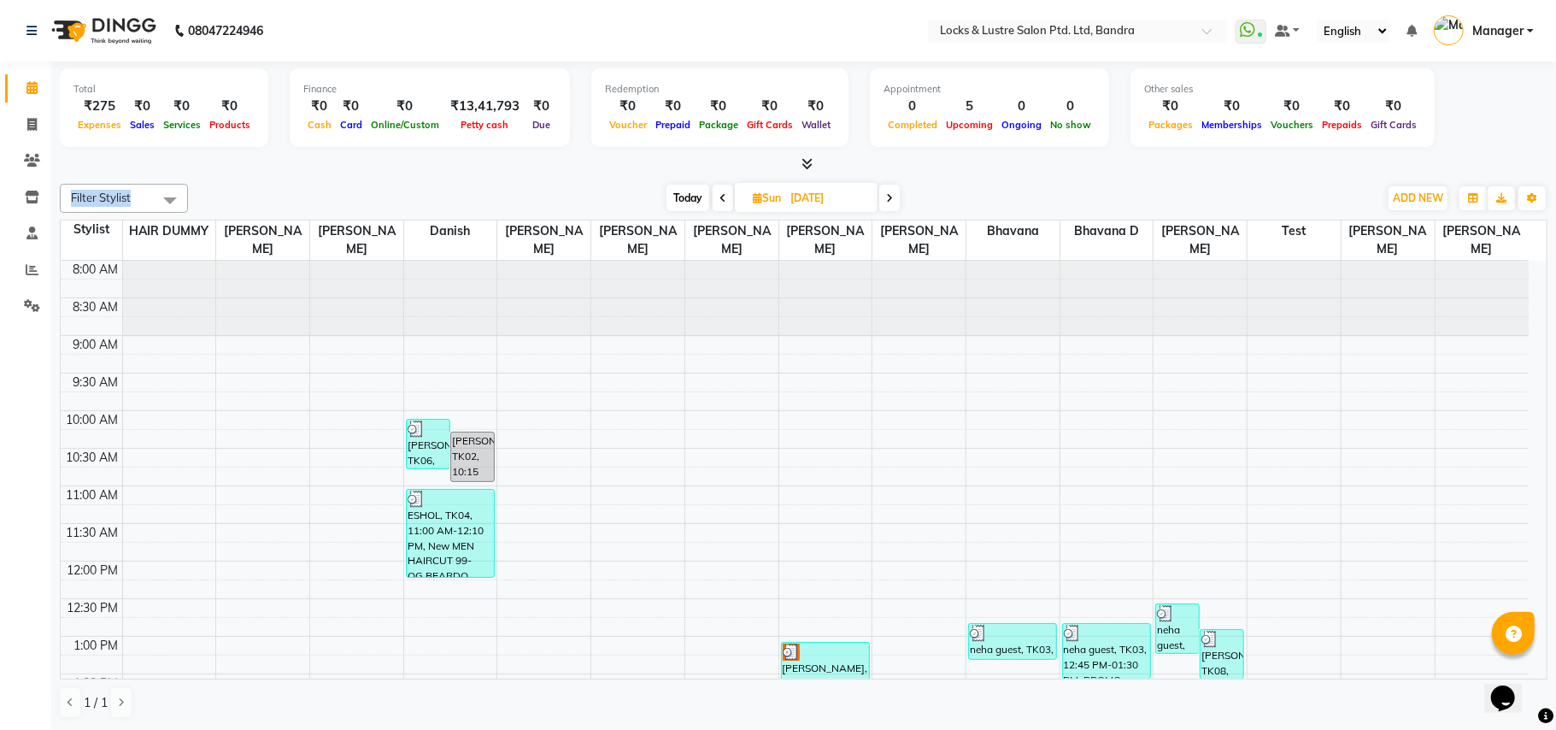
click at [558, 173] on div "Total ₹275 Expenses ₹0 Sales ₹0 Services ₹0 Products Finance ₹0 Cash ₹0 Card ₹0…" at bounding box center [803, 396] width 1505 height 668
click at [442, 169] on div at bounding box center [804, 165] width 1488 height 18
click at [692, 200] on span "Today" at bounding box center [688, 198] width 43 height 26
type input "[DATE]"
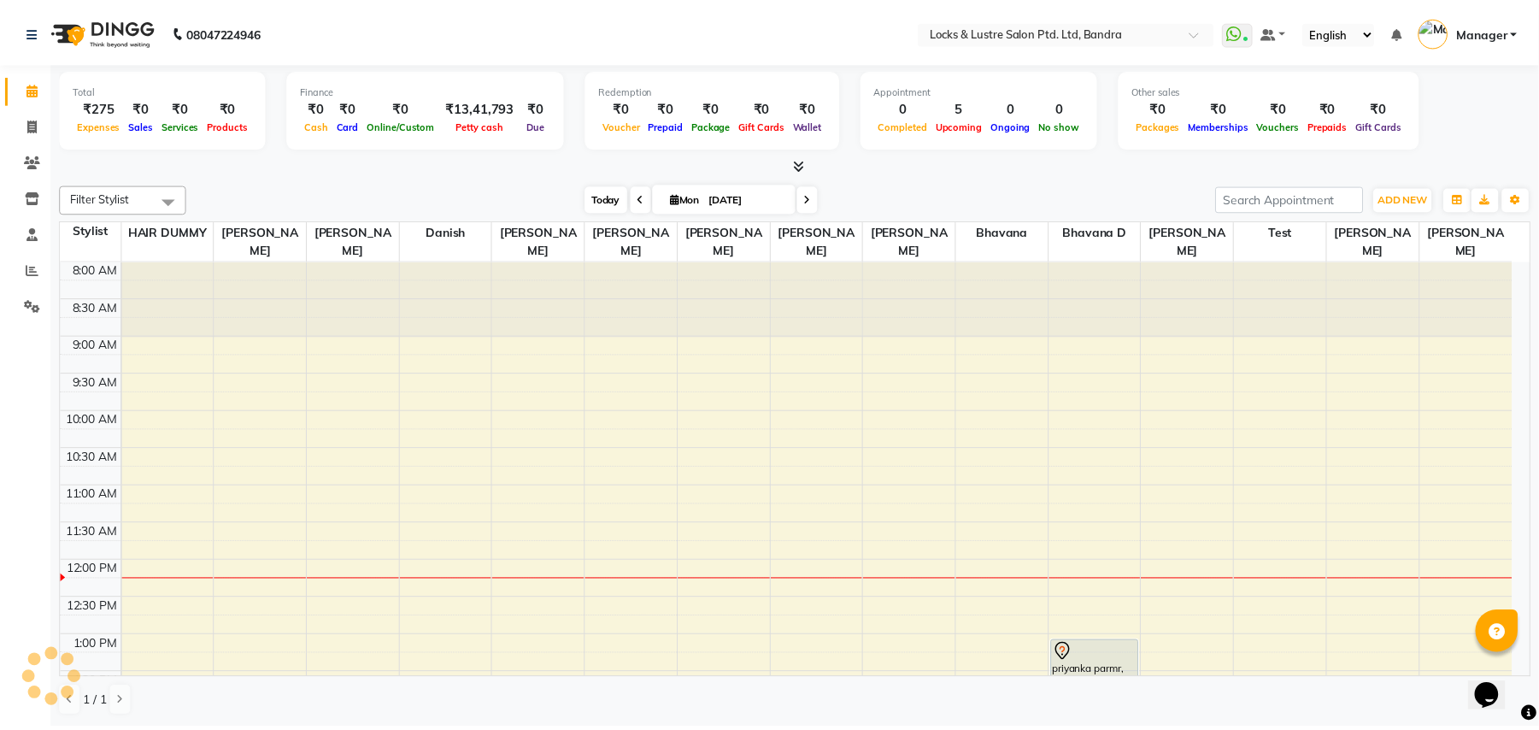
scroll to position [306, 0]
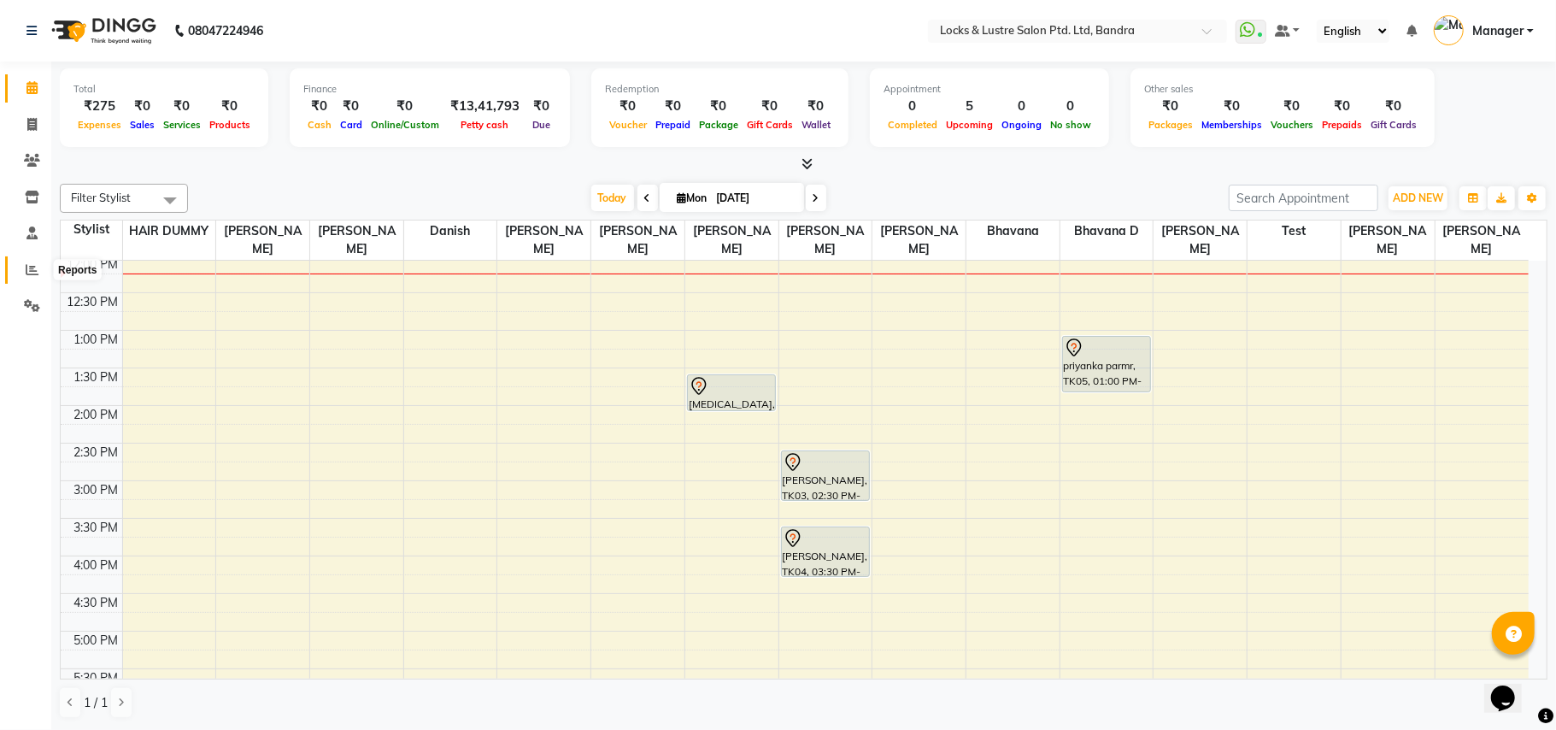
click at [29, 263] on icon at bounding box center [32, 269] width 13 height 13
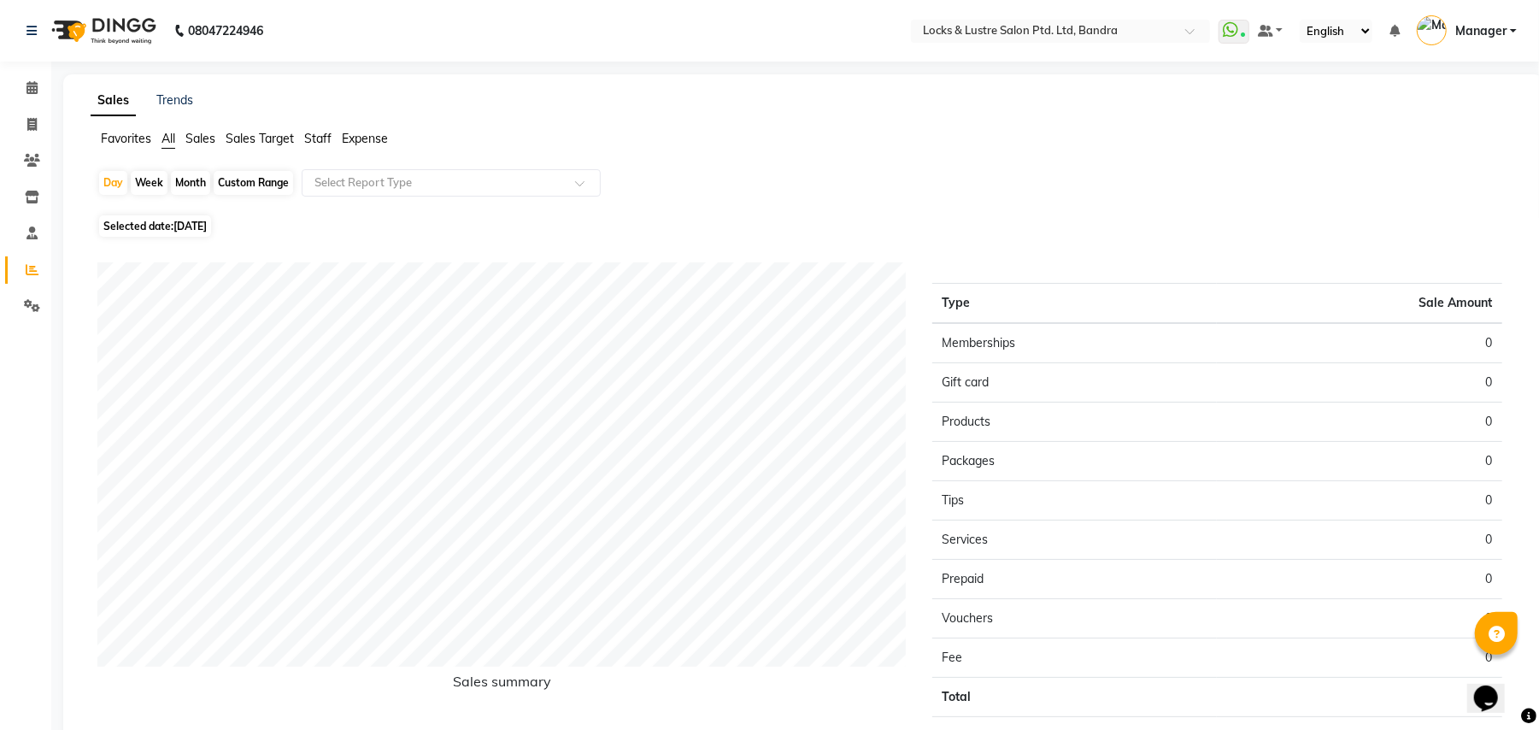
click at [203, 133] on span "Sales" at bounding box center [200, 138] width 30 height 15
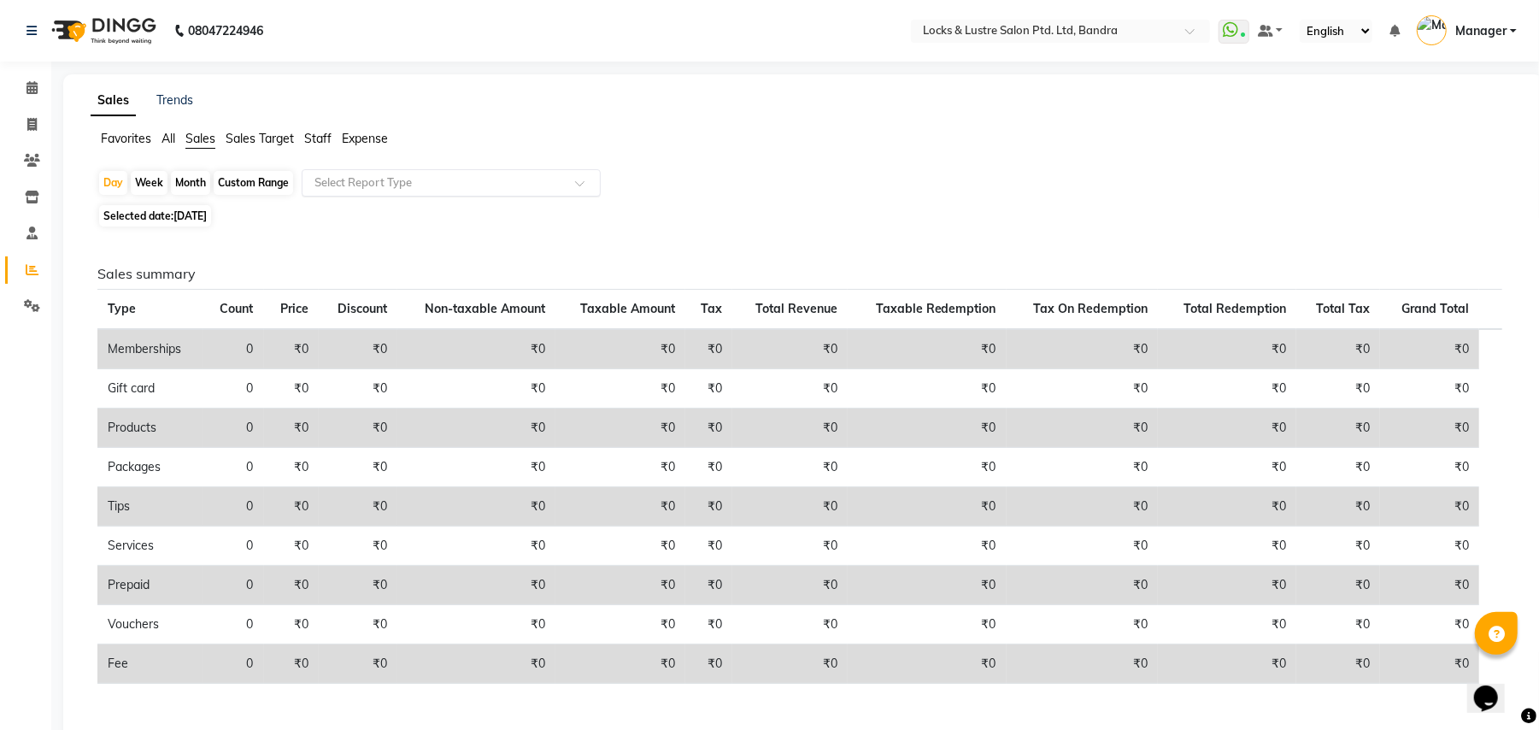
click at [378, 183] on input "text" at bounding box center [434, 182] width 246 height 17
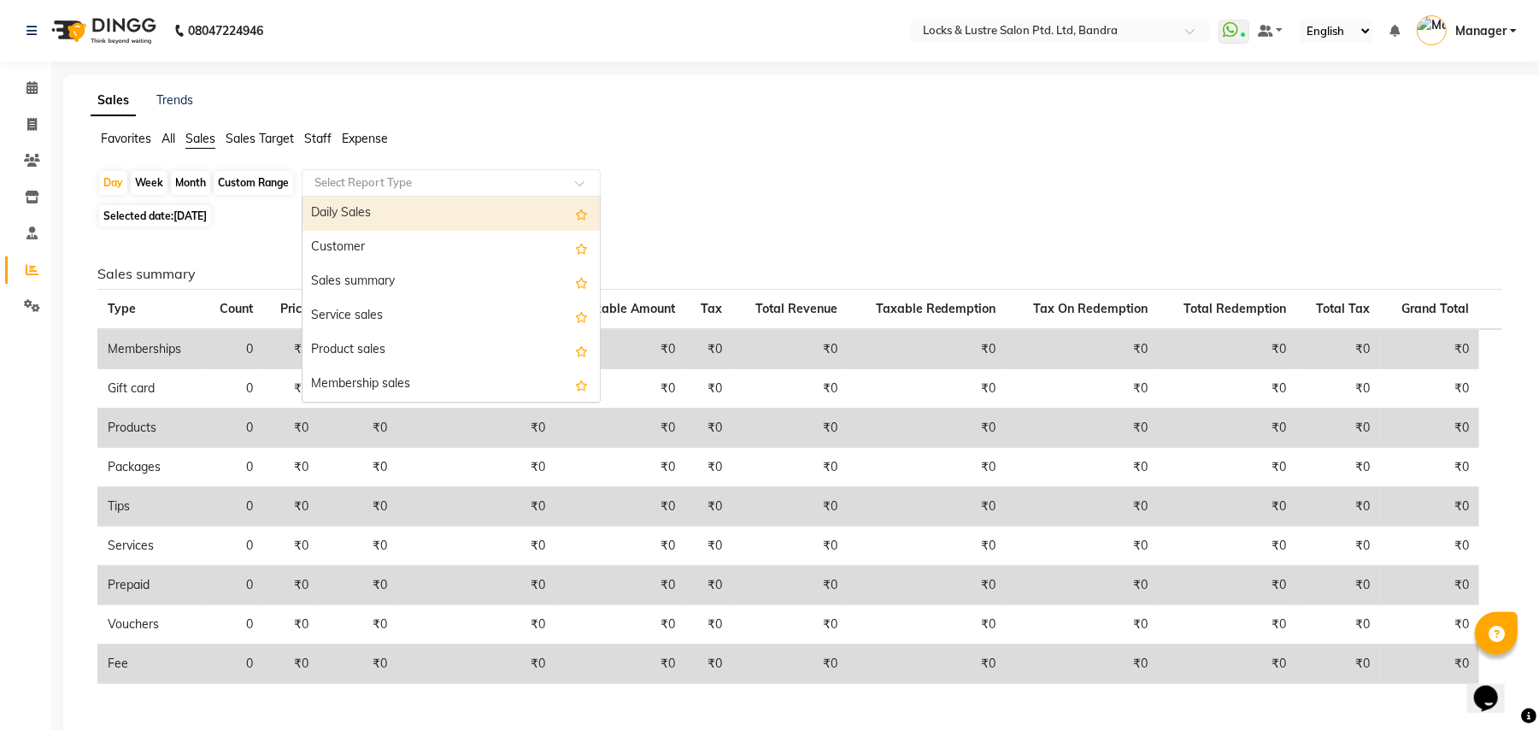
click at [207, 214] on span "[DATE]" at bounding box center [189, 215] width 33 height 13
select select "9"
select select "2025"
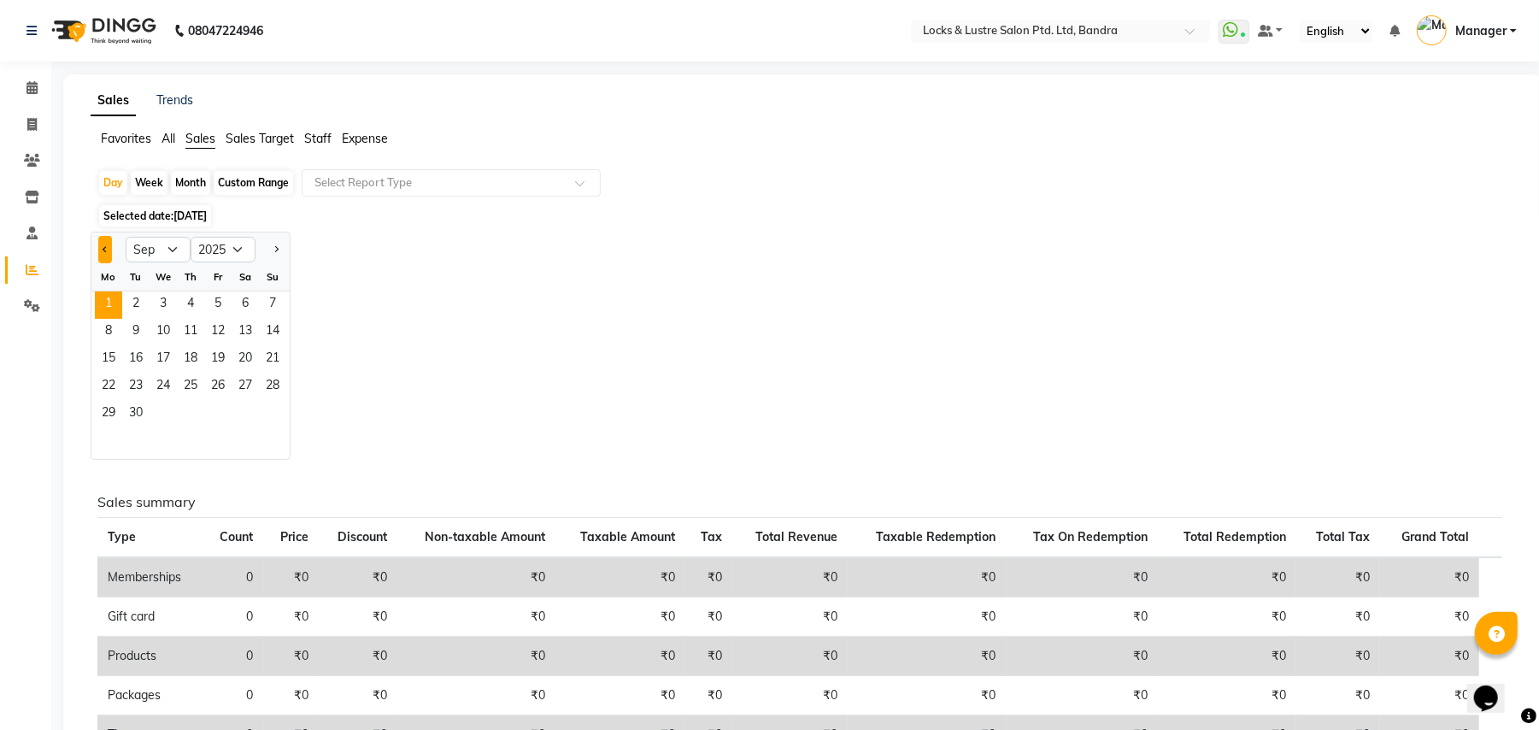
click at [100, 251] on button "Previous month" at bounding box center [105, 249] width 14 height 27
select select "8"
click at [281, 408] on span "31" at bounding box center [272, 414] width 27 height 27
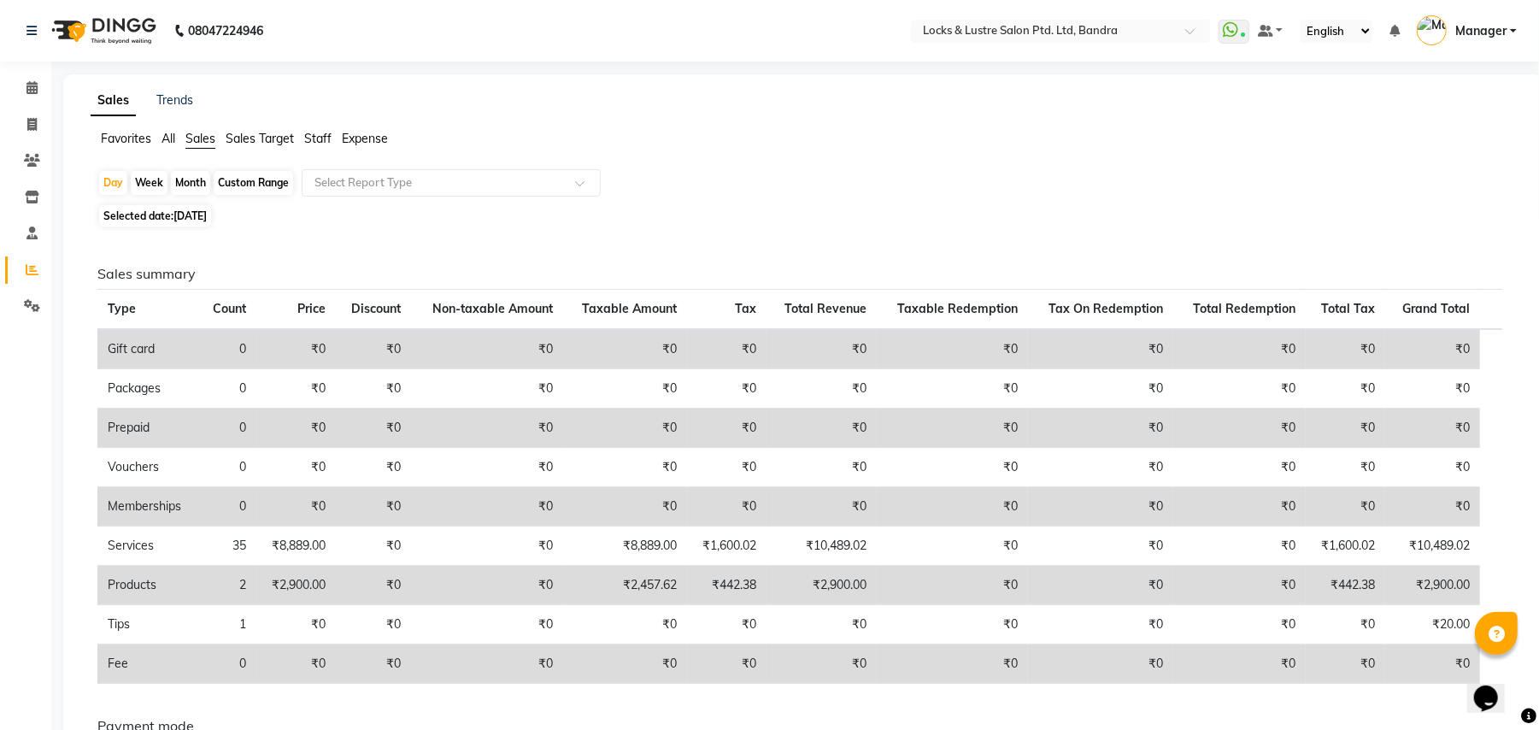
click at [597, 222] on div "Selected date: 31-08-2025" at bounding box center [806, 216] width 1419 height 18
click at [32, 87] on icon at bounding box center [31, 87] width 11 height 13
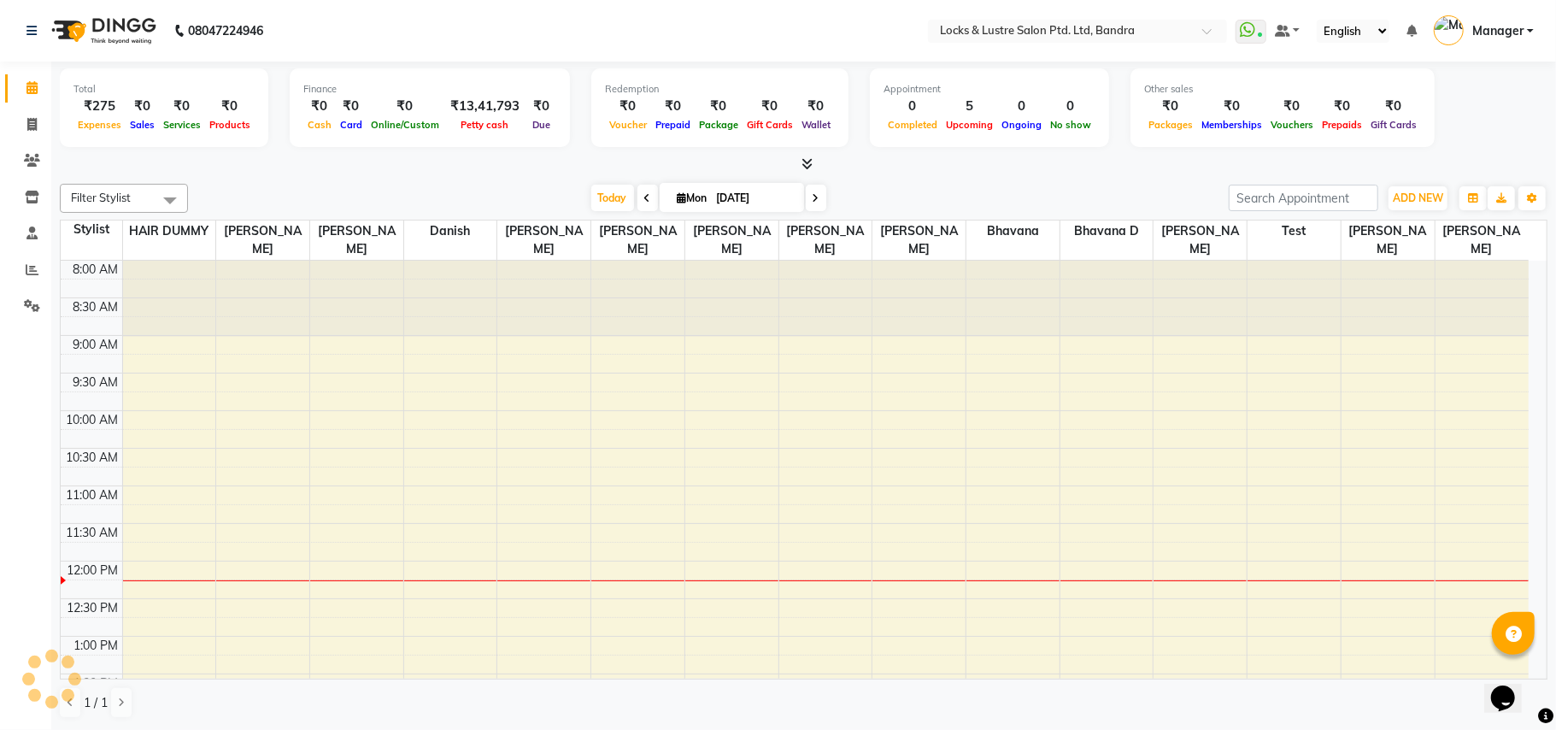
scroll to position [306, 0]
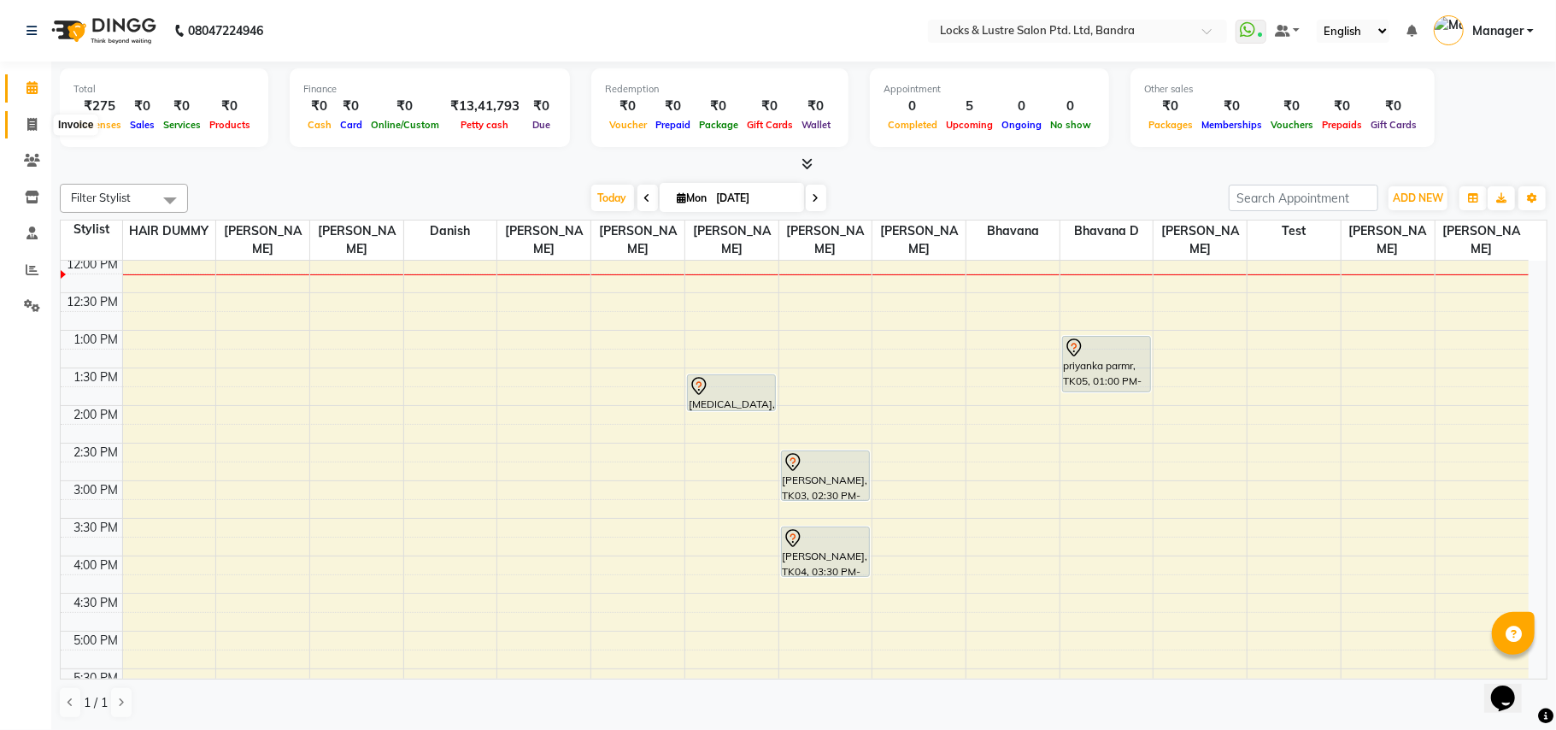
click at [36, 121] on icon at bounding box center [31, 124] width 9 height 13
select select "service"
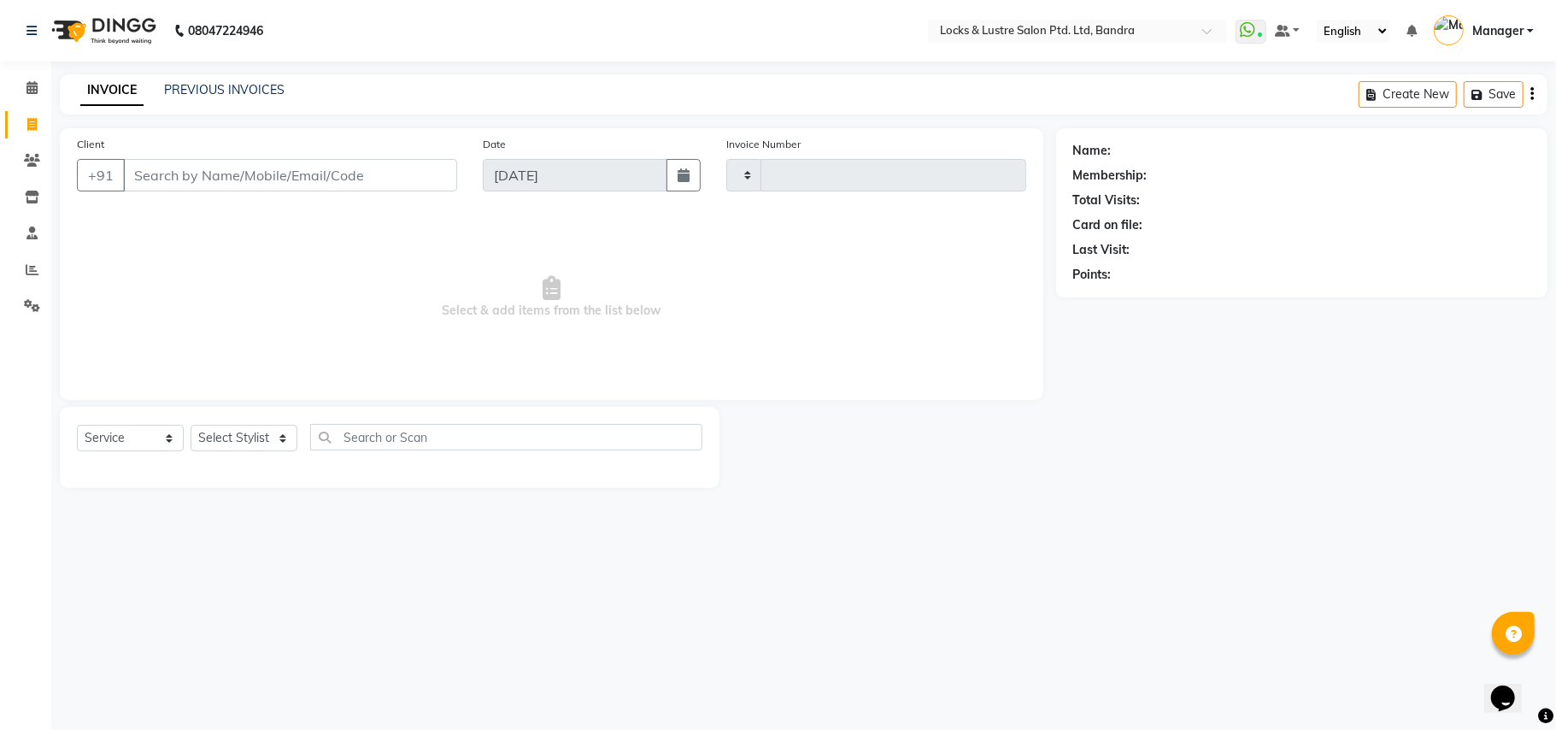
type input "2235"
select select "6029"
click at [172, 85] on link "PREVIOUS INVOICES" at bounding box center [224, 89] width 121 height 15
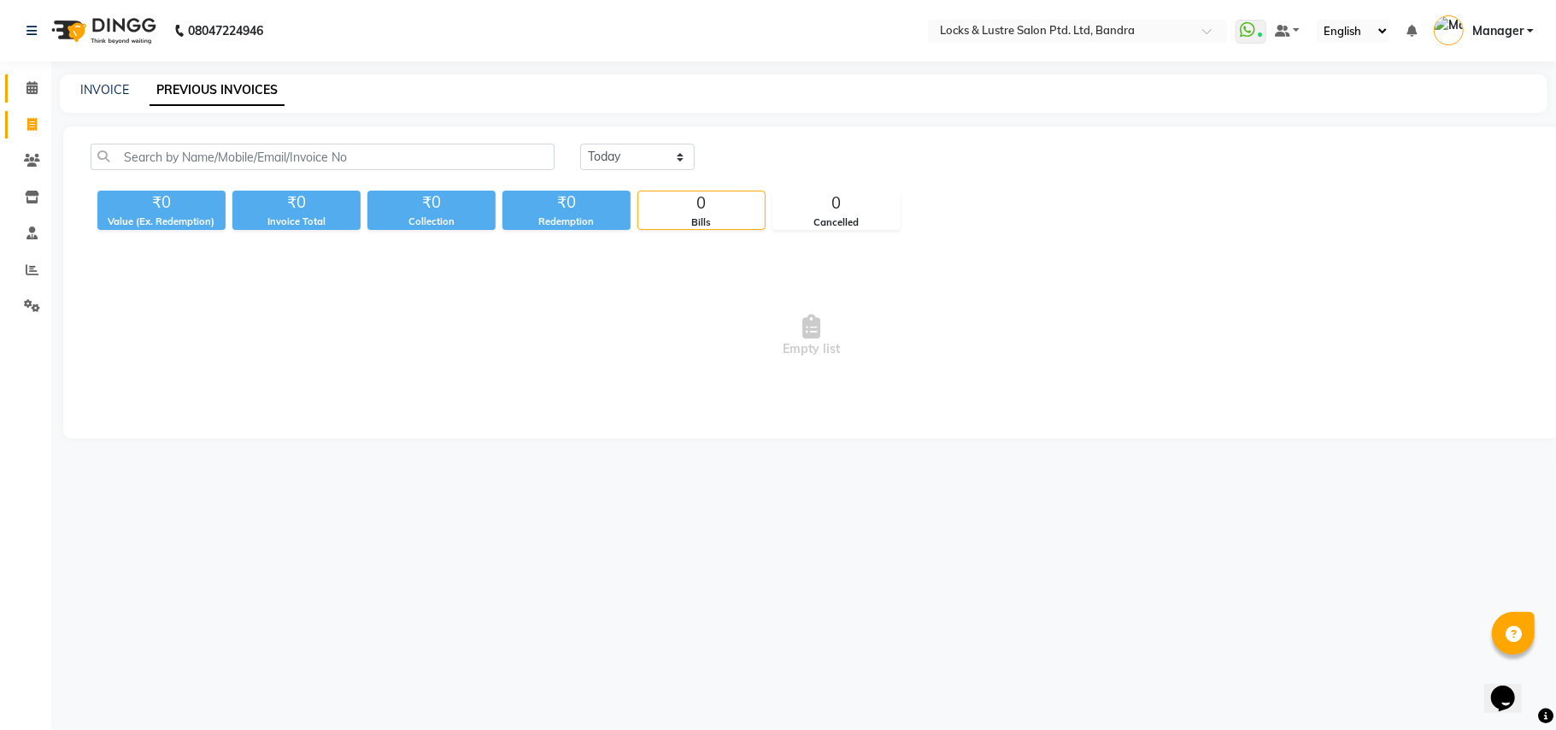
click at [28, 85] on icon at bounding box center [31, 87] width 11 height 13
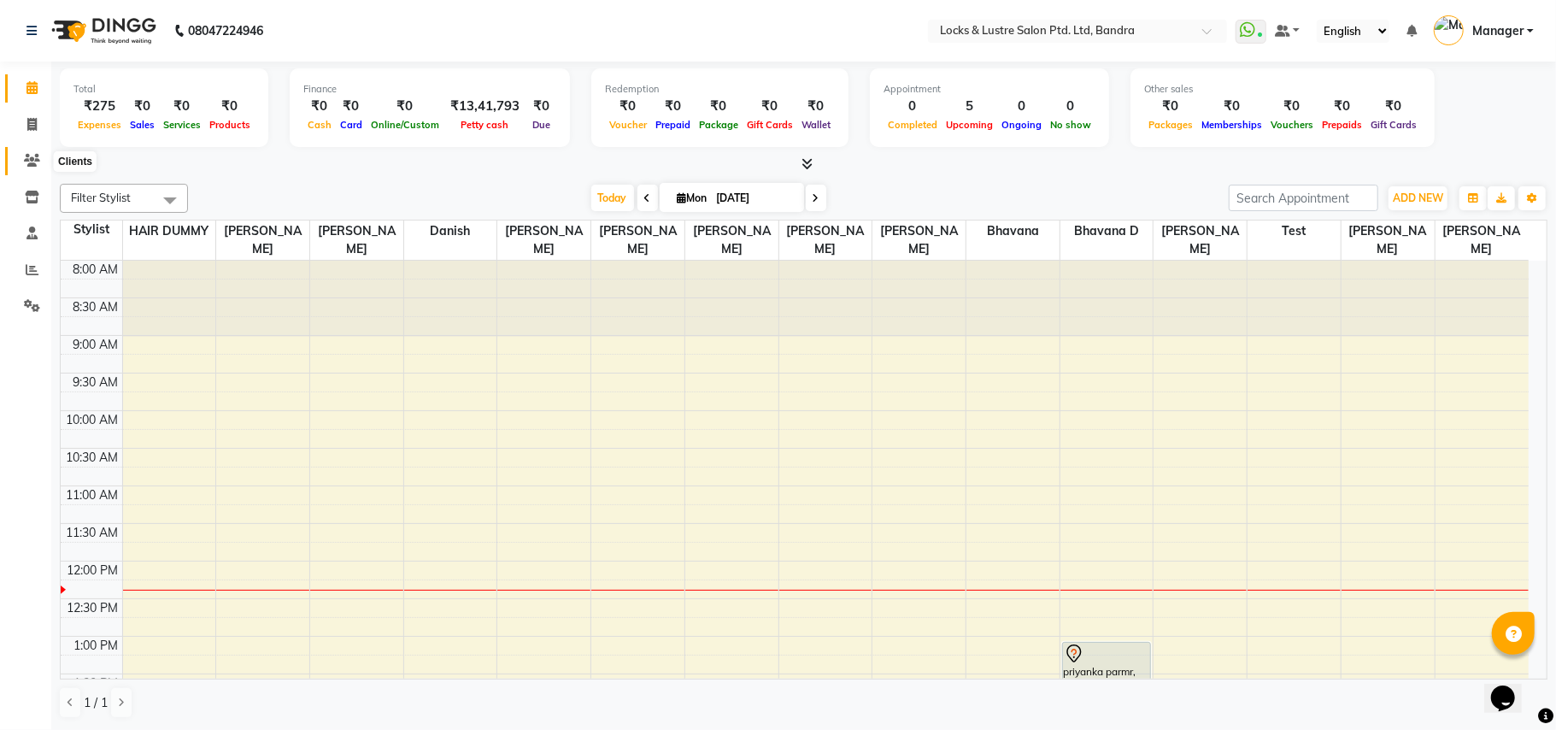
click at [38, 162] on icon at bounding box center [32, 160] width 16 height 13
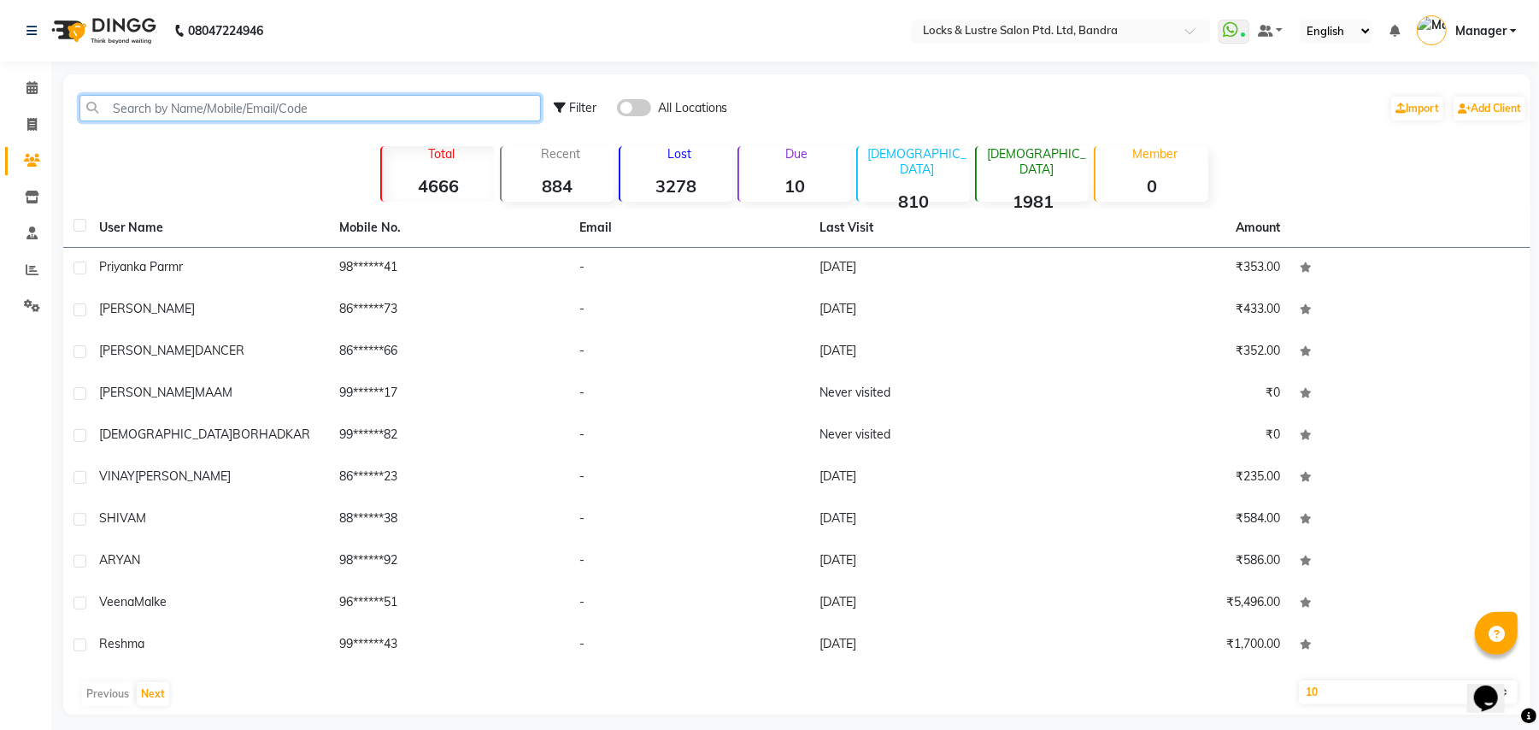
click at [386, 104] on input "text" at bounding box center [310, 108] width 462 height 26
paste input "917846061101"
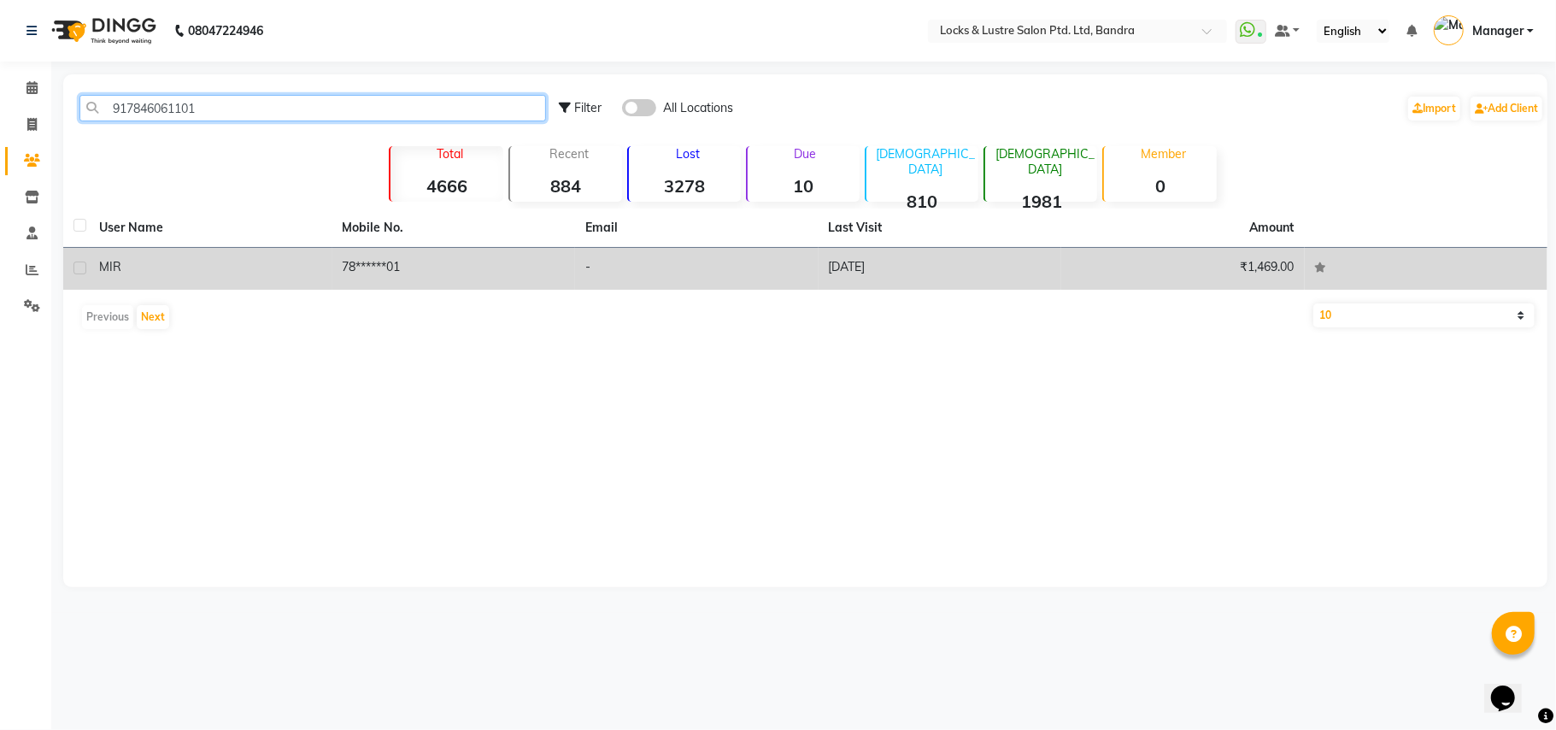
type input "917846061101"
click at [397, 264] on td "78******01" at bounding box center [454, 269] width 244 height 42
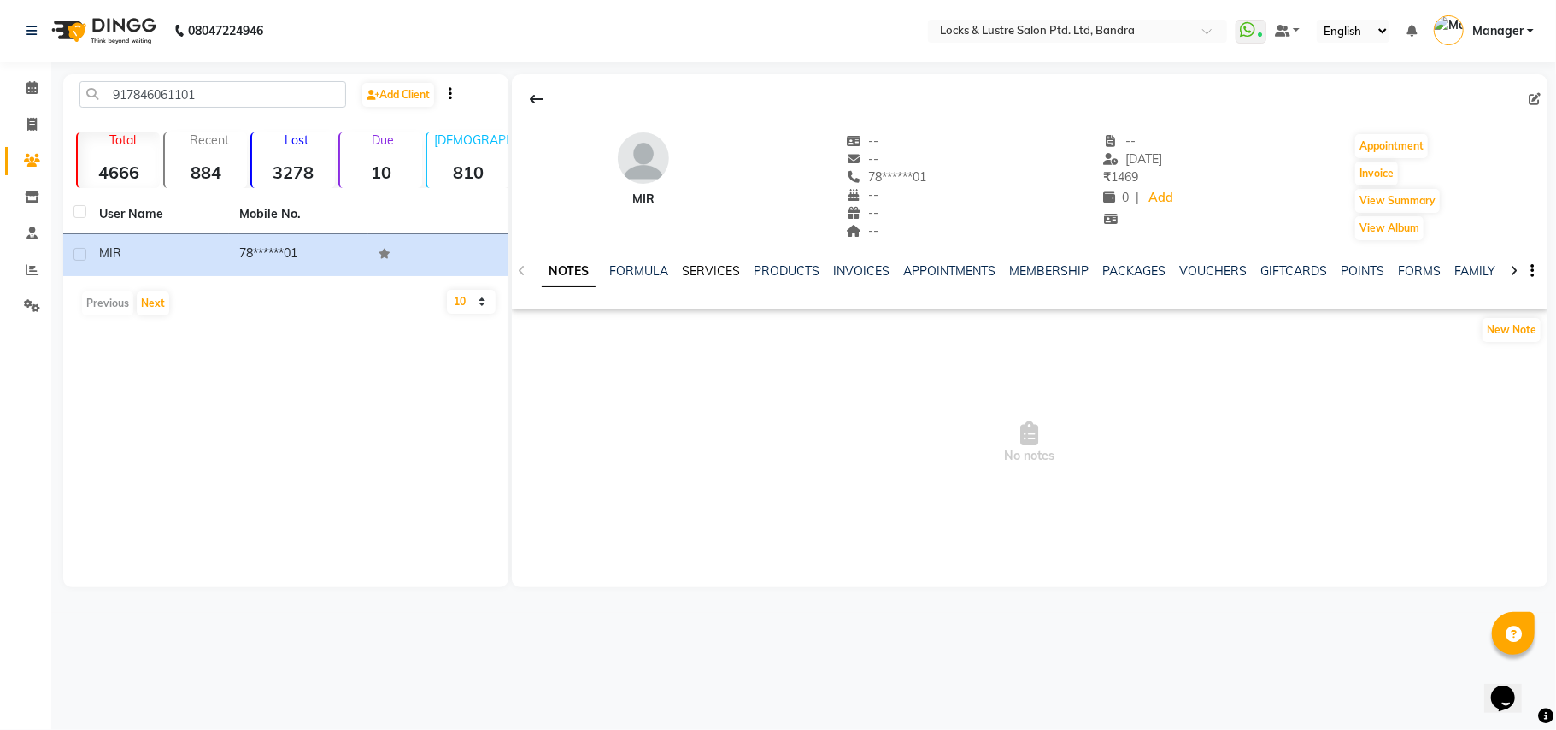
click at [699, 267] on link "SERVICES" at bounding box center [711, 270] width 58 height 15
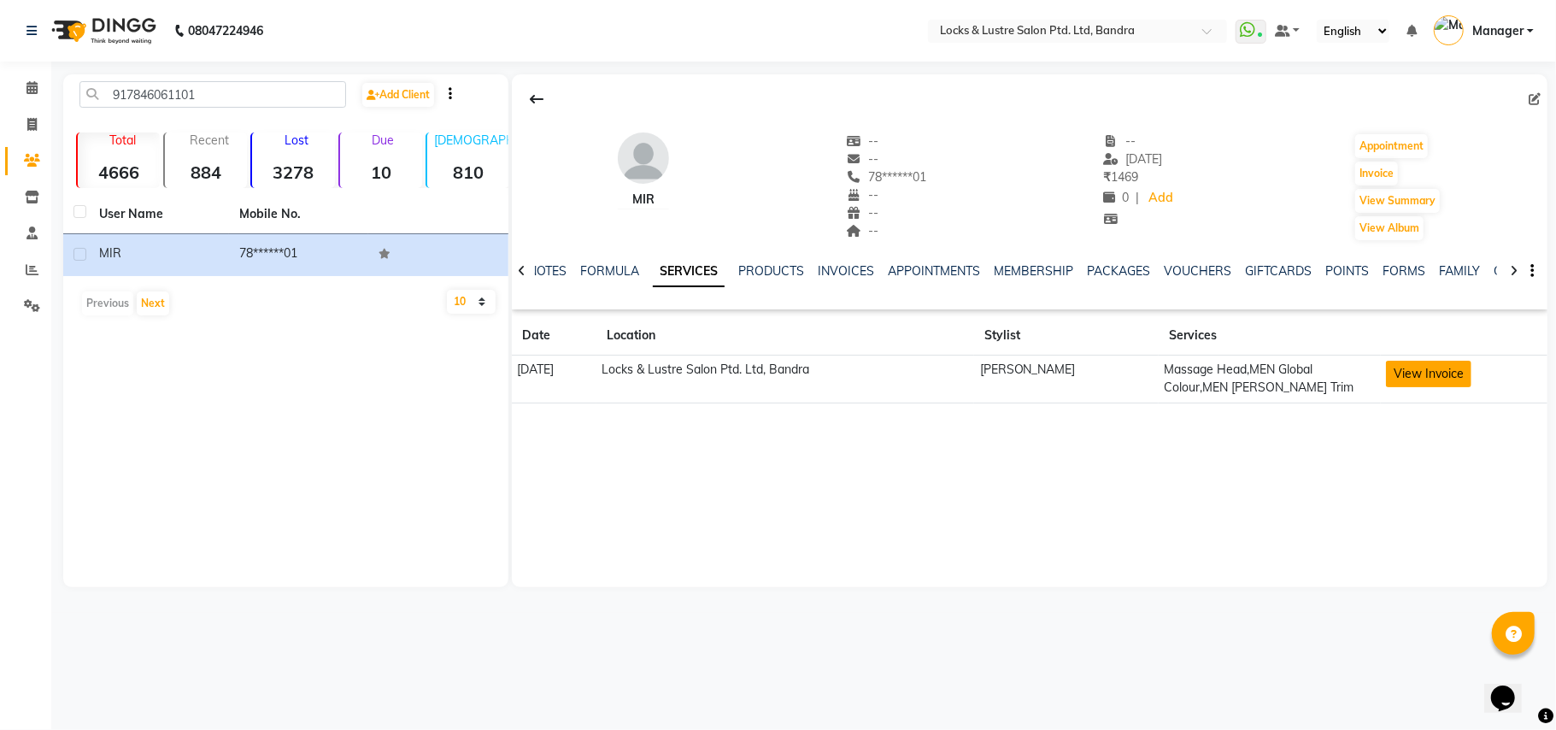
click at [1441, 371] on button "View Invoice" at bounding box center [1428, 374] width 85 height 26
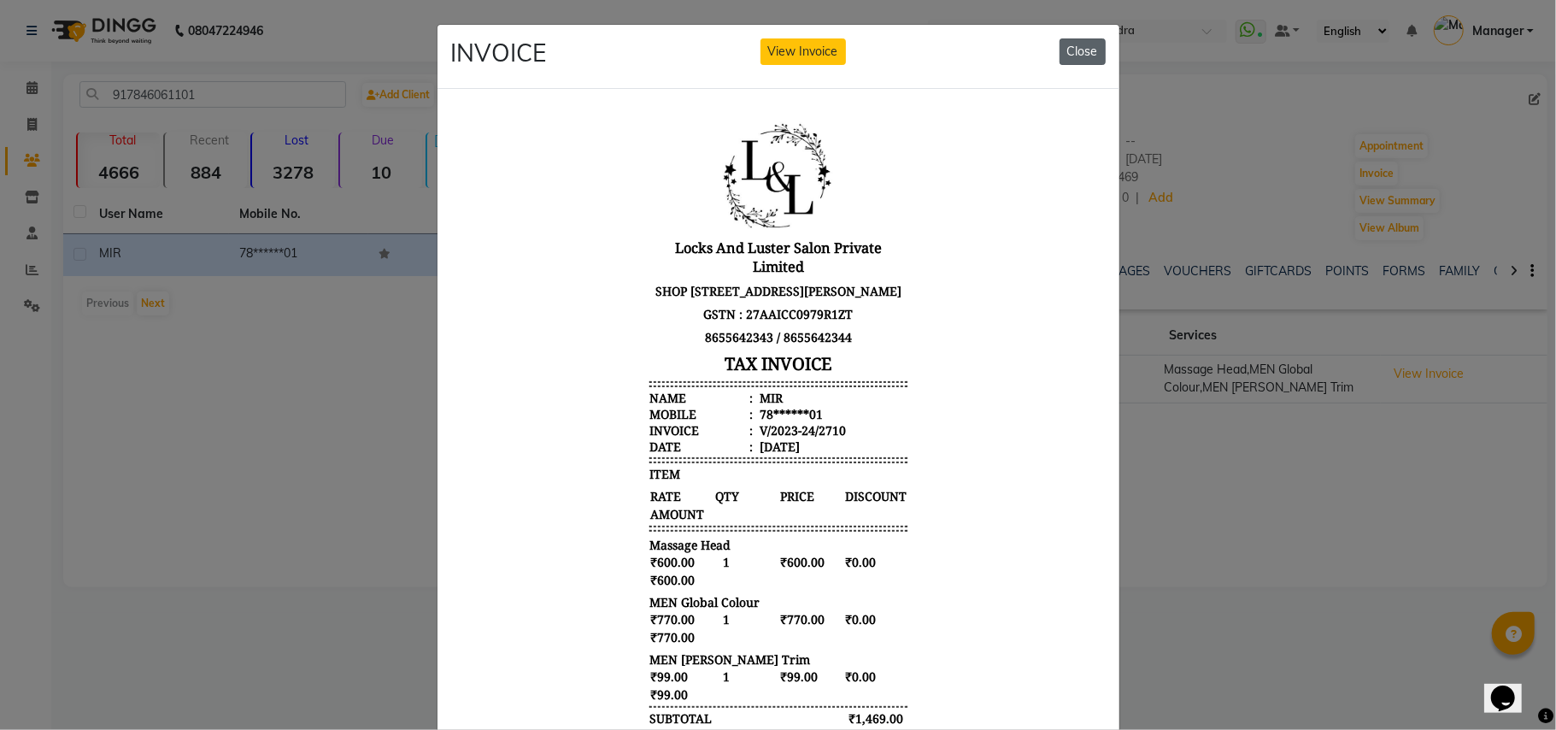
click at [1072, 44] on button "Close" at bounding box center [1083, 51] width 46 height 26
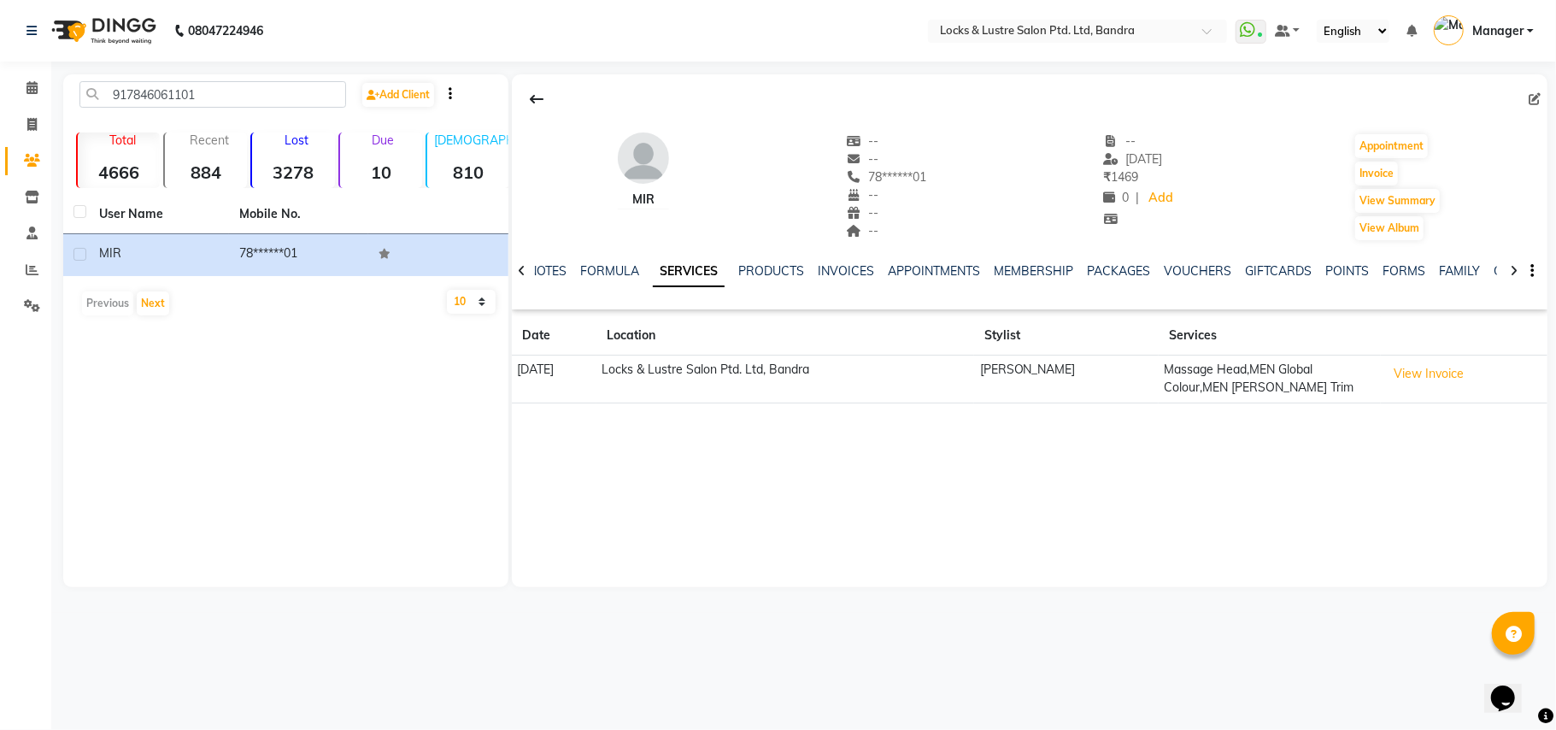
click at [1407, 390] on td "View Invoice" at bounding box center [1464, 380] width 167 height 48
click at [1410, 364] on button "View Invoice" at bounding box center [1428, 374] width 85 height 26
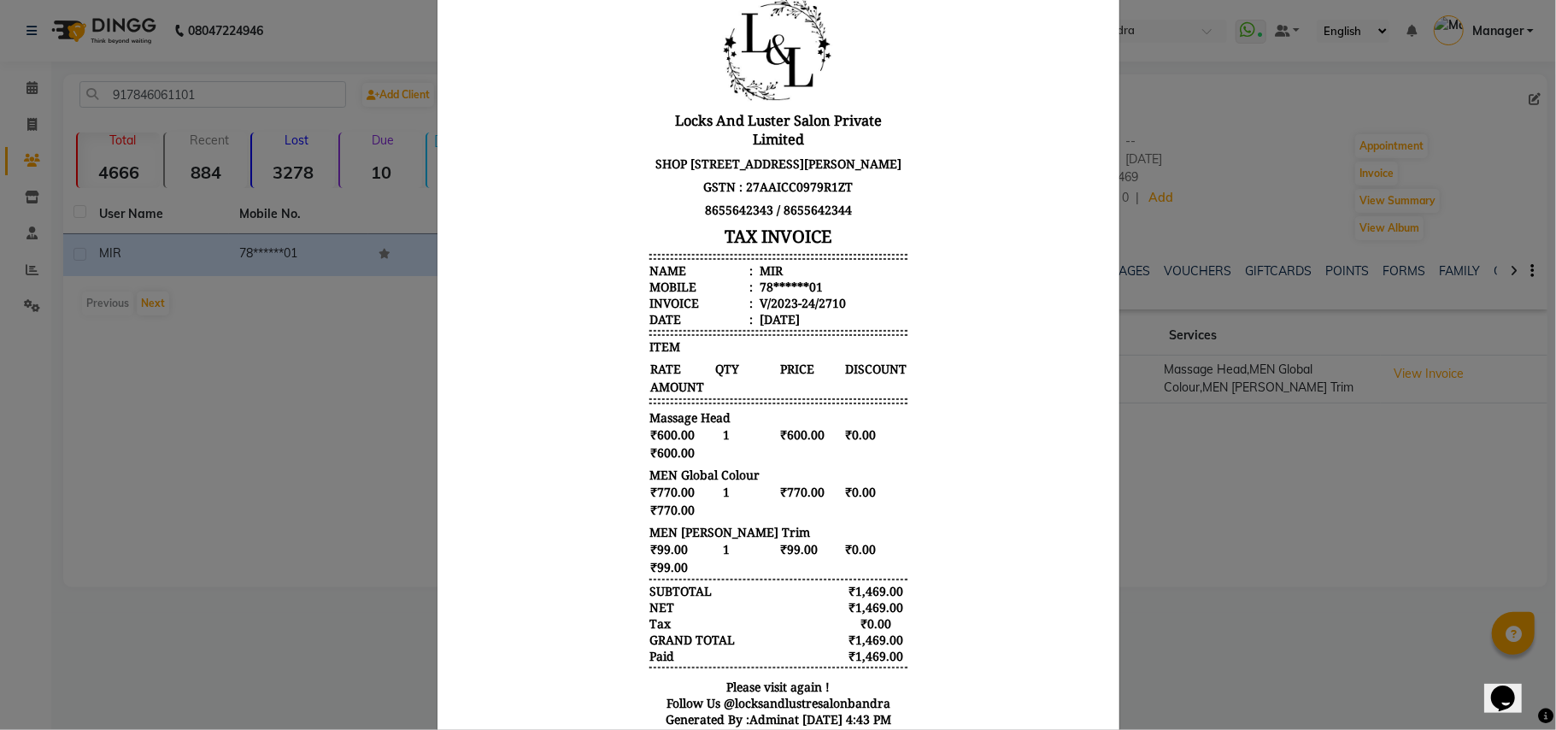
scroll to position [241, 0]
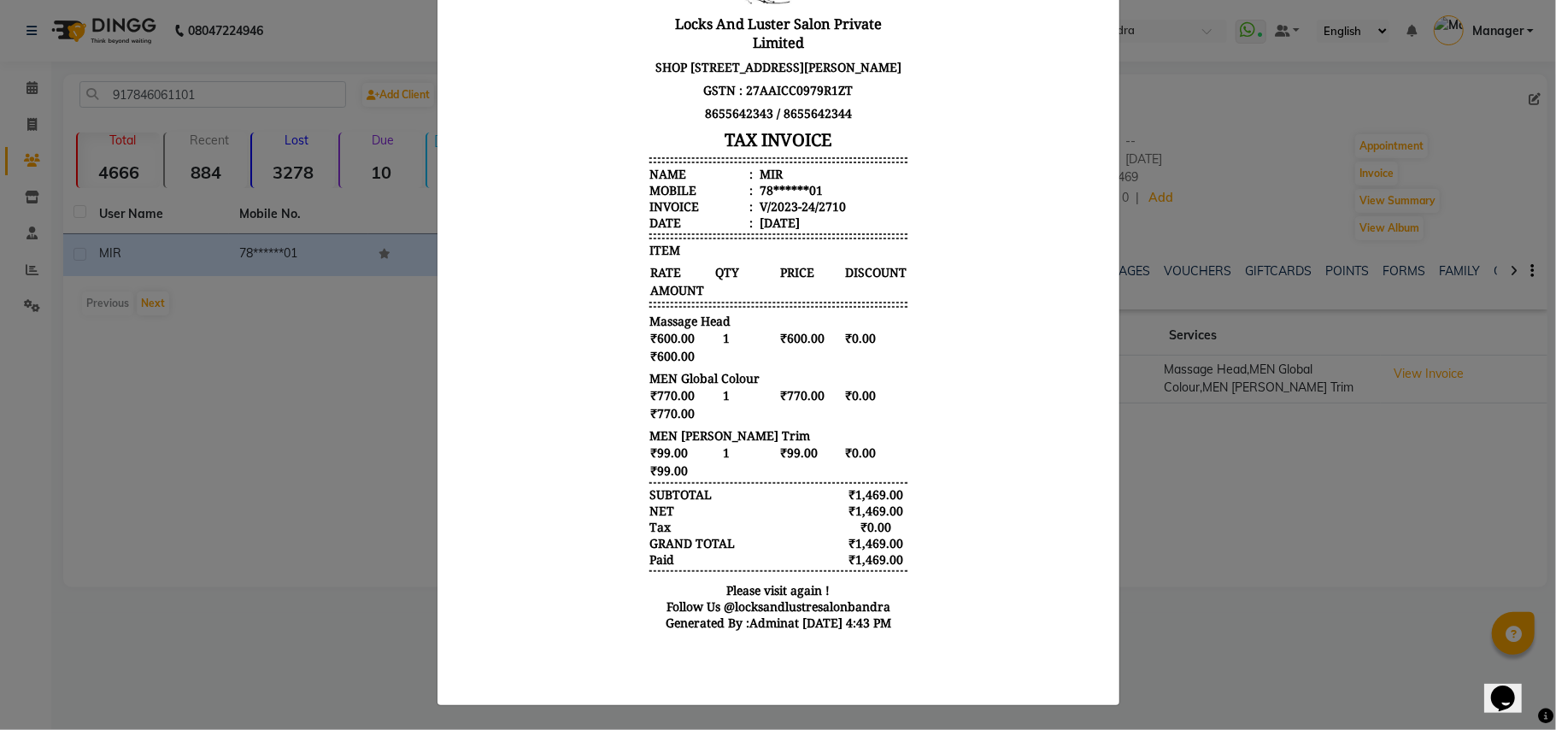
click at [1138, 494] on ngb-modal-window "INVOICE View Invoice Close" at bounding box center [778, 365] width 1556 height 730
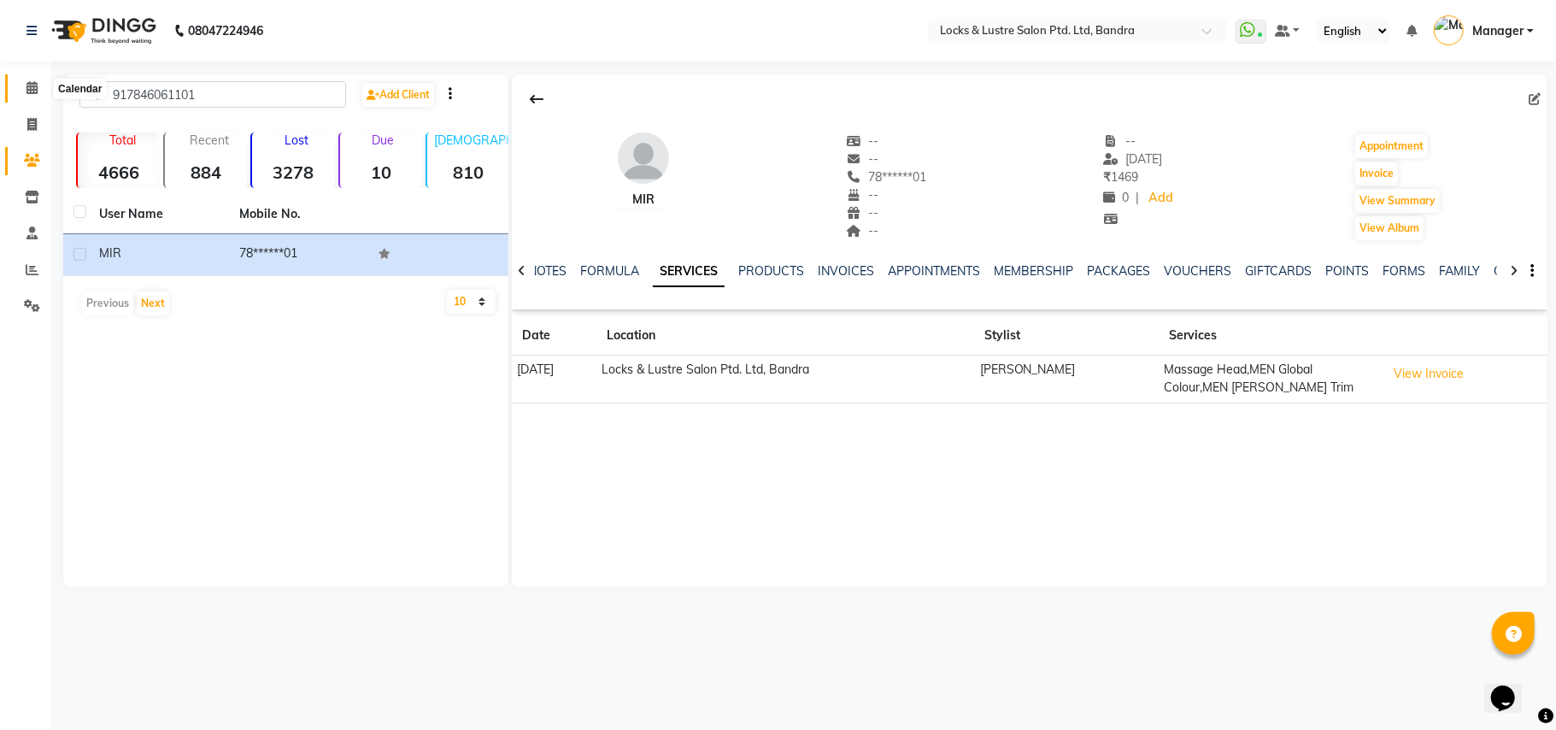
click at [29, 91] on icon at bounding box center [31, 87] width 11 height 13
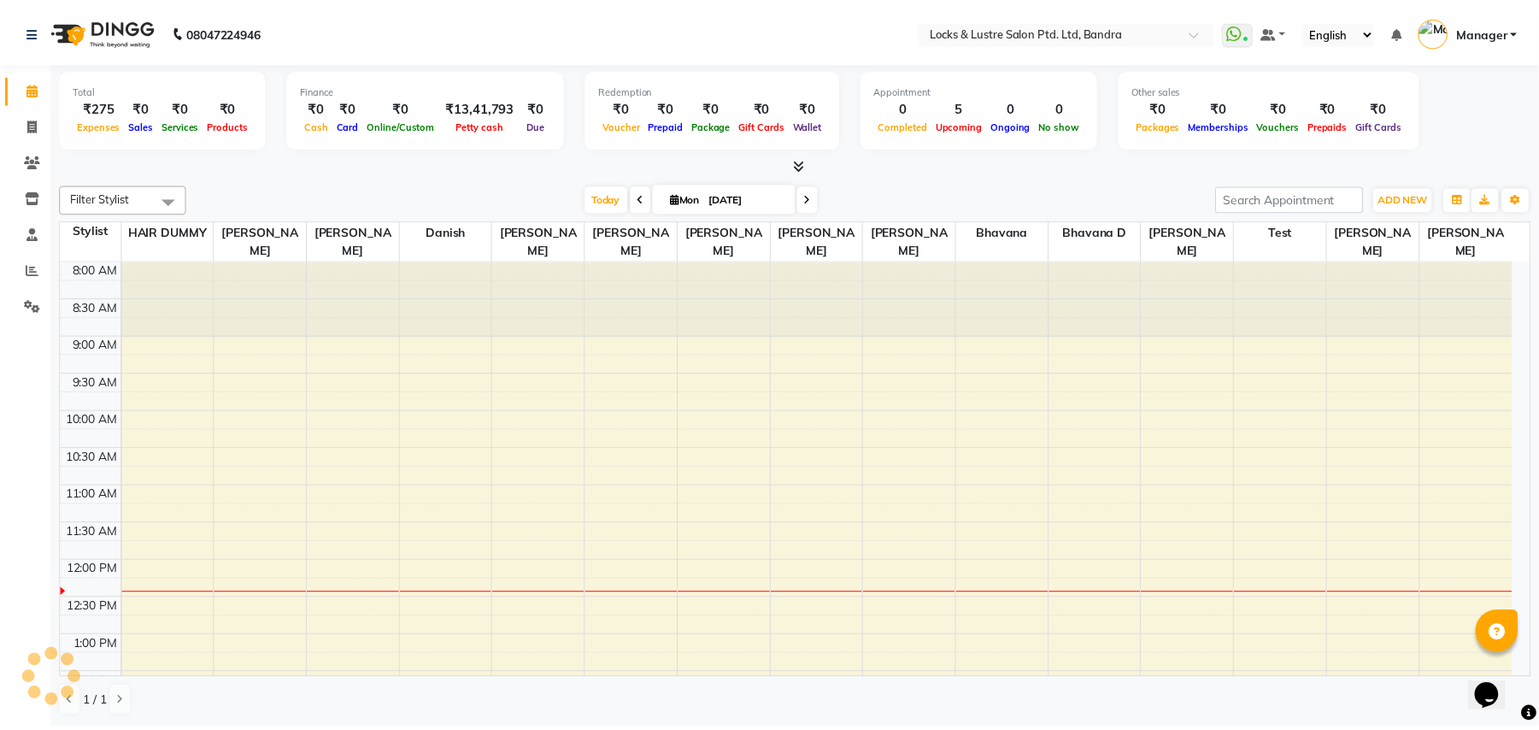
scroll to position [306, 0]
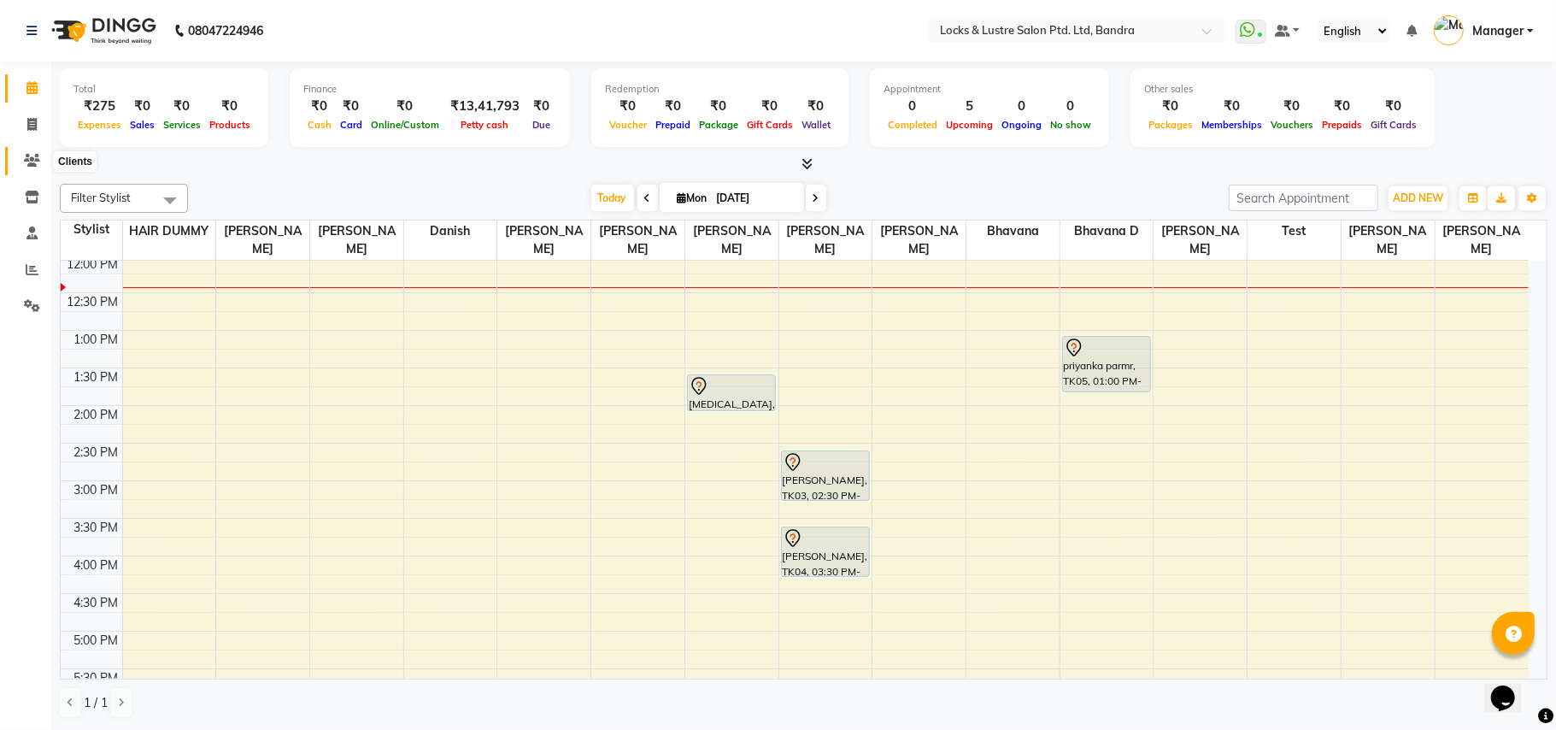
click at [18, 154] on span at bounding box center [32, 161] width 30 height 20
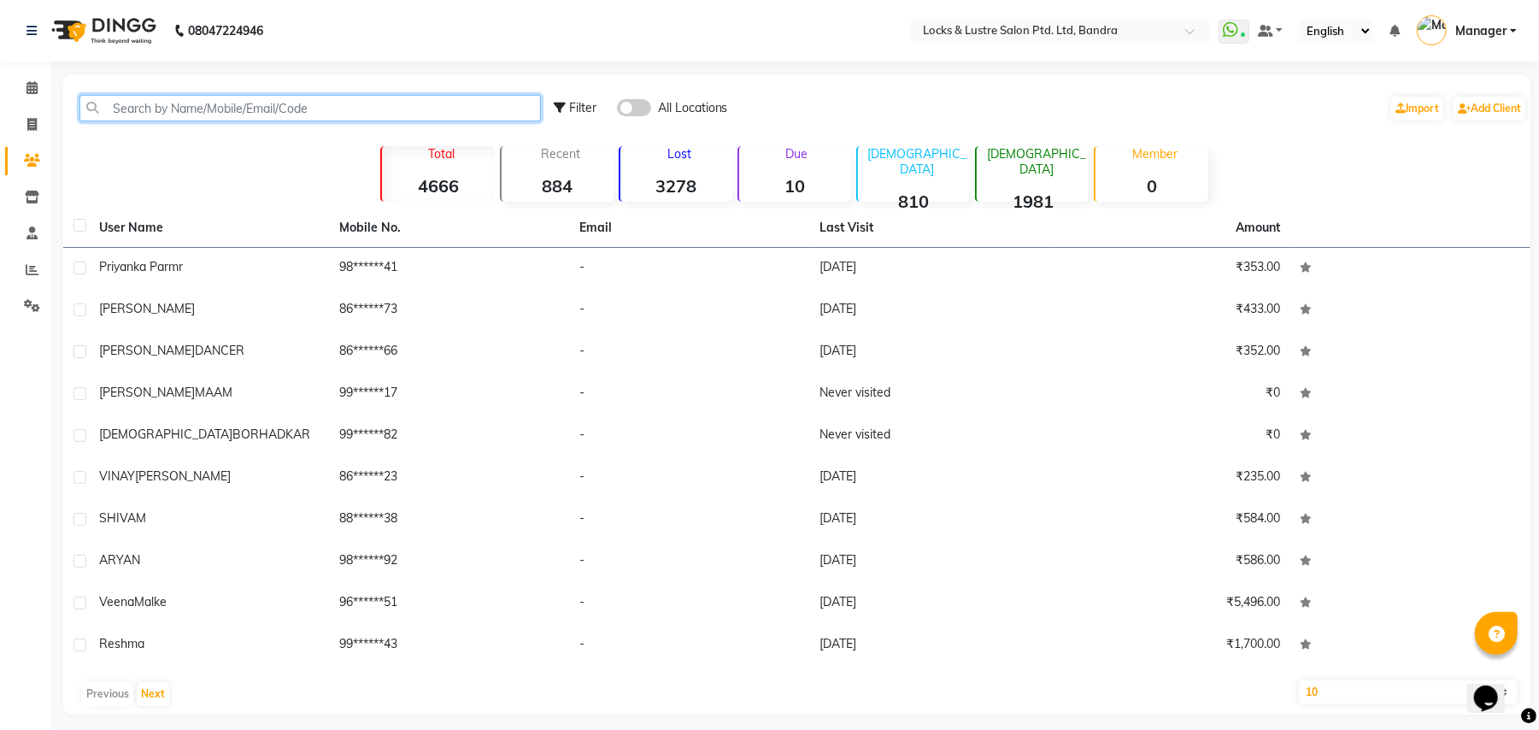
click at [356, 107] on input "text" at bounding box center [310, 108] width 462 height 26
paste input "919869601572"
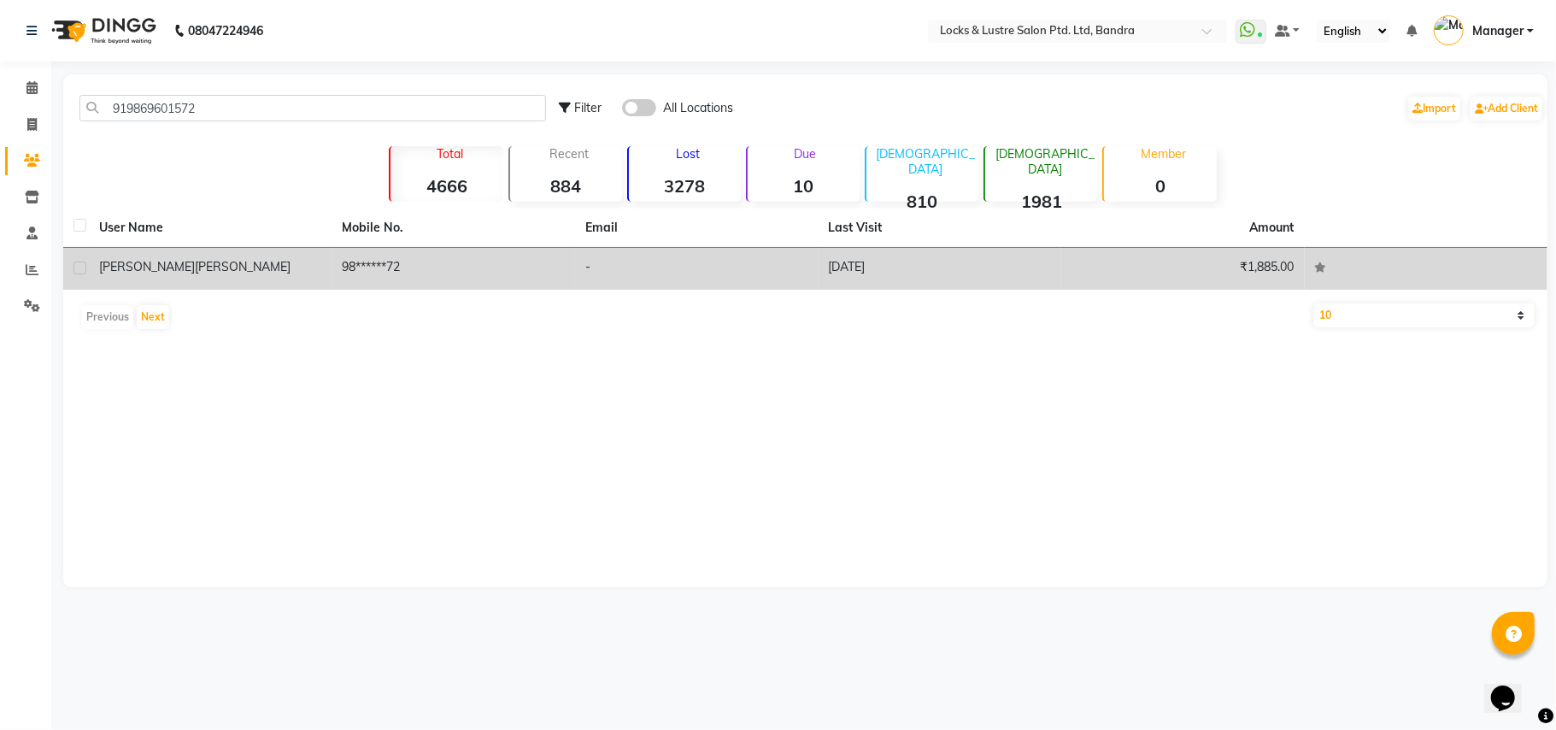
click at [387, 272] on td "98******72" at bounding box center [454, 269] width 244 height 42
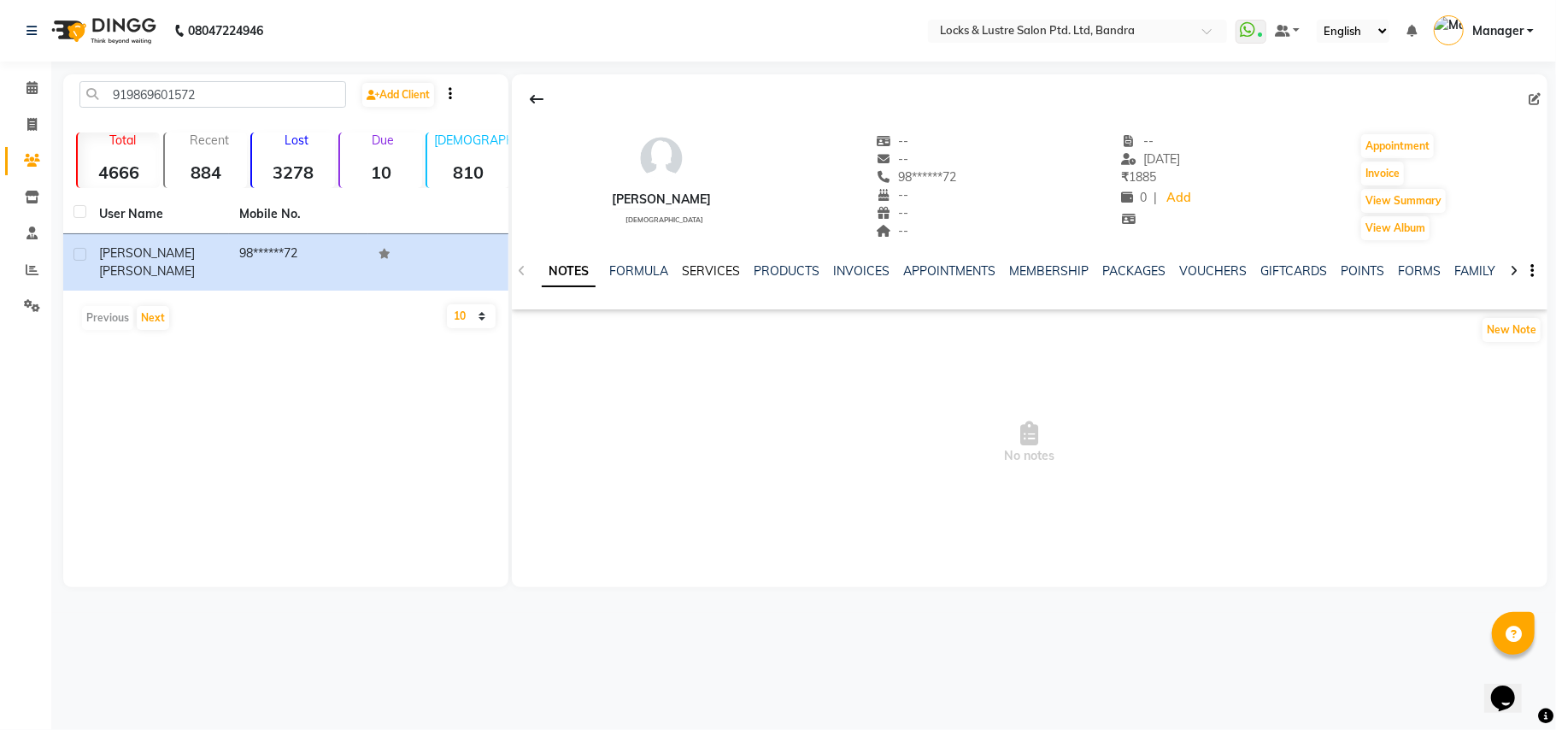
click at [697, 277] on link "SERVICES" at bounding box center [711, 270] width 58 height 15
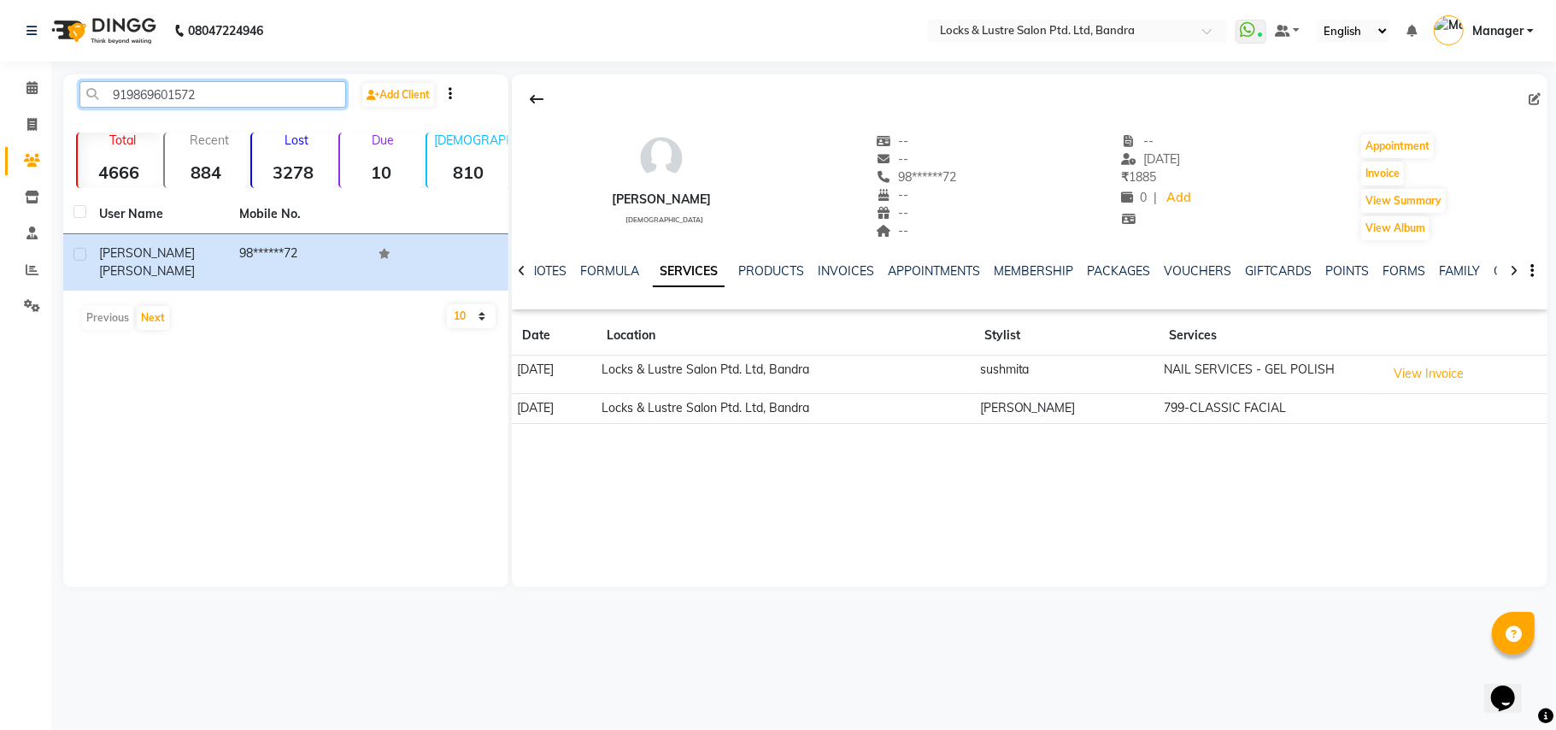
click at [213, 92] on input "919869601572" at bounding box center [212, 94] width 267 height 26
click at [288, 120] on div "919869601572 Add Client" at bounding box center [286, 101] width 438 height 40
type input "9"
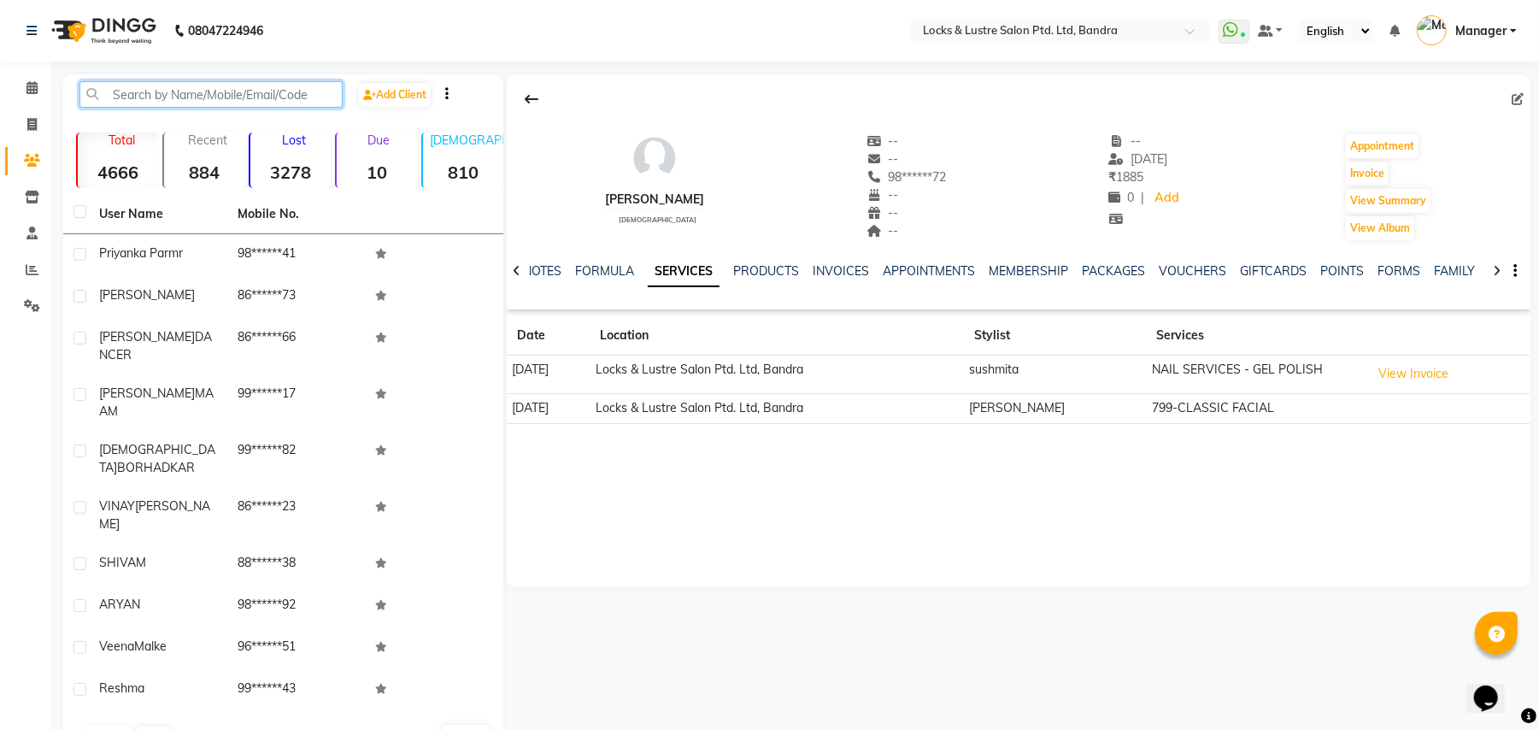
paste input "91704567449"
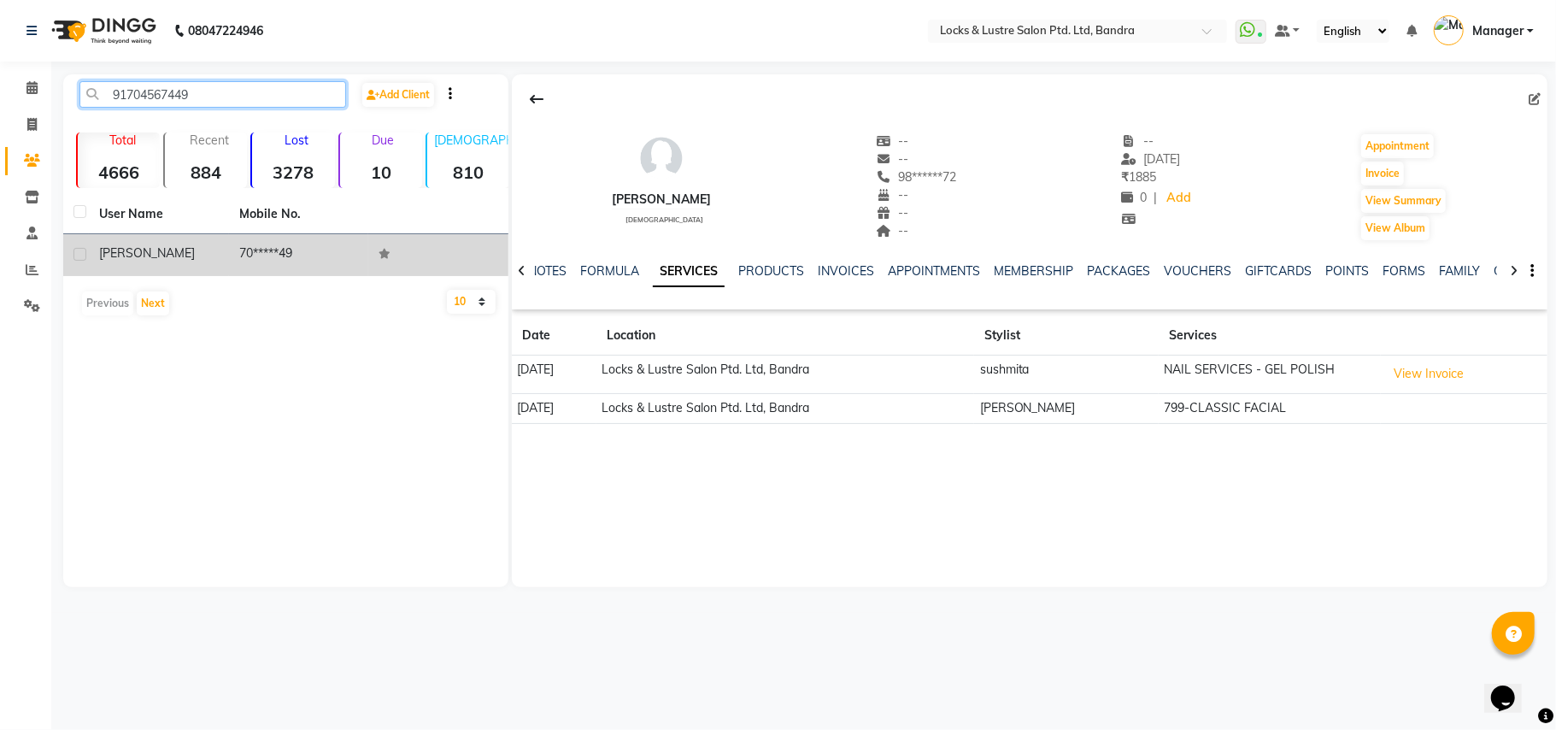
type input "91704567449"
click at [284, 247] on td "70*****49" at bounding box center [299, 255] width 140 height 42
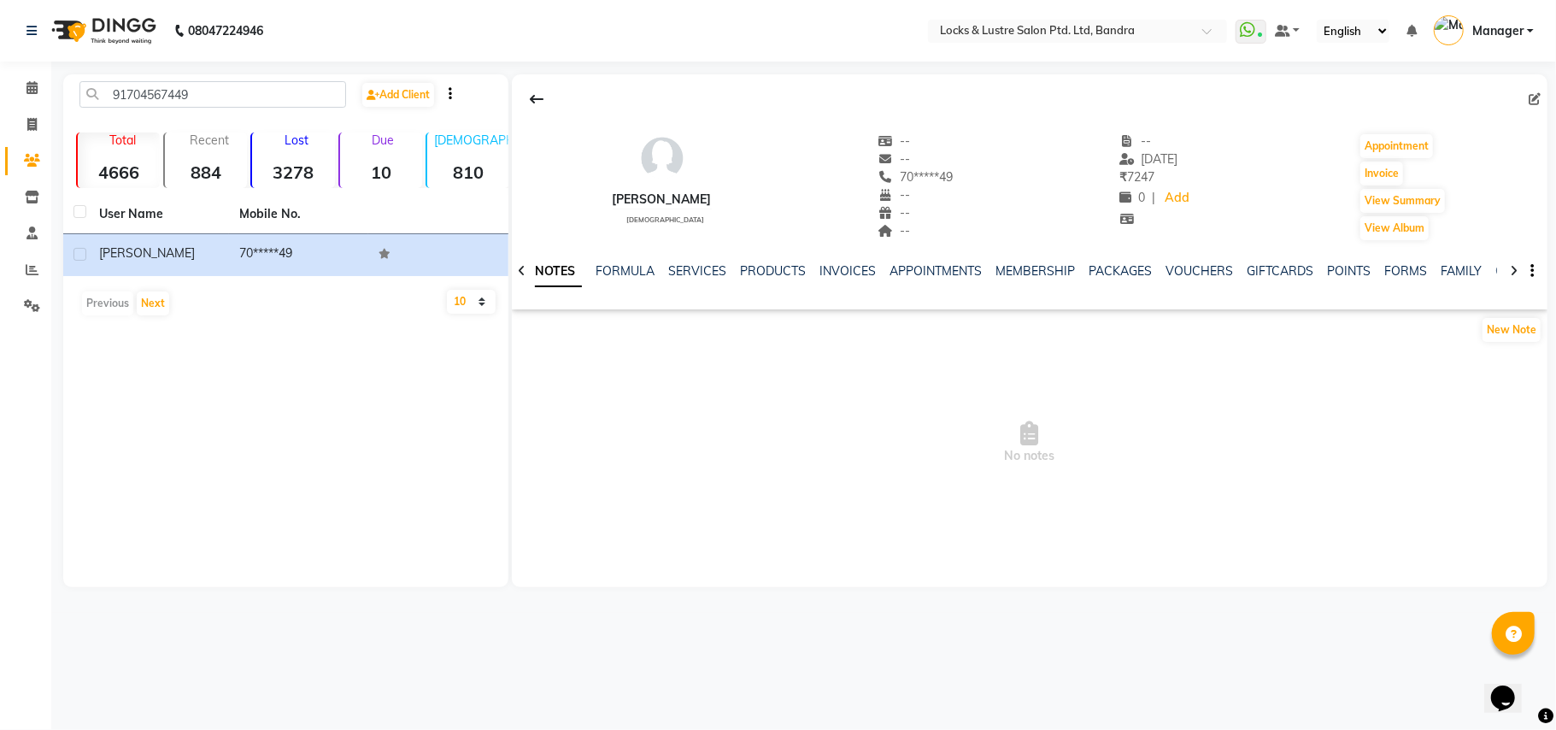
click at [704, 284] on div "NOTES FORMULA SERVICES PRODUCTS INVOICES APPOINTMENTS MEMBERSHIP PACKAGES VOUCH…" at bounding box center [1009, 278] width 935 height 32
click at [712, 274] on link "SERVICES" at bounding box center [697, 270] width 58 height 15
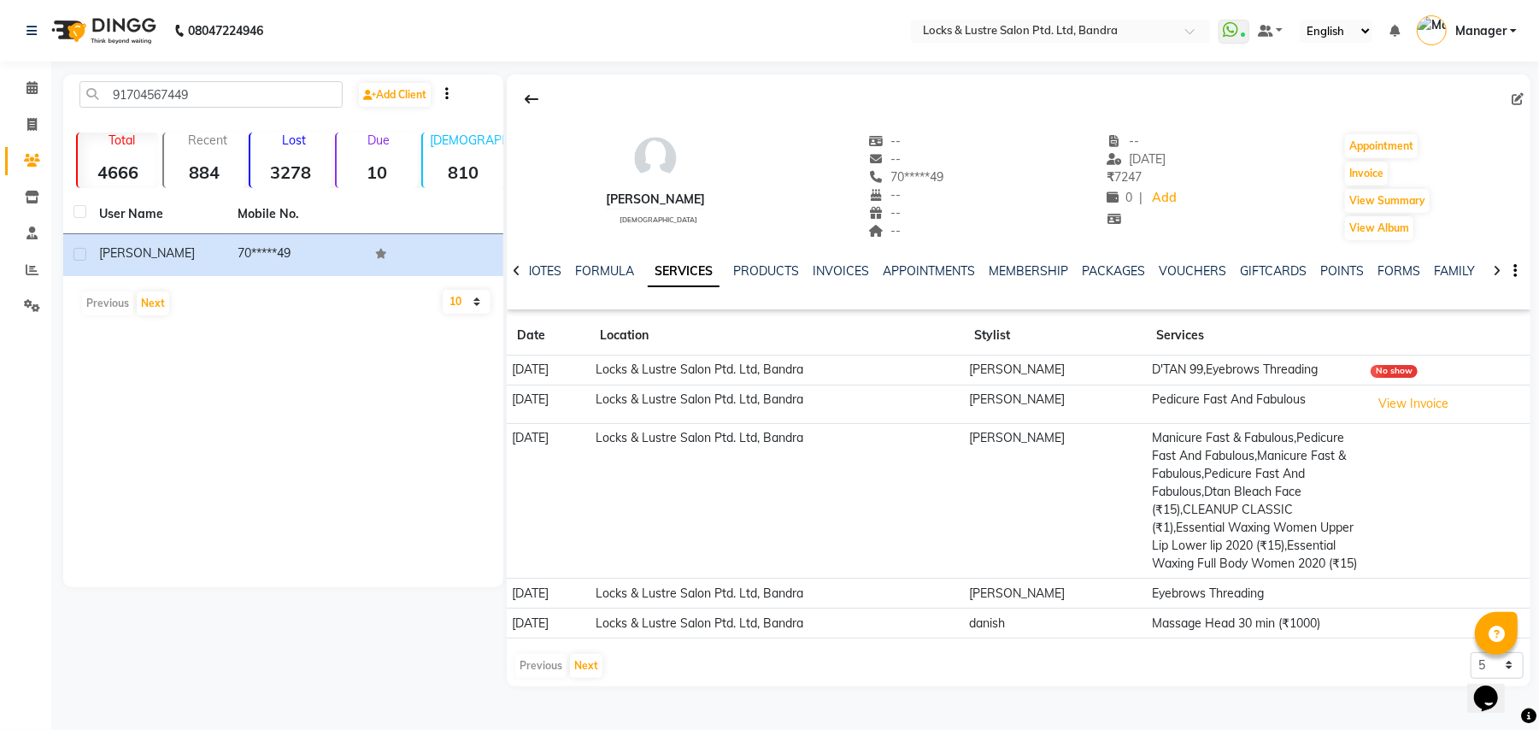
scroll to position [2, 0]
